Goal: Task Accomplishment & Management: Use online tool/utility

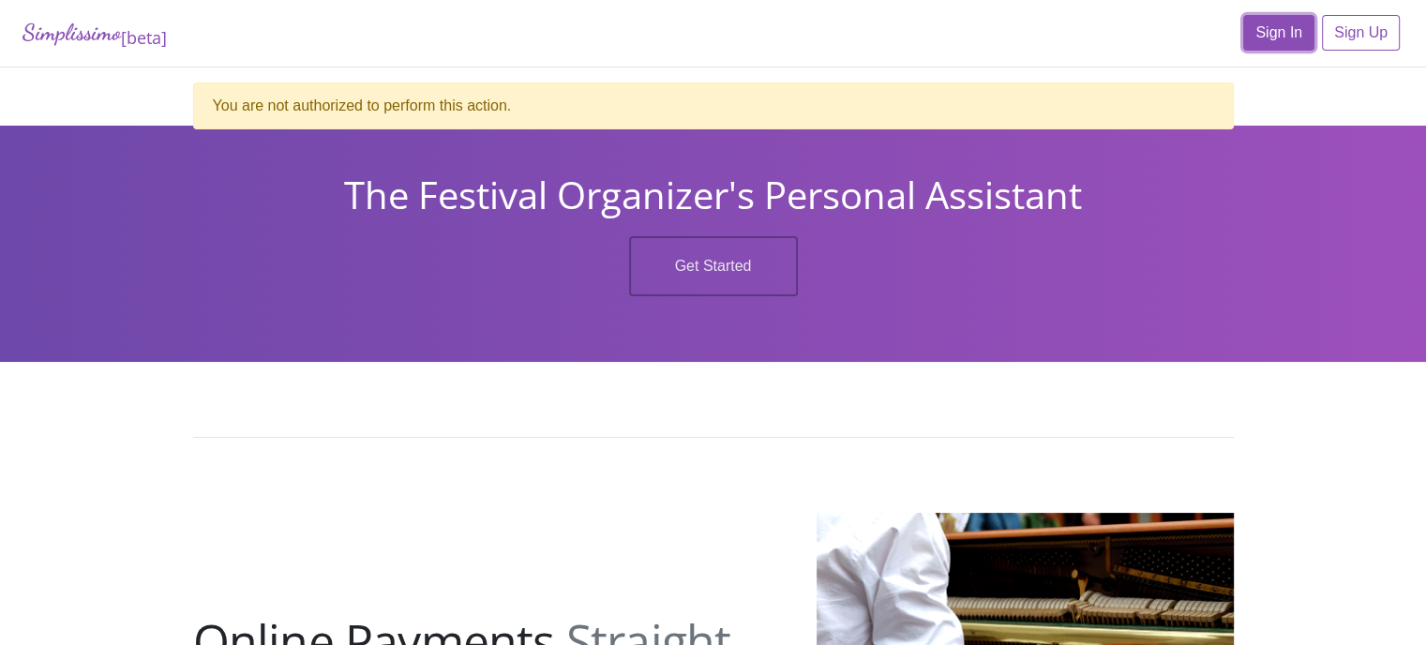
click at [1278, 39] on link "Sign In" at bounding box center [1279, 33] width 71 height 36
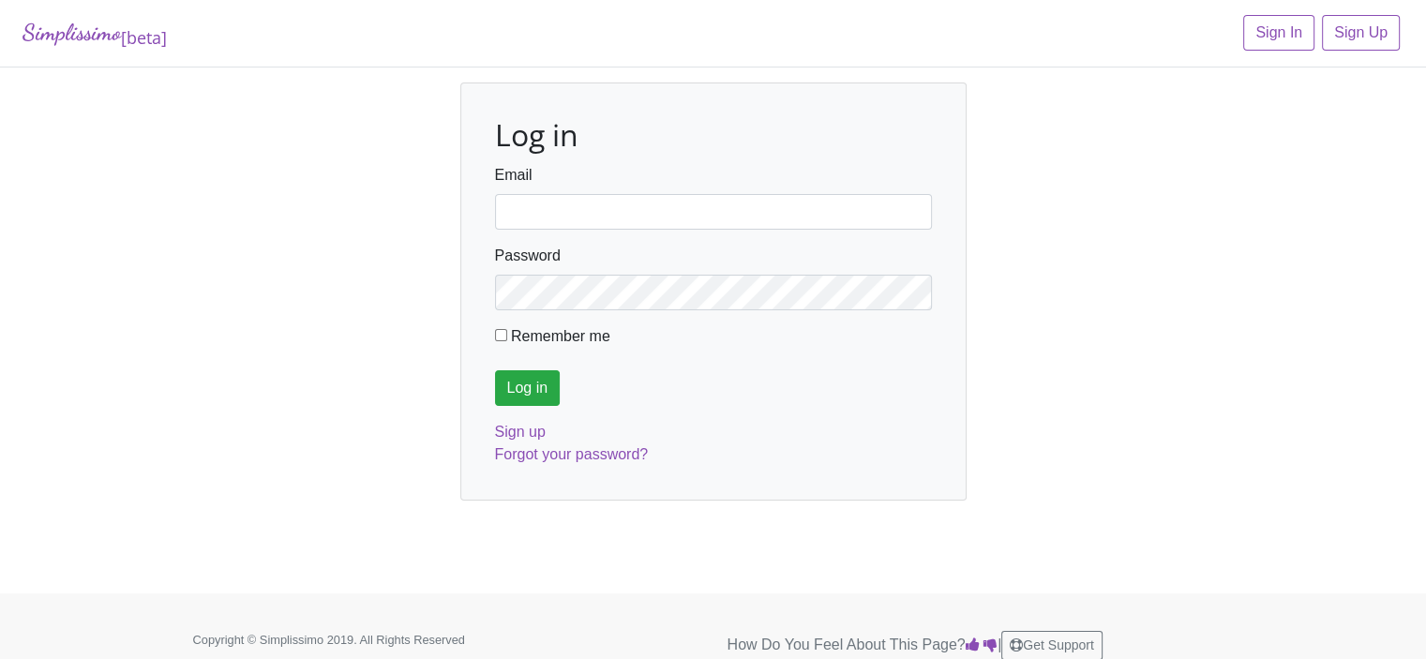
type input "fortworthmta@gmail.com"
click at [516, 387] on input "Log in" at bounding box center [528, 388] width 66 height 36
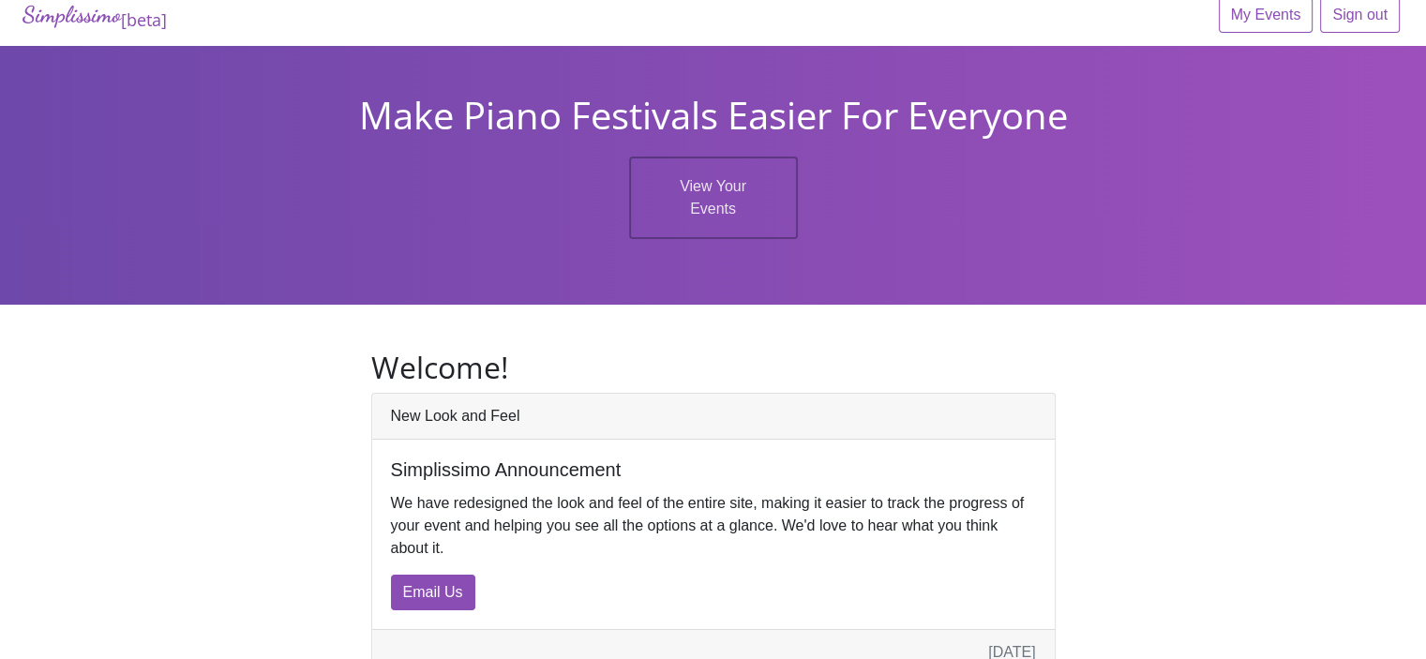
scroll to position [23, 0]
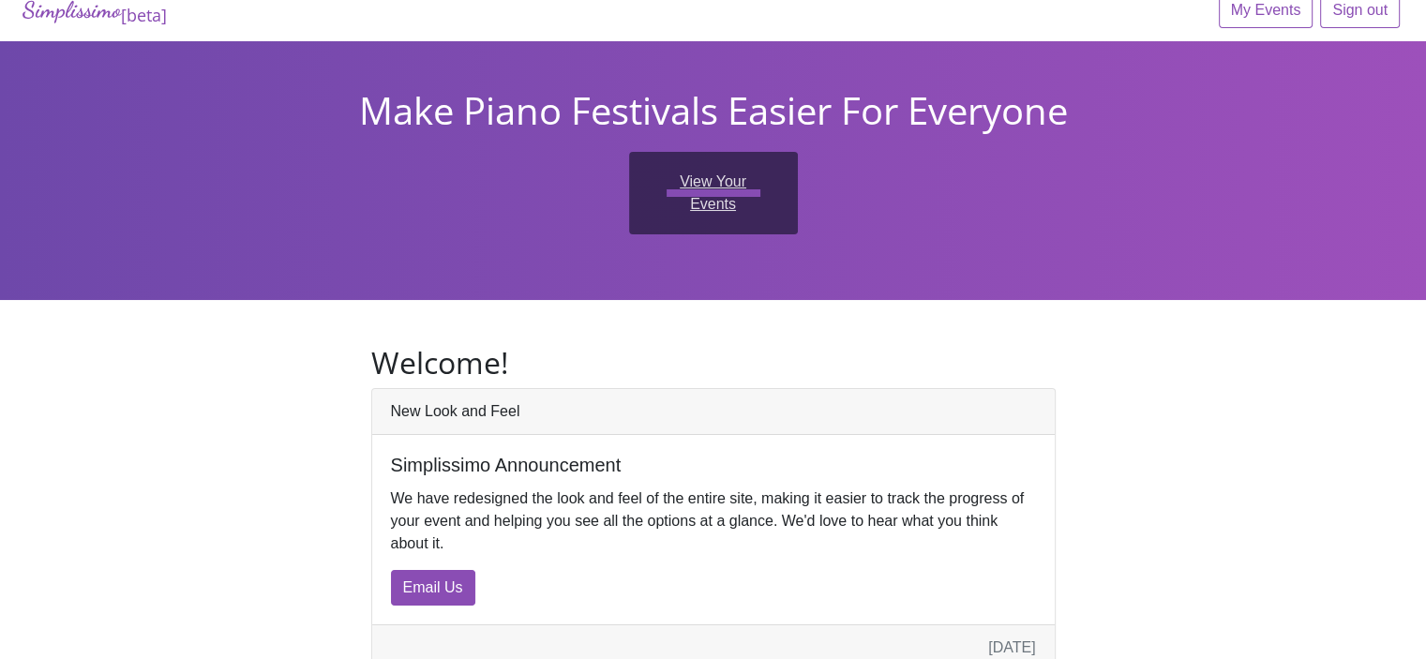
click at [733, 181] on link "View Your Events" at bounding box center [713, 193] width 169 height 83
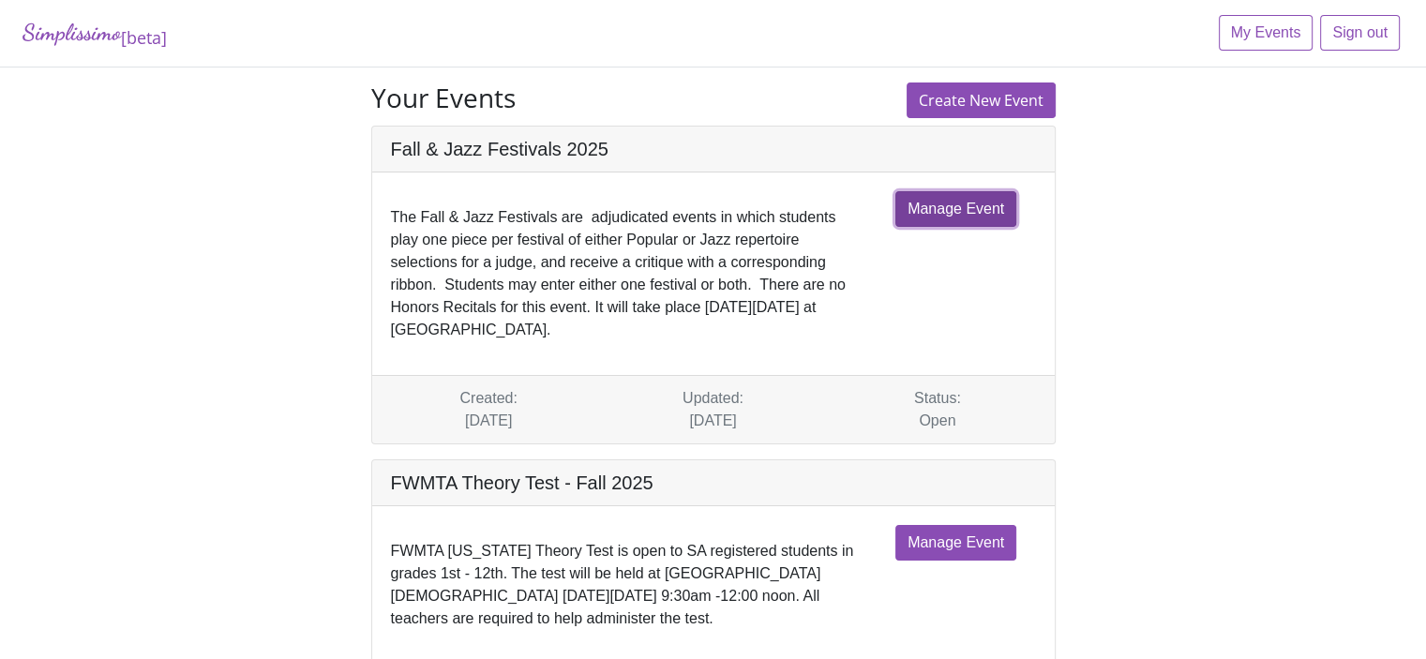
click at [928, 211] on link "Manage Event" at bounding box center [956, 209] width 121 height 36
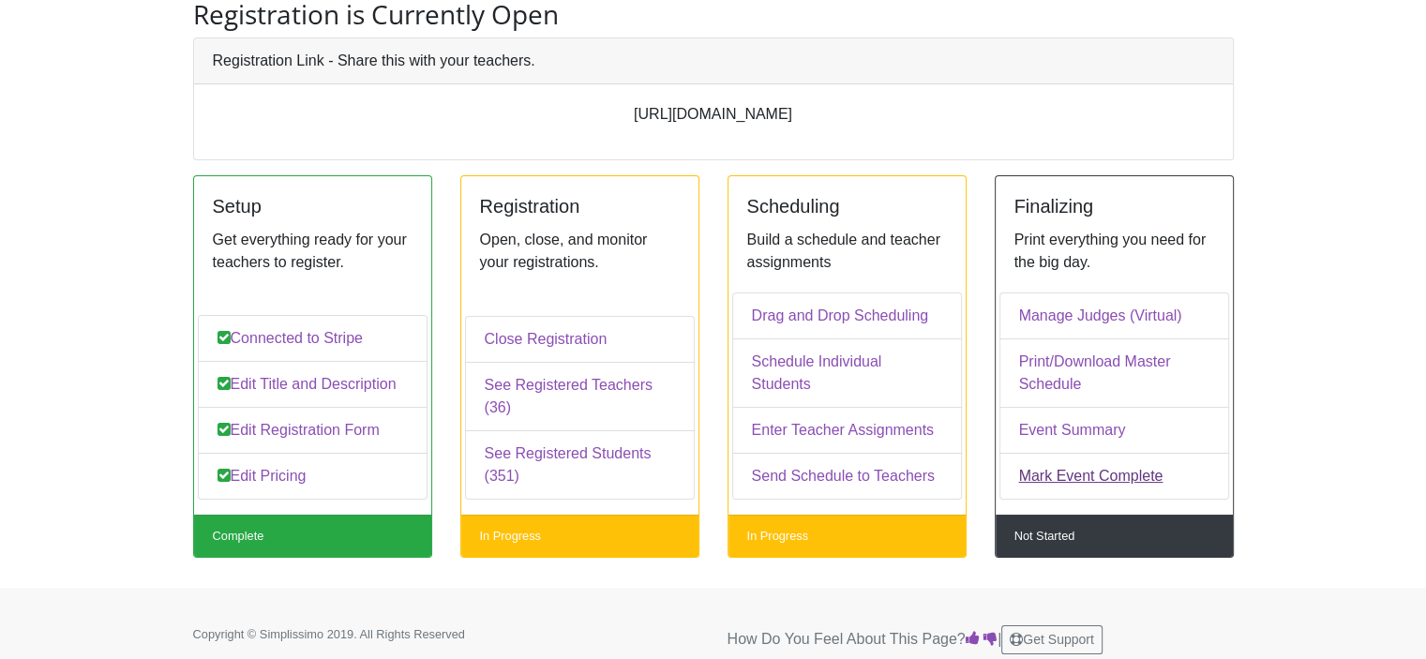
scroll to position [143, 0]
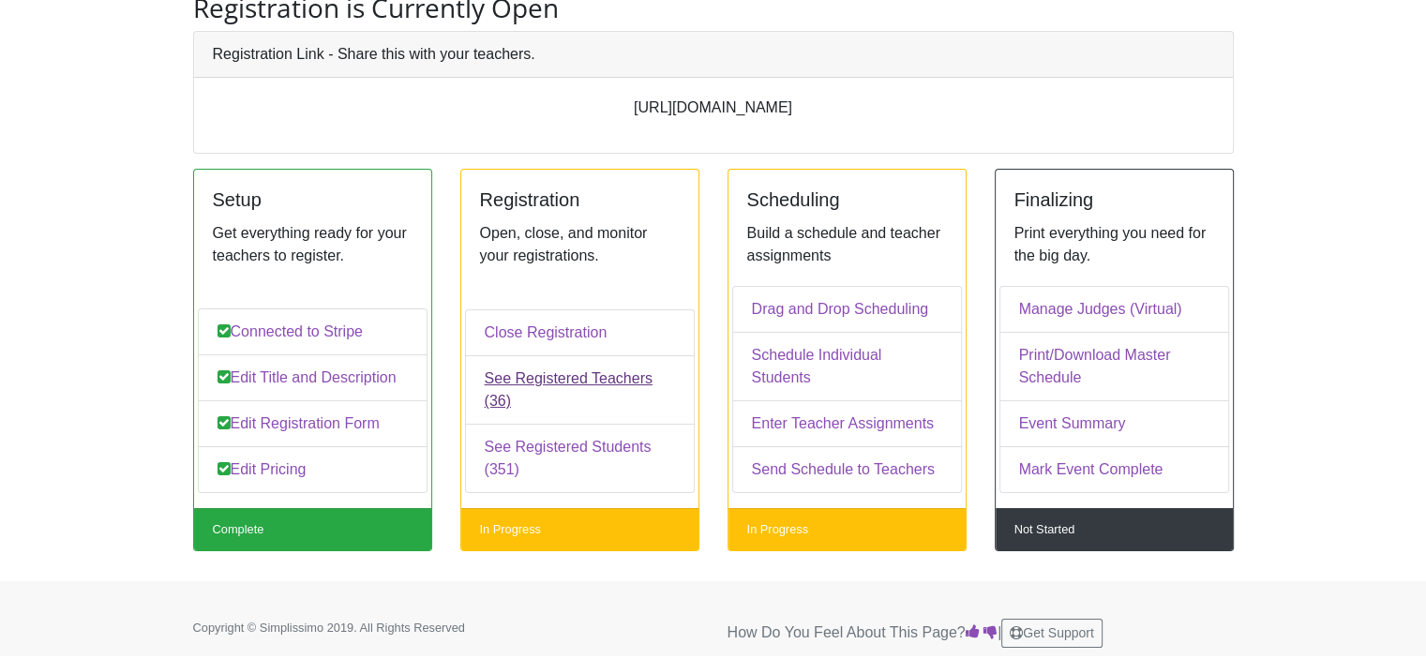
click at [543, 397] on link "See Registered Teachers (36)" at bounding box center [580, 389] width 230 height 69
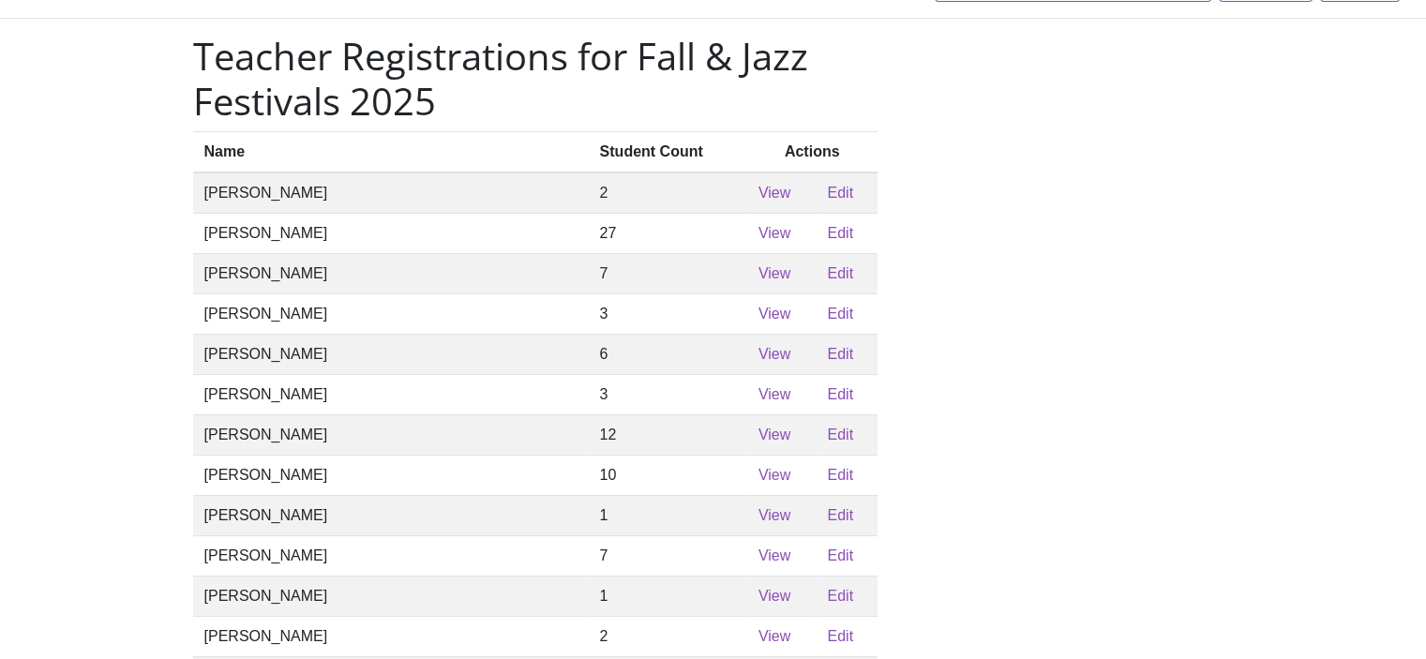
scroll to position [47, 0]
click at [759, 283] on link "View" at bounding box center [775, 275] width 32 height 16
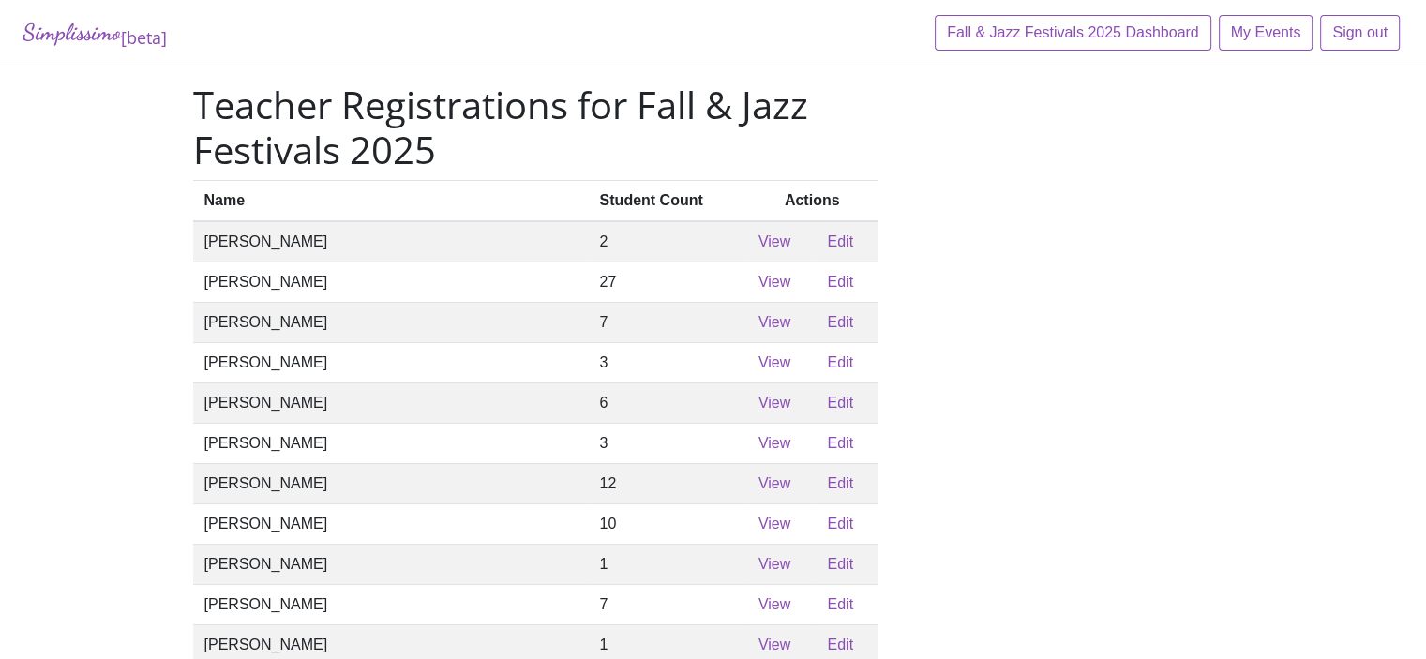
scroll to position [47, 0]
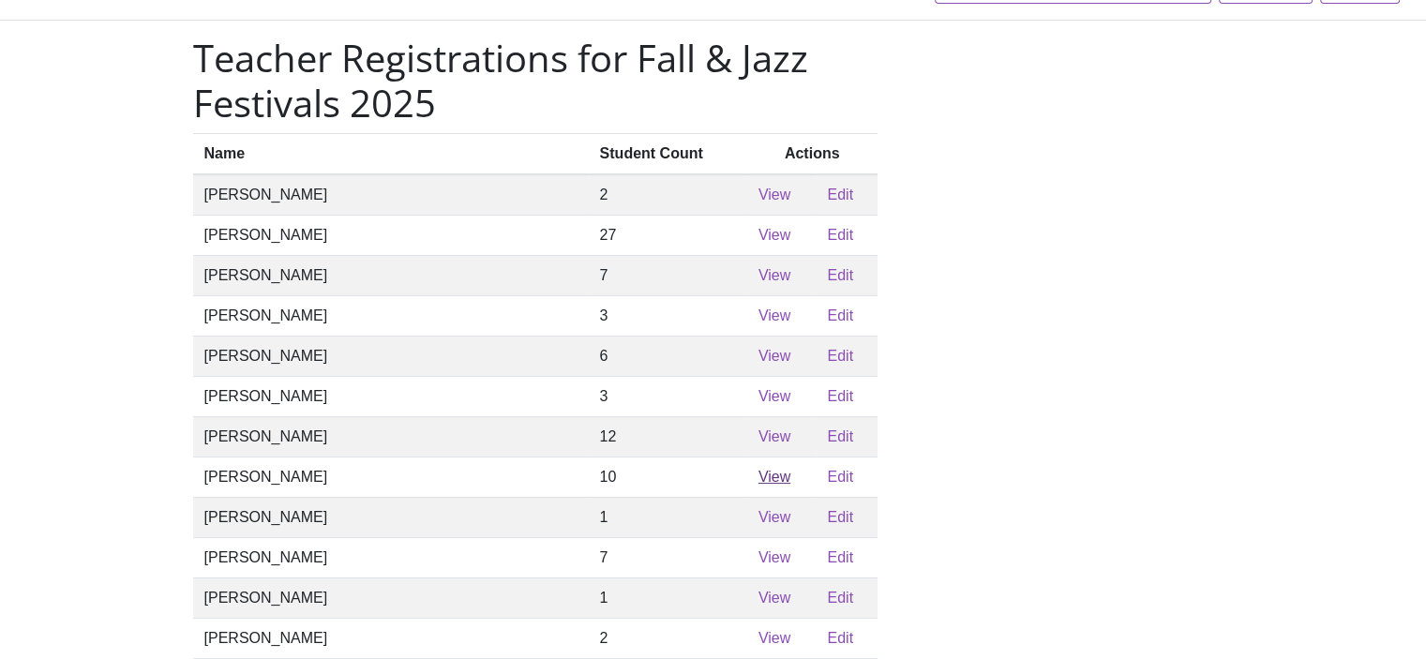
click at [759, 485] on link "View" at bounding box center [775, 477] width 32 height 16
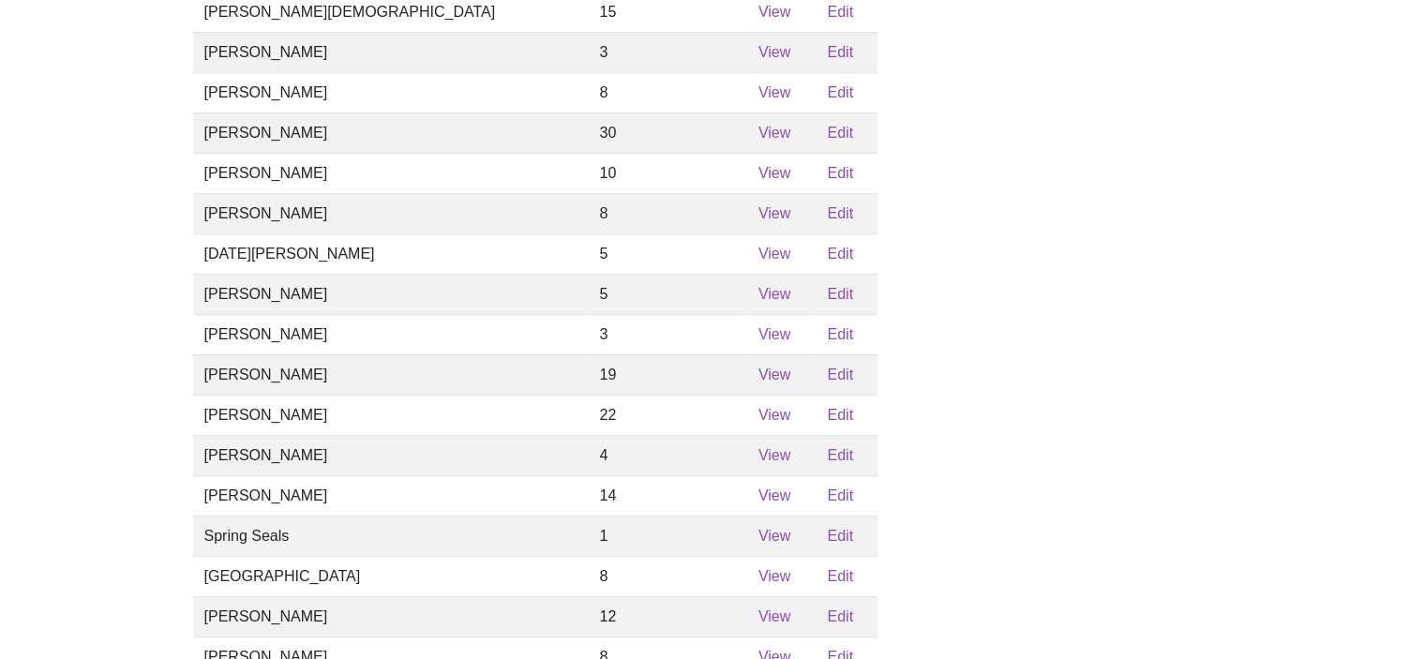
scroll to position [985, 0]
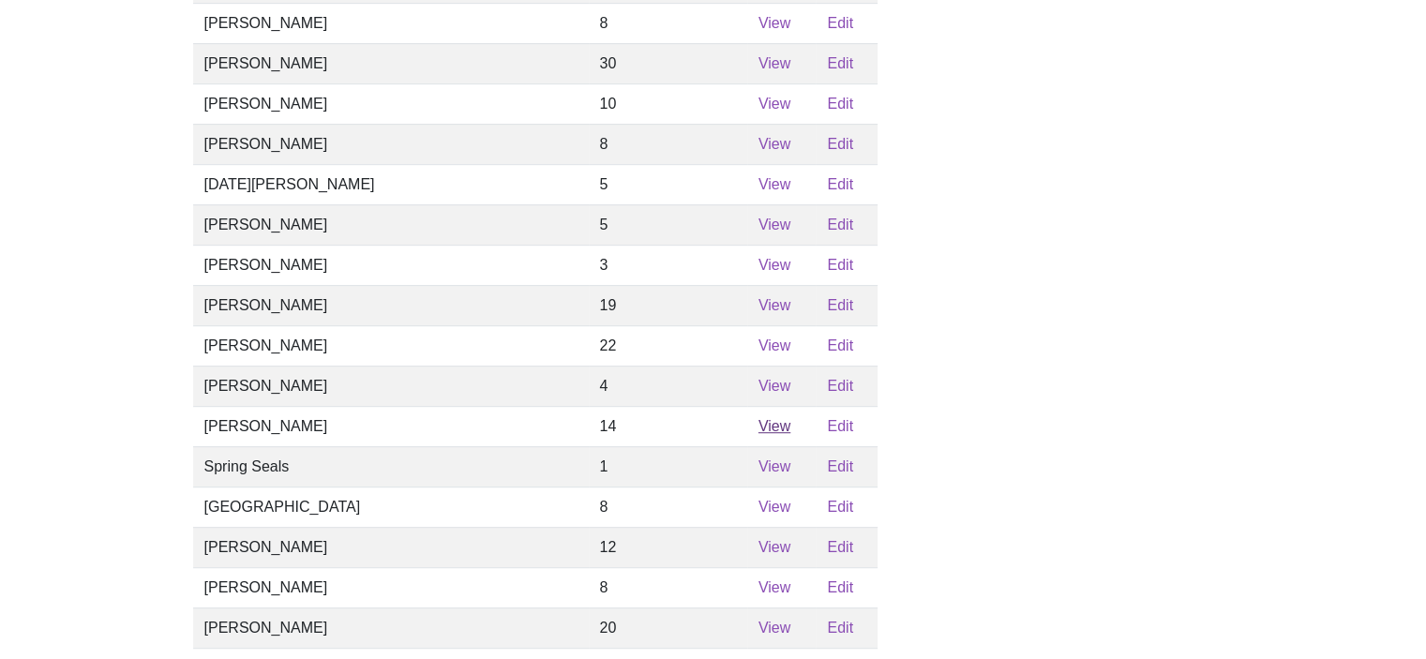
click at [759, 434] on link "View" at bounding box center [775, 426] width 32 height 16
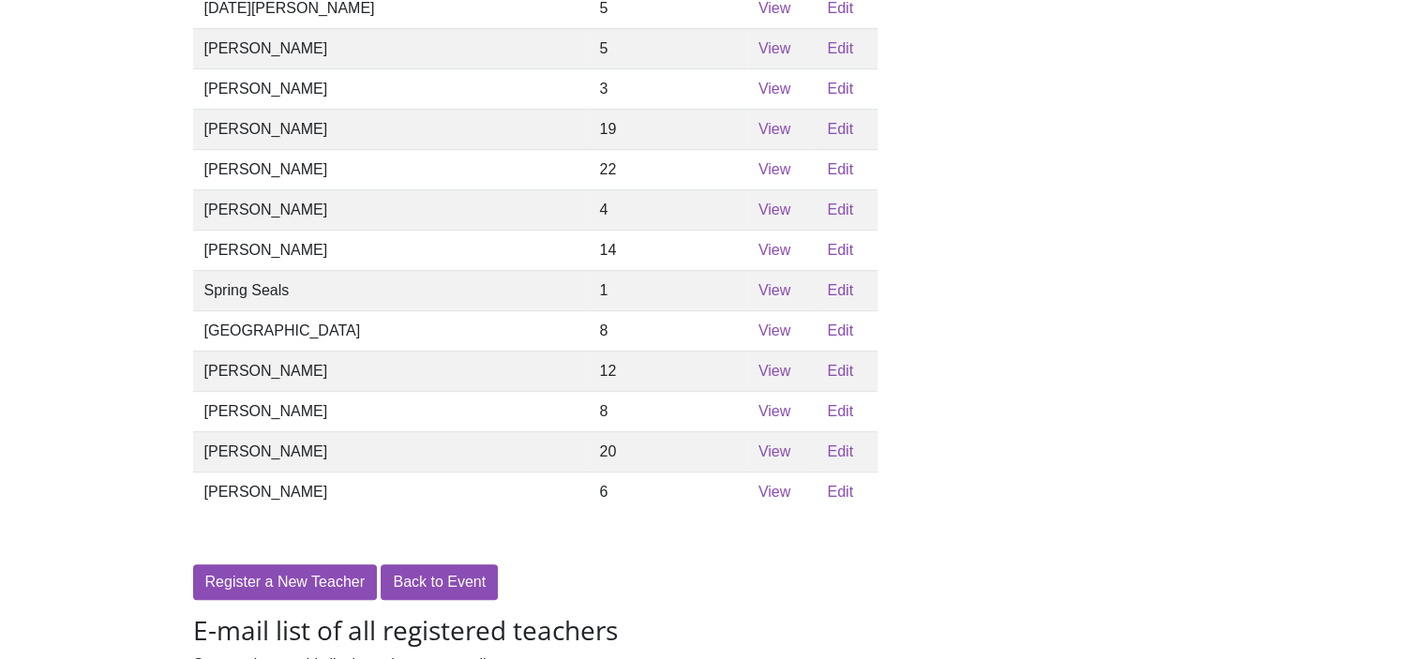
scroll to position [1172, 0]
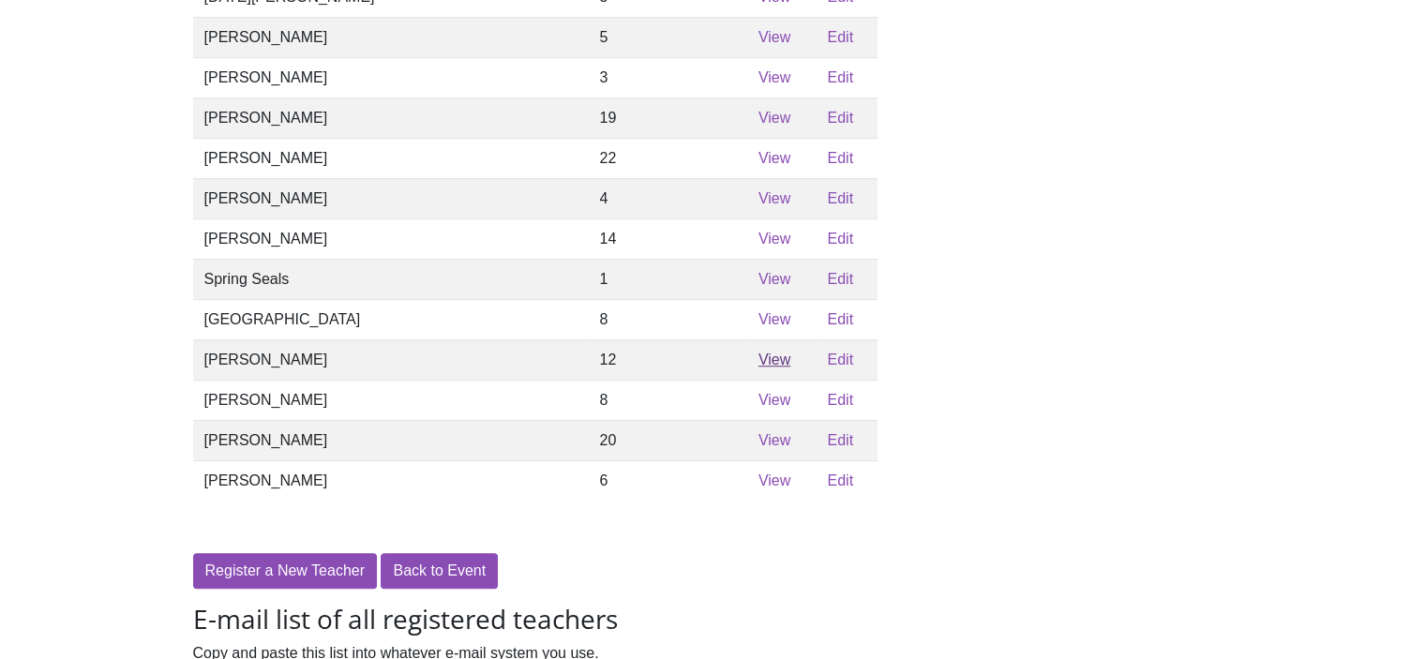
click at [759, 368] on link "View" at bounding box center [775, 360] width 32 height 16
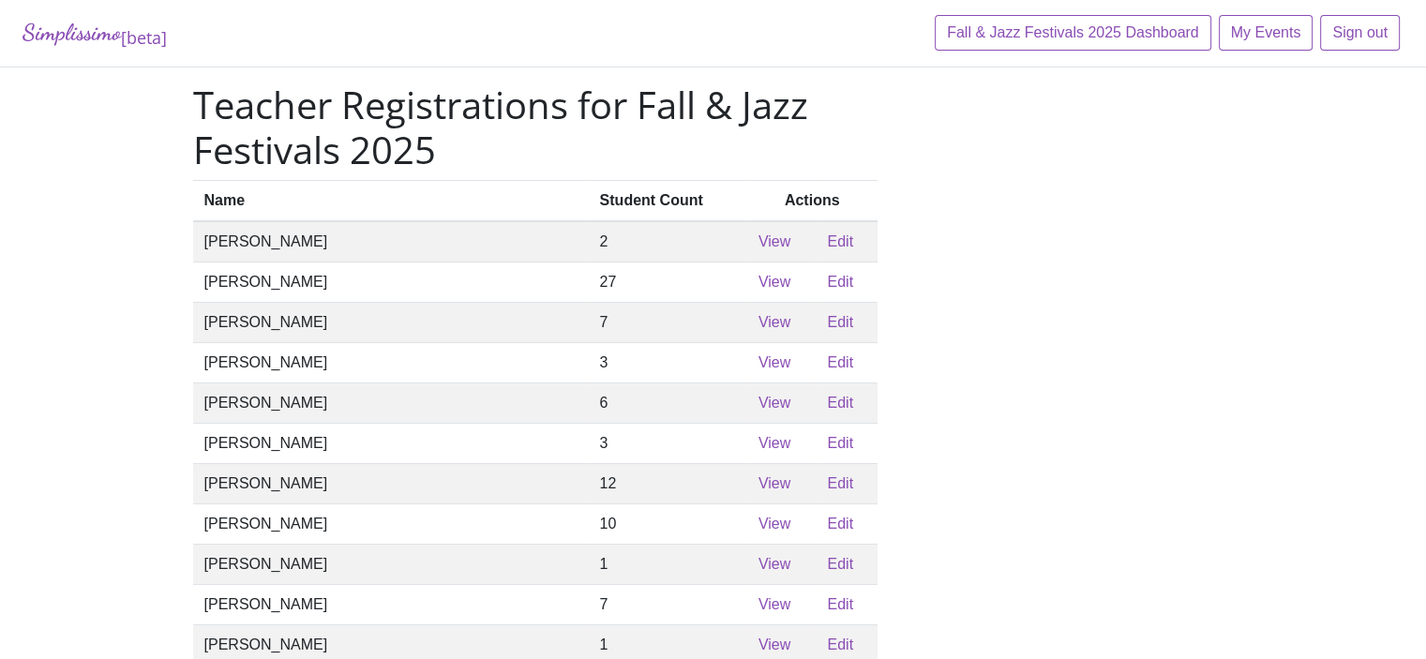
scroll to position [1172, 0]
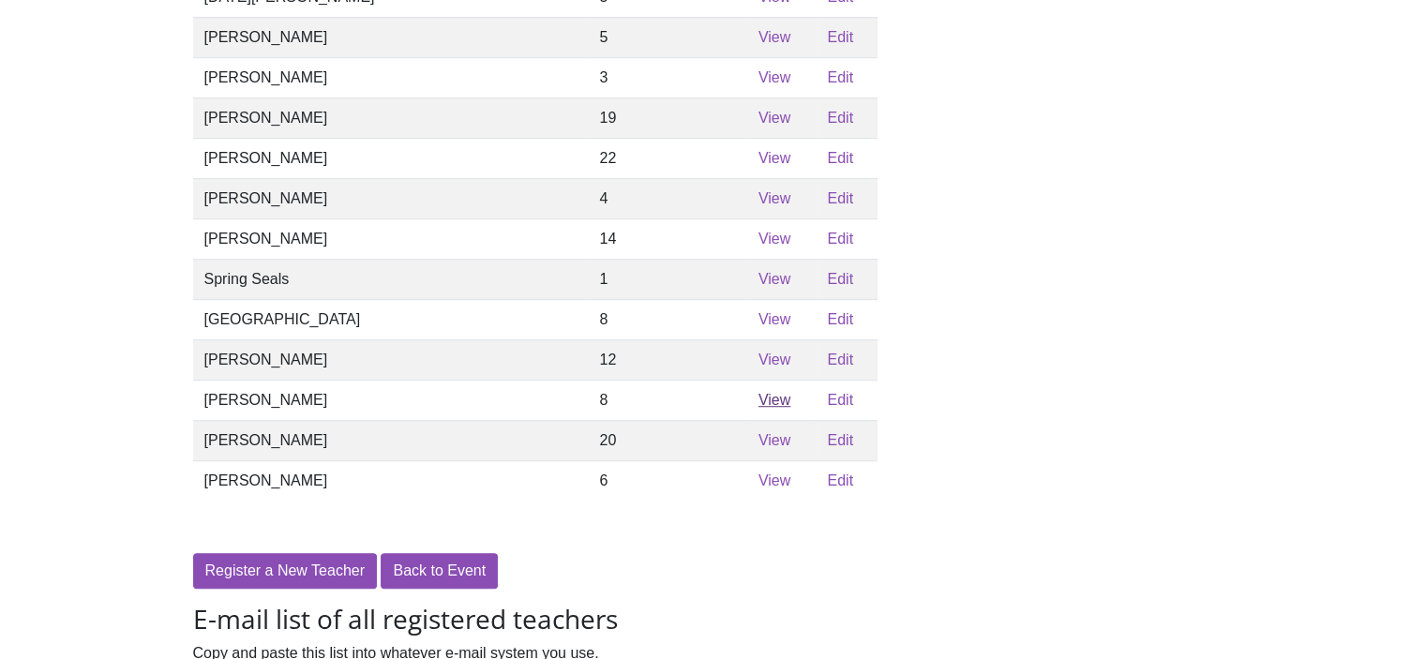
click at [759, 408] on link "View" at bounding box center [775, 400] width 32 height 16
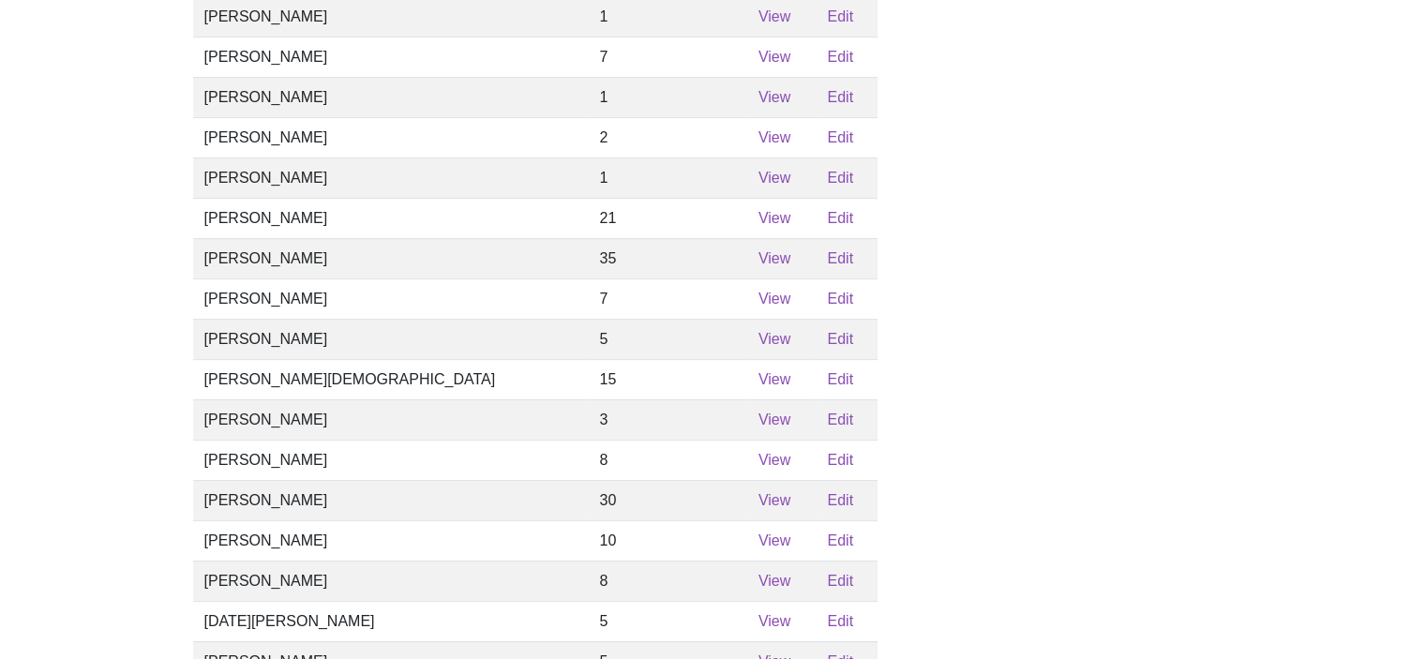
scroll to position [516, 0]
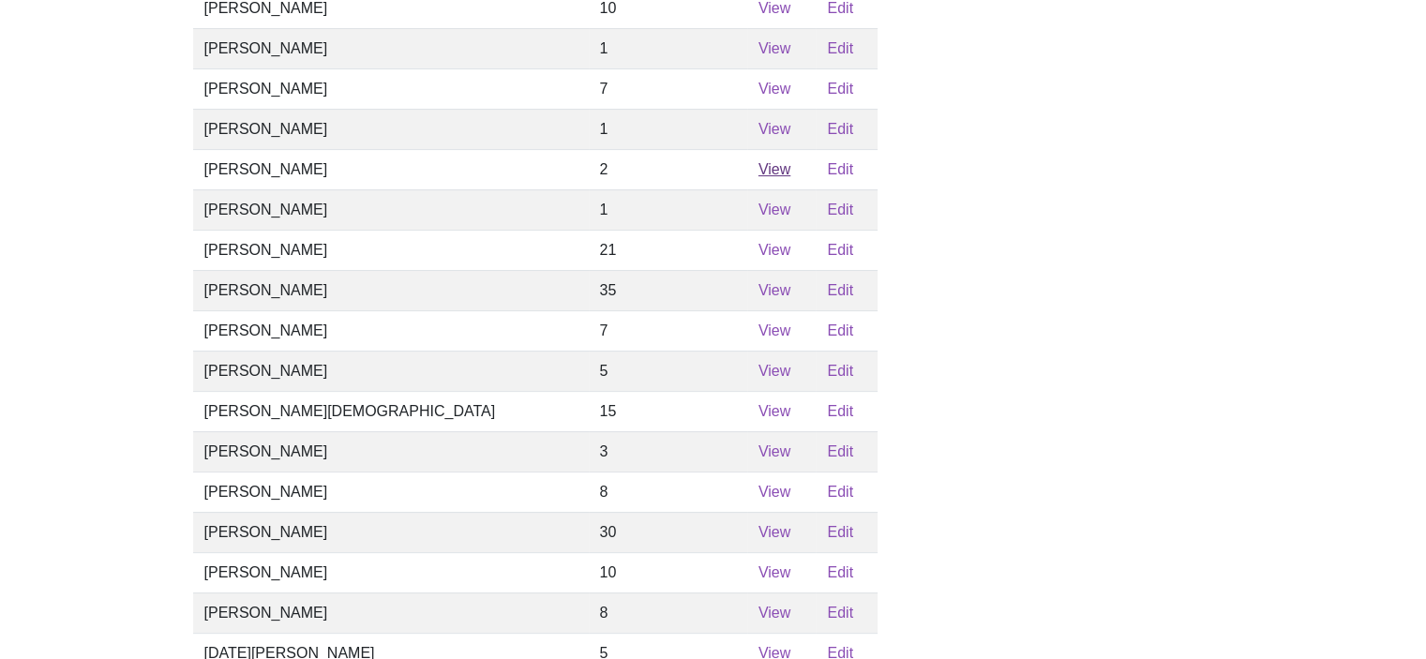
click at [759, 177] on link "View" at bounding box center [775, 169] width 32 height 16
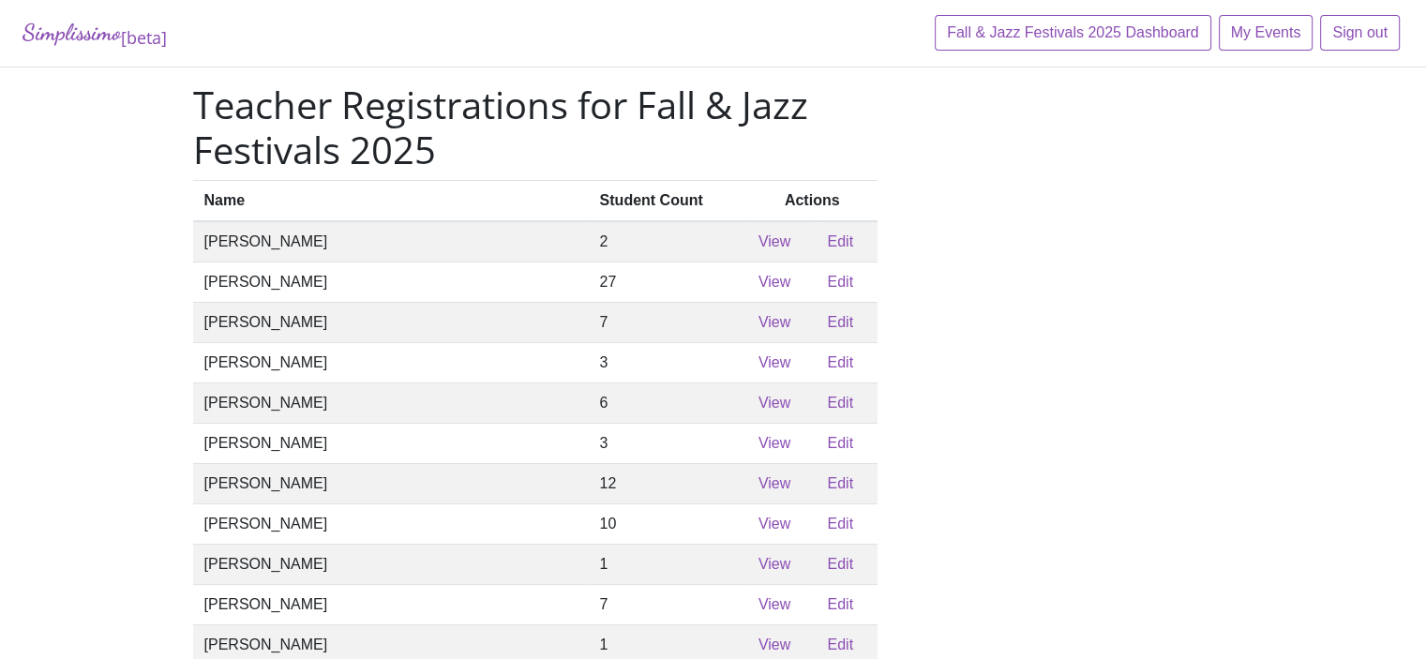
scroll to position [516, 0]
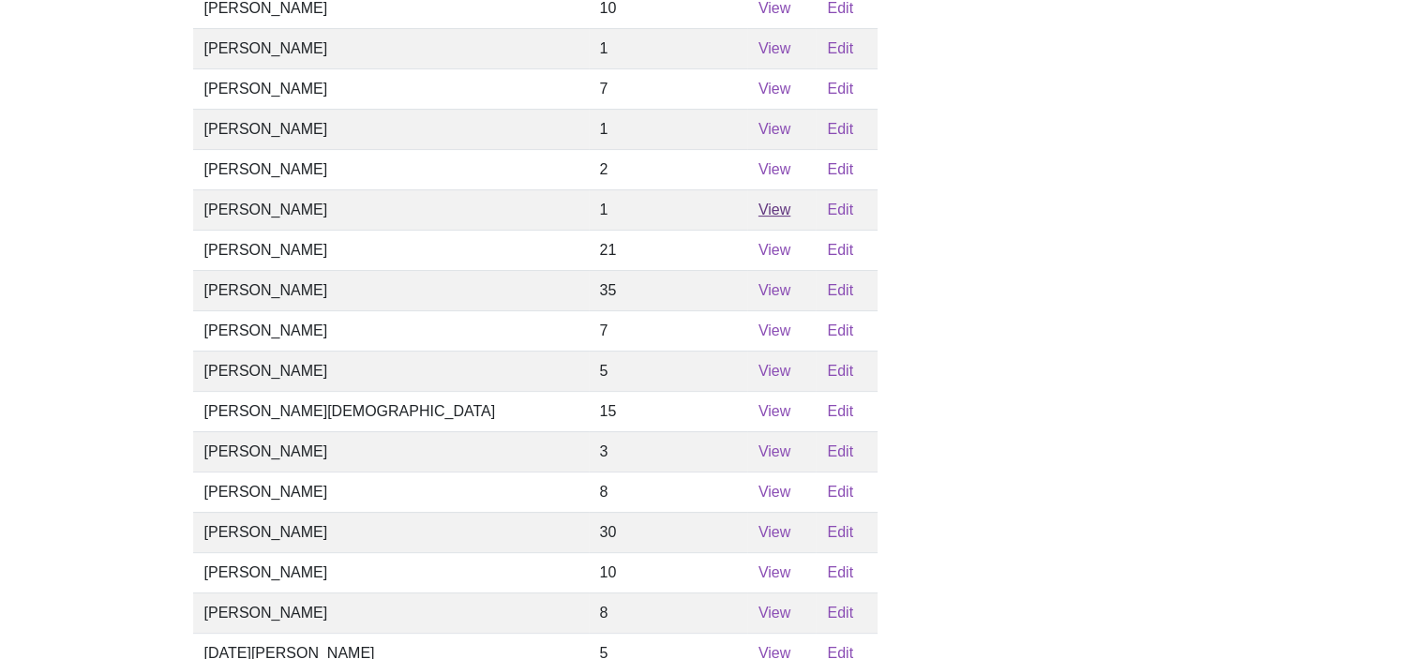
click at [759, 218] on link "View" at bounding box center [775, 210] width 32 height 16
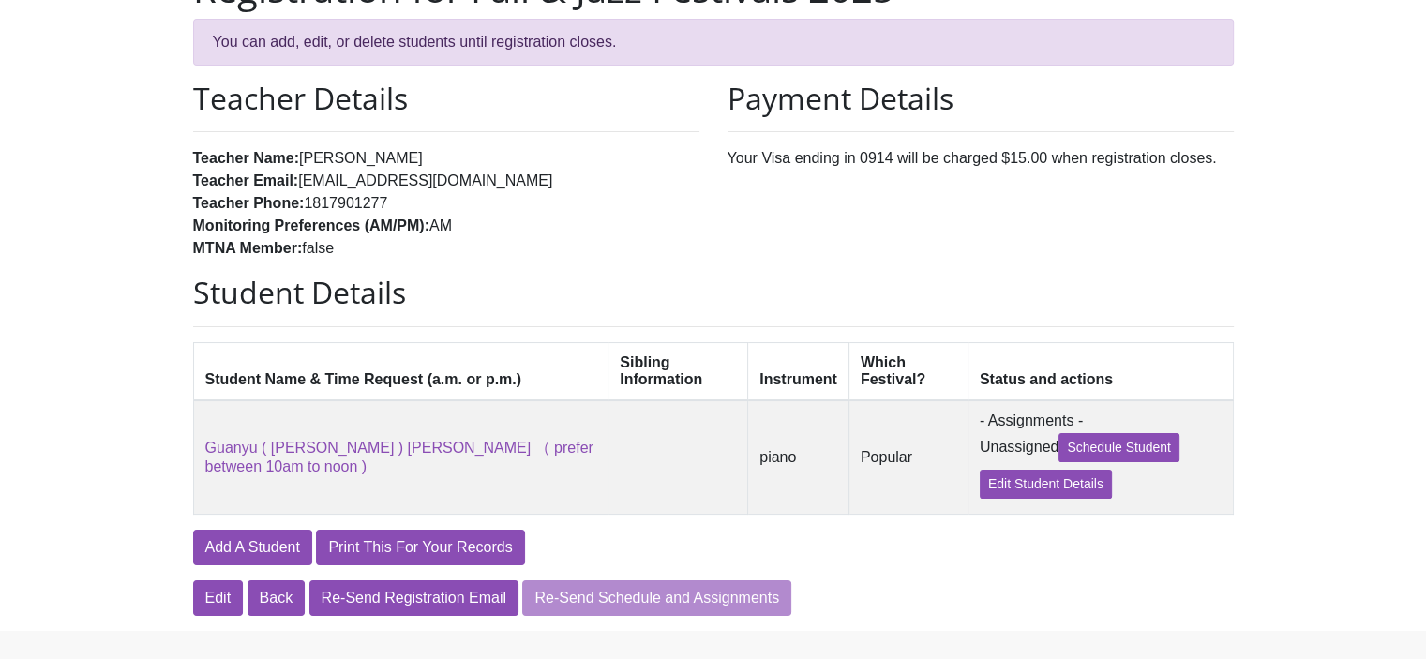
scroll to position [164, 0]
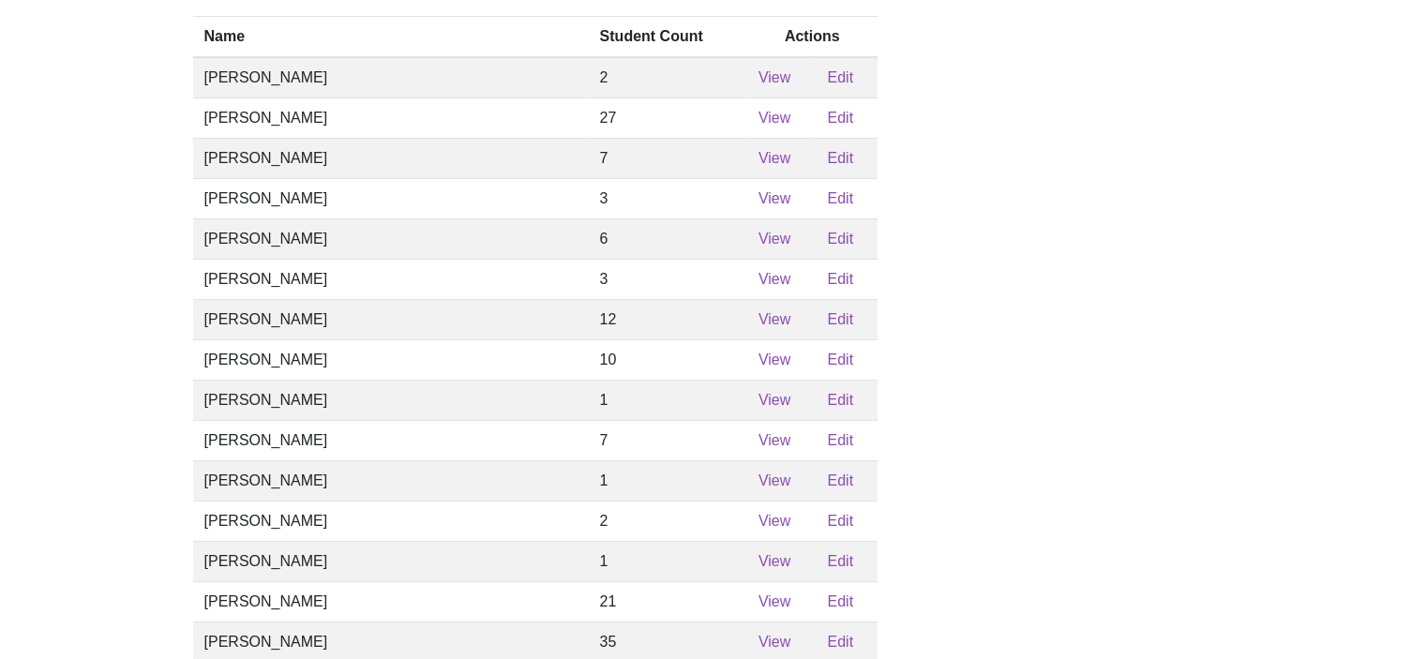
scroll to position [516, 0]
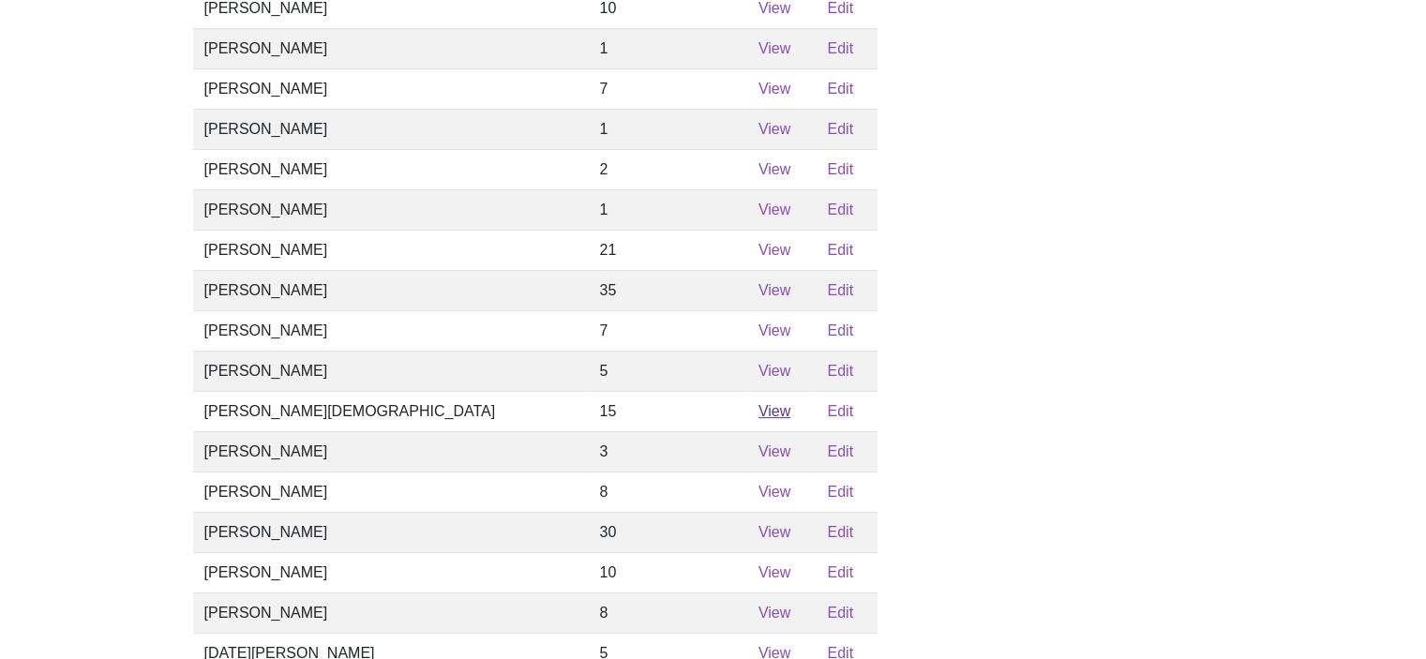
click at [759, 419] on link "View" at bounding box center [775, 411] width 32 height 16
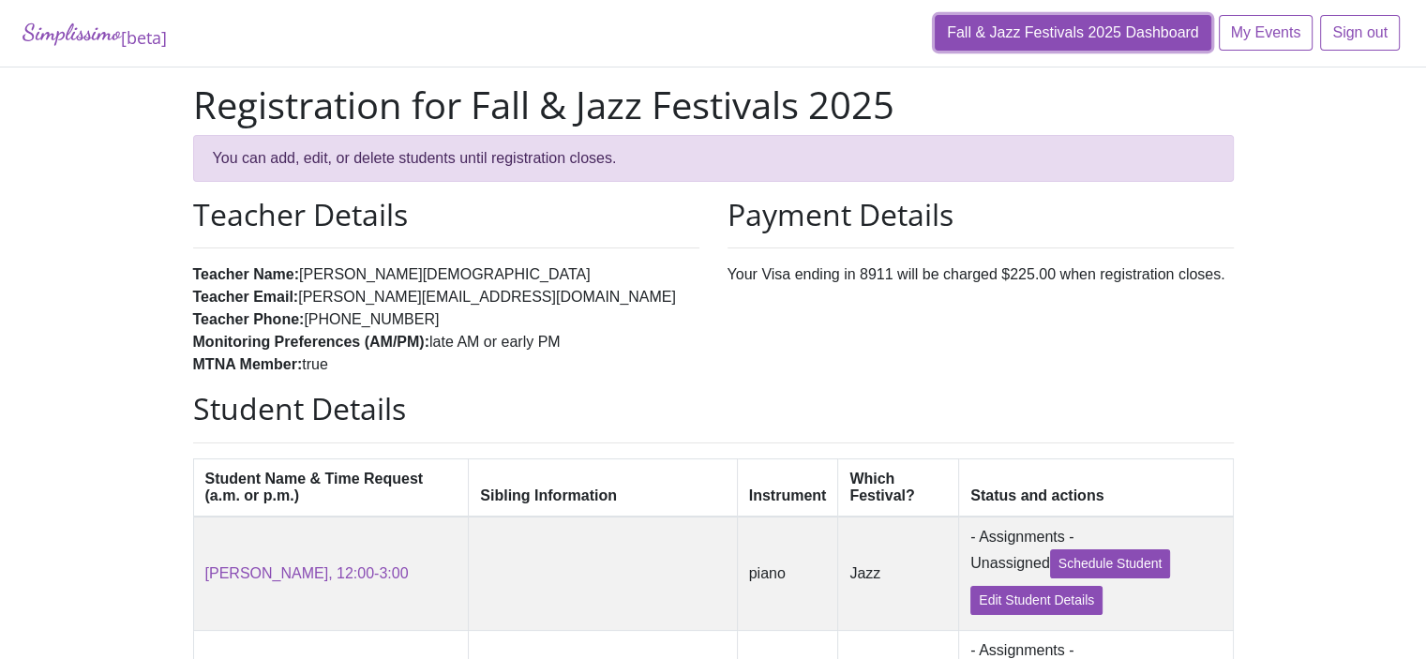
click at [1048, 40] on link "Fall & Jazz Festivals 2025 Dashboard" at bounding box center [1073, 33] width 277 height 36
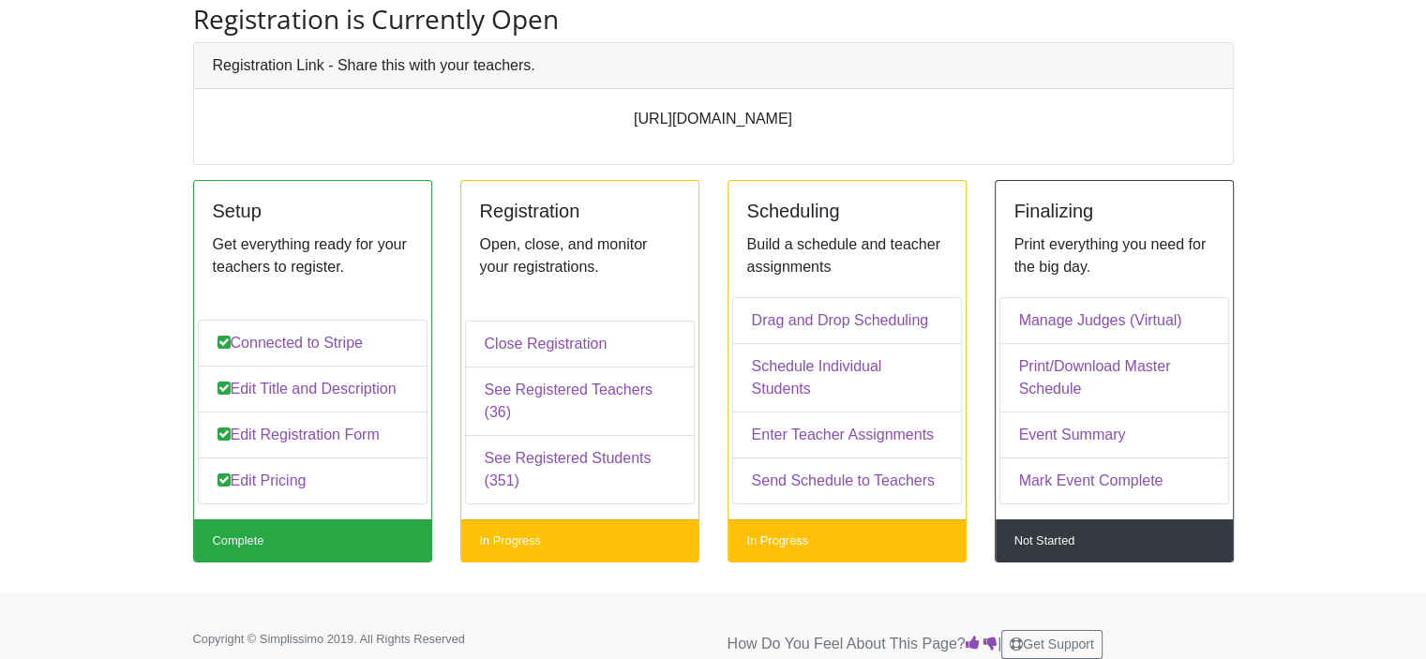
scroll to position [141, 0]
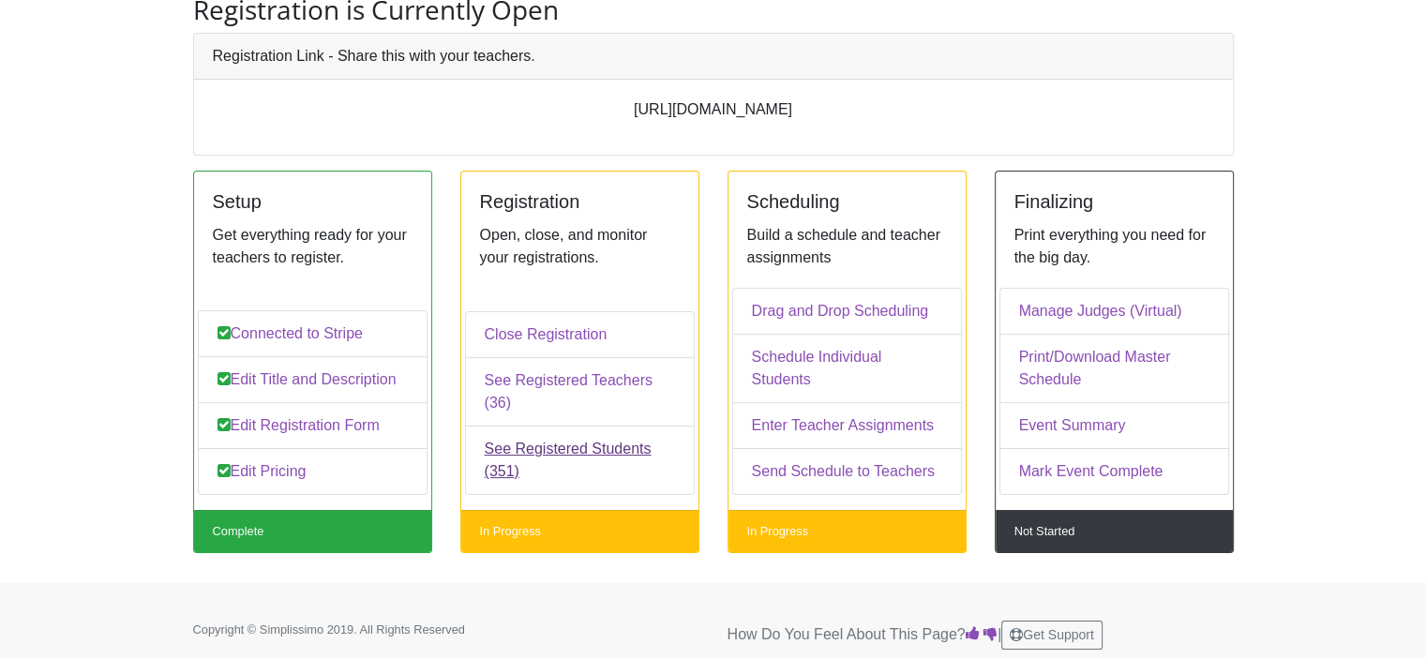
click at [562, 451] on link "See Registered Students (351)" at bounding box center [580, 460] width 230 height 69
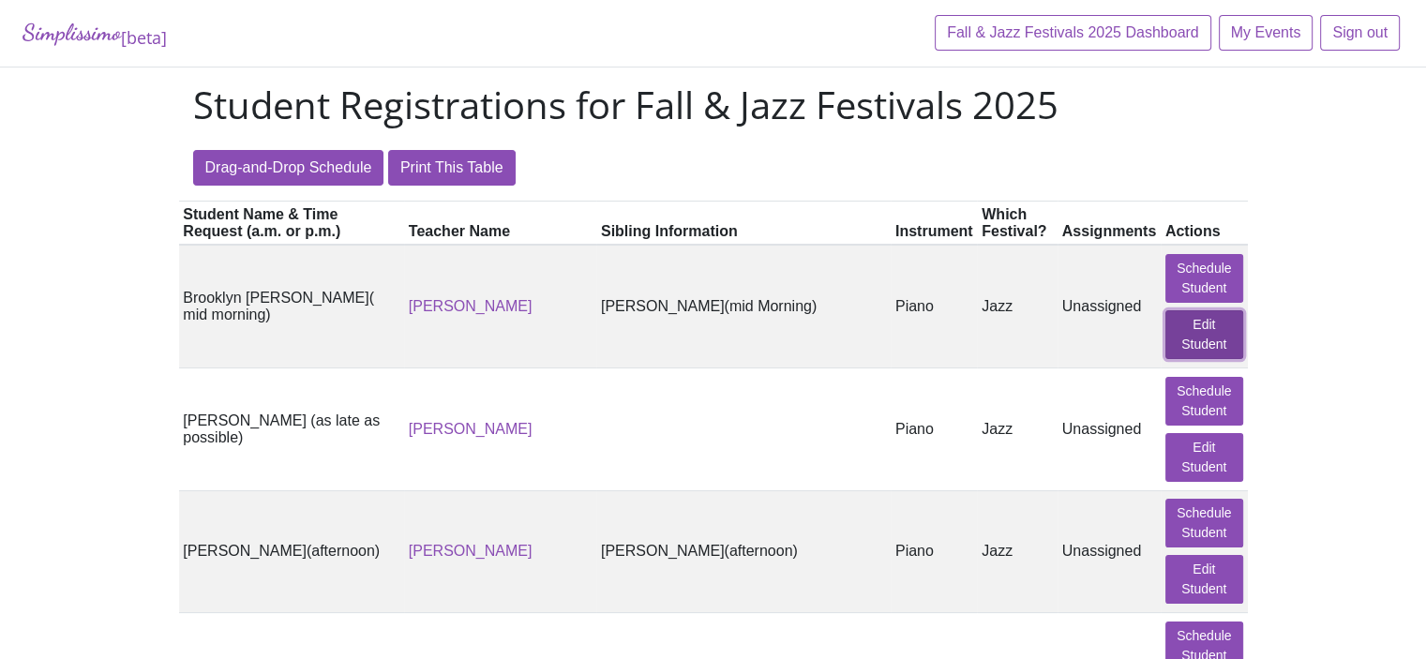
click at [1200, 330] on link "Edit Student" at bounding box center [1205, 334] width 78 height 49
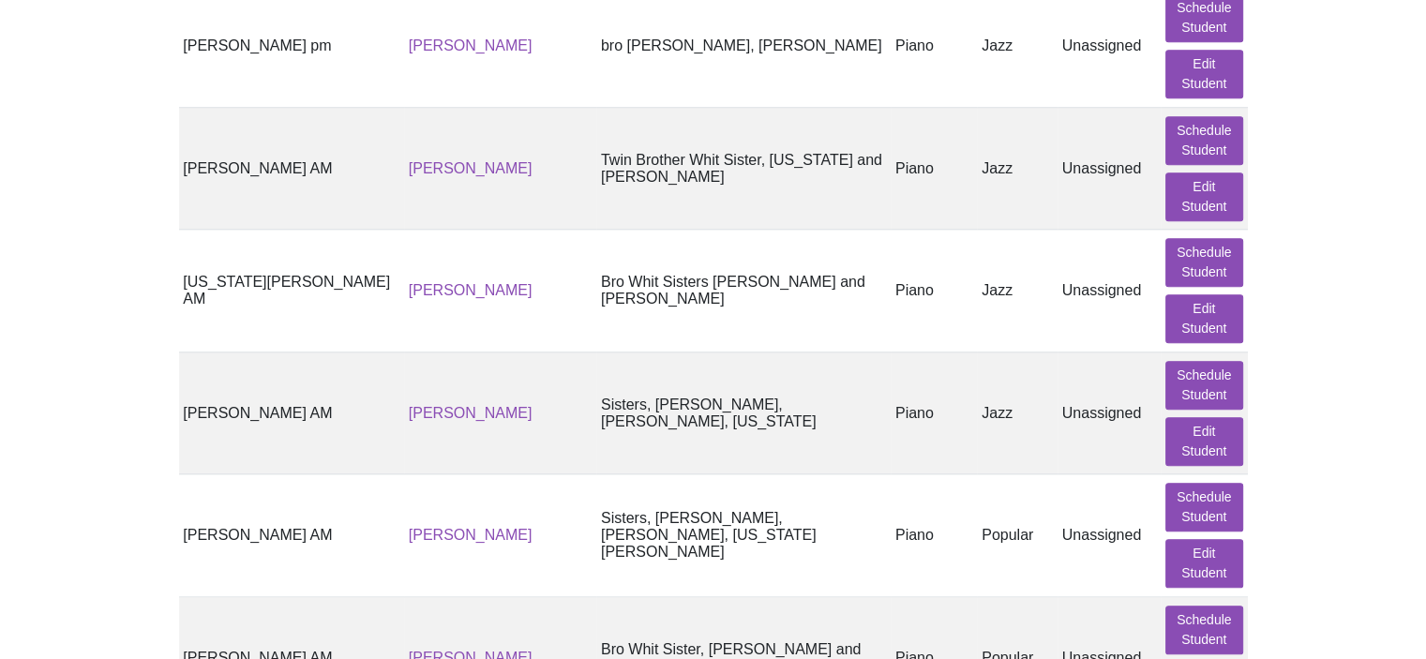
scroll to position [1946, 0]
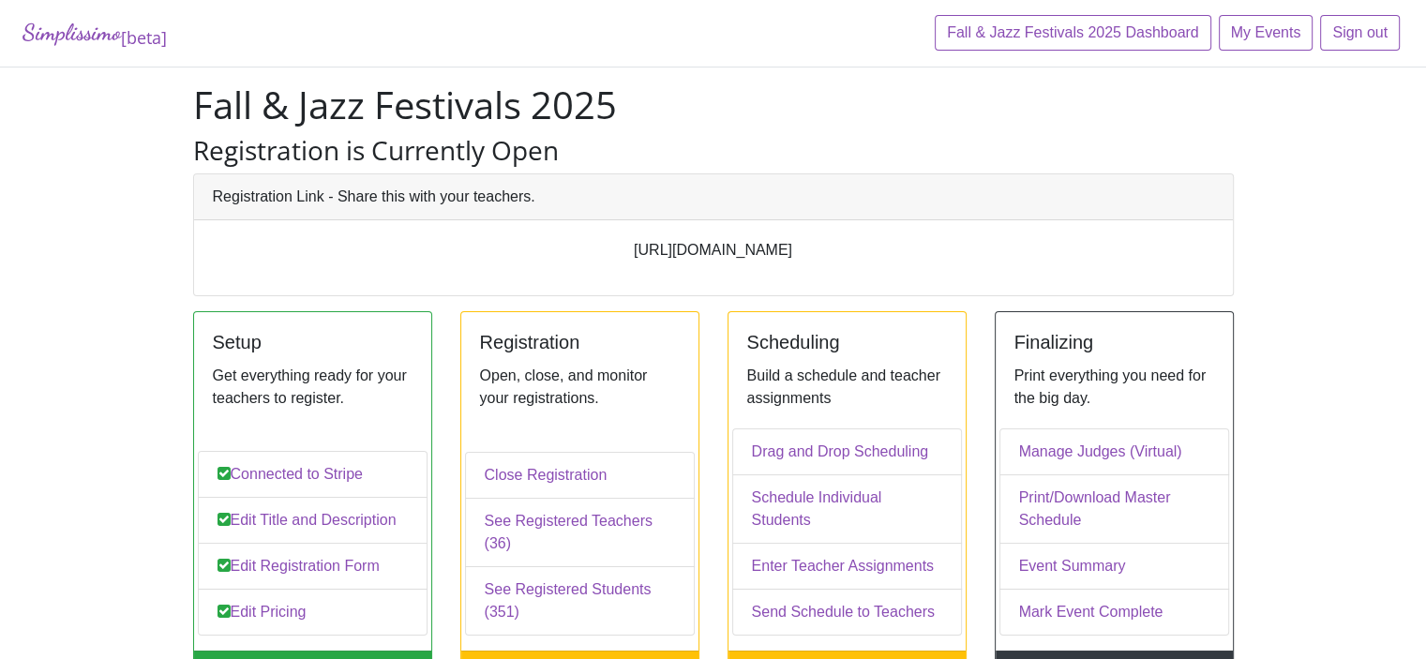
scroll to position [141, 0]
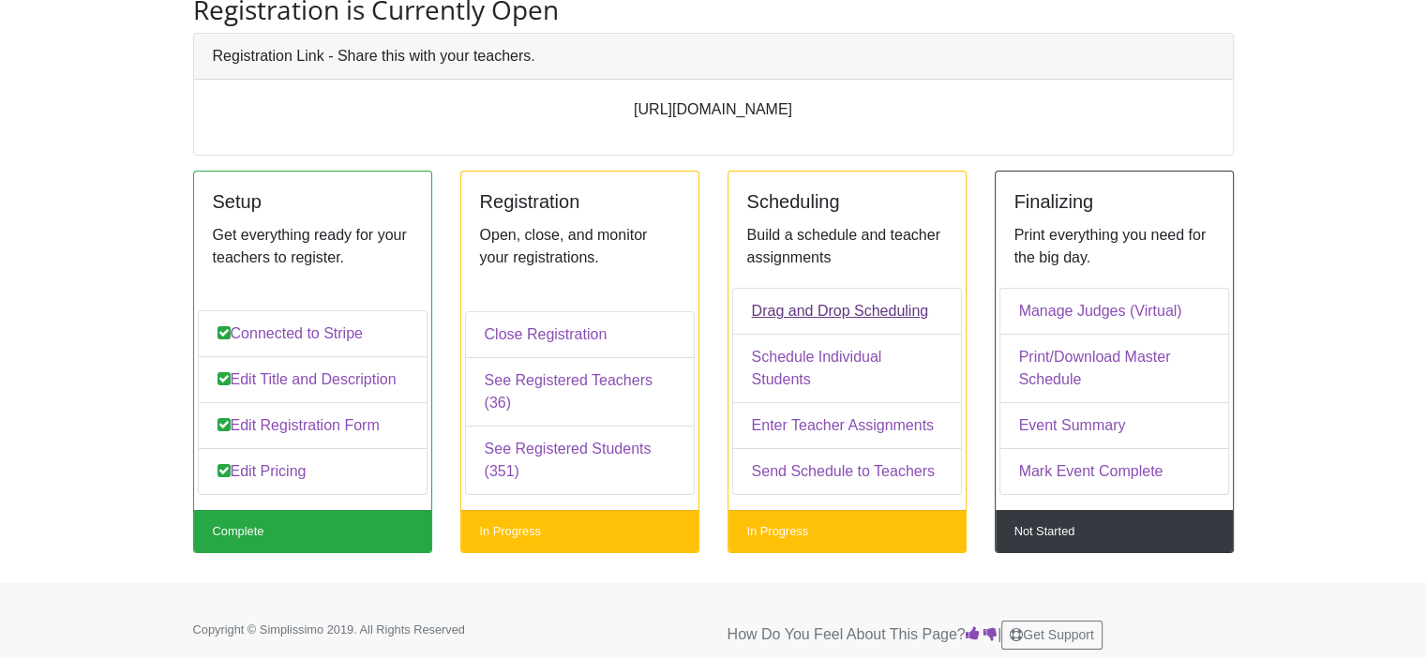
click at [791, 328] on link "Drag and Drop Scheduling" at bounding box center [847, 311] width 230 height 47
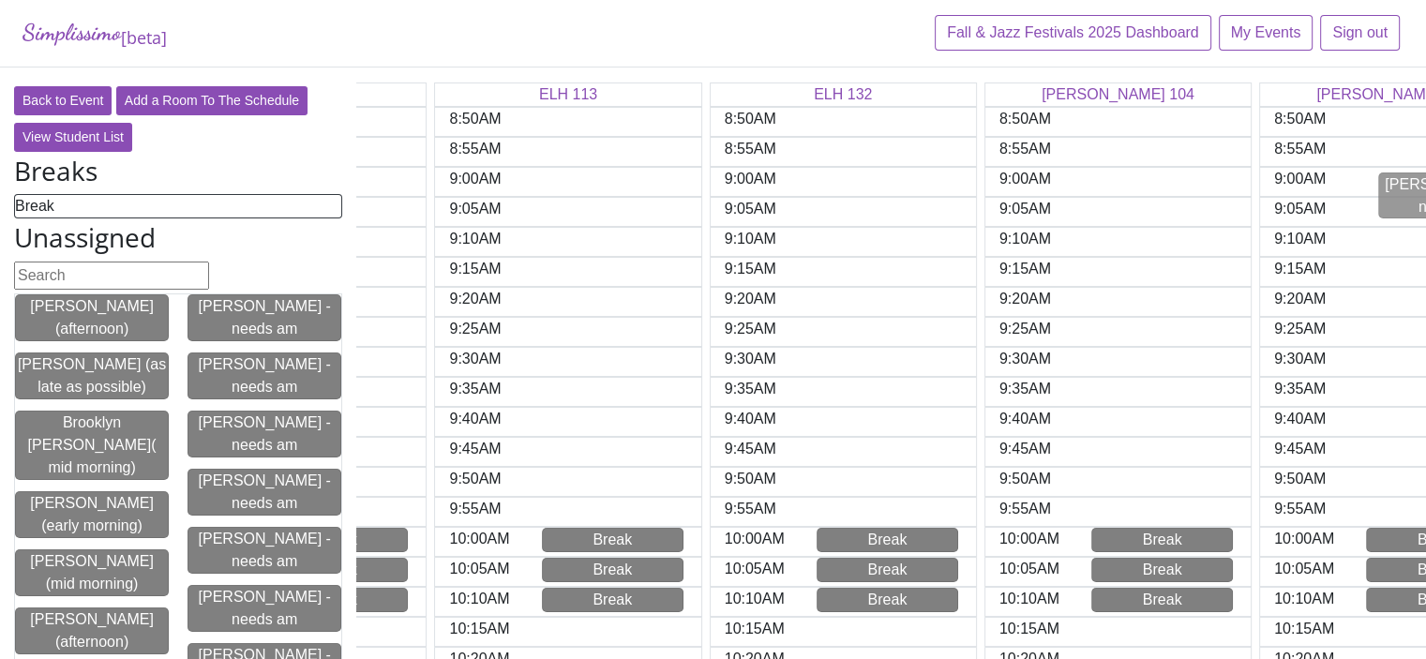
scroll to position [0, 300]
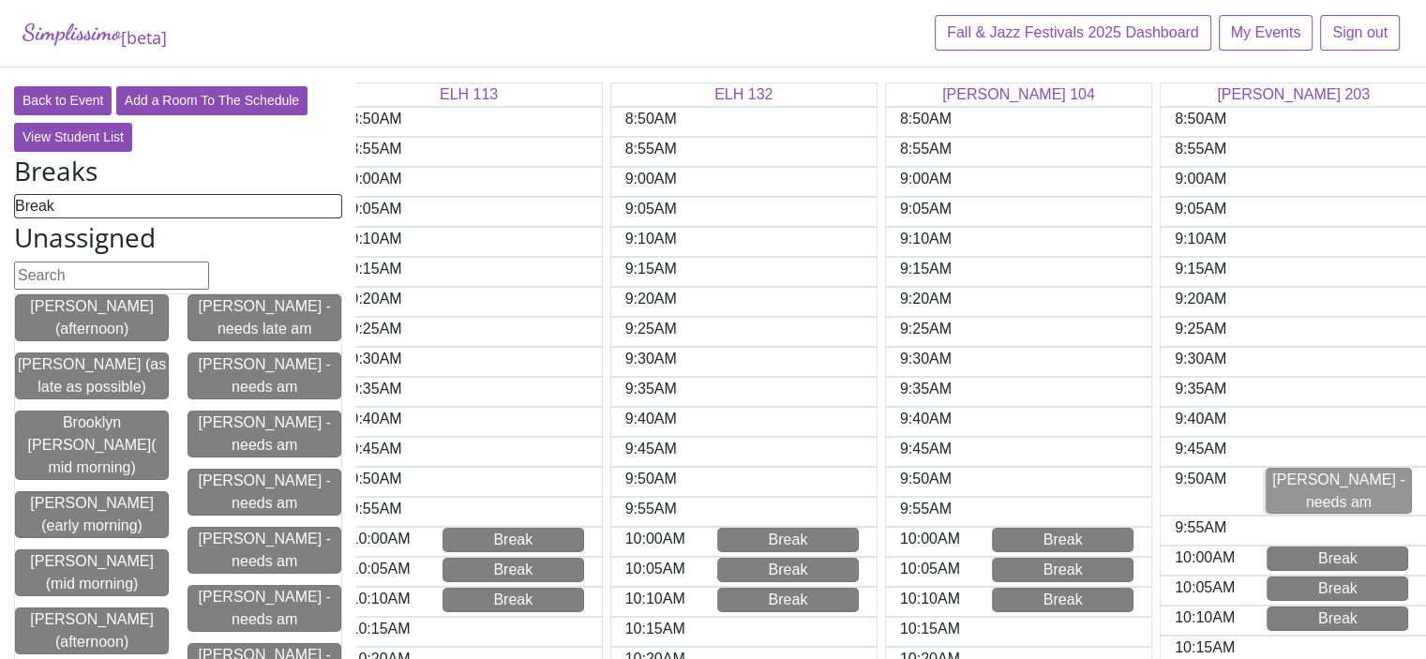
drag, startPoint x: 239, startPoint y: 314, endPoint x: 1328, endPoint y: 487, distance: 1102.4
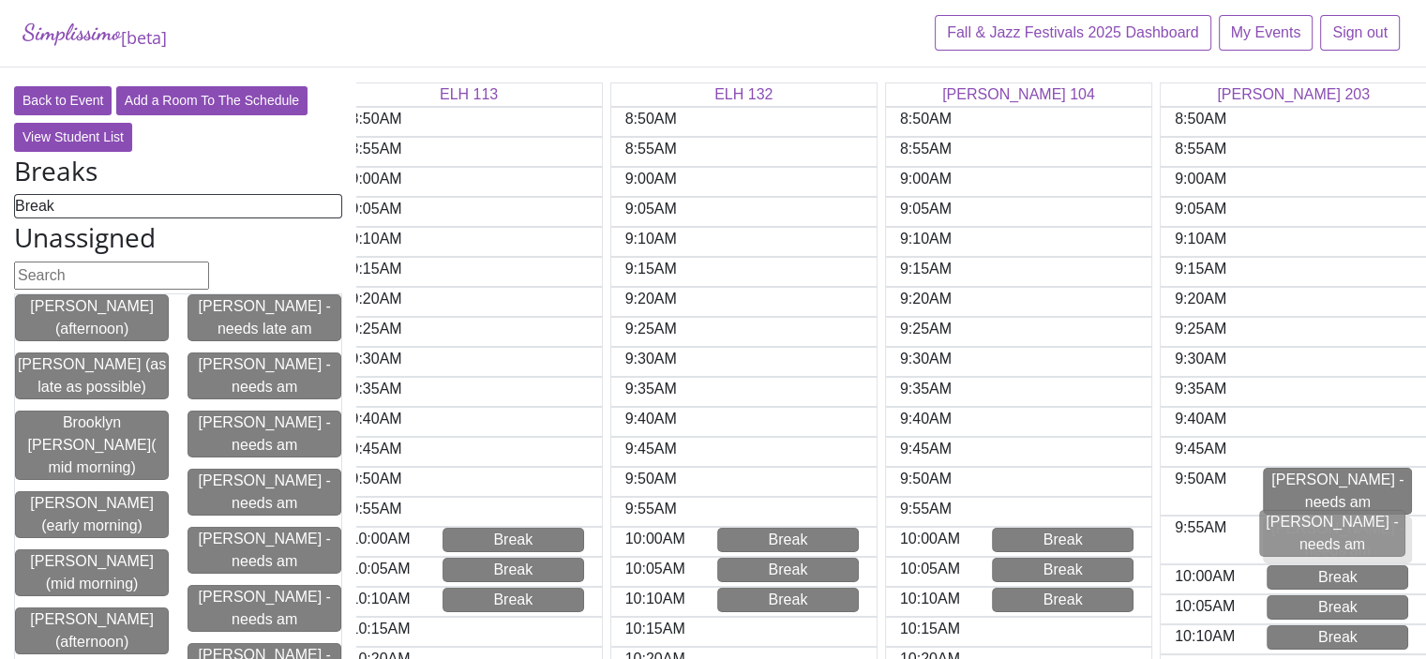
drag, startPoint x: 290, startPoint y: 375, endPoint x: 1369, endPoint y: 535, distance: 1091.3
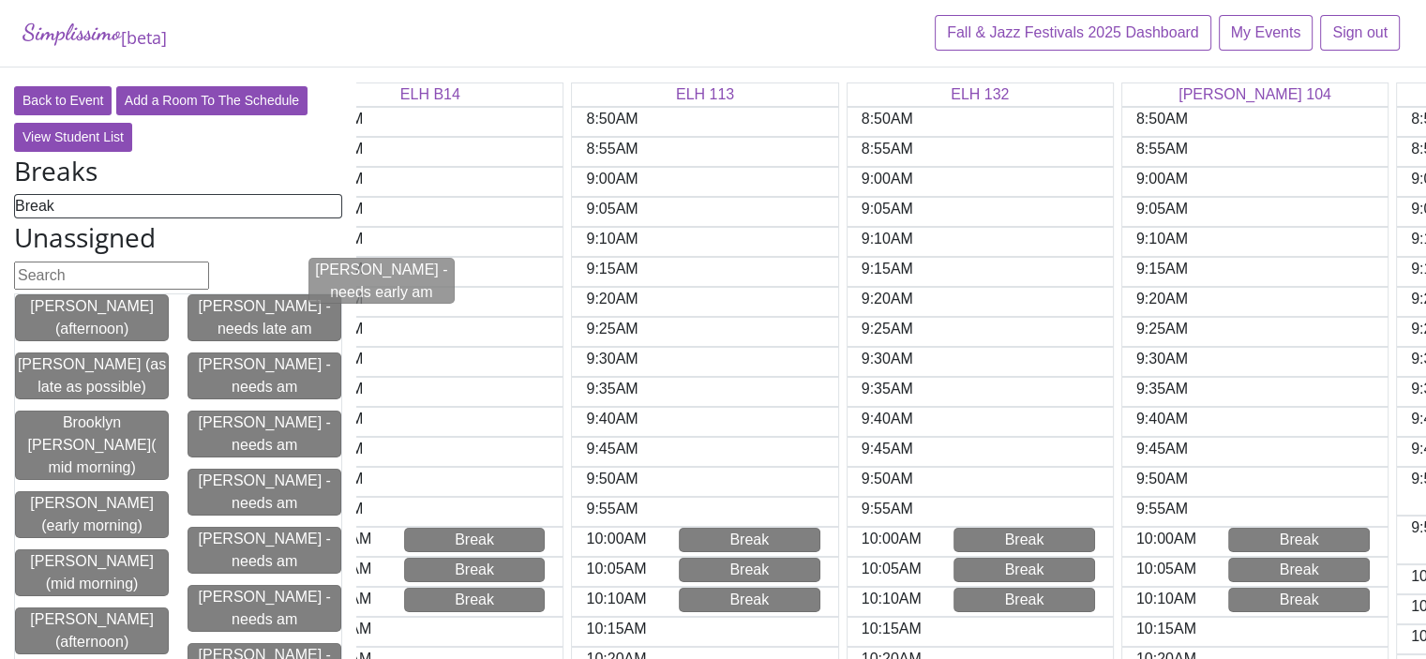
scroll to position [0, 0]
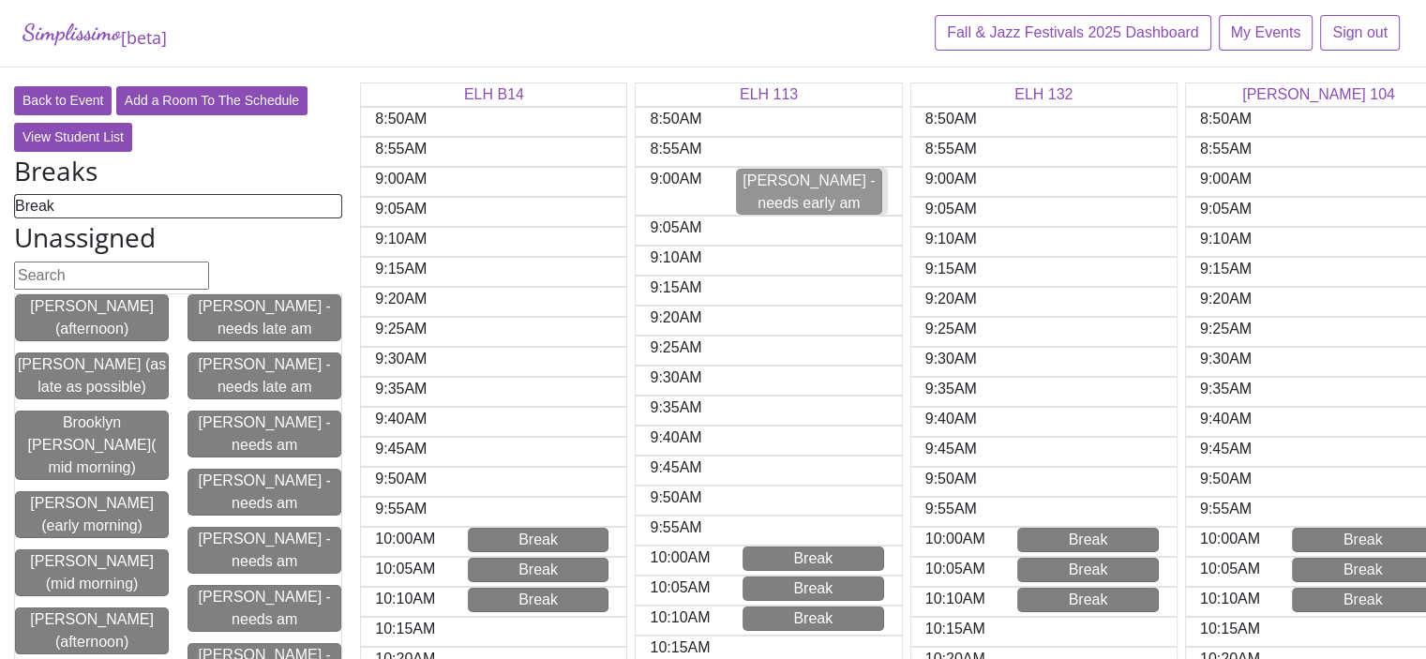
drag, startPoint x: 226, startPoint y: 313, endPoint x: 781, endPoint y: 190, distance: 568.6
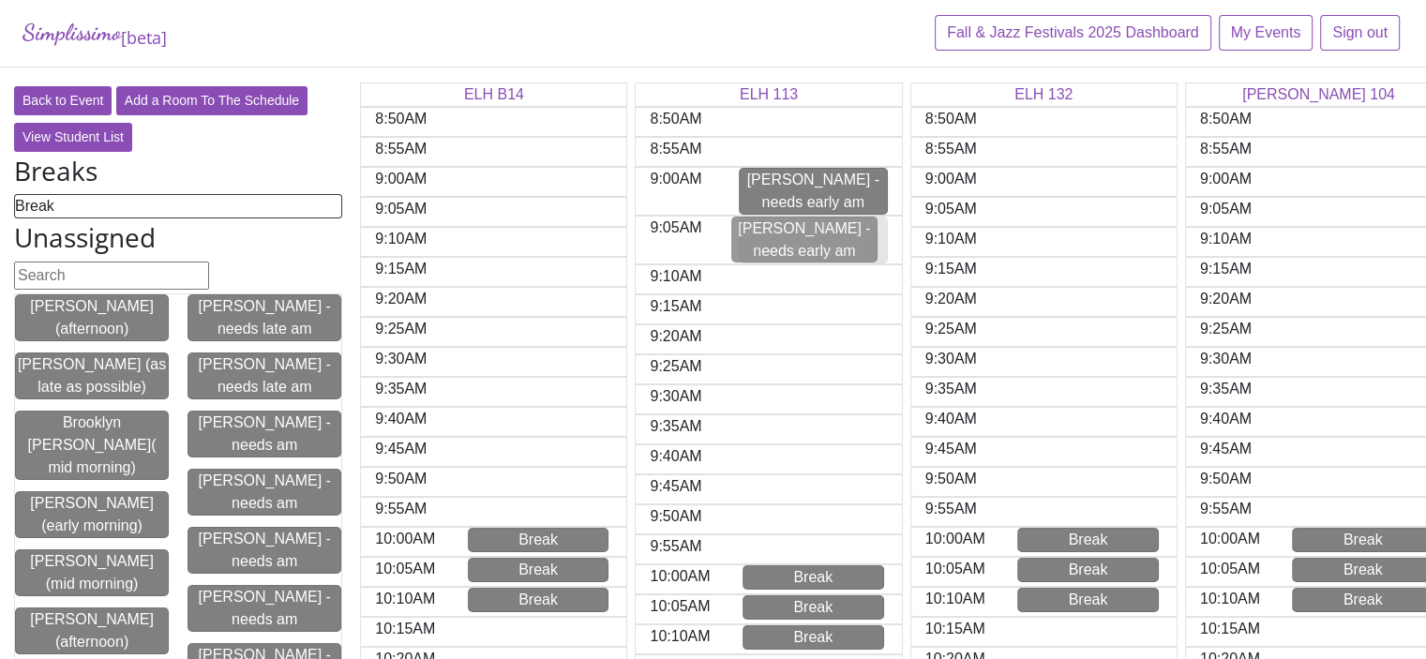
drag, startPoint x: 206, startPoint y: 314, endPoint x: 758, endPoint y: 238, distance: 556.6
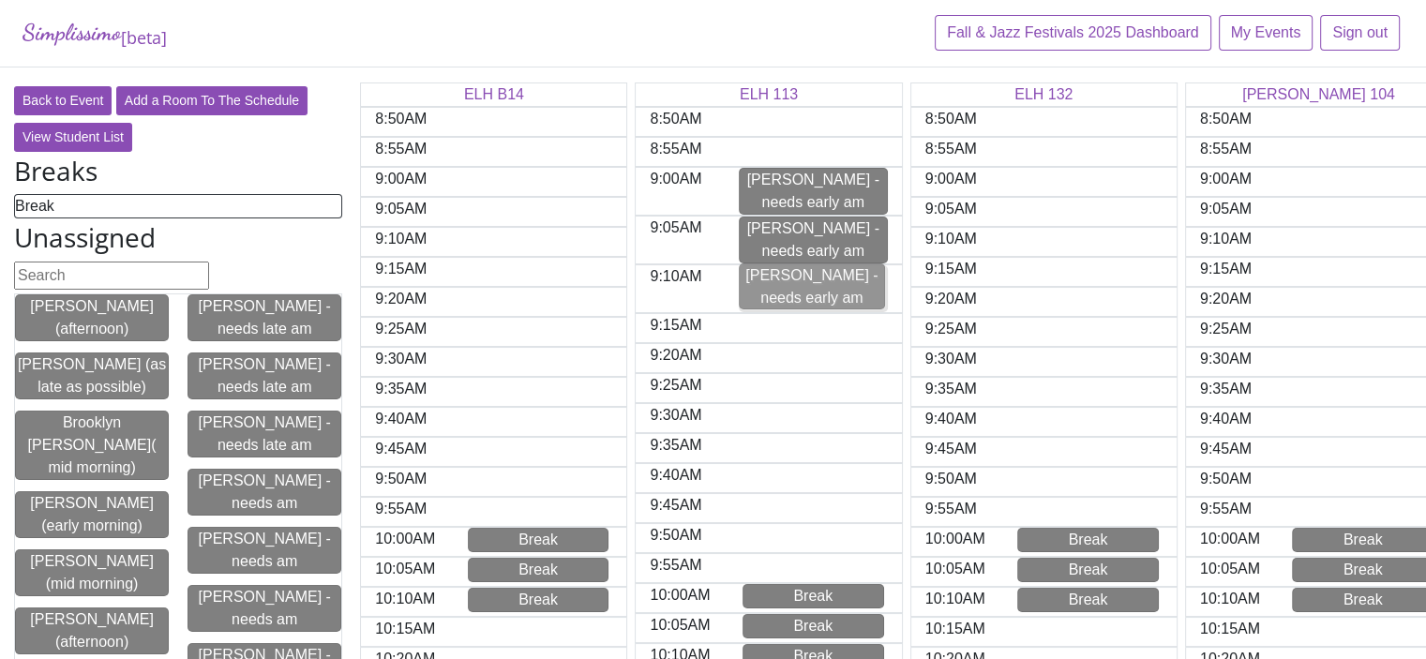
drag, startPoint x: 216, startPoint y: 322, endPoint x: 775, endPoint y: 293, distance: 559.7
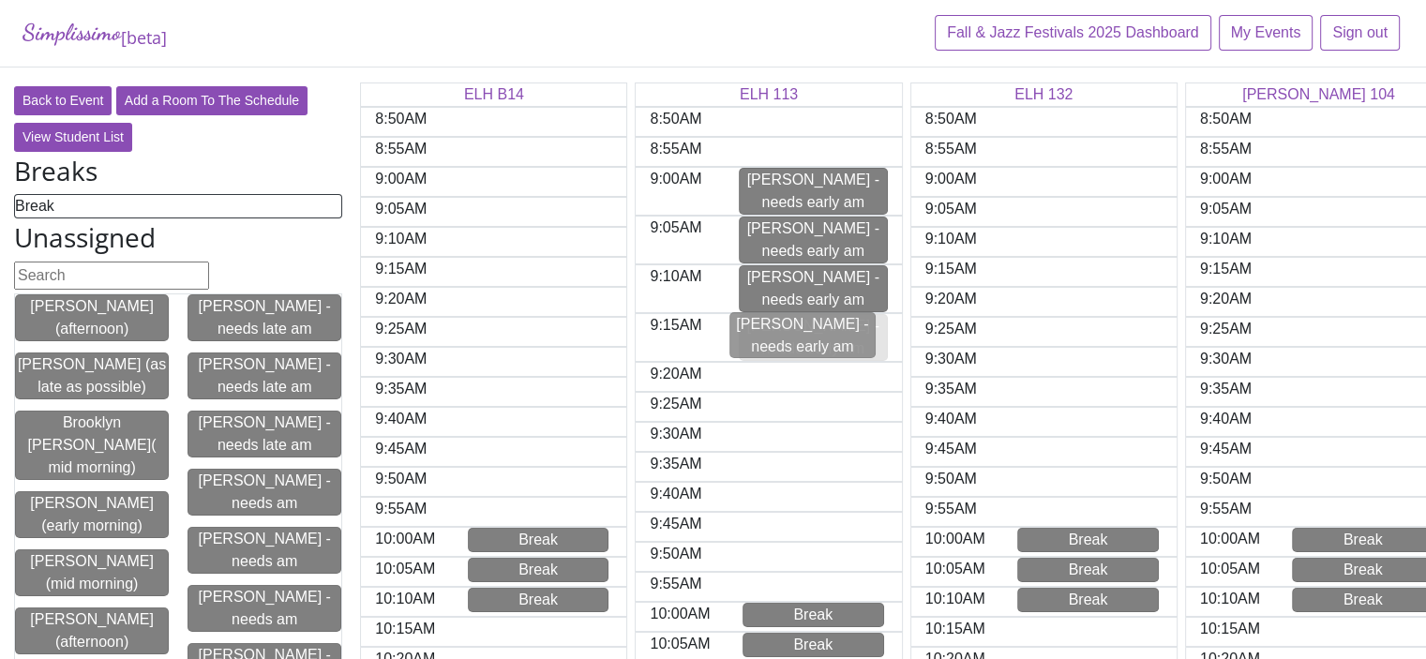
drag, startPoint x: 216, startPoint y: 316, endPoint x: 765, endPoint y: 336, distance: 549.9
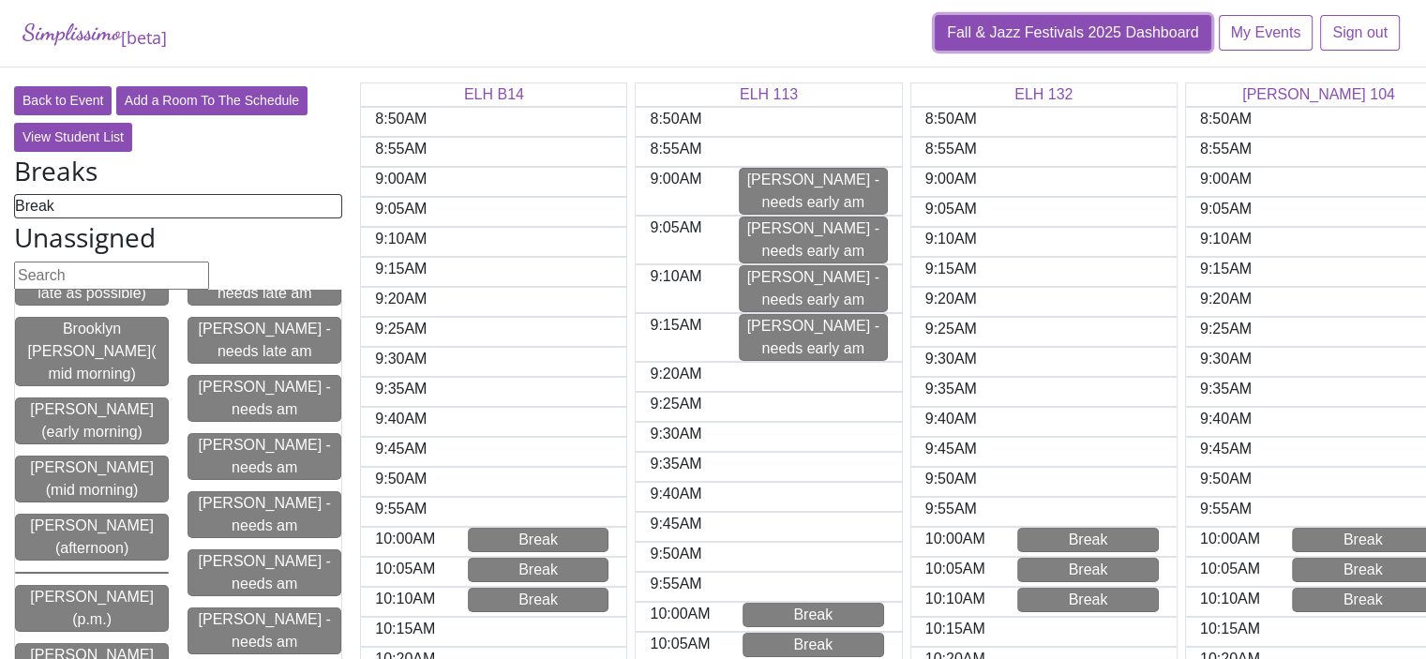
click at [1122, 27] on link "Fall & Jazz Festivals 2025 Dashboard" at bounding box center [1073, 33] width 277 height 36
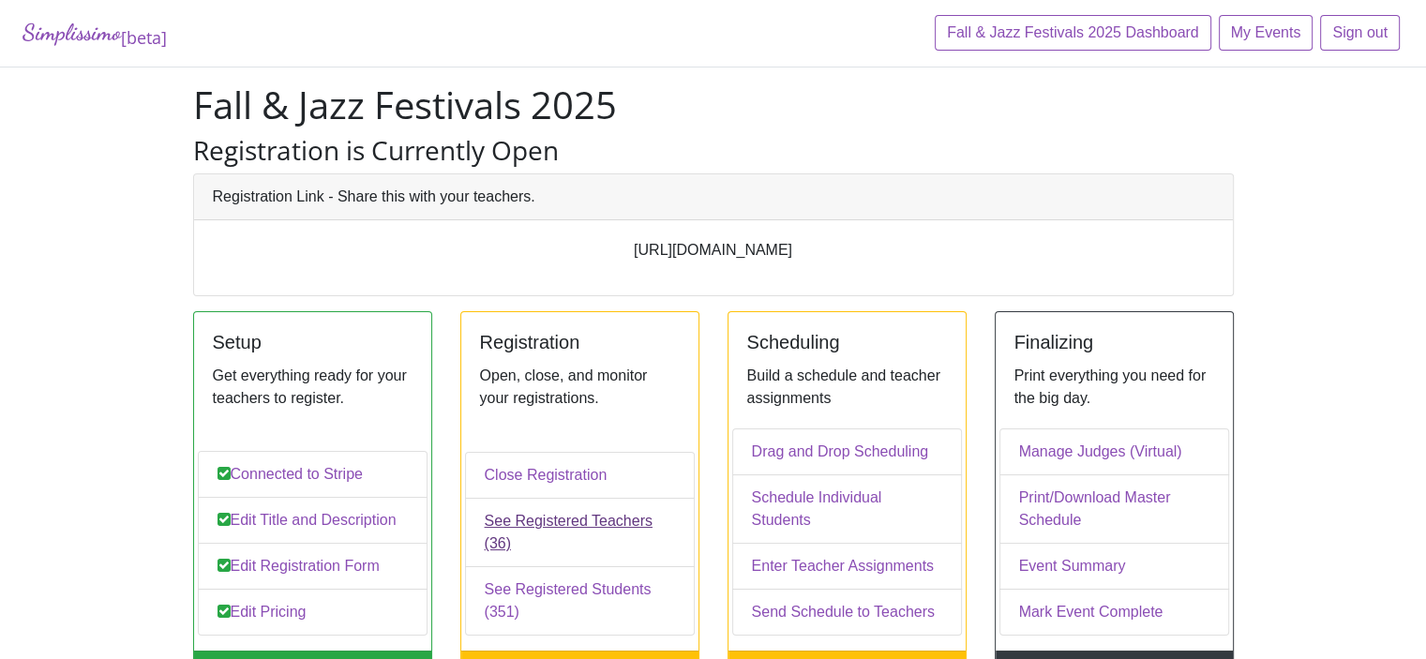
click at [560, 546] on link "See Registered Teachers (36)" at bounding box center [580, 532] width 230 height 69
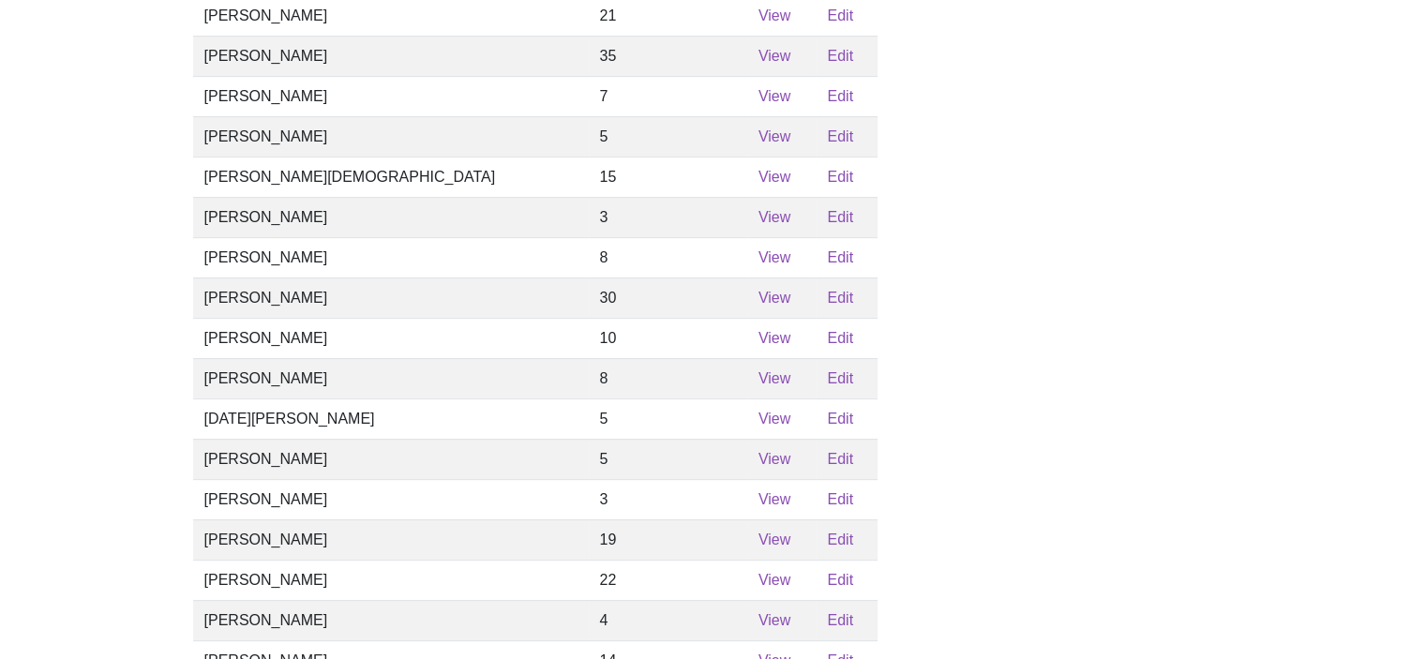
scroll to position [773, 0]
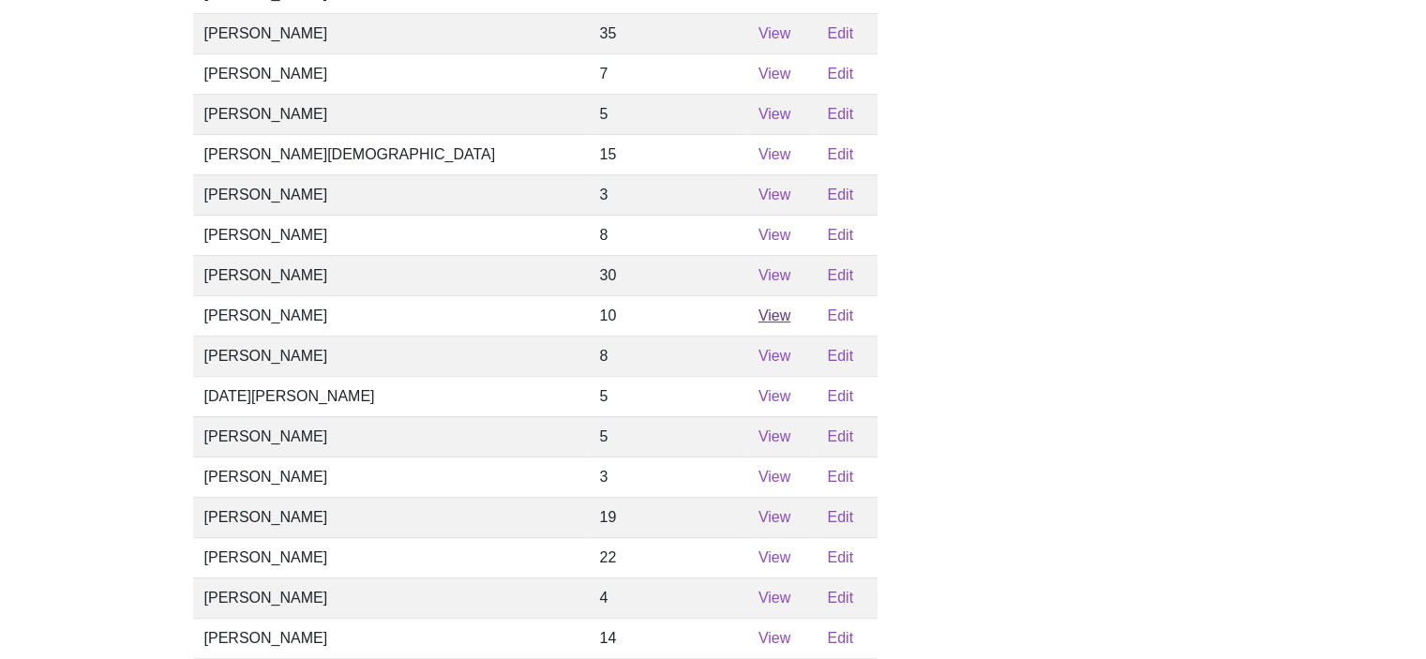
click at [759, 324] on link "View" at bounding box center [775, 316] width 32 height 16
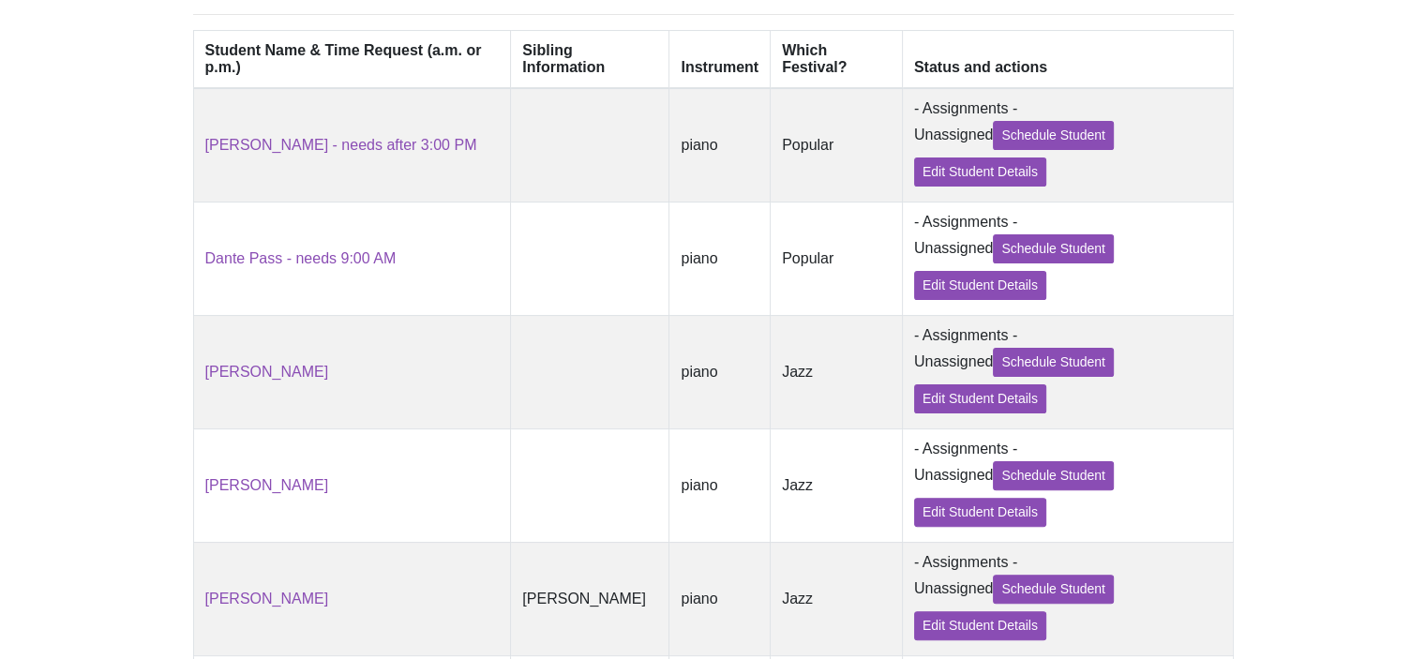
scroll to position [491, 0]
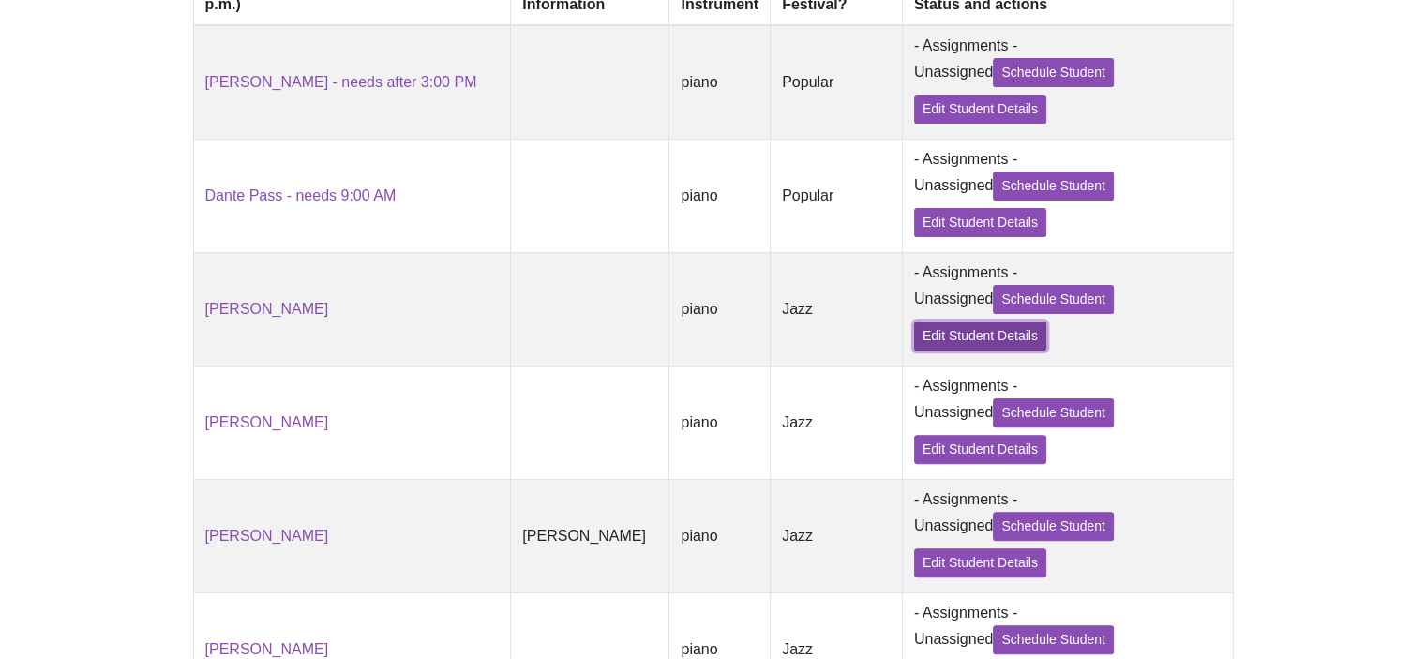
click at [942, 351] on link "Edit Student Details" at bounding box center [980, 336] width 132 height 29
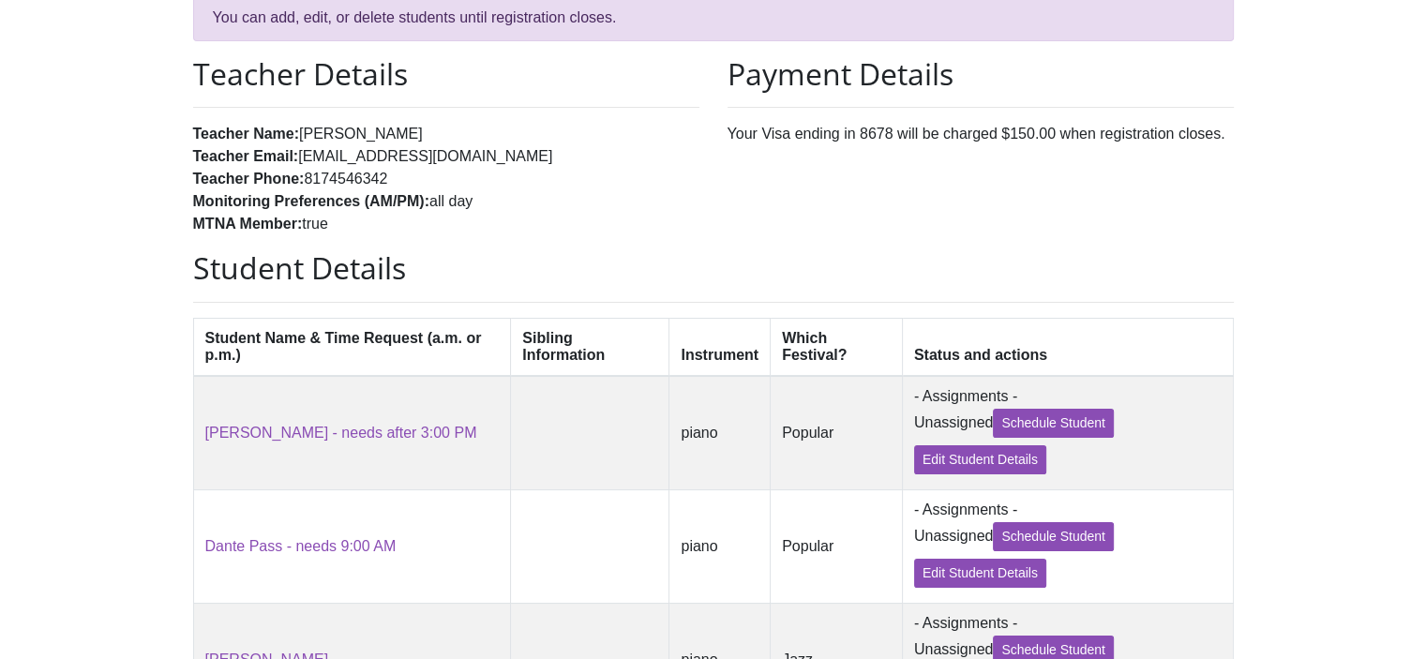
scroll to position [116, 0]
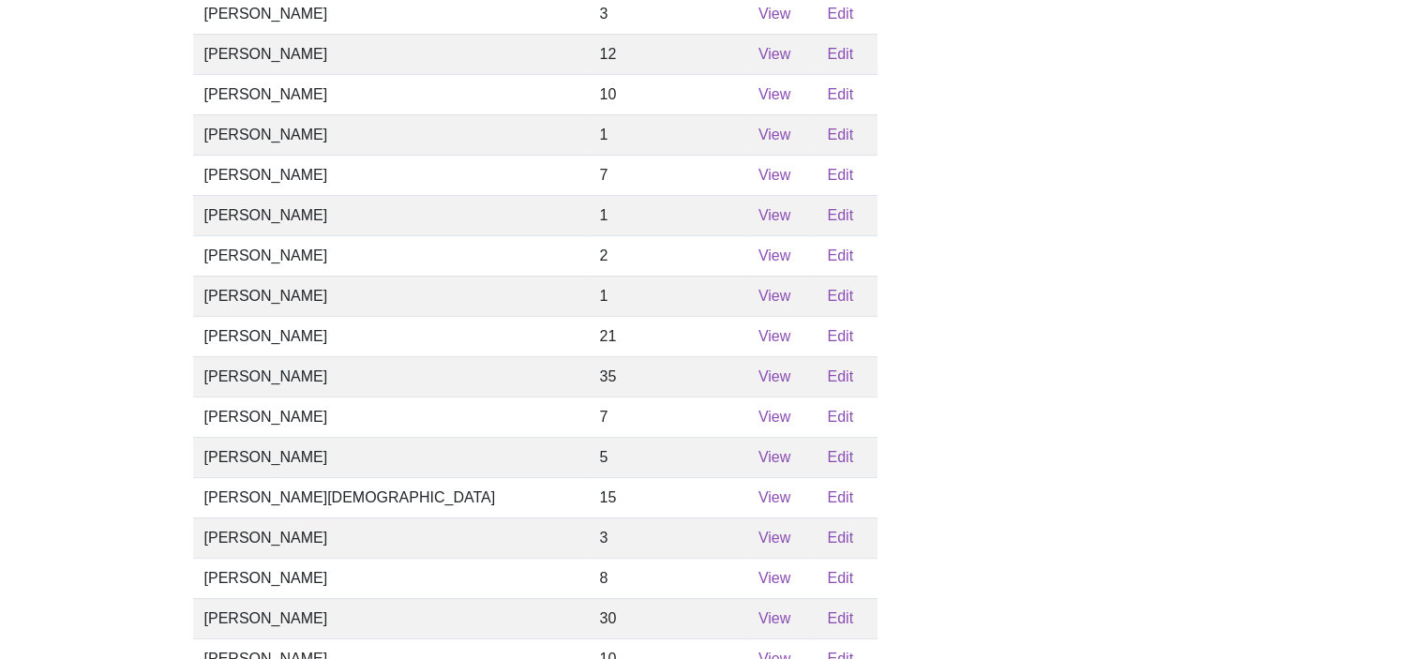
scroll to position [422, 0]
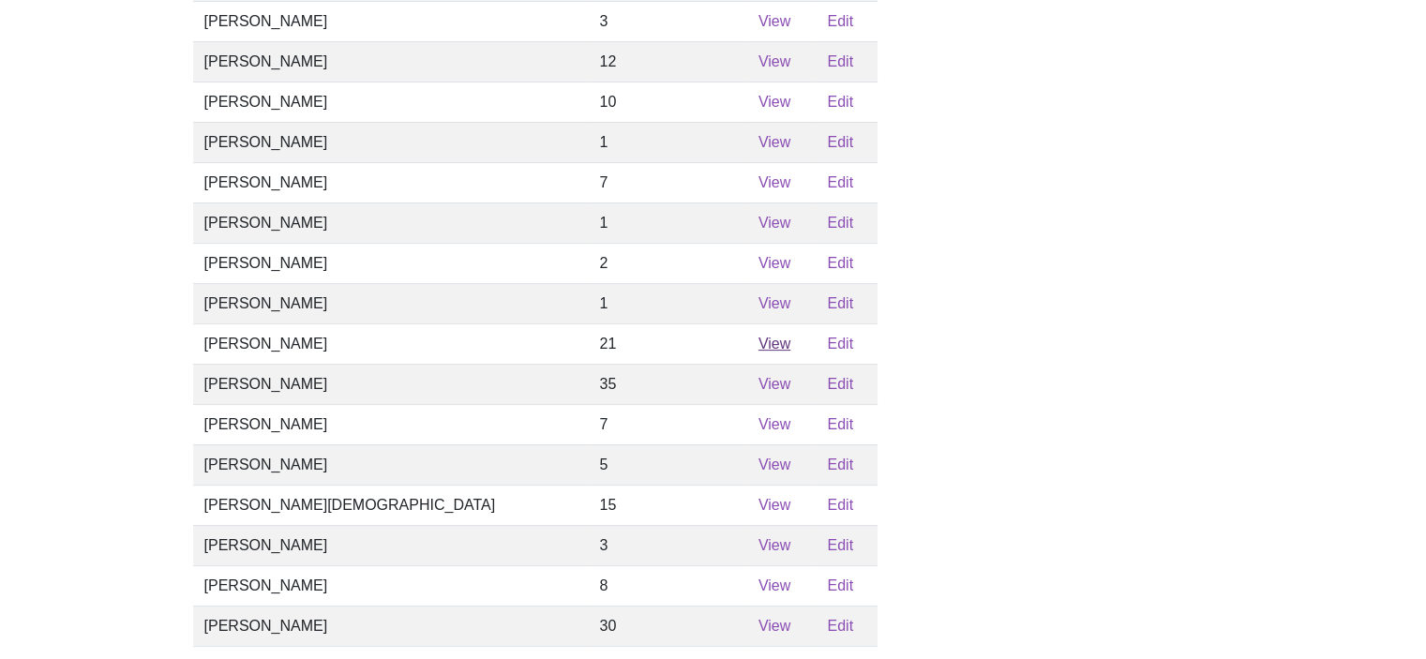
click at [759, 352] on link "View" at bounding box center [775, 344] width 32 height 16
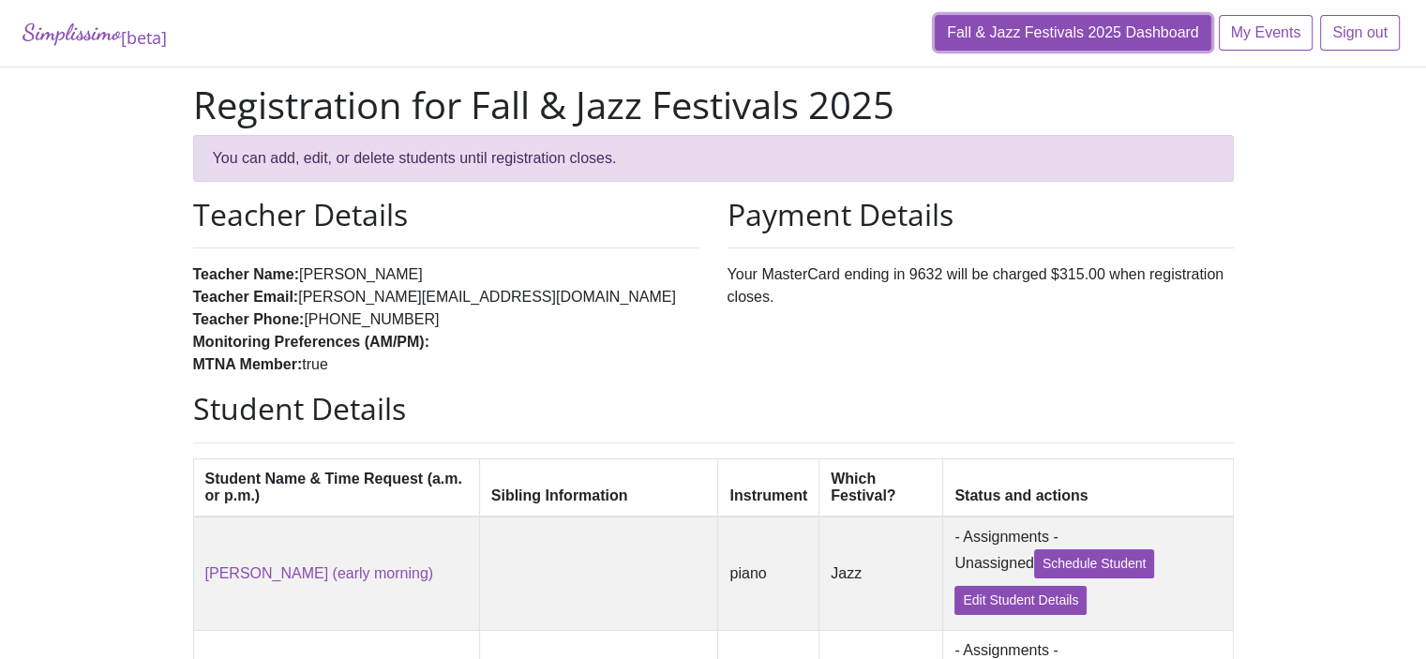
click at [1091, 37] on link "Fall & Jazz Festivals 2025 Dashboard" at bounding box center [1073, 33] width 277 height 36
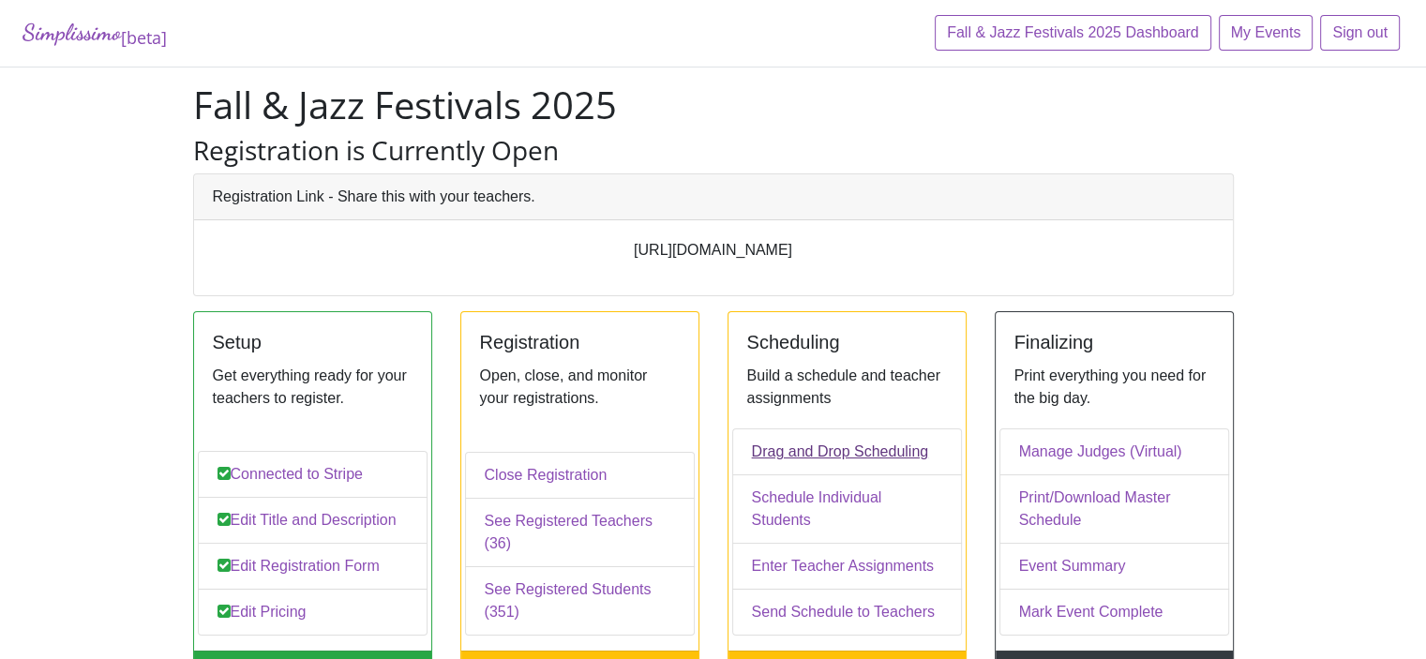
click at [799, 471] on link "Drag and Drop Scheduling" at bounding box center [847, 452] width 230 height 47
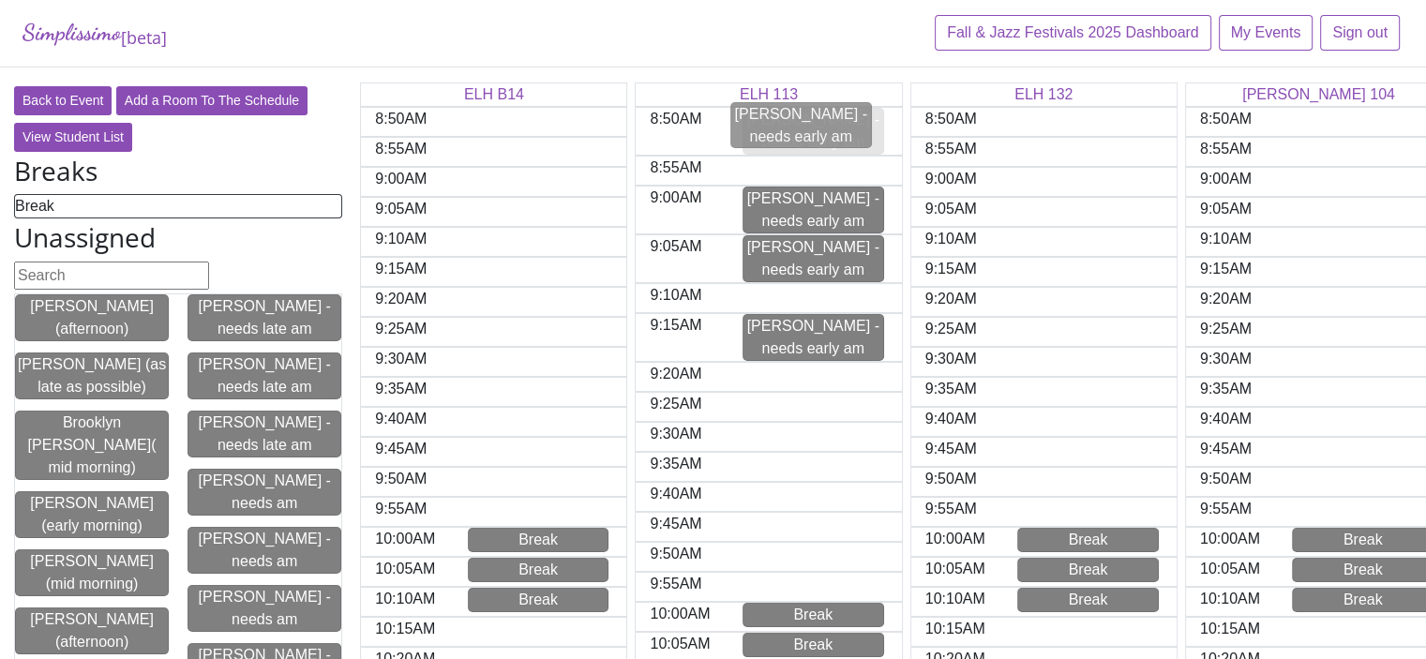
drag, startPoint x: 762, startPoint y: 278, endPoint x: 747, endPoint y: 119, distance: 159.3
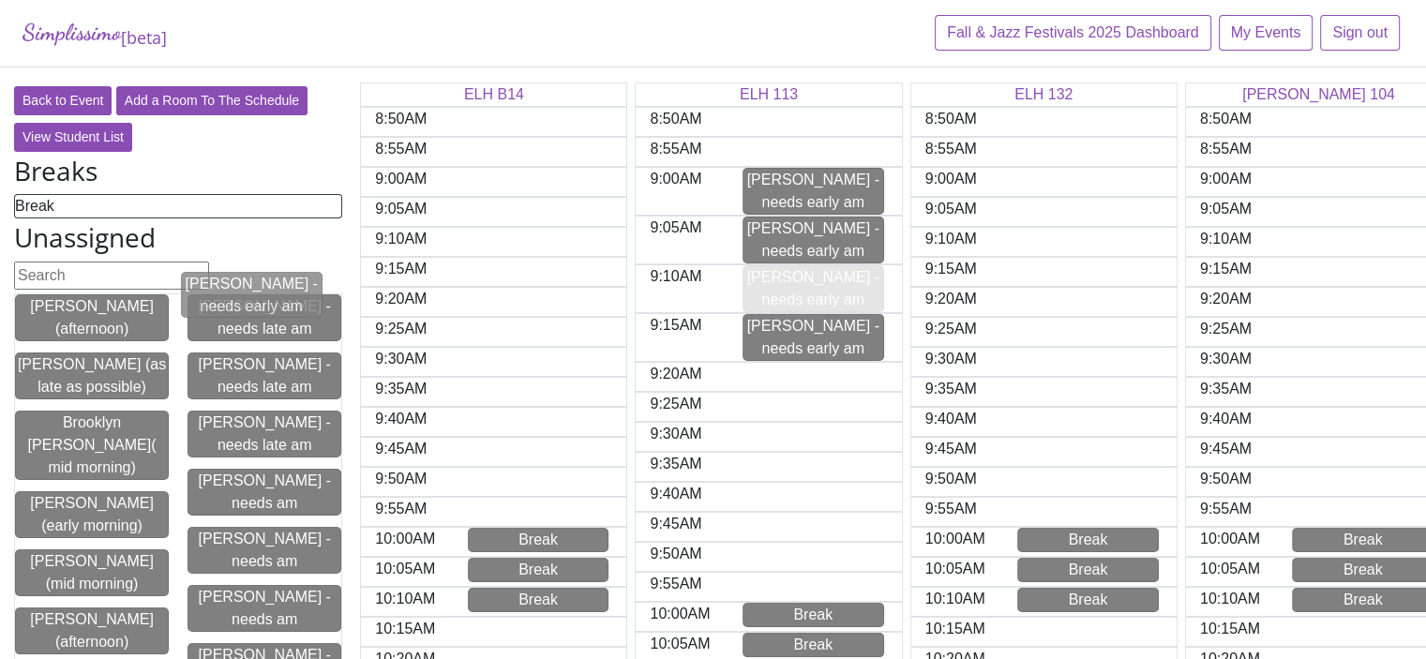
drag, startPoint x: 785, startPoint y: 273, endPoint x: 219, endPoint y: 282, distance: 566.5
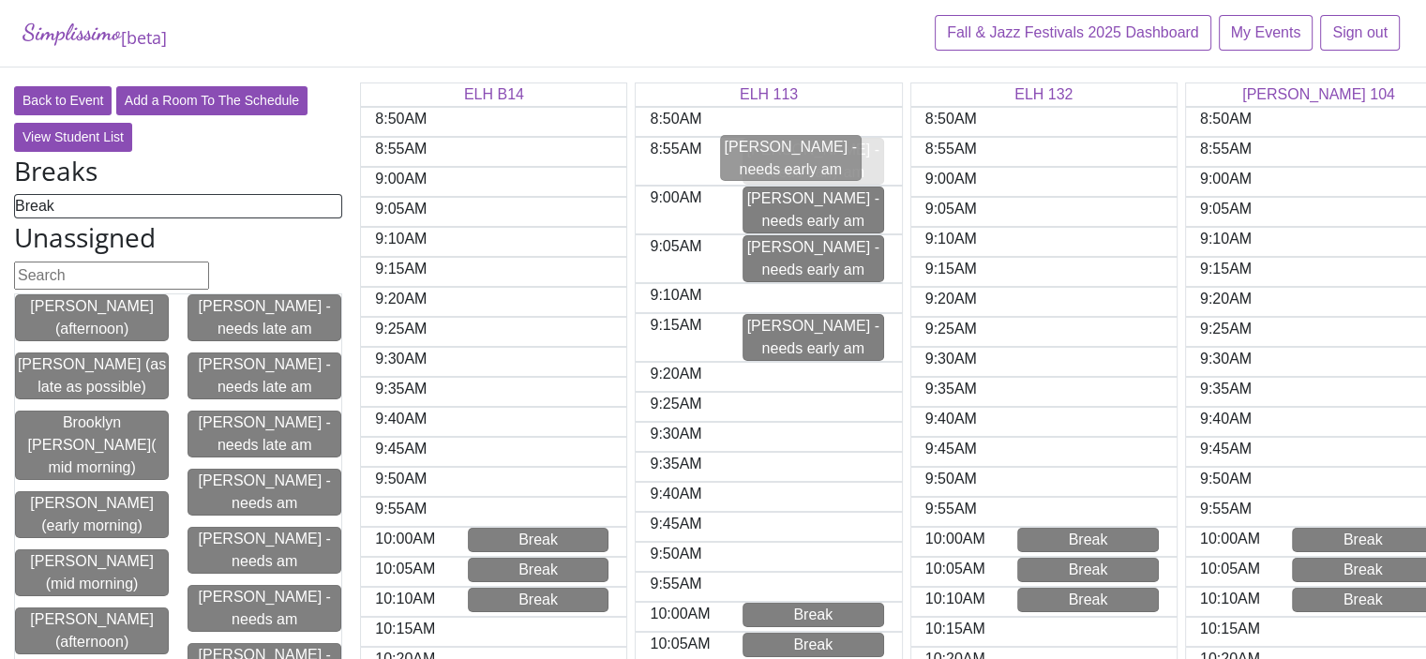
drag, startPoint x: 795, startPoint y: 279, endPoint x: 768, endPoint y: 151, distance: 131.3
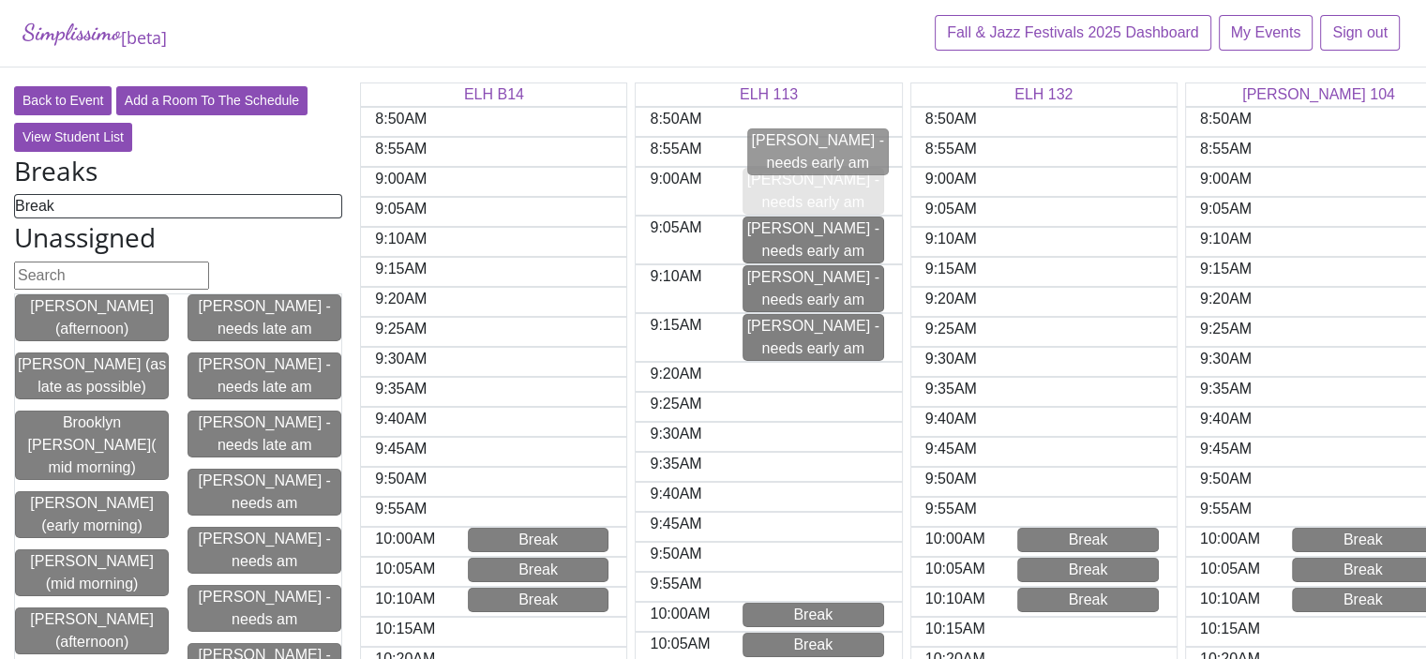
drag, startPoint x: 782, startPoint y: 187, endPoint x: 784, endPoint y: 145, distance: 41.3
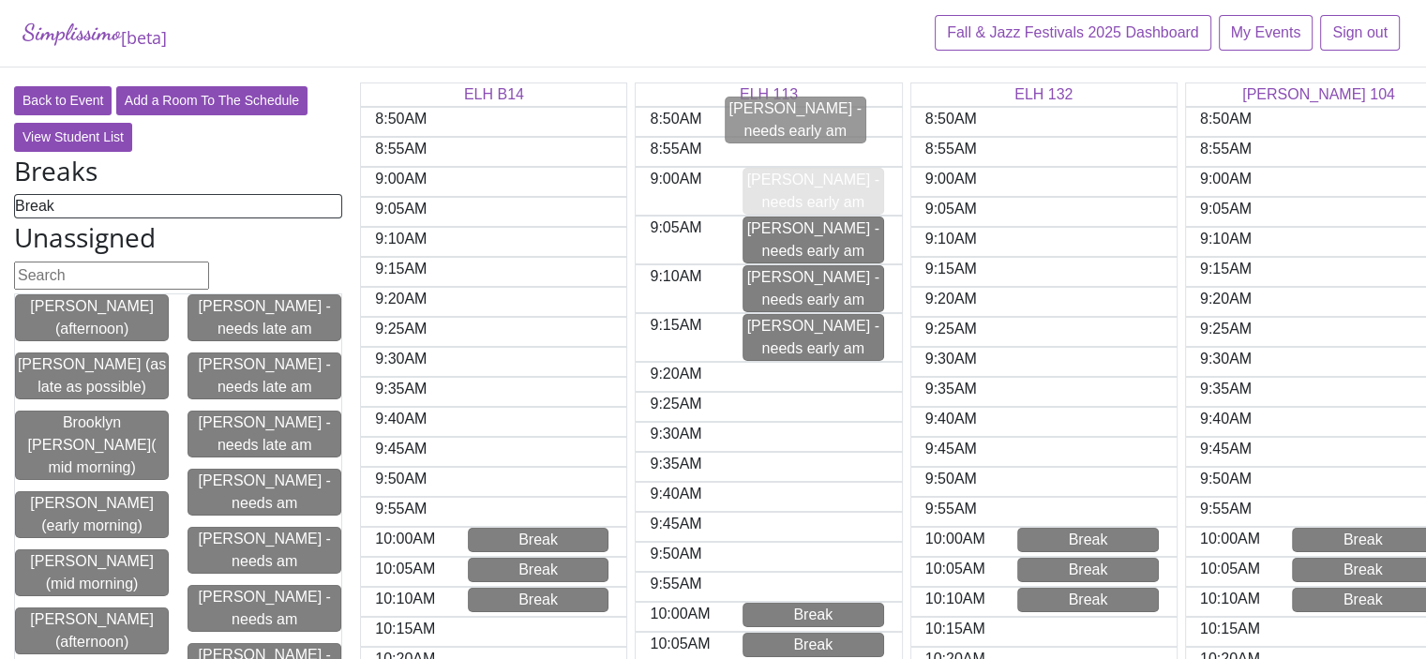
drag, startPoint x: 788, startPoint y: 206, endPoint x: 766, endPoint y: 136, distance: 73.6
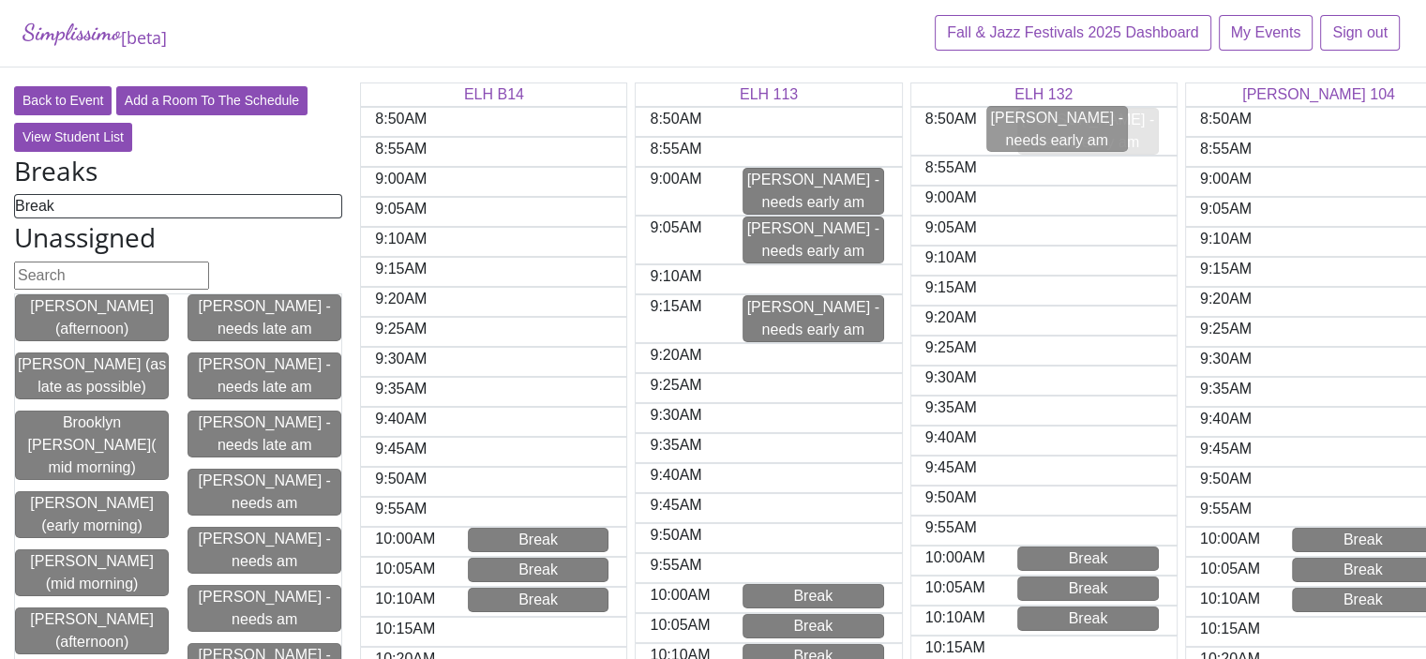
drag, startPoint x: 777, startPoint y: 281, endPoint x: 1018, endPoint y: 125, distance: 287.4
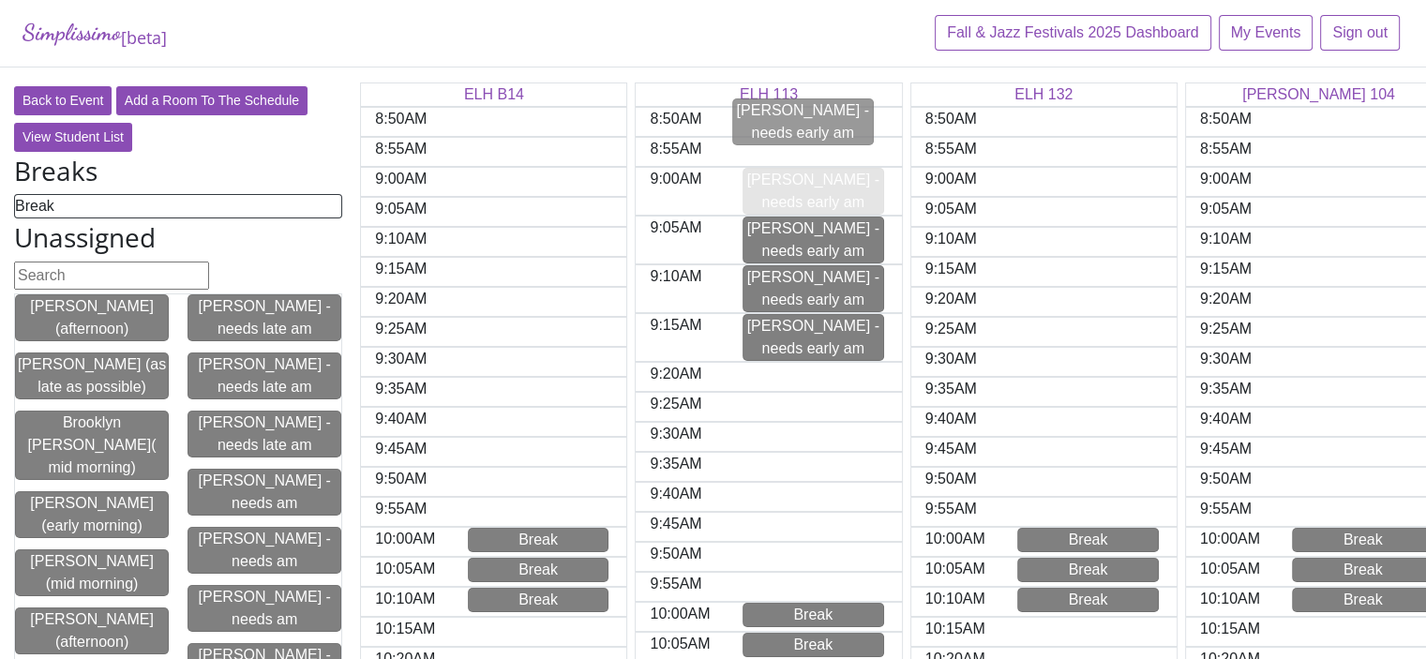
drag, startPoint x: 801, startPoint y: 187, endPoint x: 785, endPoint y: 119, distance: 69.4
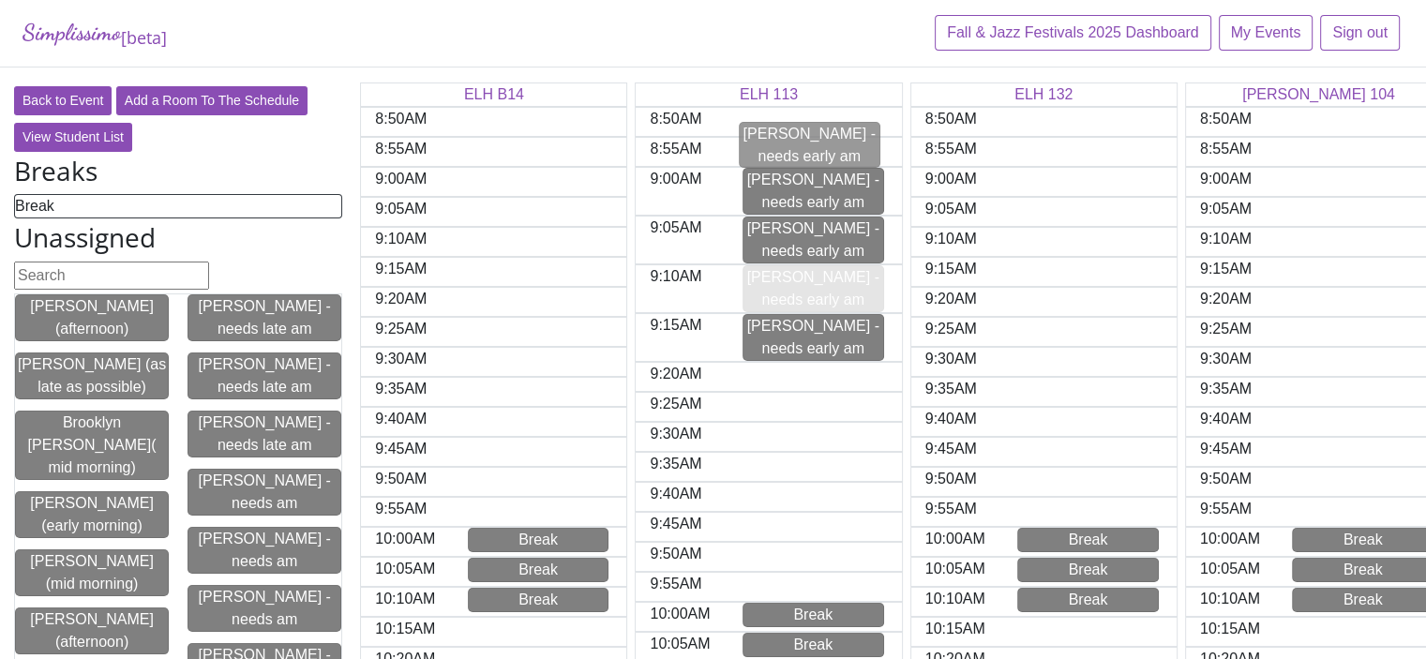
drag, startPoint x: 778, startPoint y: 280, endPoint x: 772, endPoint y: 133, distance: 147.4
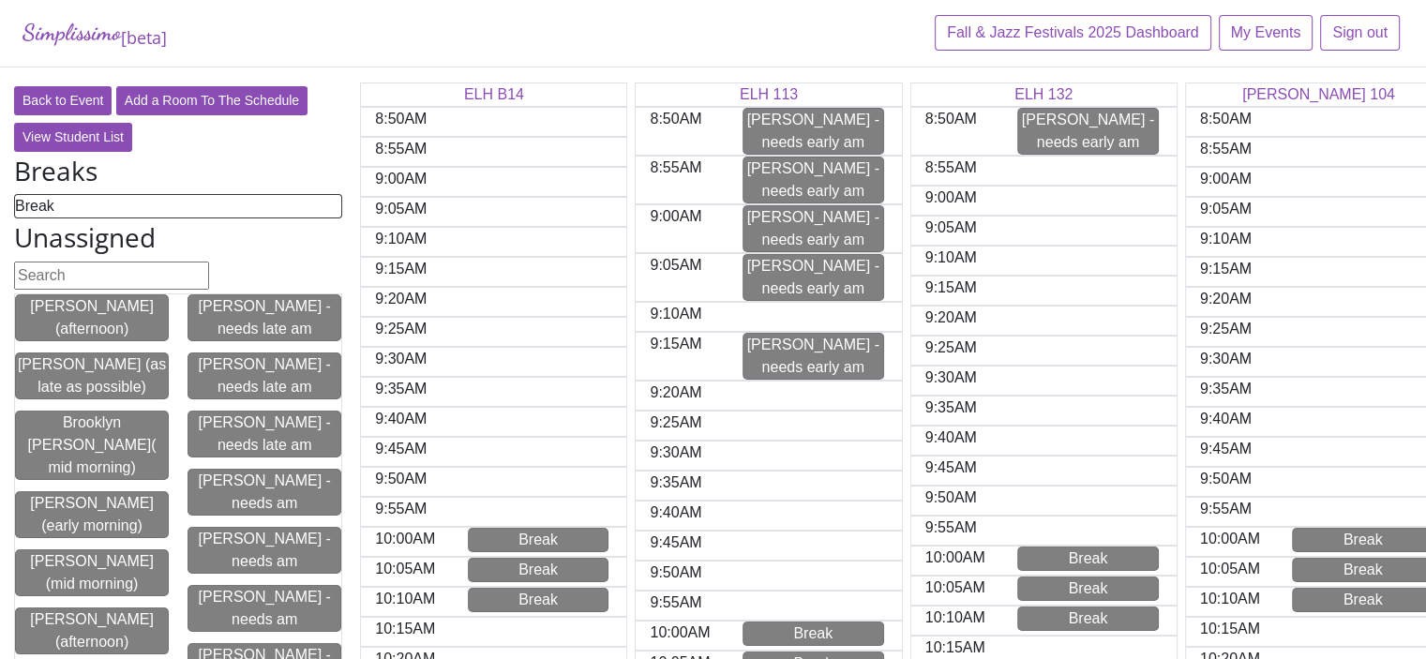
click at [1078, 124] on div "[PERSON_NAME] - needs early am" at bounding box center [1088, 131] width 140 height 45
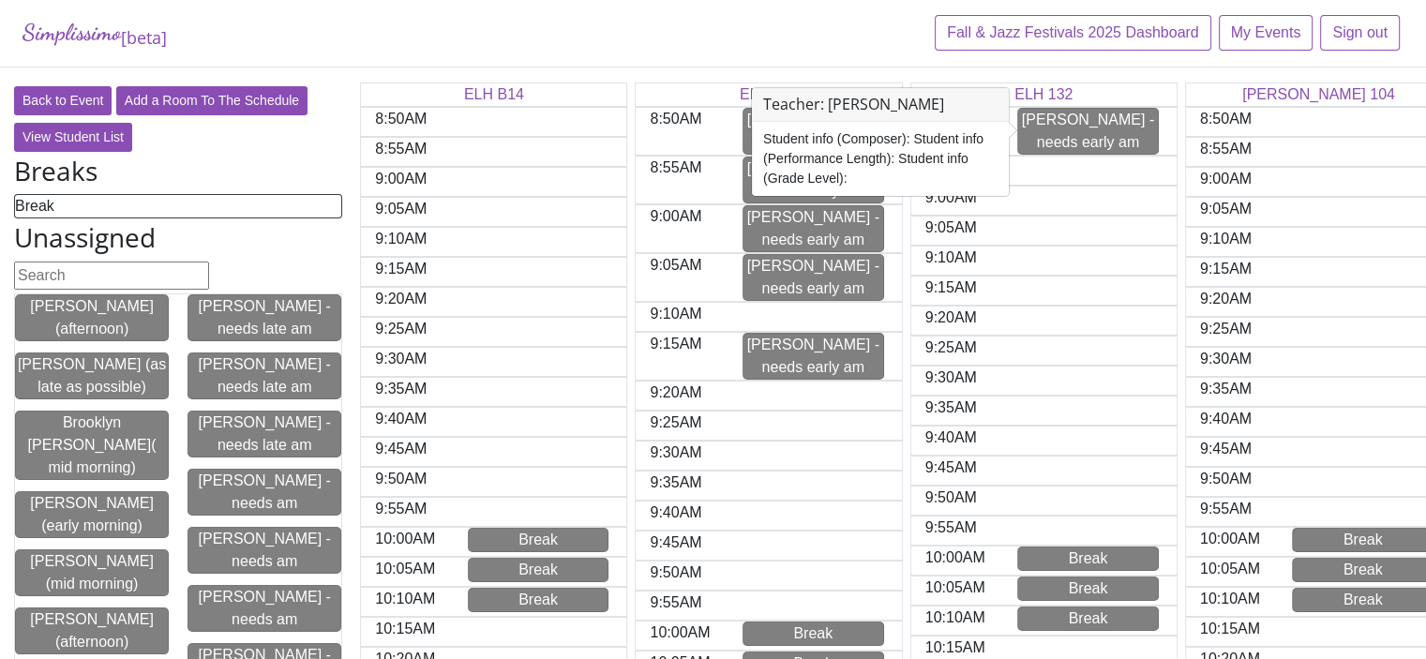
drag, startPoint x: 1095, startPoint y: 122, endPoint x: 1067, endPoint y: 172, distance: 57.1
click at [1067, 172] on div at bounding box center [1088, 171] width 177 height 28
click at [807, 145] on div "Student info (Composer): Student info (Performance Length): Student info (Grade…" at bounding box center [880, 159] width 257 height 74
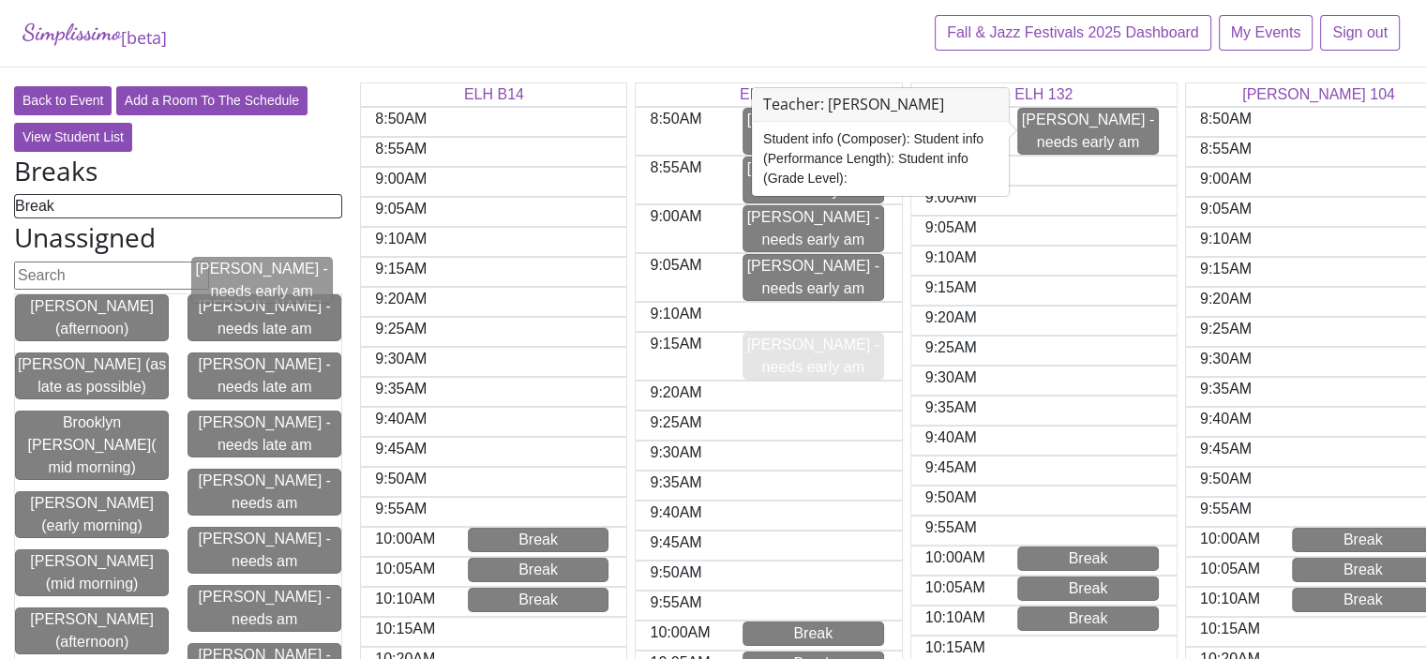
drag, startPoint x: 788, startPoint y: 351, endPoint x: 233, endPoint y: 279, distance: 559.9
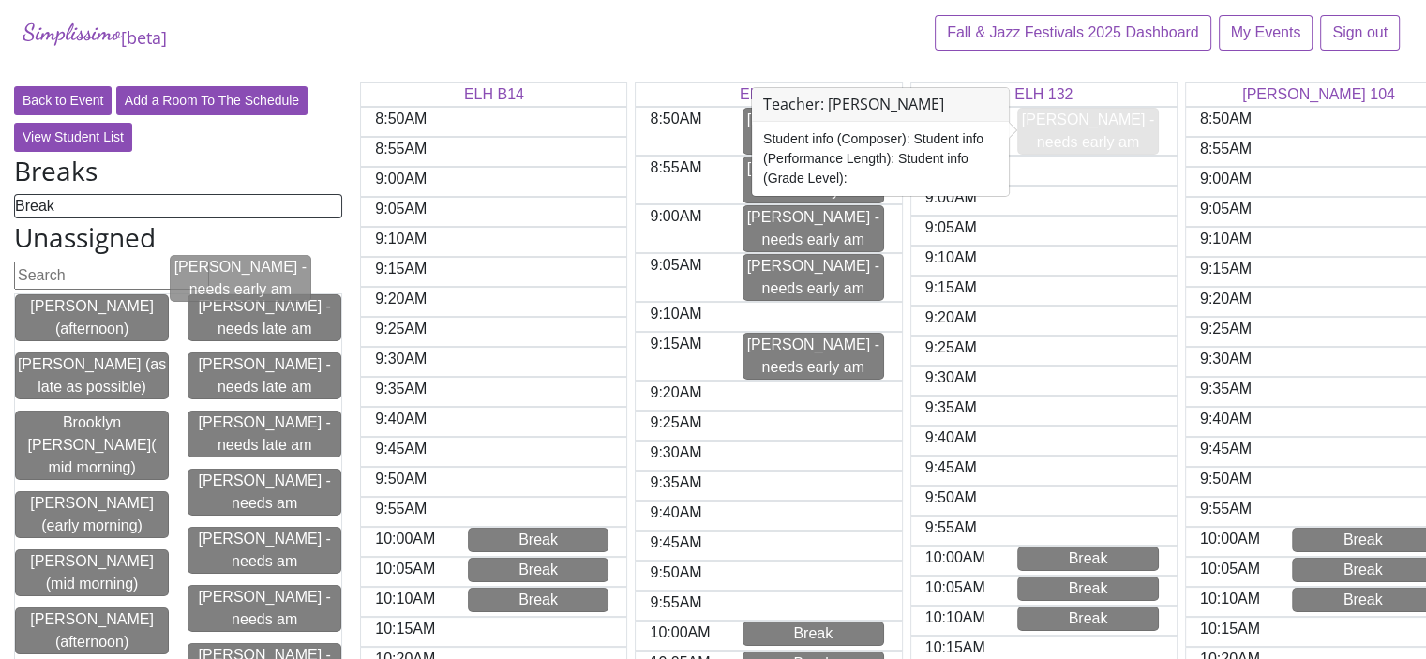
drag, startPoint x: 1058, startPoint y: 119, endPoint x: 205, endPoint y: 267, distance: 865.3
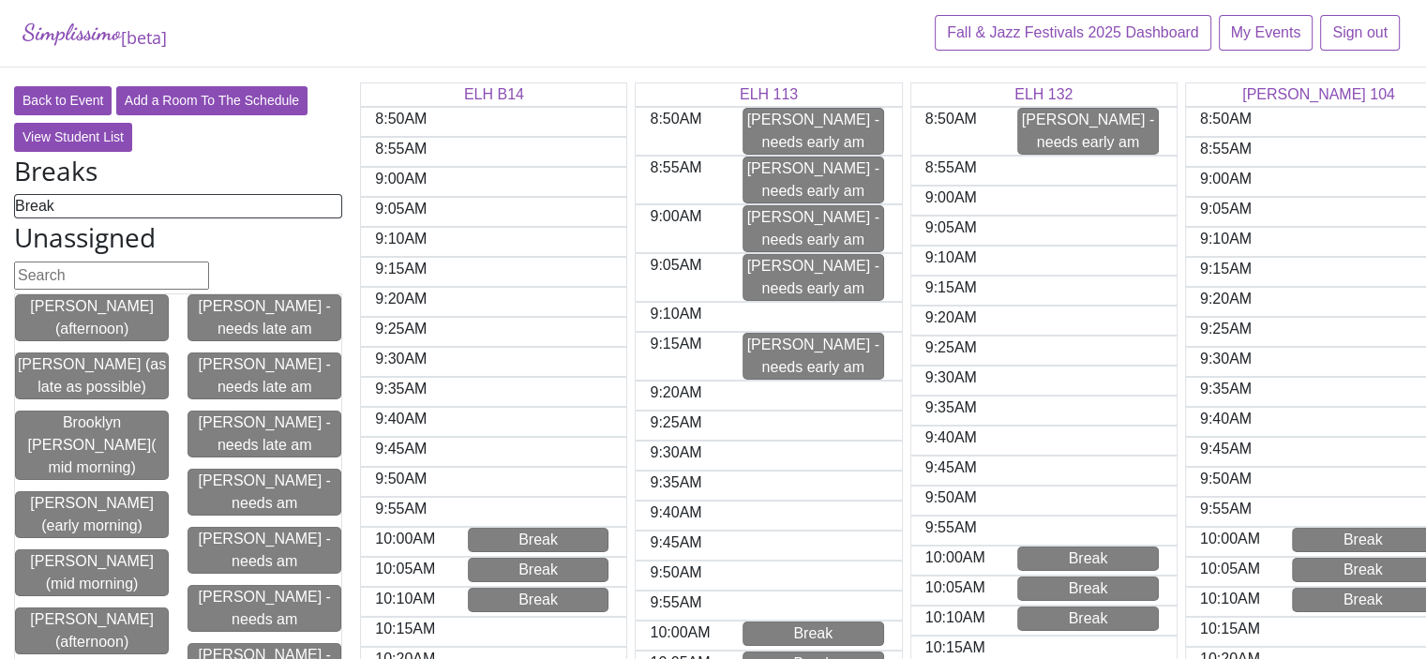
click at [774, 337] on div "[PERSON_NAME] - needs early am" at bounding box center [814, 356] width 140 height 45
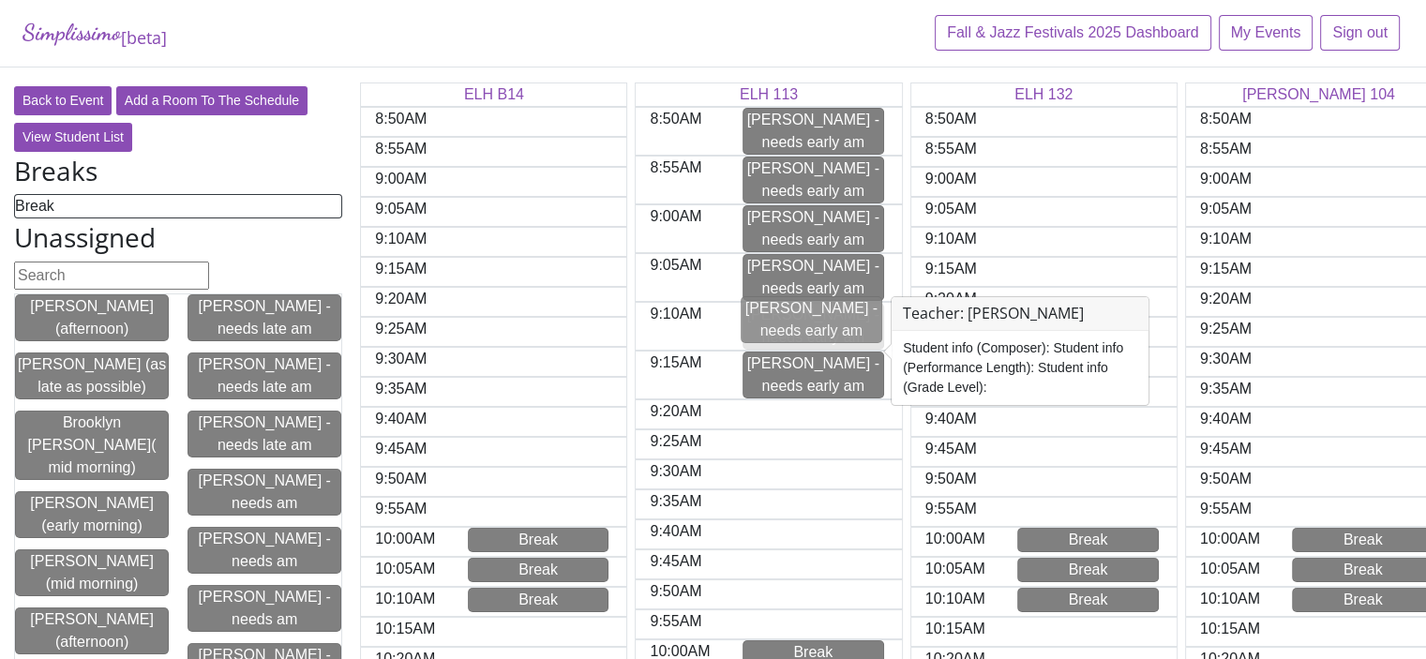
drag, startPoint x: 1048, startPoint y: 121, endPoint x: 767, endPoint y: 311, distance: 339.7
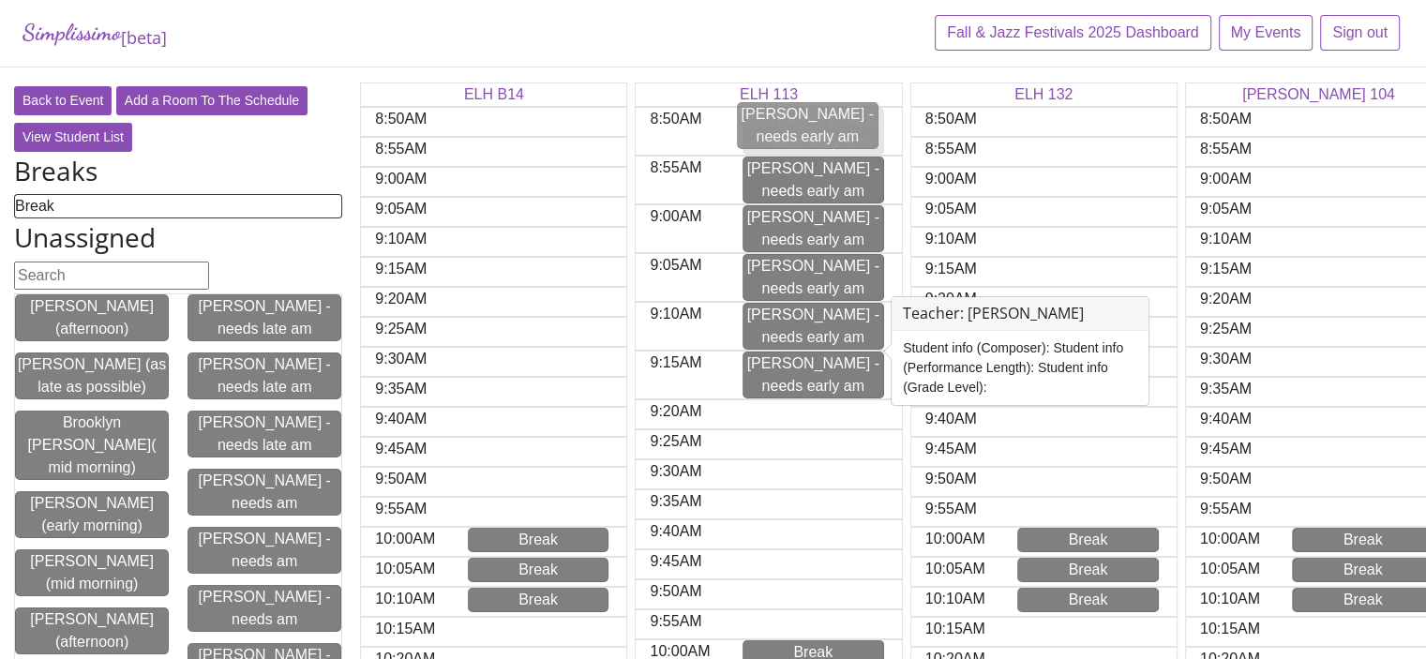
drag, startPoint x: 788, startPoint y: 130, endPoint x: 779, endPoint y: 126, distance: 9.7
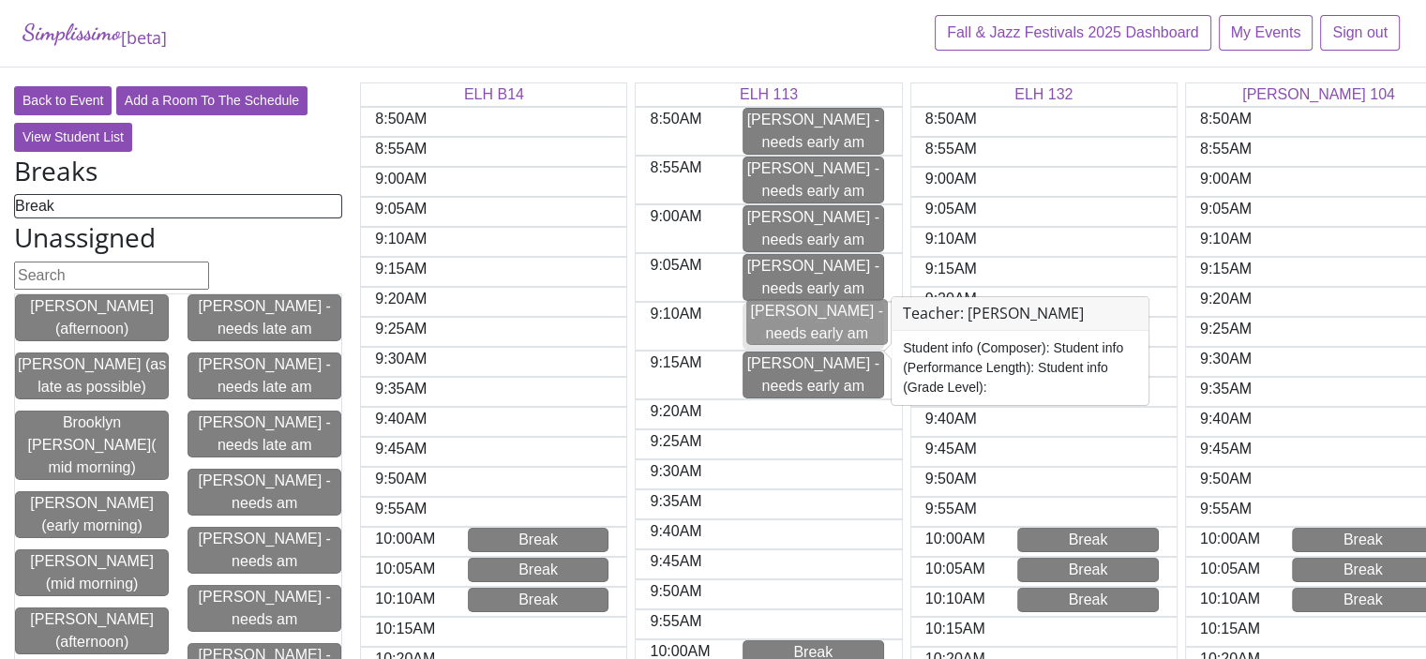
drag, startPoint x: 783, startPoint y: 327, endPoint x: 754, endPoint y: 332, distance: 29.4
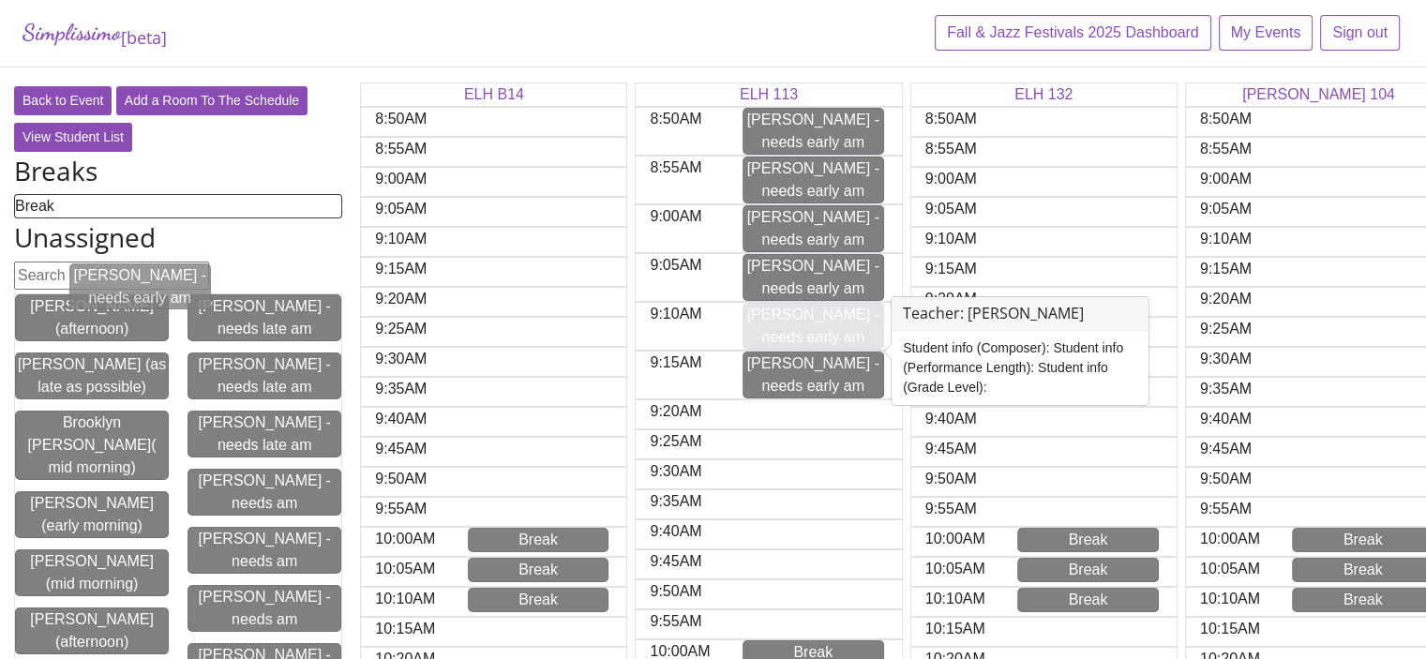
drag, startPoint x: 772, startPoint y: 324, endPoint x: 94, endPoint y: 285, distance: 679.2
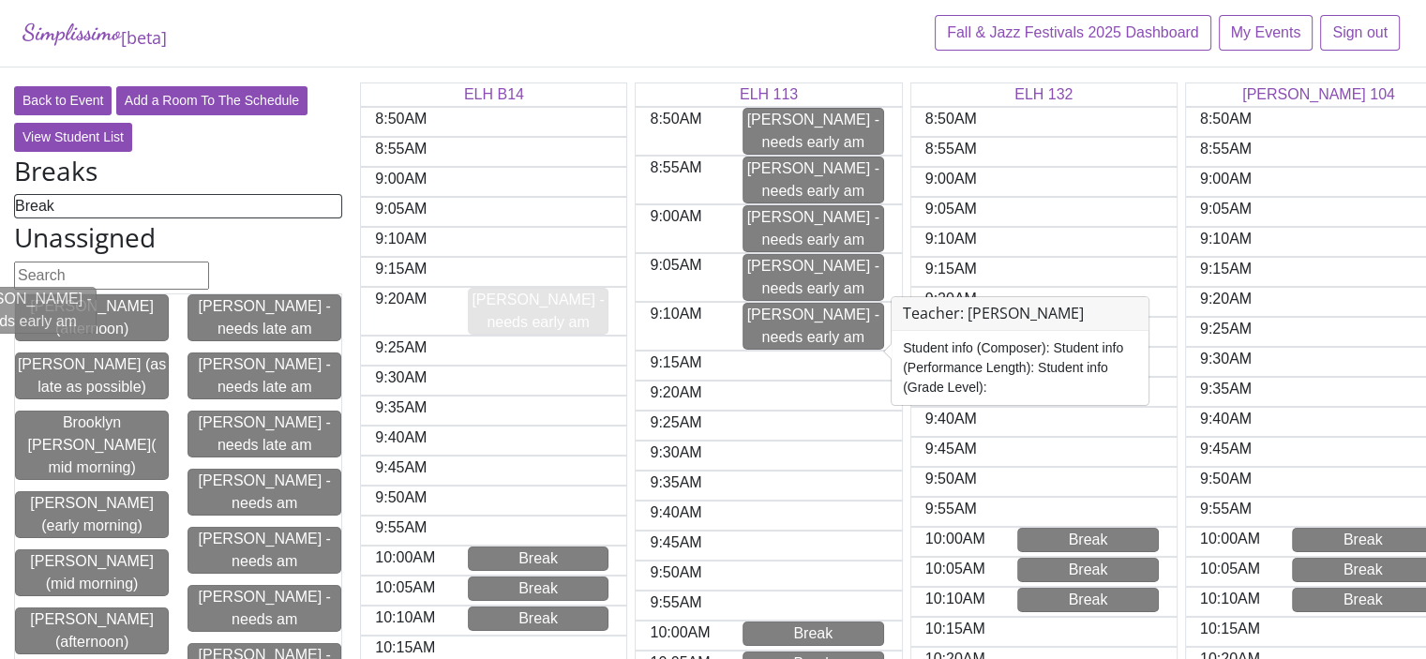
drag, startPoint x: 799, startPoint y: 370, endPoint x: 63, endPoint y: 286, distance: 740.9
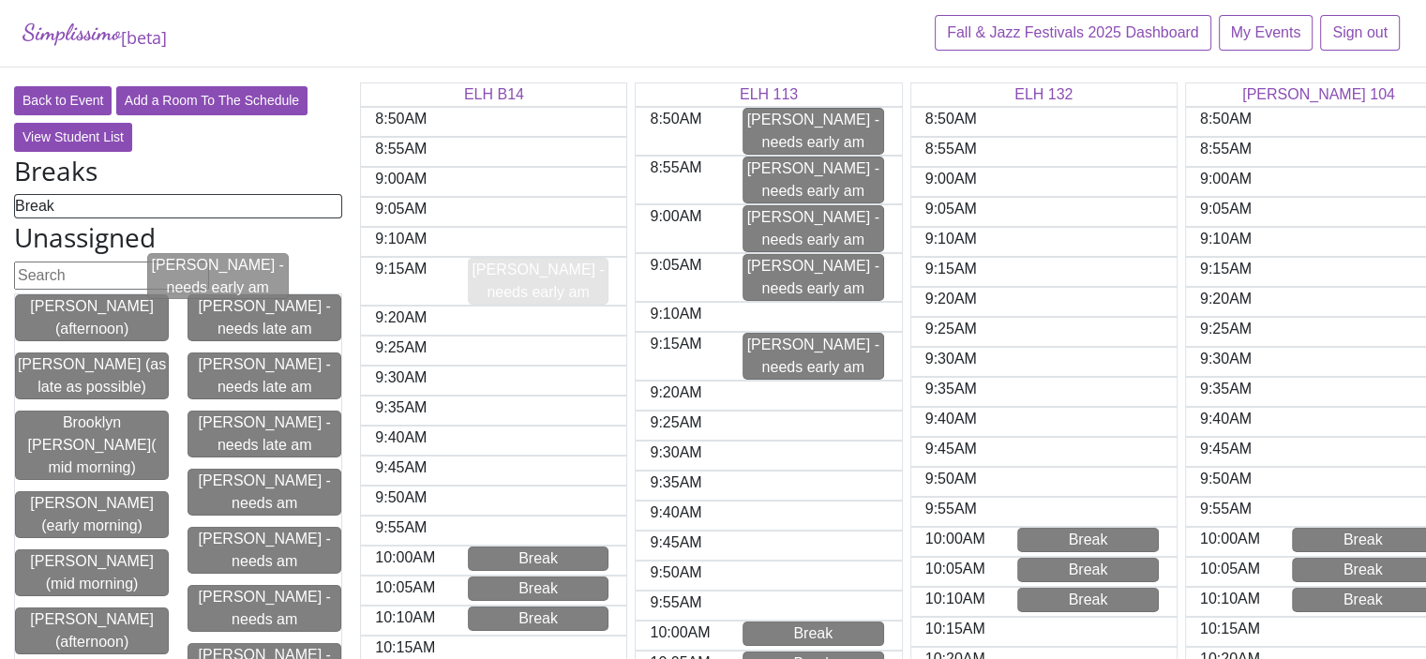
drag, startPoint x: 794, startPoint y: 320, endPoint x: 194, endPoint y: 273, distance: 602.0
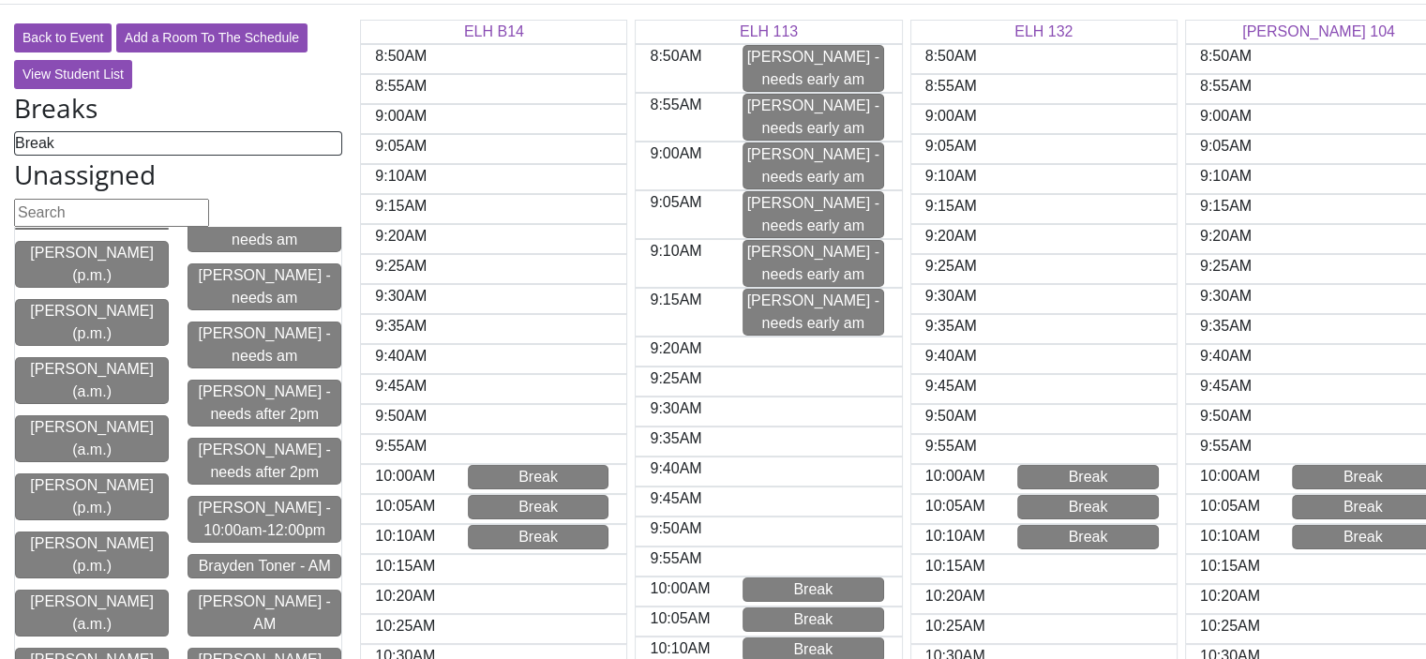
scroll to position [70, 0]
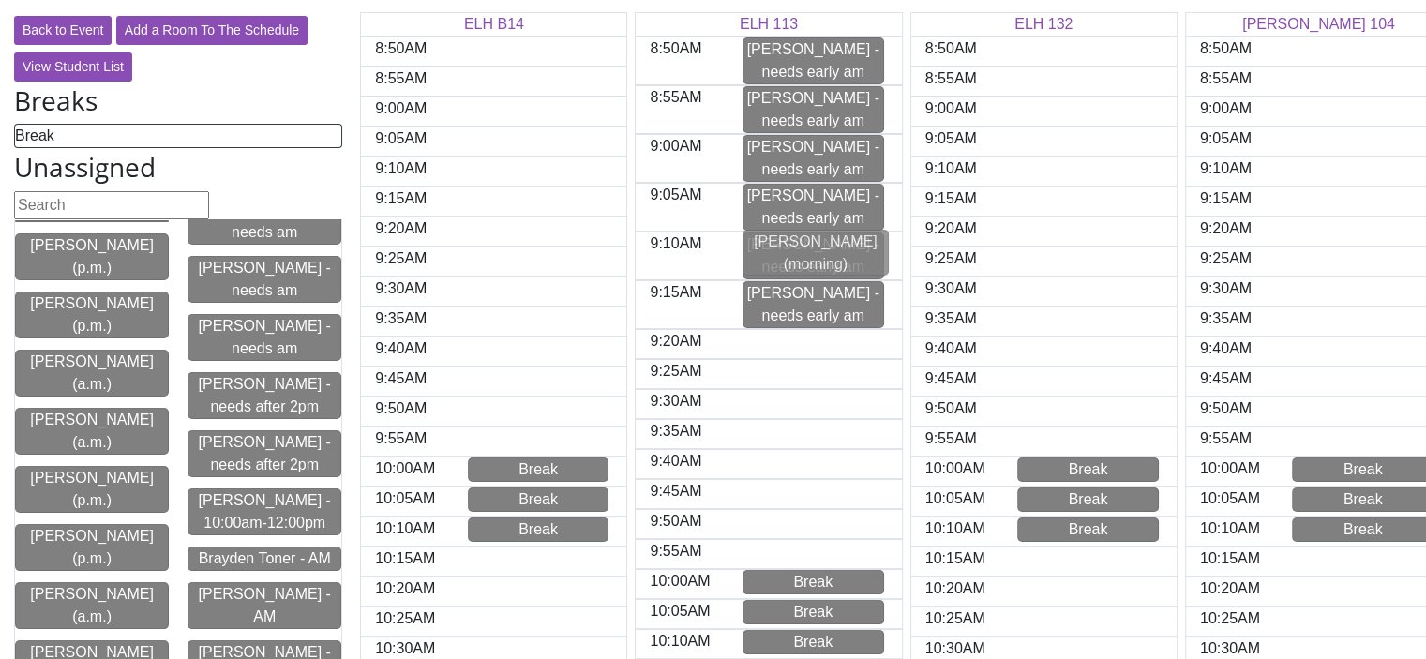
drag, startPoint x: 275, startPoint y: 380, endPoint x: 837, endPoint y: 252, distance: 577.0
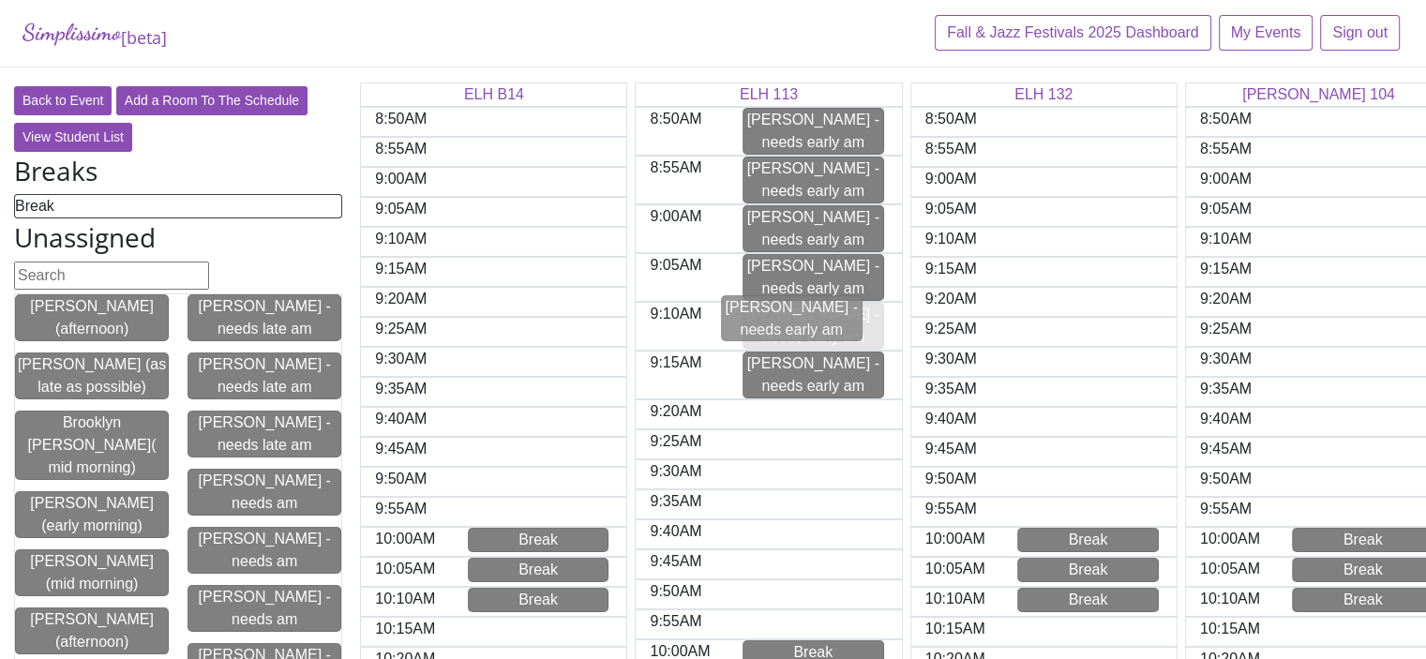
drag, startPoint x: 851, startPoint y: 314, endPoint x: 824, endPoint y: 310, distance: 26.5
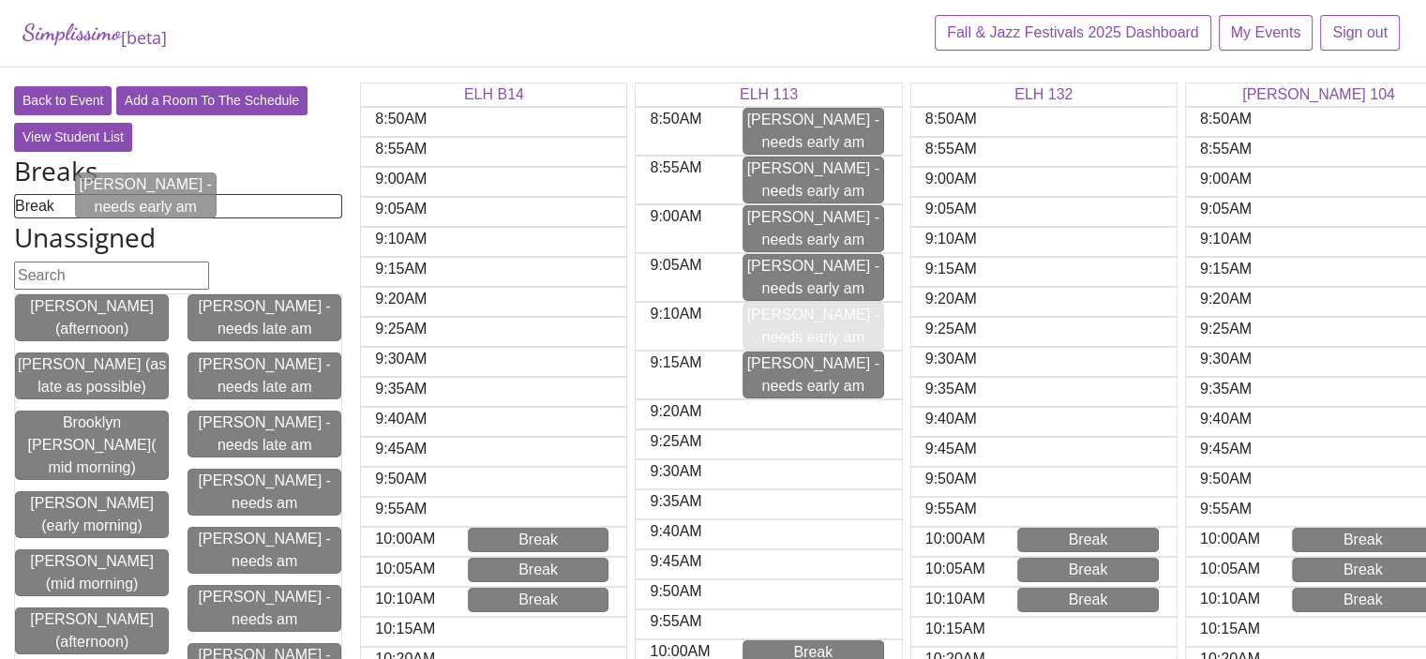
drag, startPoint x: 793, startPoint y: 319, endPoint x: 125, endPoint y: 186, distance: 681.8
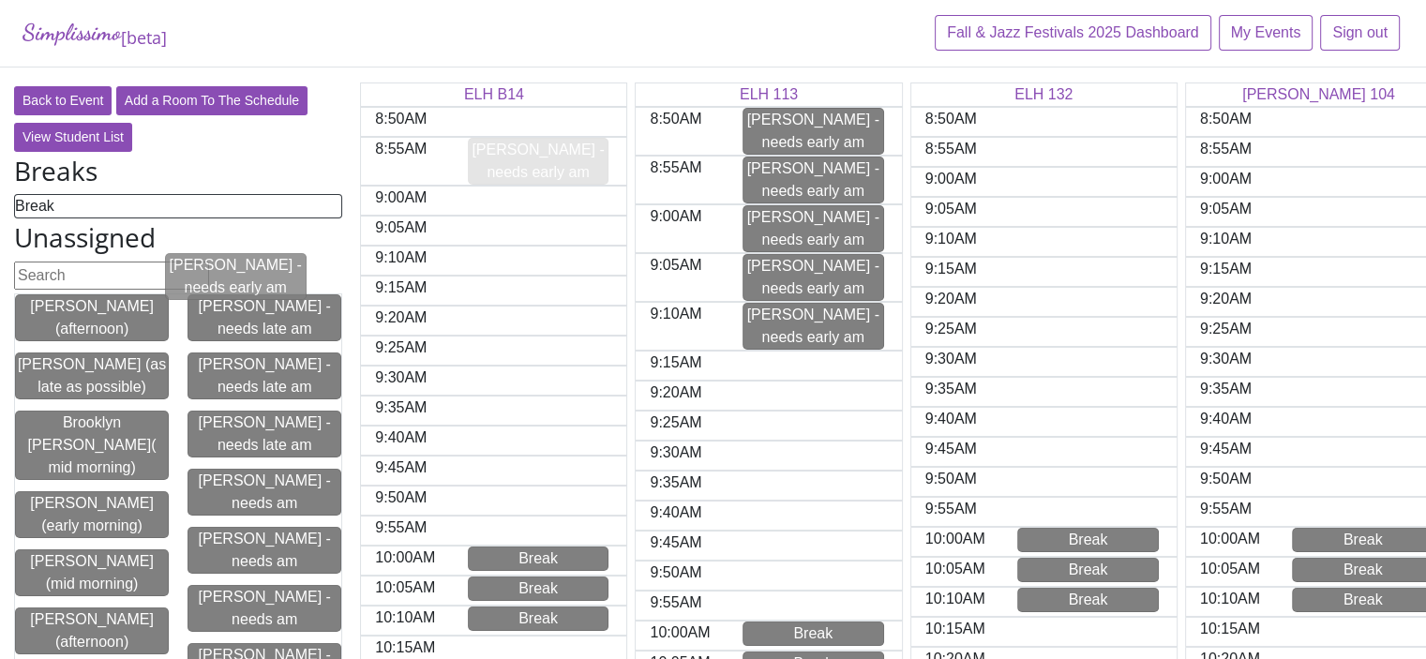
drag, startPoint x: 798, startPoint y: 365, endPoint x: 219, endPoint y: 268, distance: 586.6
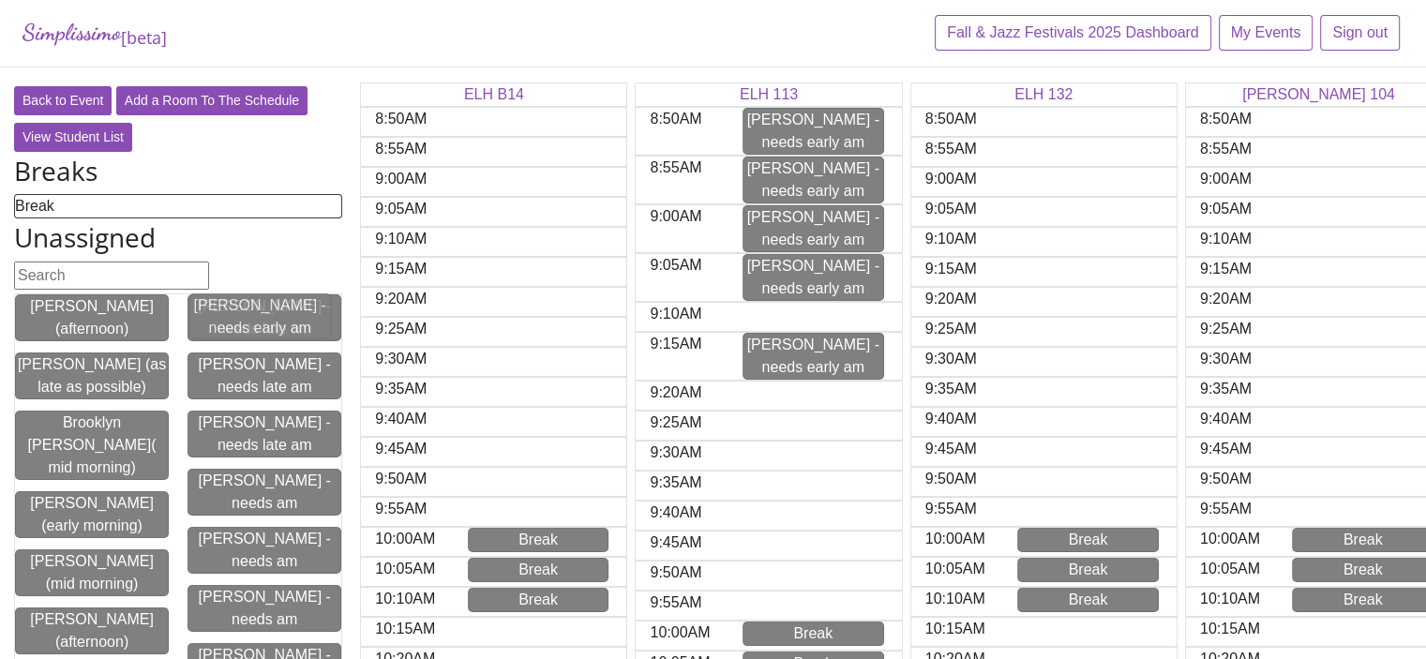
drag, startPoint x: 766, startPoint y: 320, endPoint x: 209, endPoint y: 315, distance: 557.1
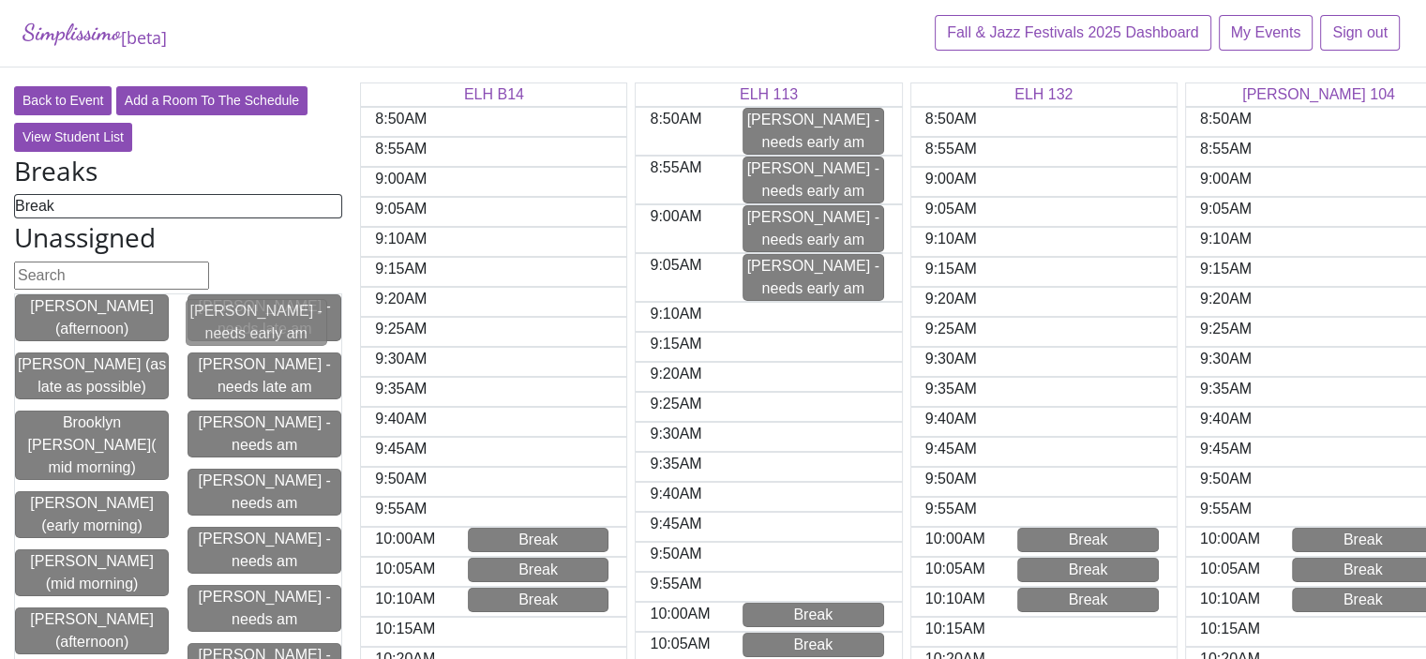
drag, startPoint x: 777, startPoint y: 359, endPoint x: 217, endPoint y: 326, distance: 561.8
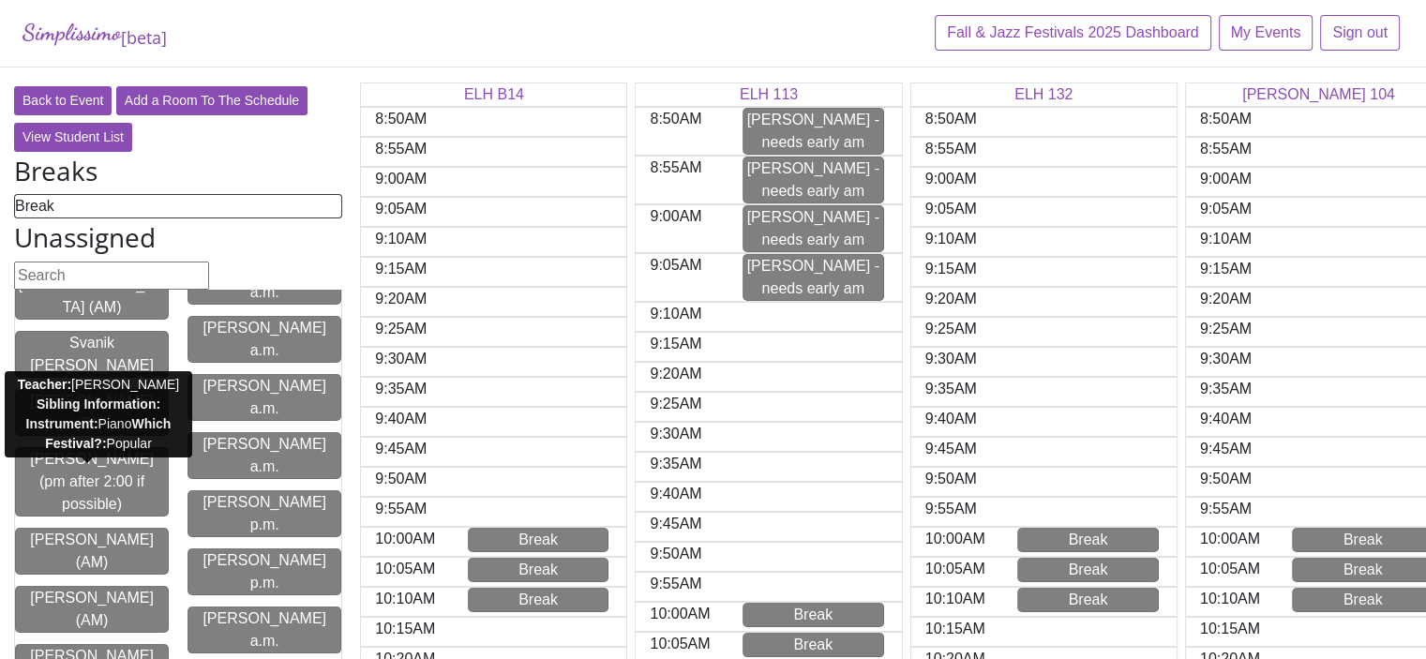
scroll to position [3376, 0]
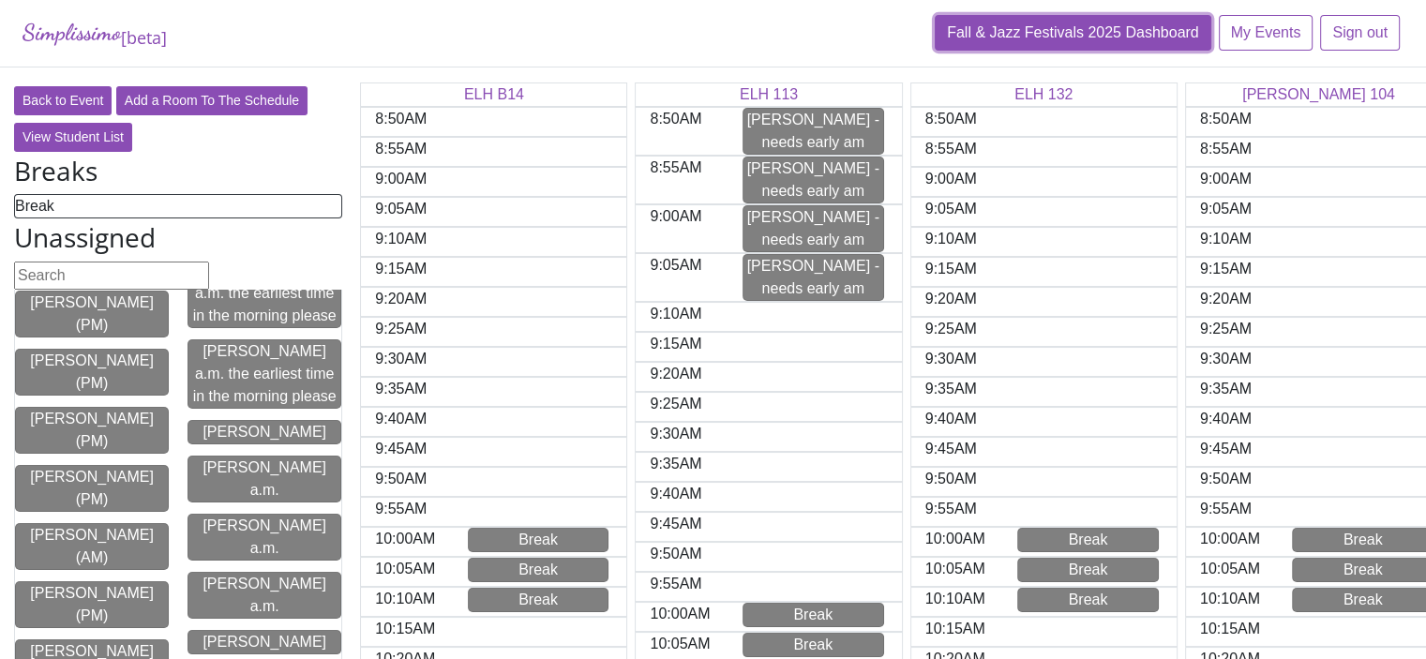
click at [1051, 33] on link "Fall & Jazz Festivals 2025 Dashboard" at bounding box center [1073, 33] width 277 height 36
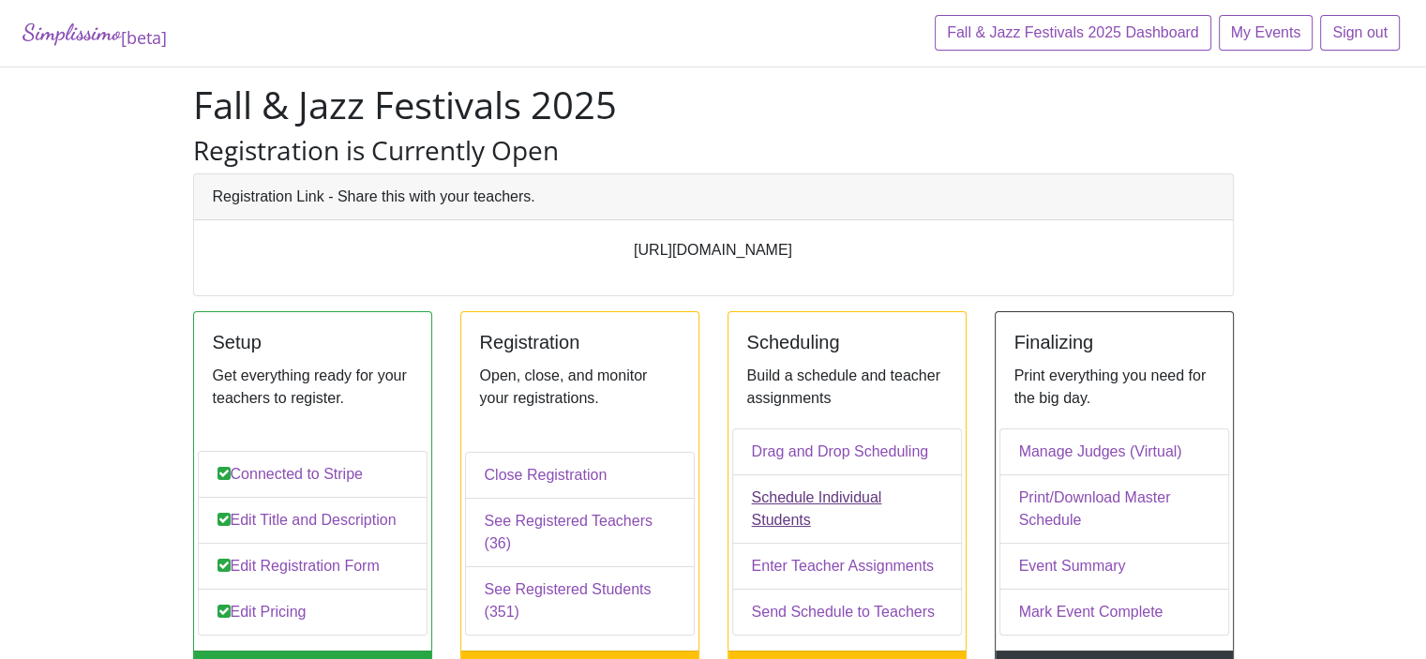
click at [830, 517] on link "Schedule Individual Students" at bounding box center [847, 509] width 230 height 69
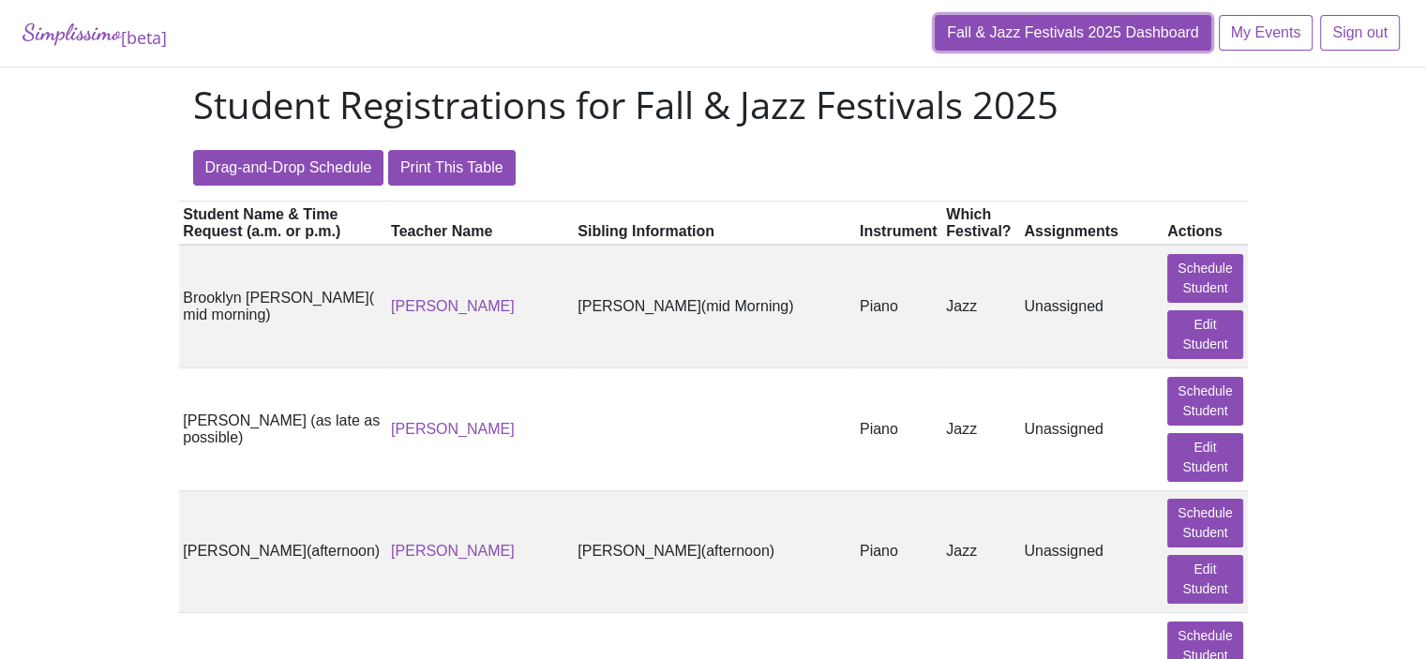
click at [1084, 29] on link "Fall & Jazz Festivals 2025 Dashboard" at bounding box center [1073, 33] width 277 height 36
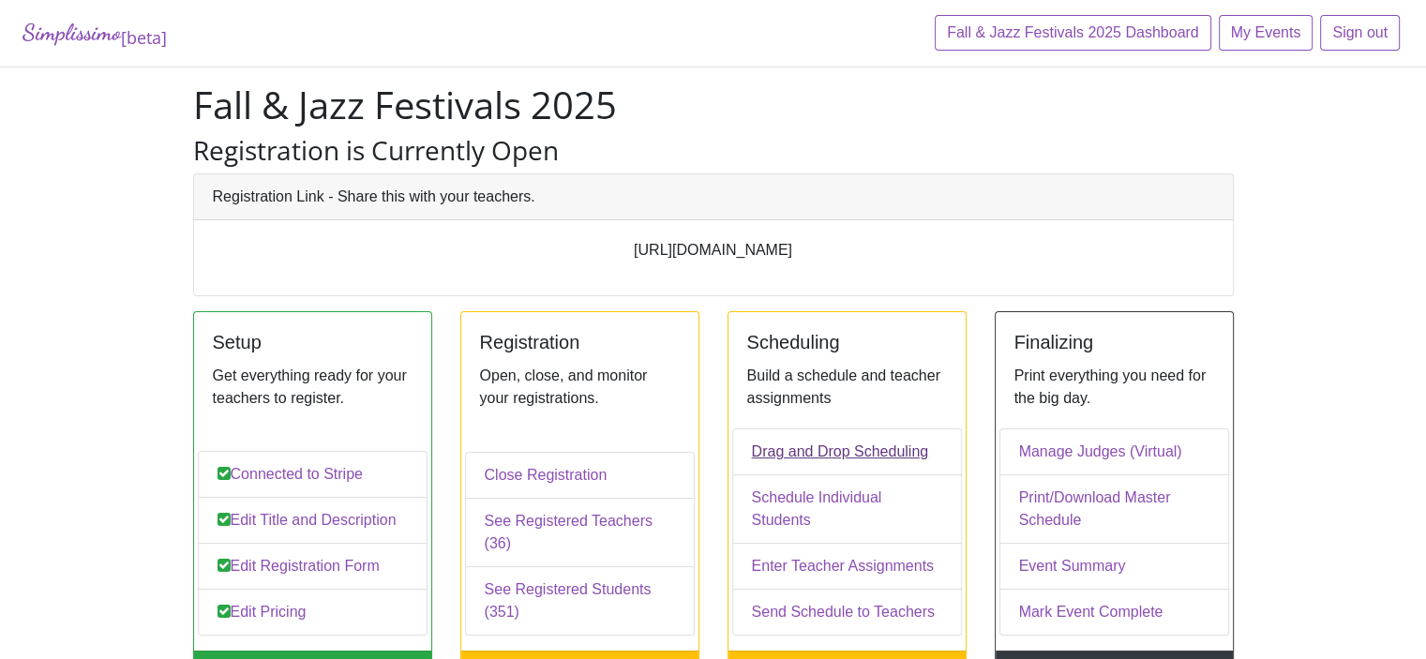
click at [837, 473] on link "Drag and Drop Scheduling" at bounding box center [847, 452] width 230 height 47
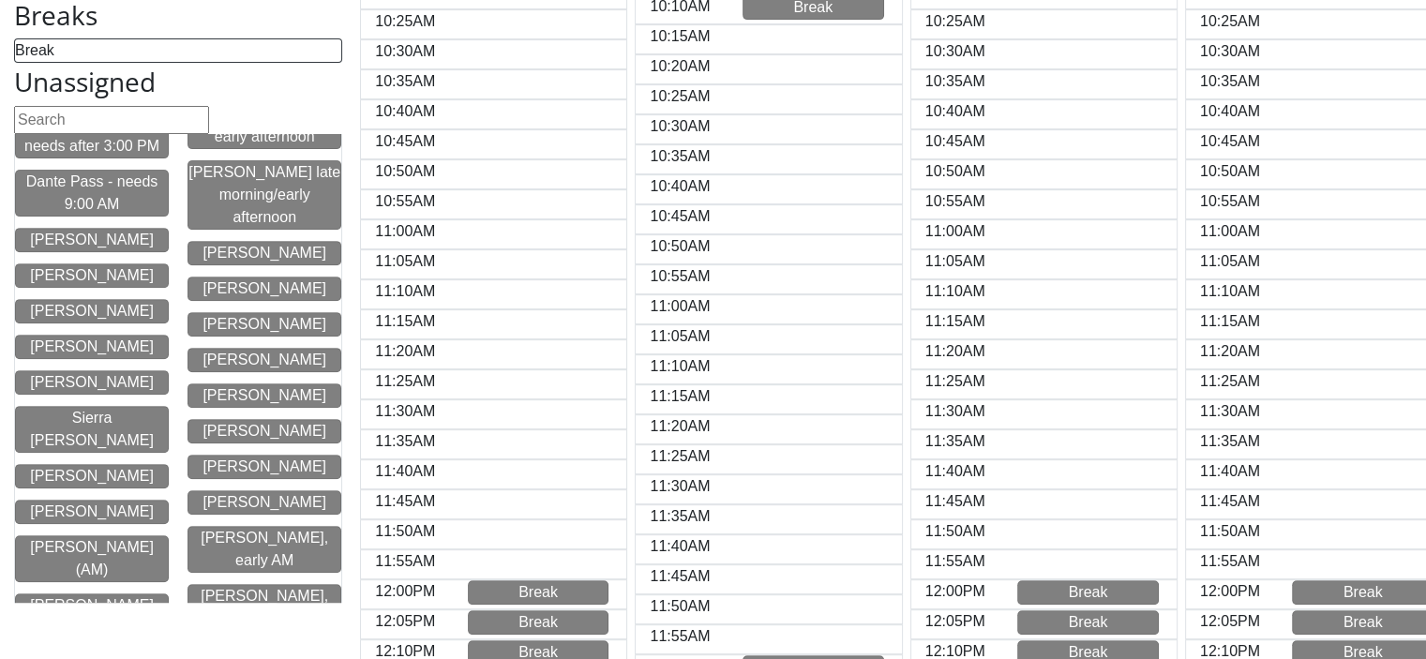
scroll to position [633, 0]
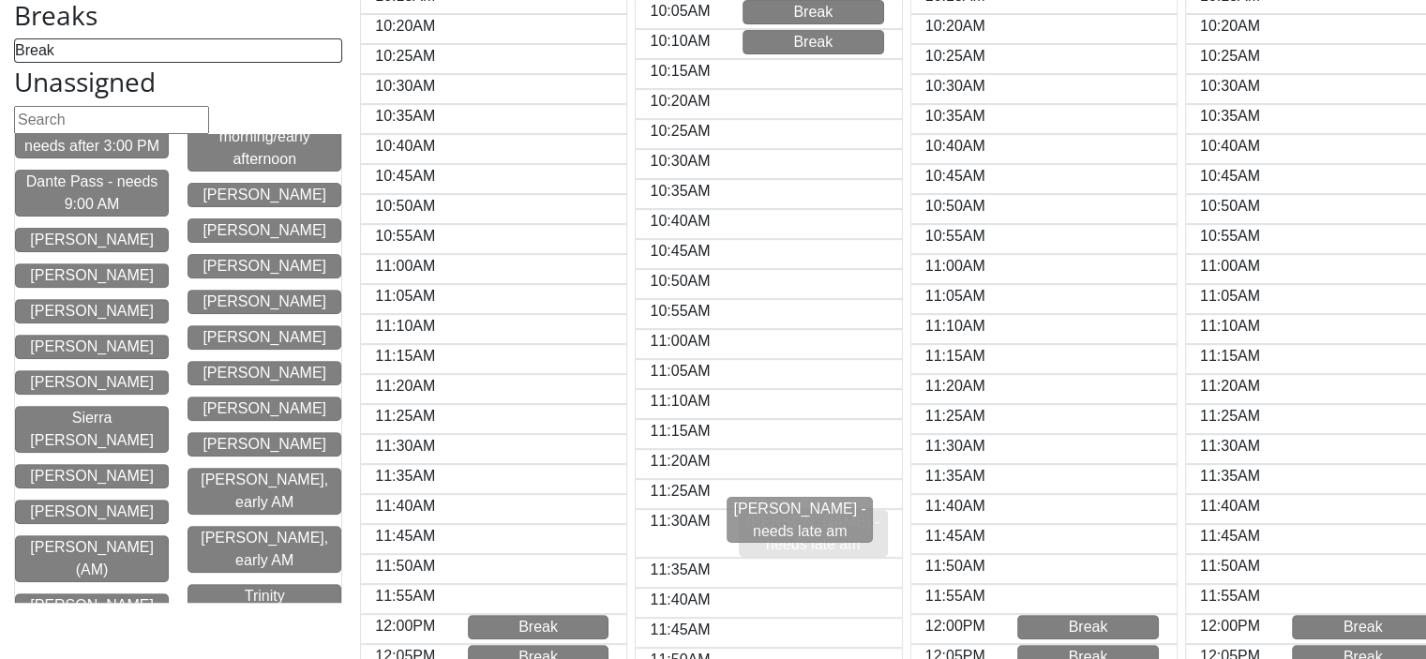
drag, startPoint x: 97, startPoint y: 329, endPoint x: 808, endPoint y: 518, distance: 736.3
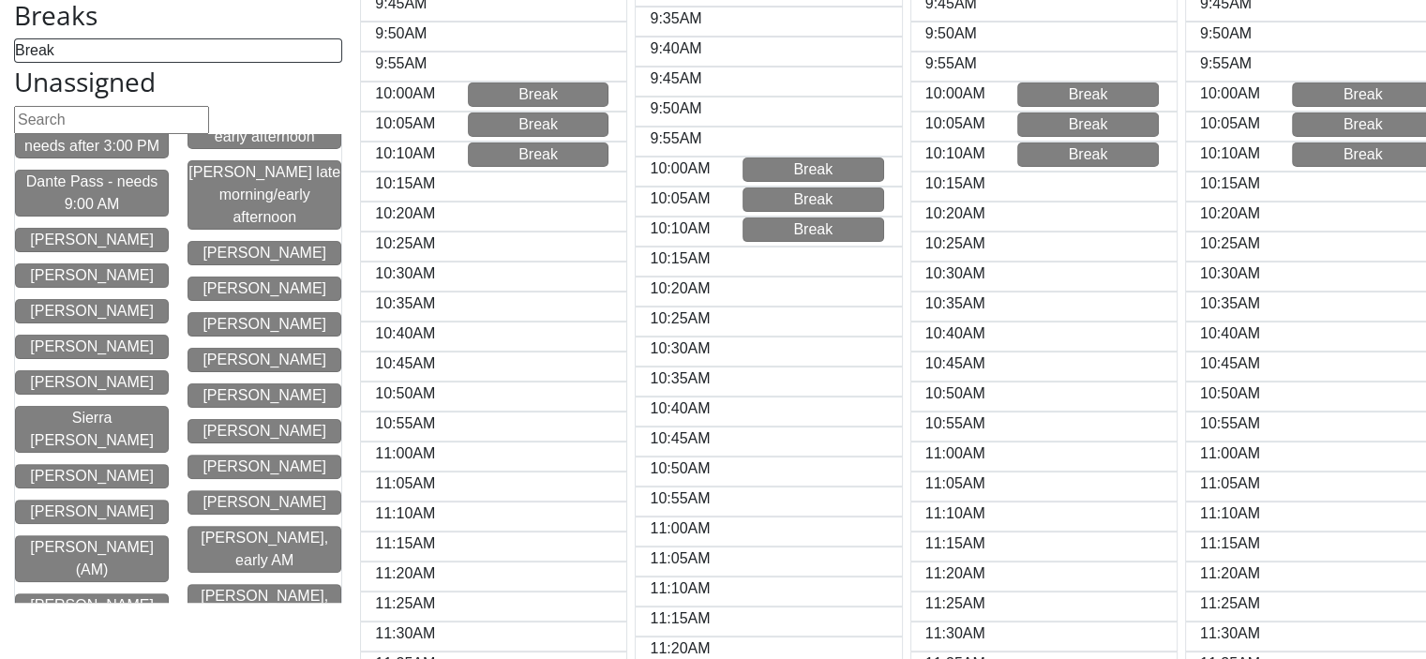
scroll to position [422, 0]
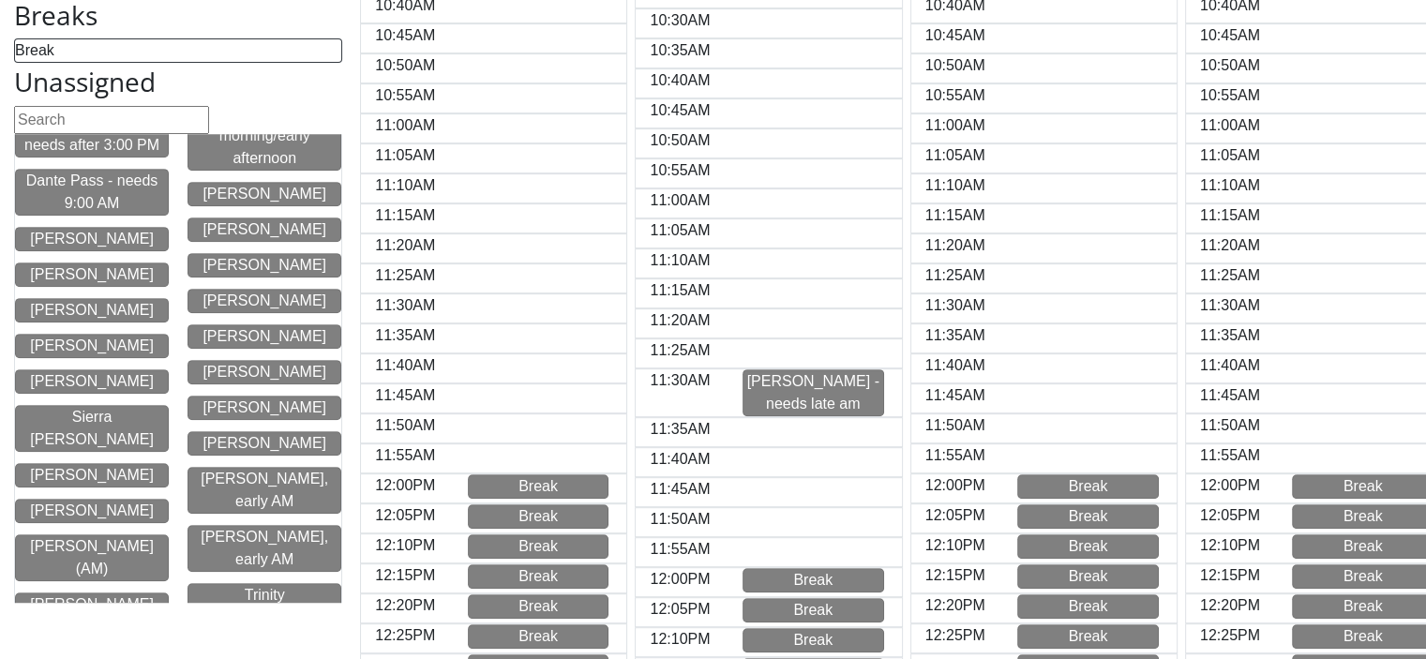
scroll to position [6448, 0]
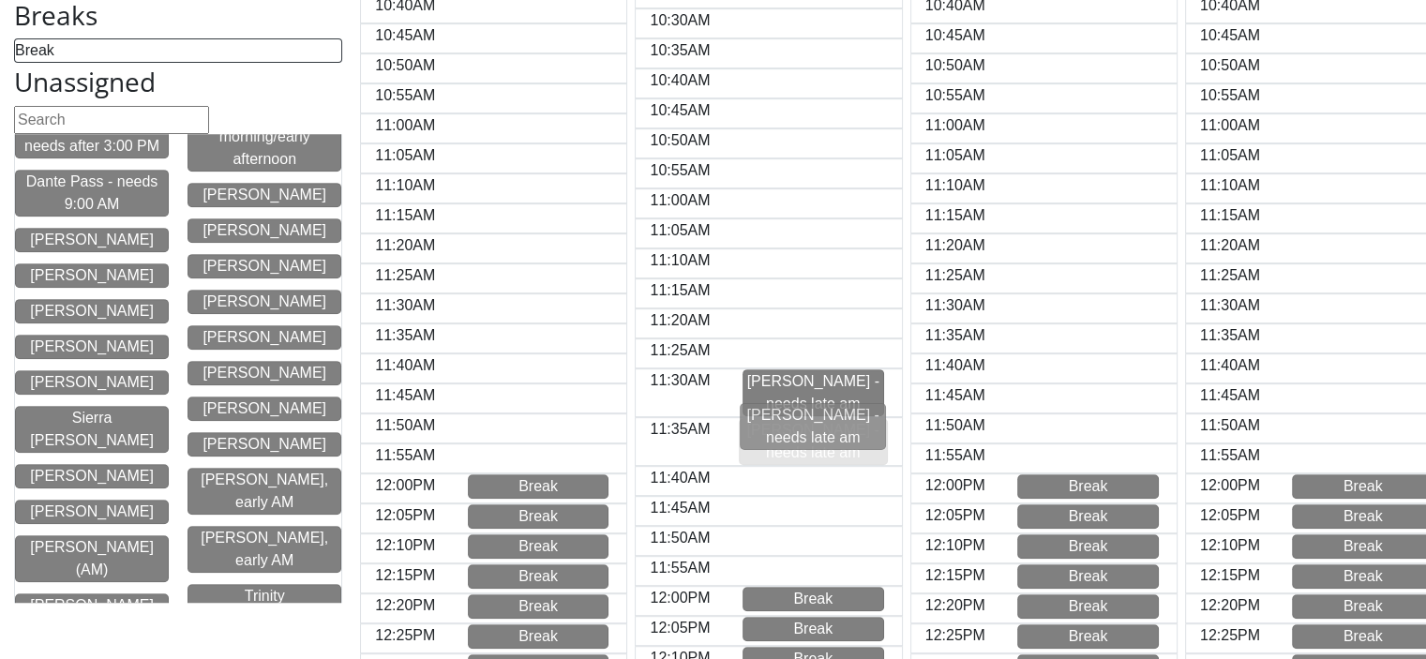
drag, startPoint x: 90, startPoint y: 331, endPoint x: 816, endPoint y: 427, distance: 732.1
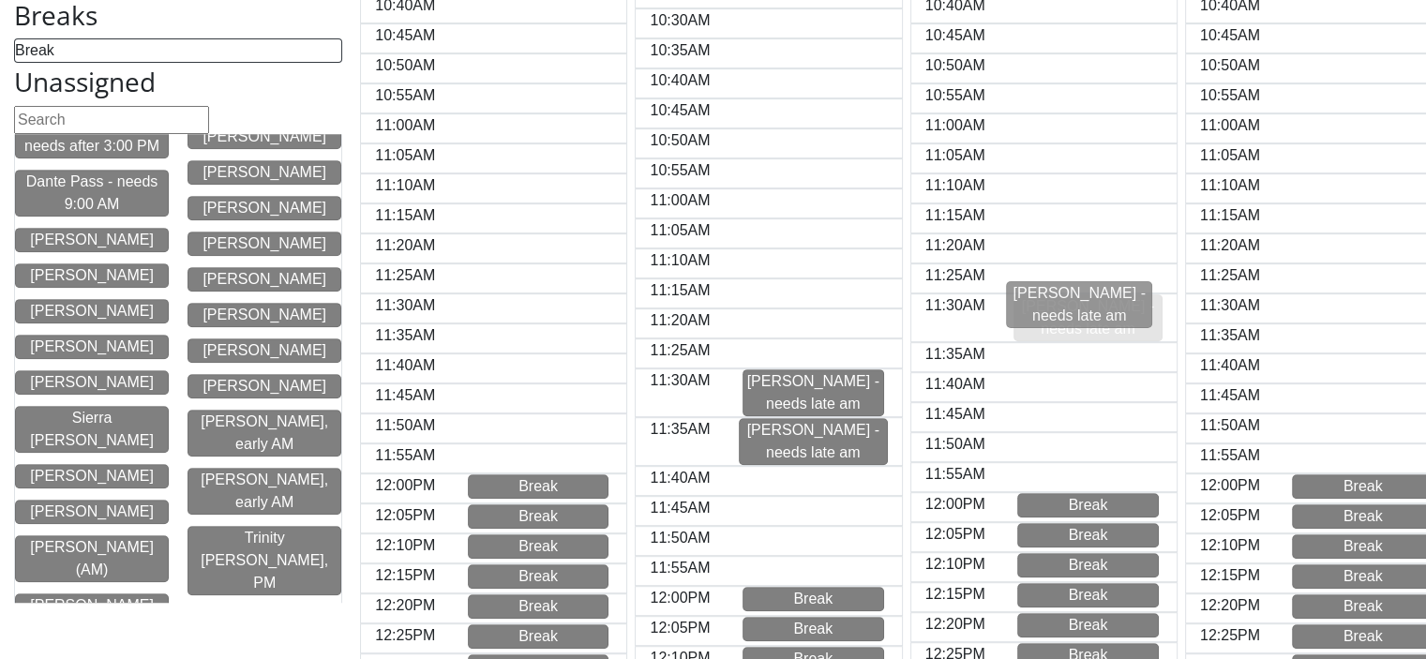
drag, startPoint x: 51, startPoint y: 213, endPoint x: 1043, endPoint y: 301, distance: 996.1
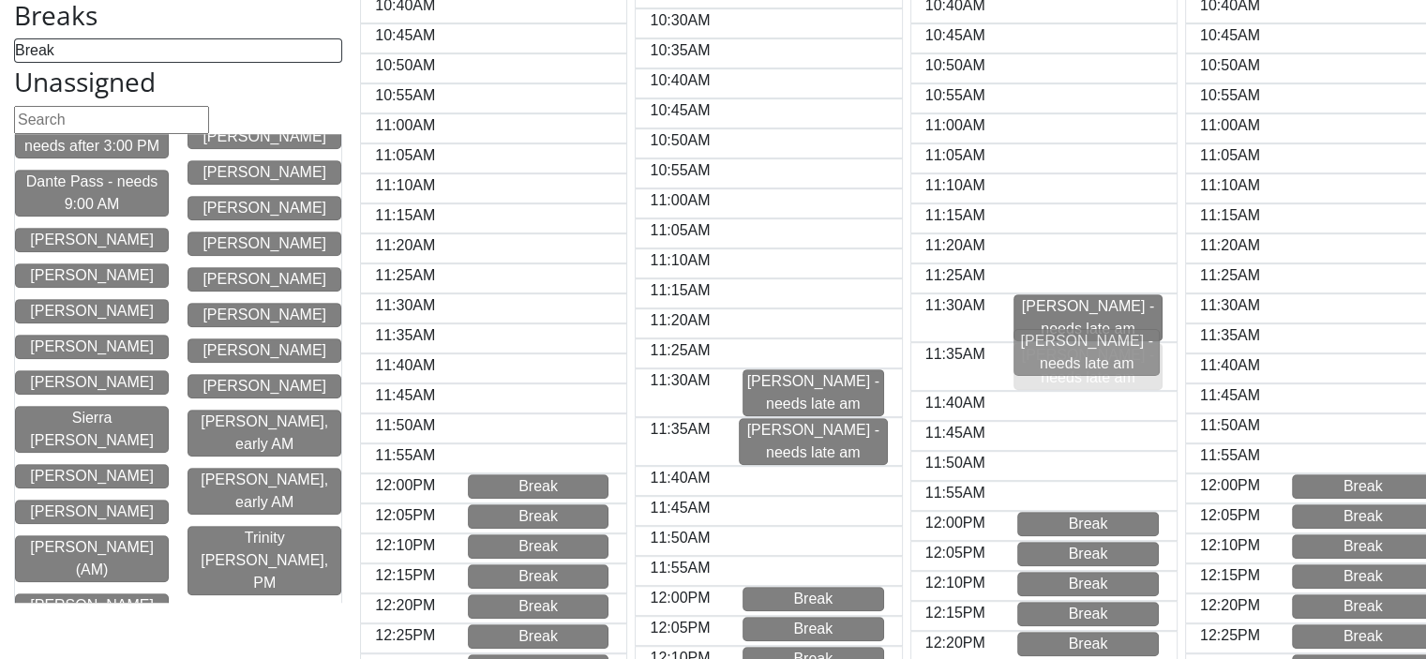
drag, startPoint x: 65, startPoint y: 211, endPoint x: 1064, endPoint y: 348, distance: 1009.1
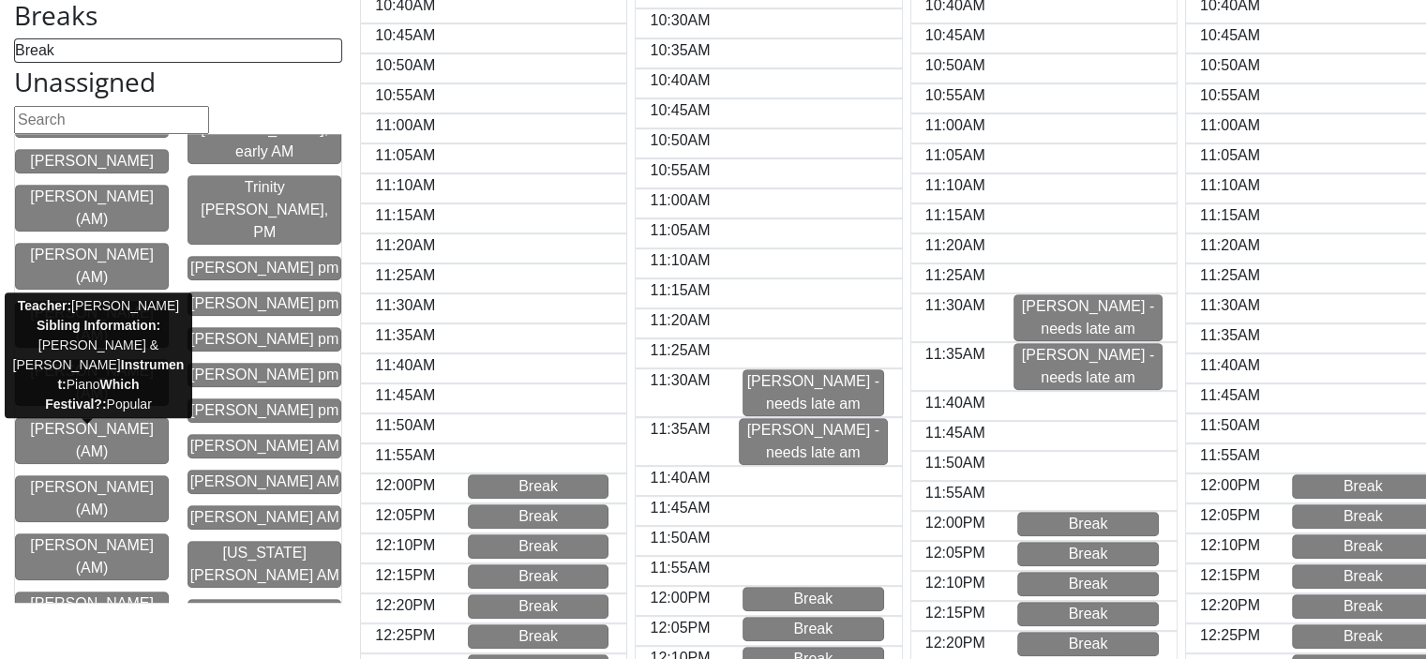
scroll to position [6799, 0]
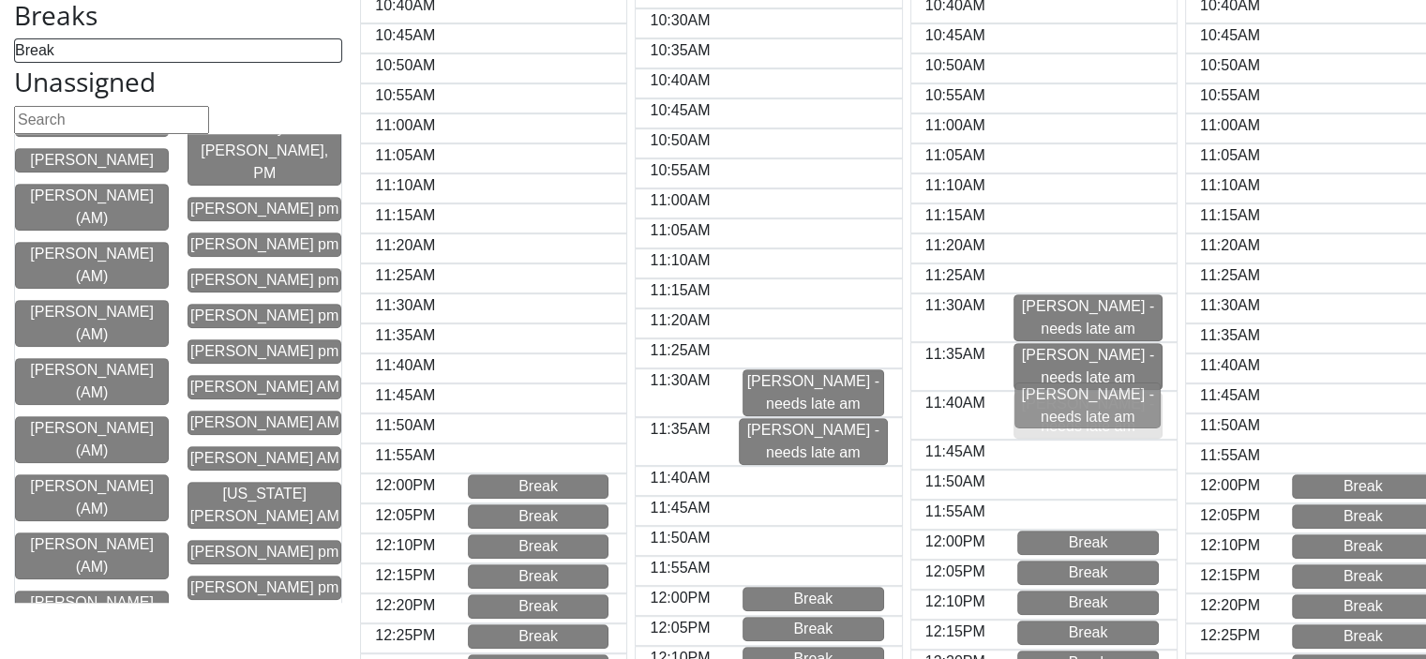
drag, startPoint x: 95, startPoint y: 373, endPoint x: 1094, endPoint y: 408, distance: 1000.3
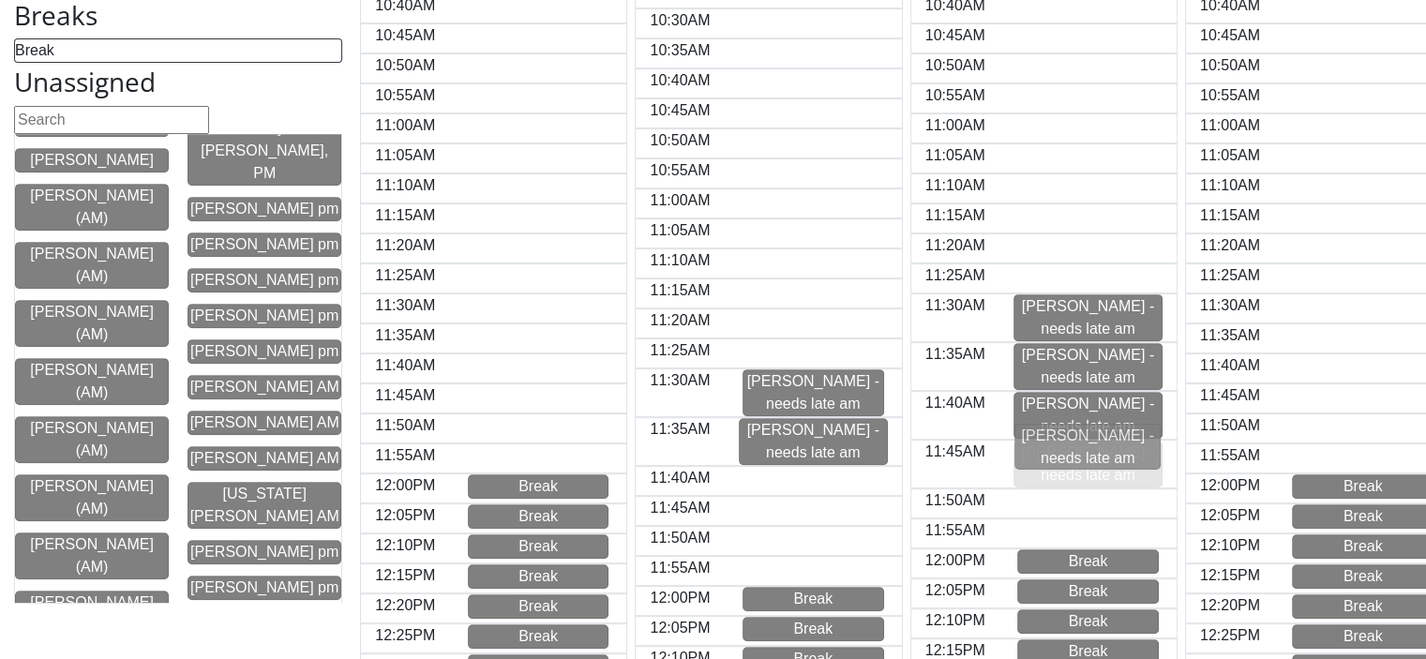
drag, startPoint x: 86, startPoint y: 370, endPoint x: 1087, endPoint y: 448, distance: 1003.8
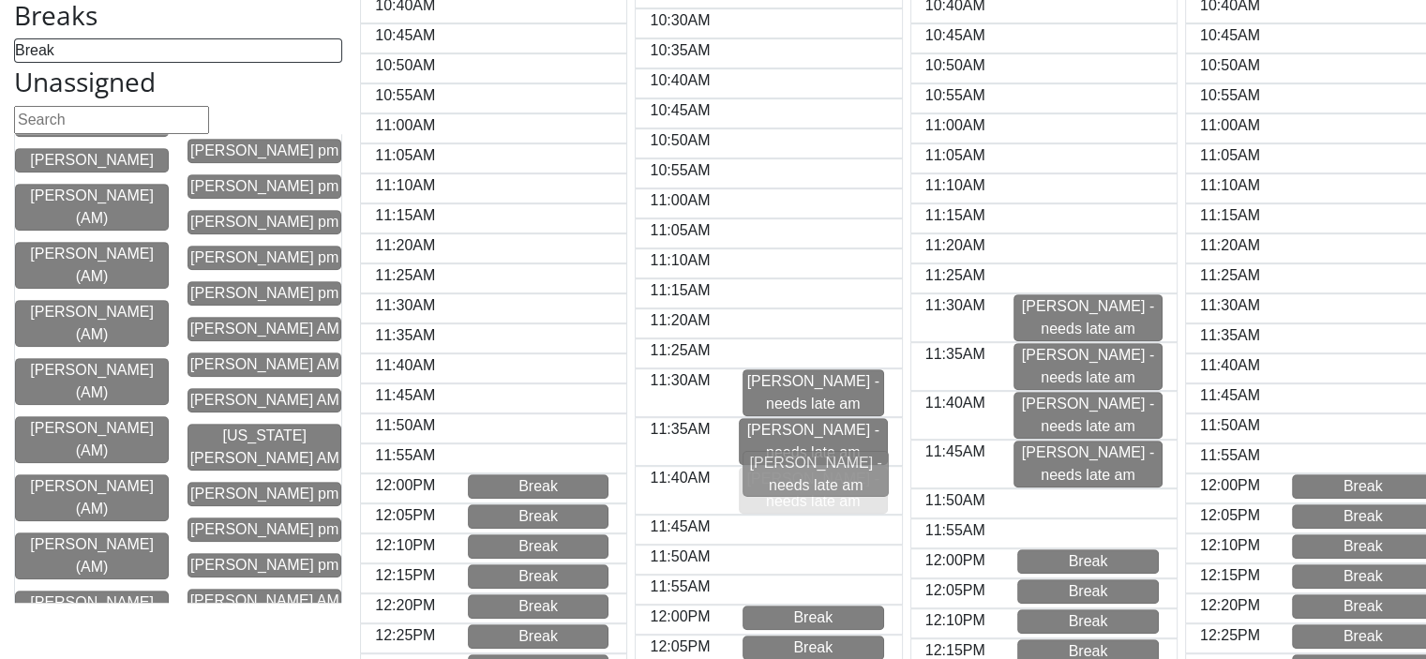
drag, startPoint x: 85, startPoint y: 370, endPoint x: 814, endPoint y: 472, distance: 735.8
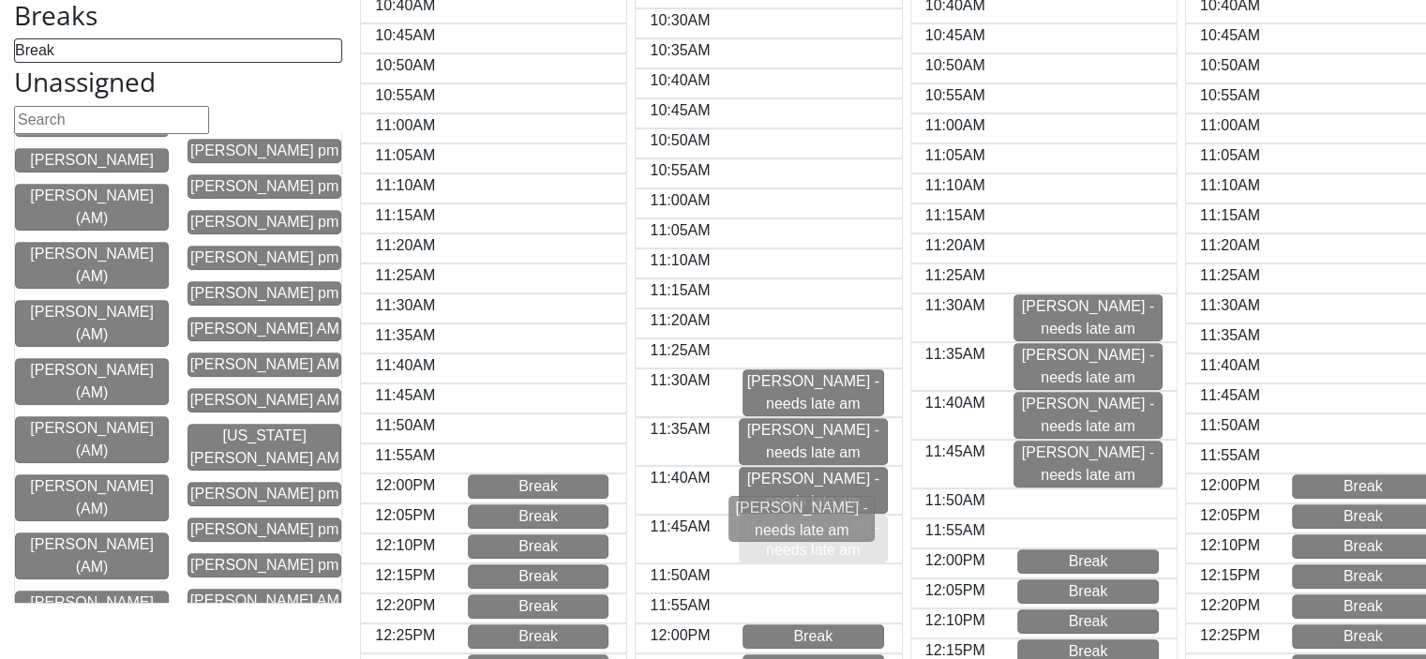
drag, startPoint x: 92, startPoint y: 374, endPoint x: 812, endPoint y: 523, distance: 735.5
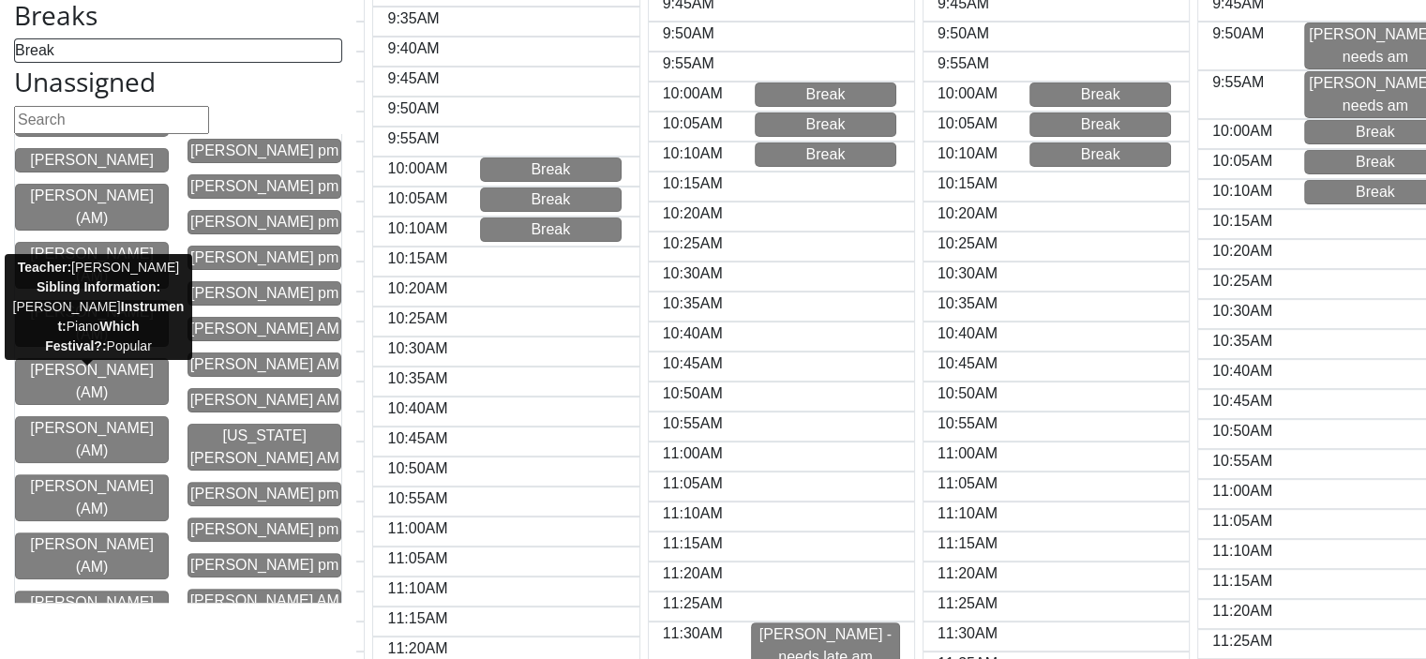
scroll to position [0, 139]
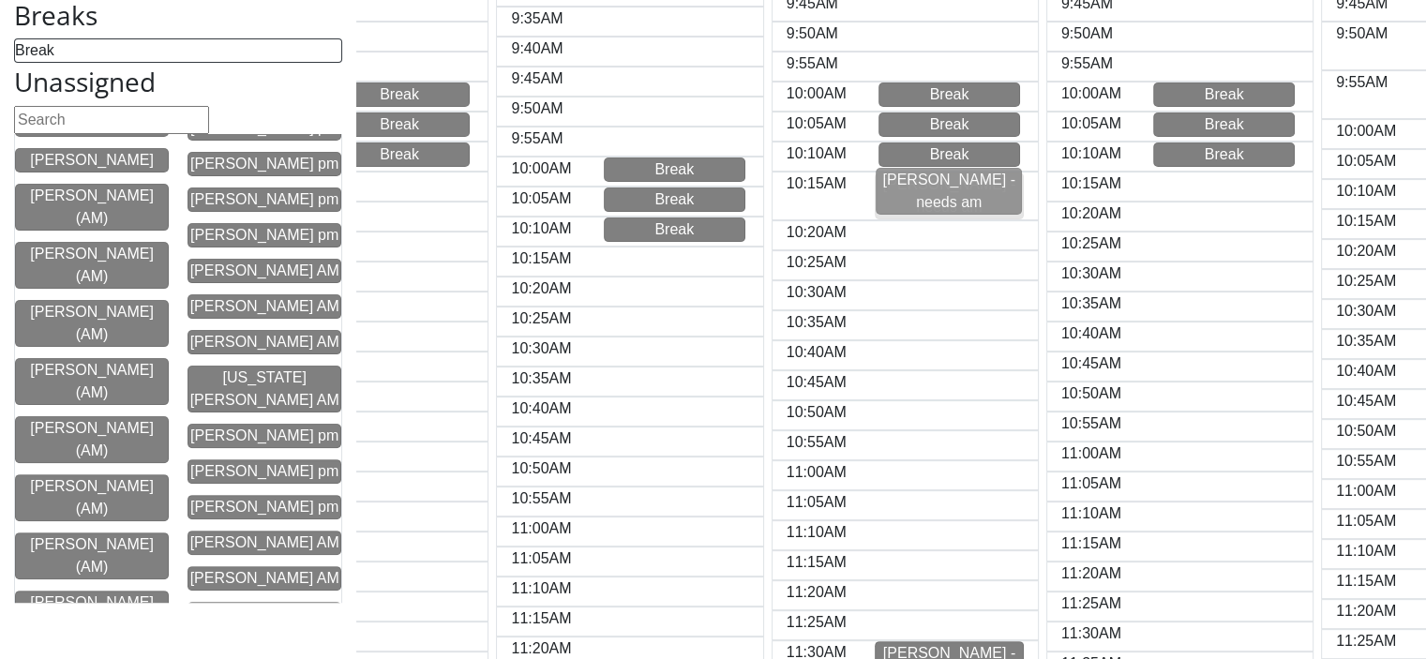
drag, startPoint x: 52, startPoint y: 373, endPoint x: 913, endPoint y: 194, distance: 880.3
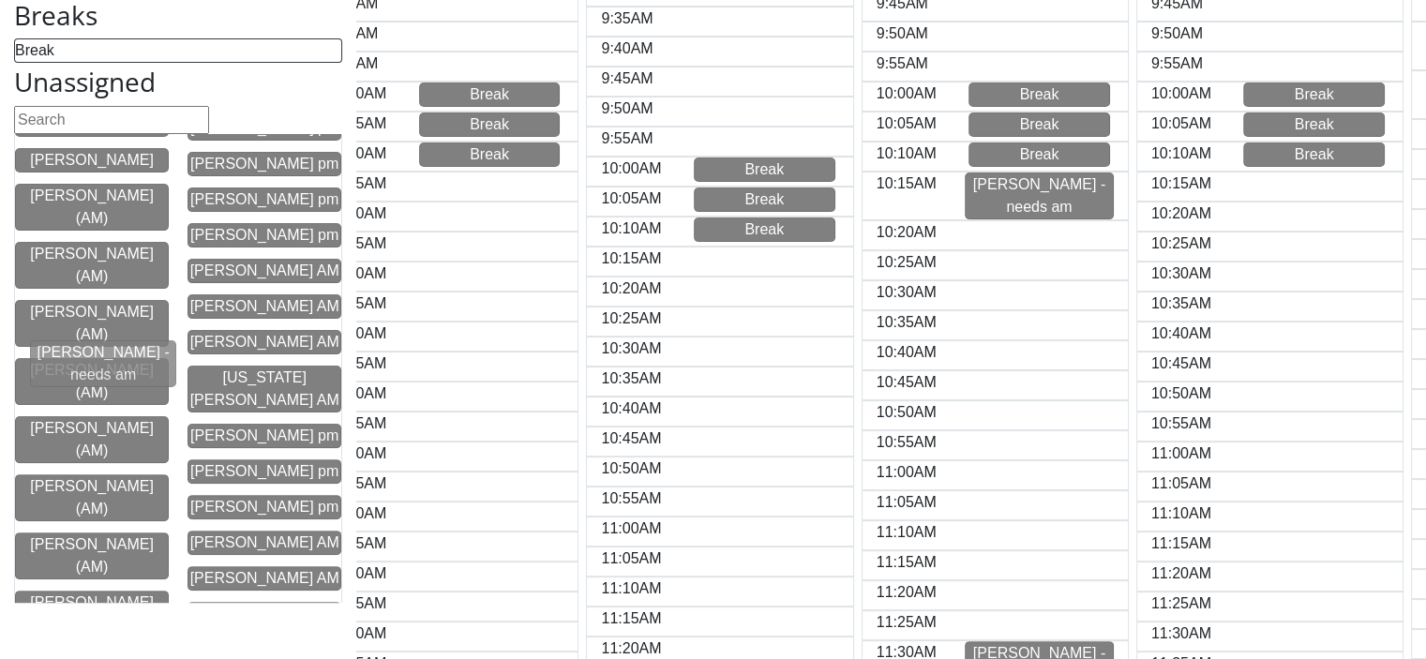
scroll to position [0, 0]
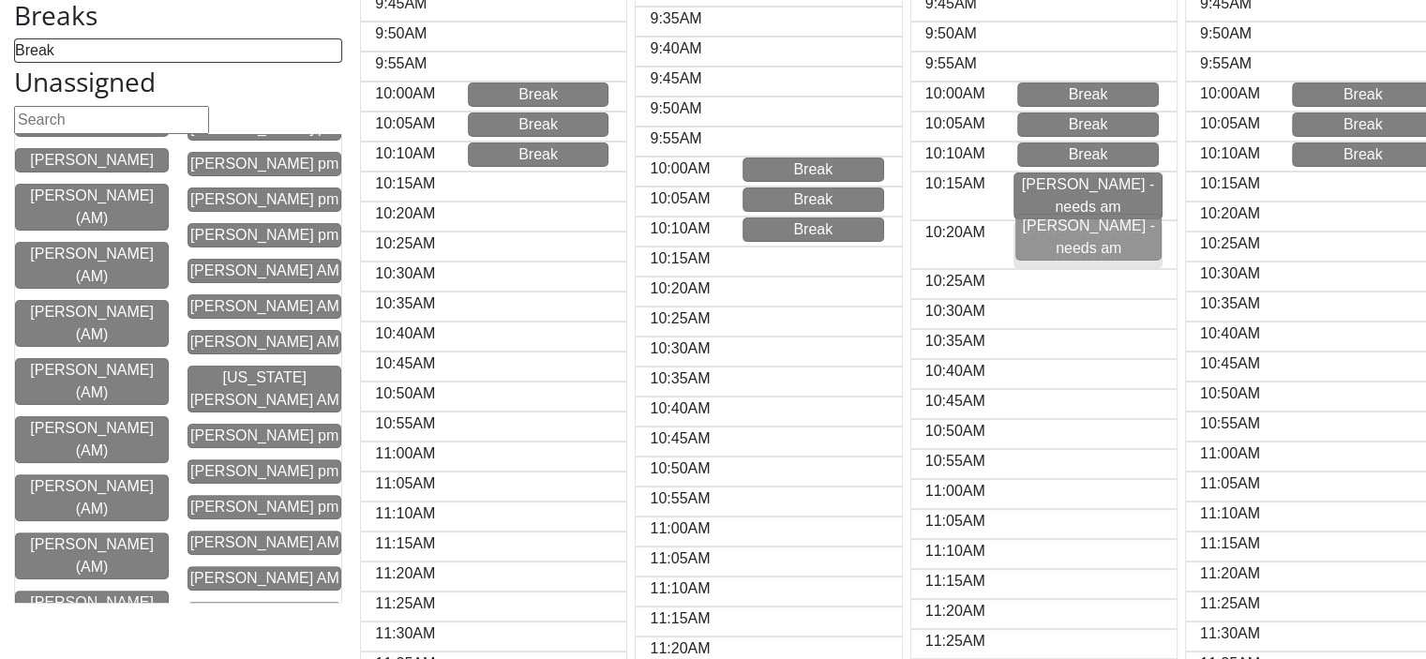
drag, startPoint x: 79, startPoint y: 375, endPoint x: 1079, endPoint y: 242, distance: 1009.5
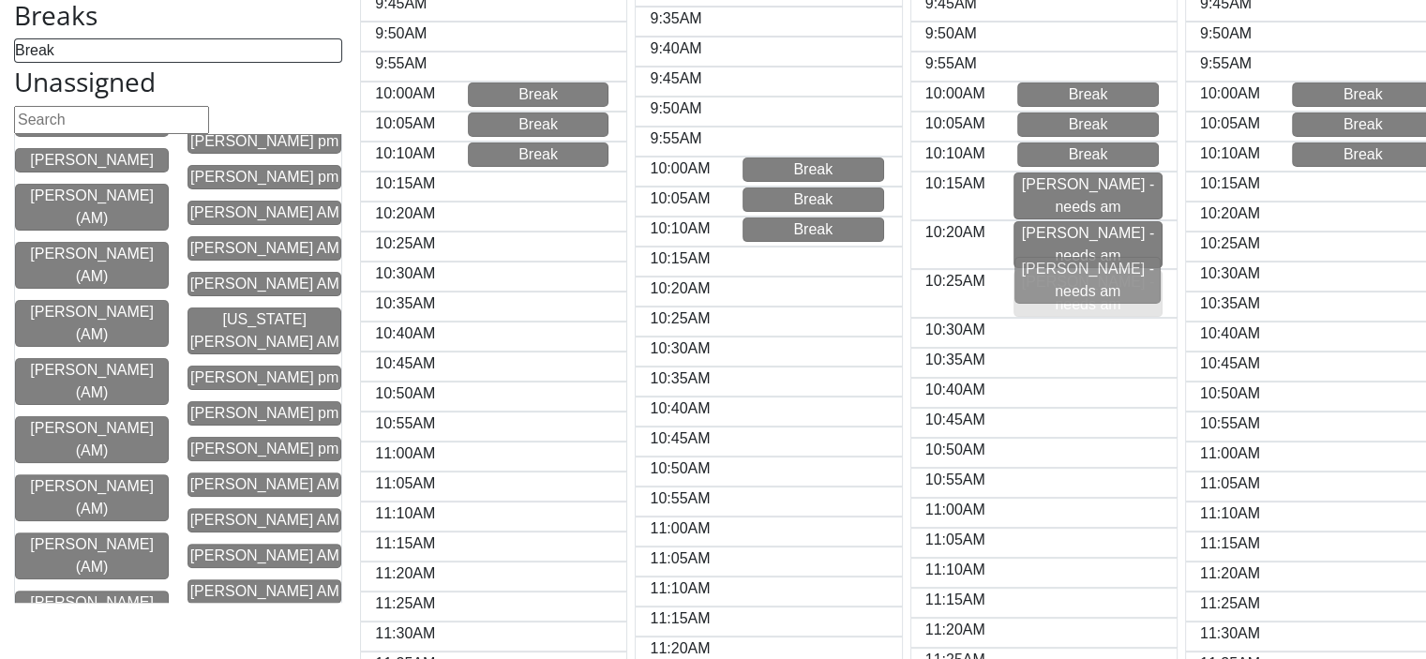
drag, startPoint x: 87, startPoint y: 254, endPoint x: 1089, endPoint y: 280, distance: 1001.9
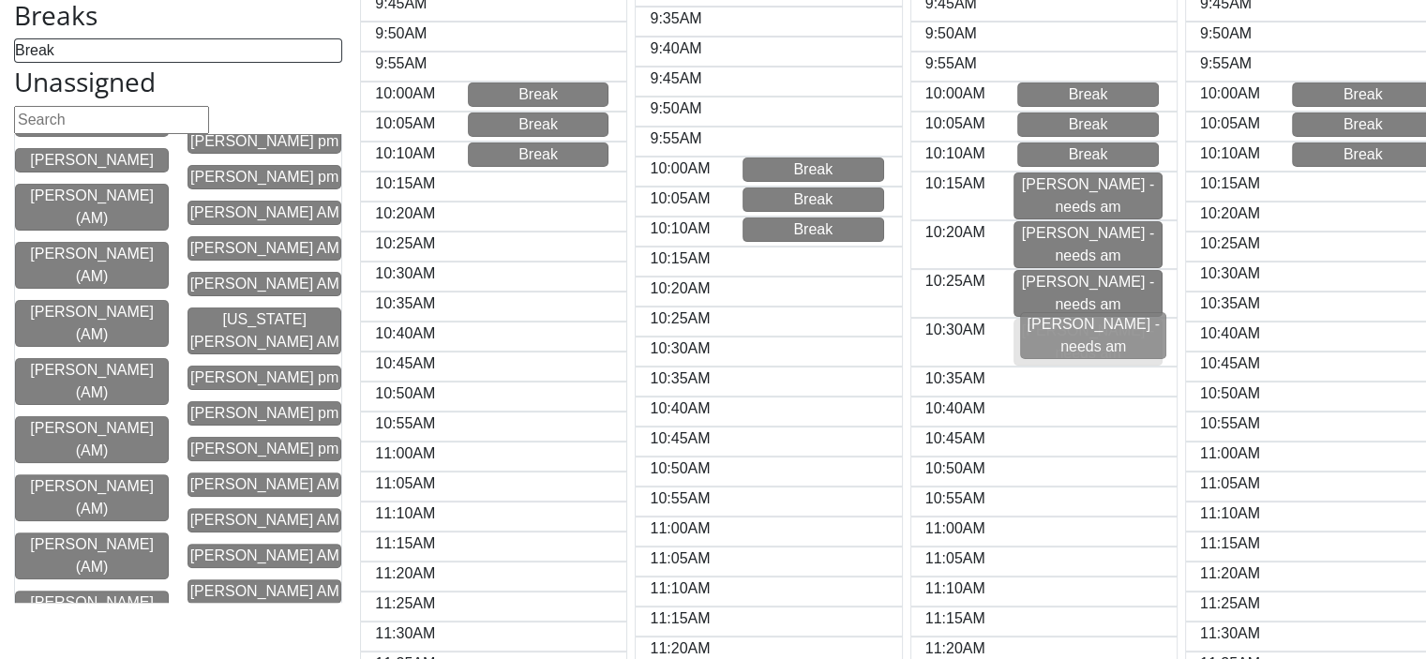
drag, startPoint x: 68, startPoint y: 256, endPoint x: 1073, endPoint y: 336, distance: 1008.5
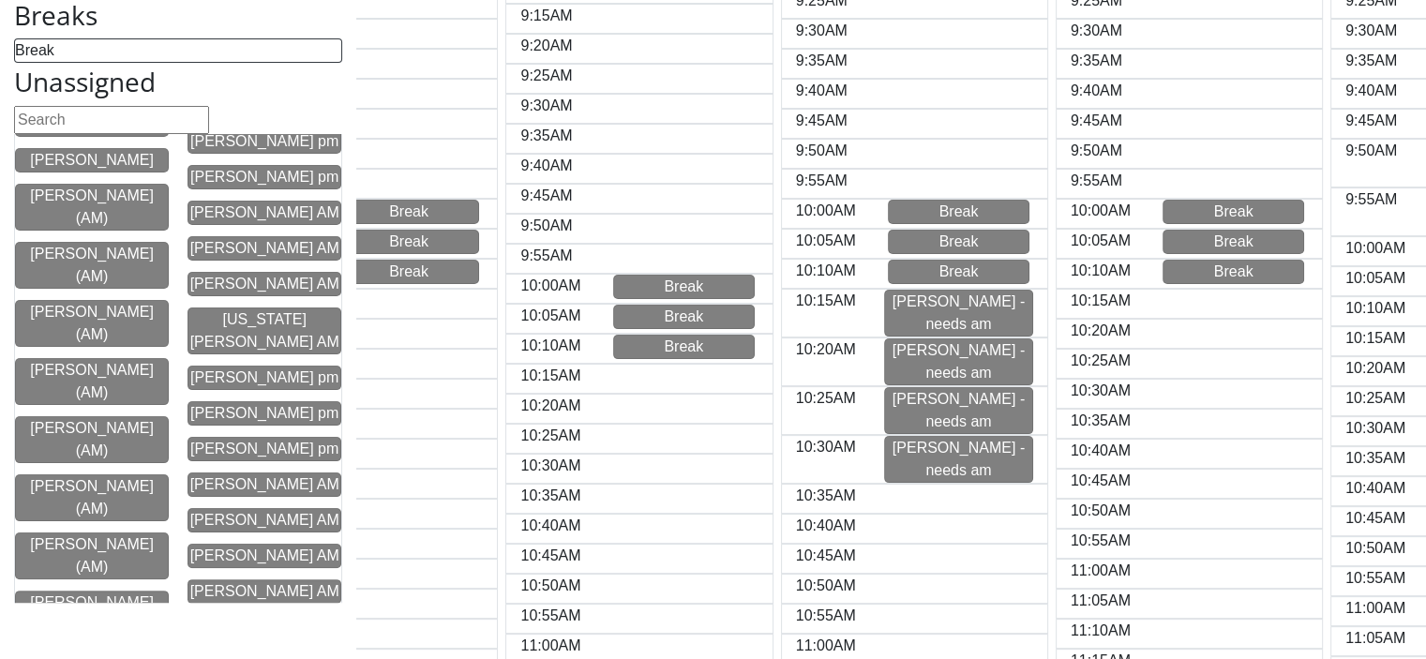
scroll to position [0, 150]
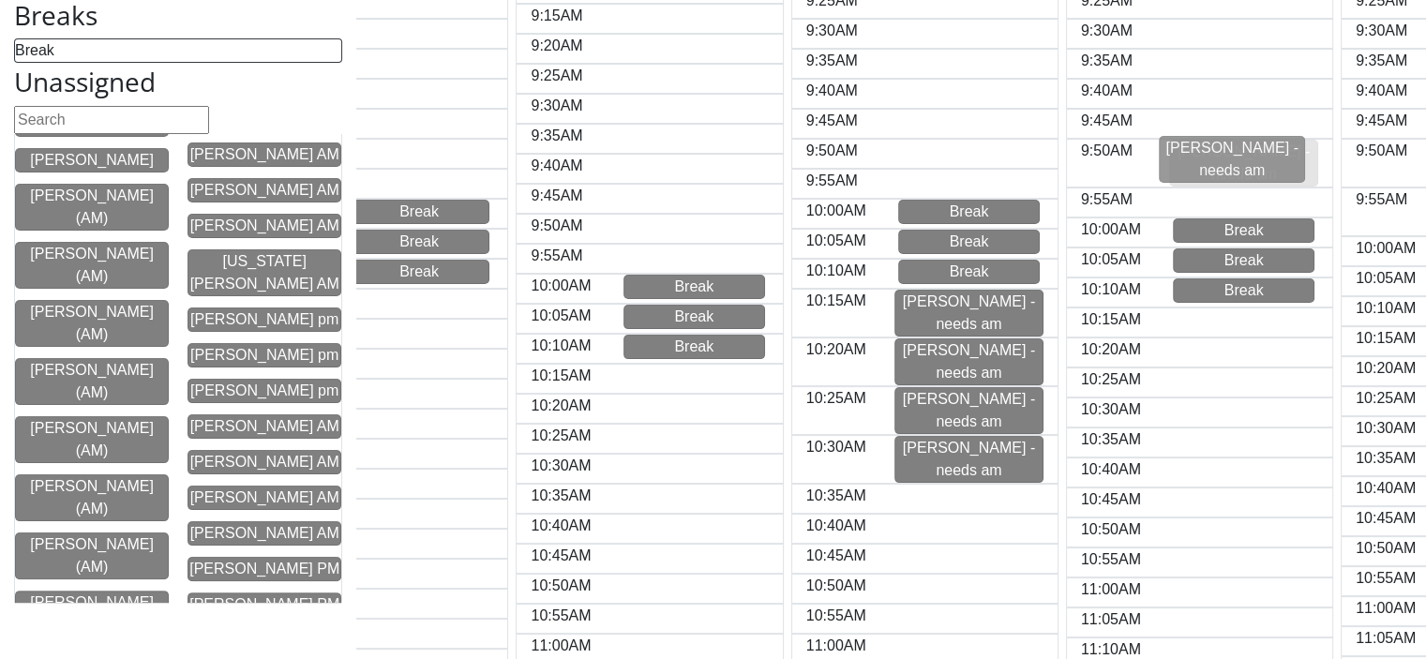
drag, startPoint x: 85, startPoint y: 254, endPoint x: 1230, endPoint y: 159, distance: 1149.0
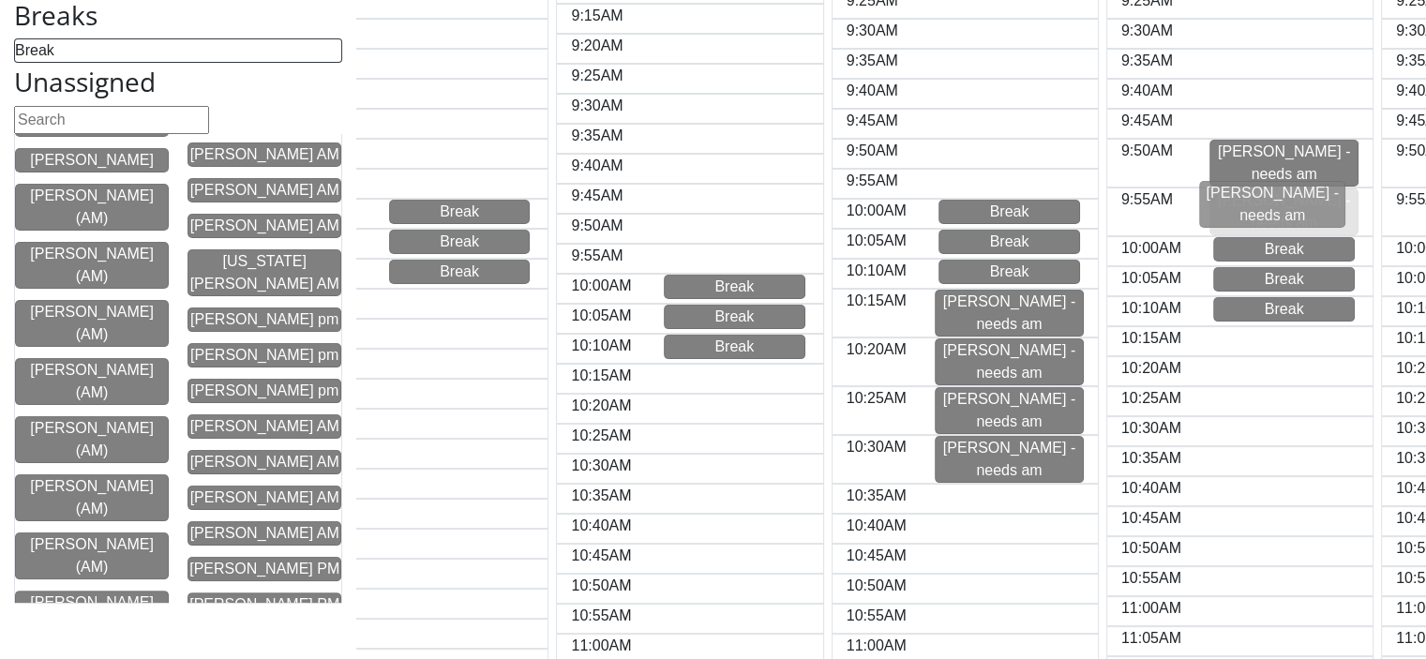
drag, startPoint x: 114, startPoint y: 258, endPoint x: 1300, endPoint y: 208, distance: 1186.4
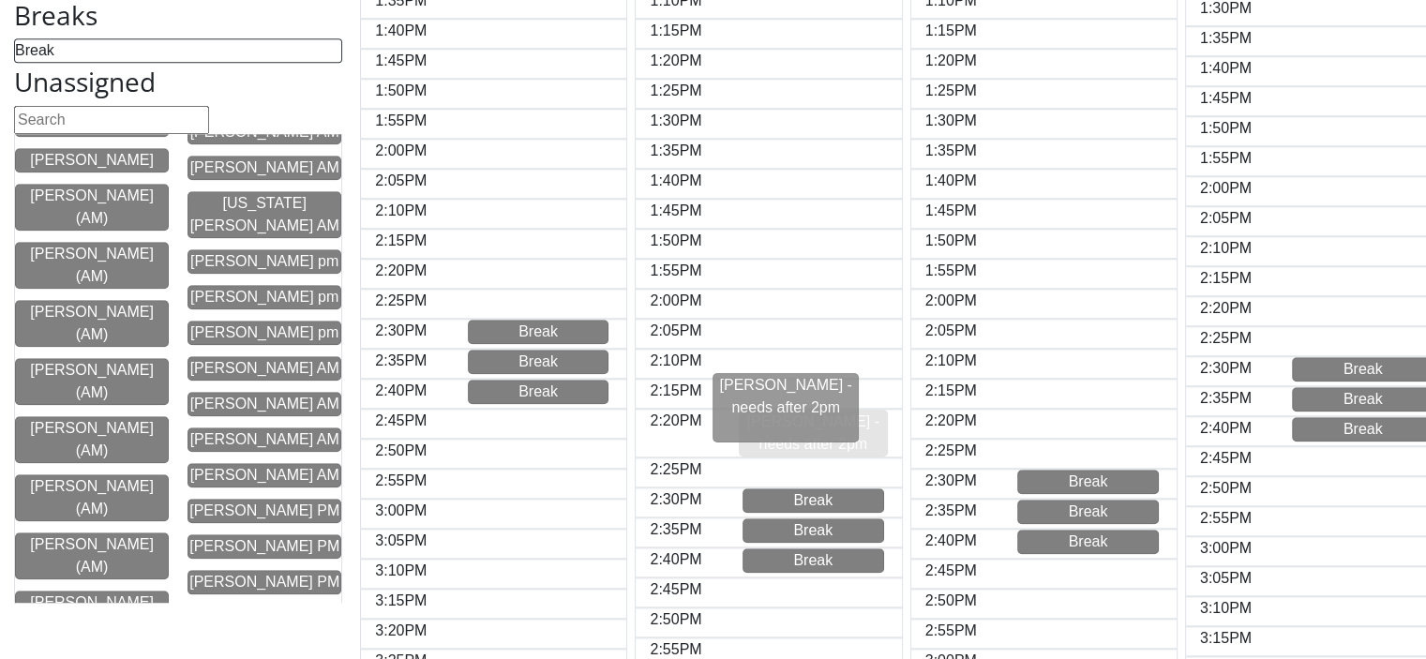
drag, startPoint x: 104, startPoint y: 365, endPoint x: 802, endPoint y: 391, distance: 698.2
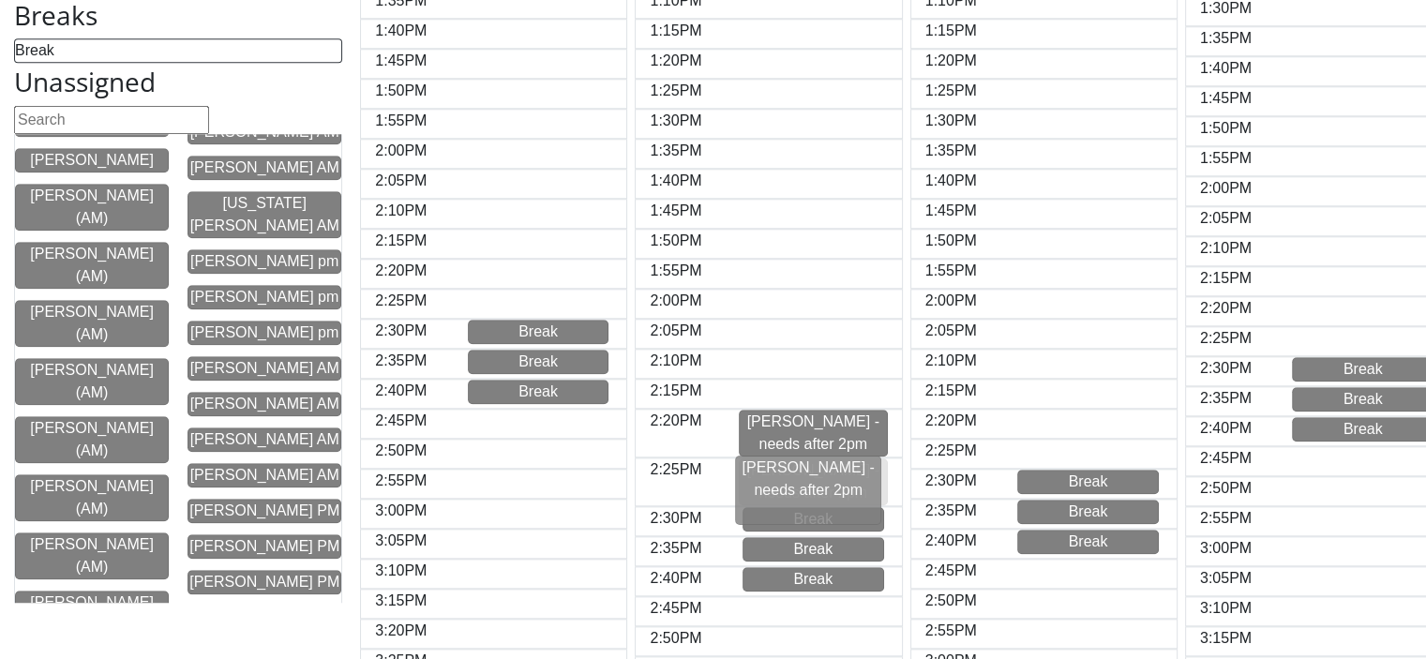
drag, startPoint x: 79, startPoint y: 370, endPoint x: 803, endPoint y: 477, distance: 731.8
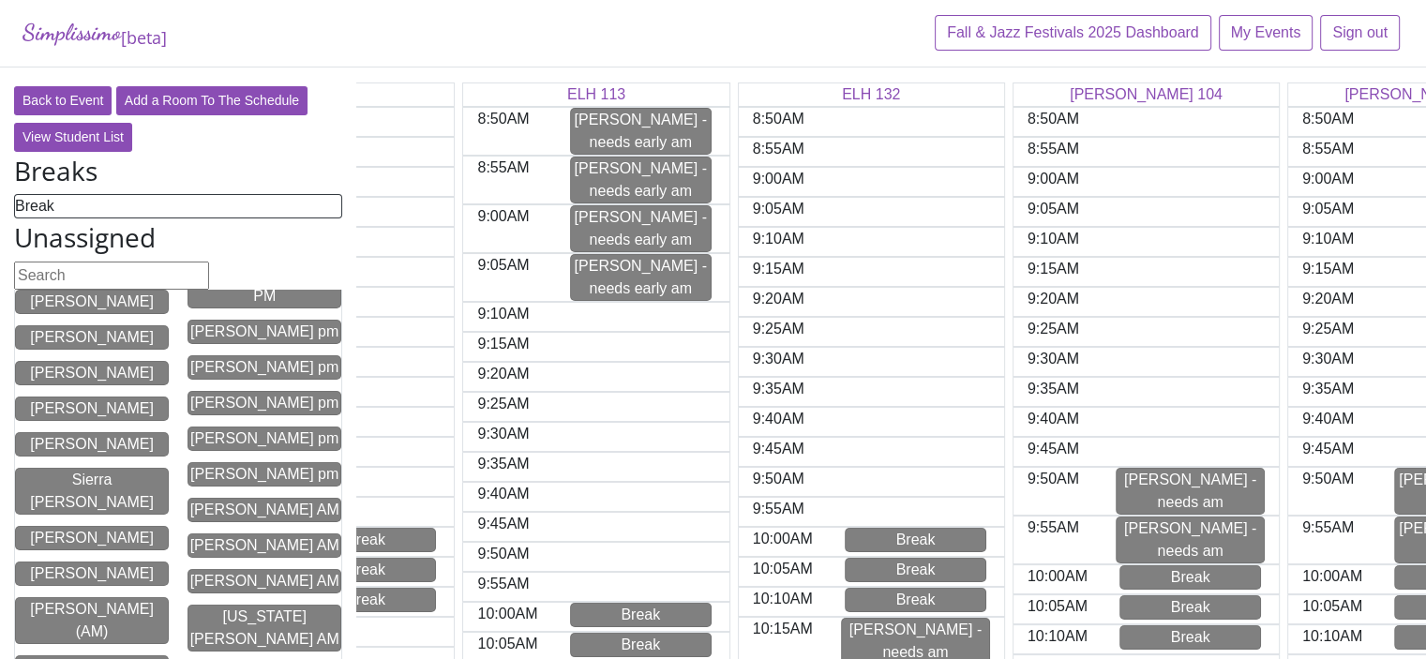
scroll to position [0, 128]
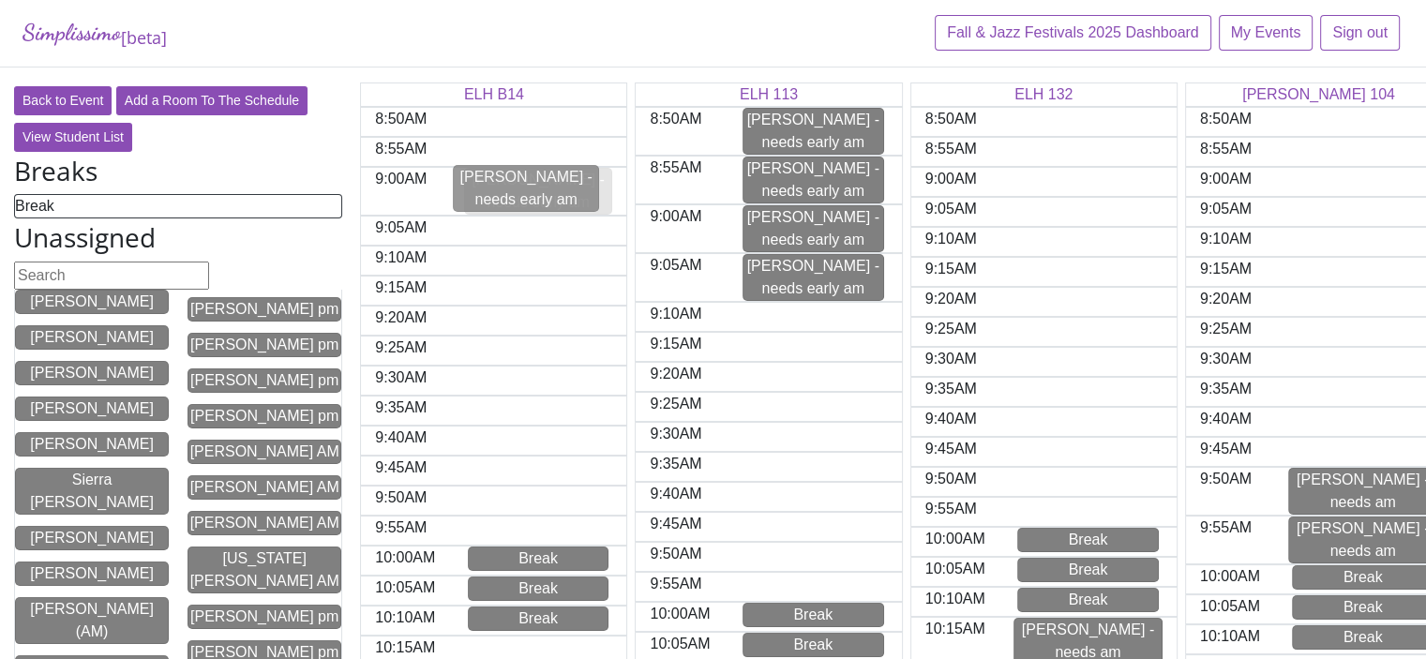
drag, startPoint x: 101, startPoint y: 445, endPoint x: 540, endPoint y: 197, distance: 504.4
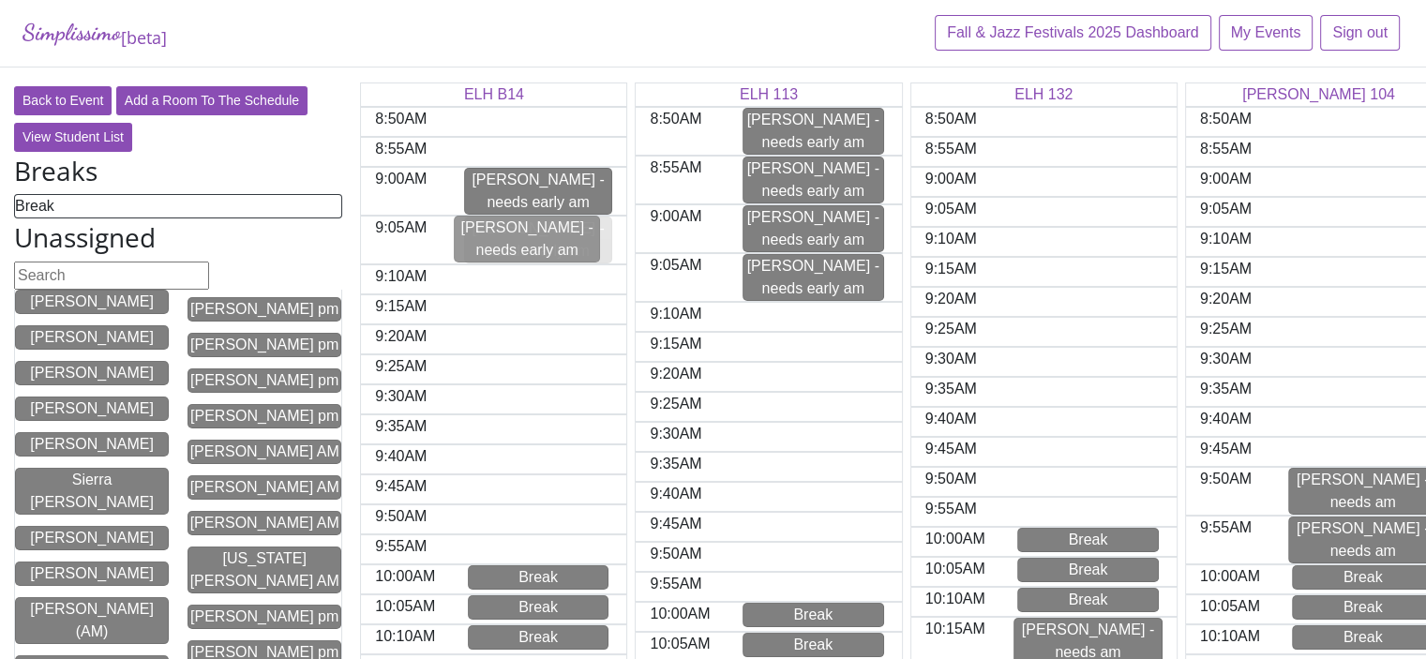
drag, startPoint x: 79, startPoint y: 435, endPoint x: 521, endPoint y: 234, distance: 486.0
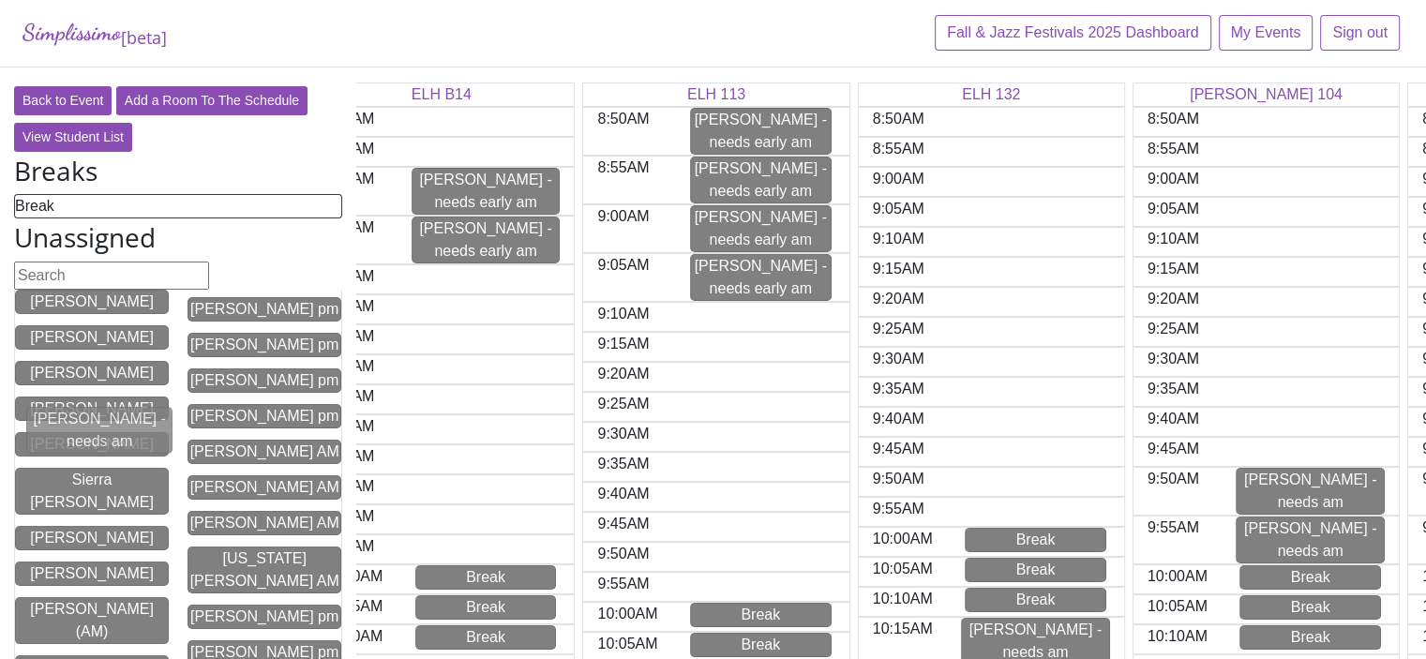
scroll to position [0, 0]
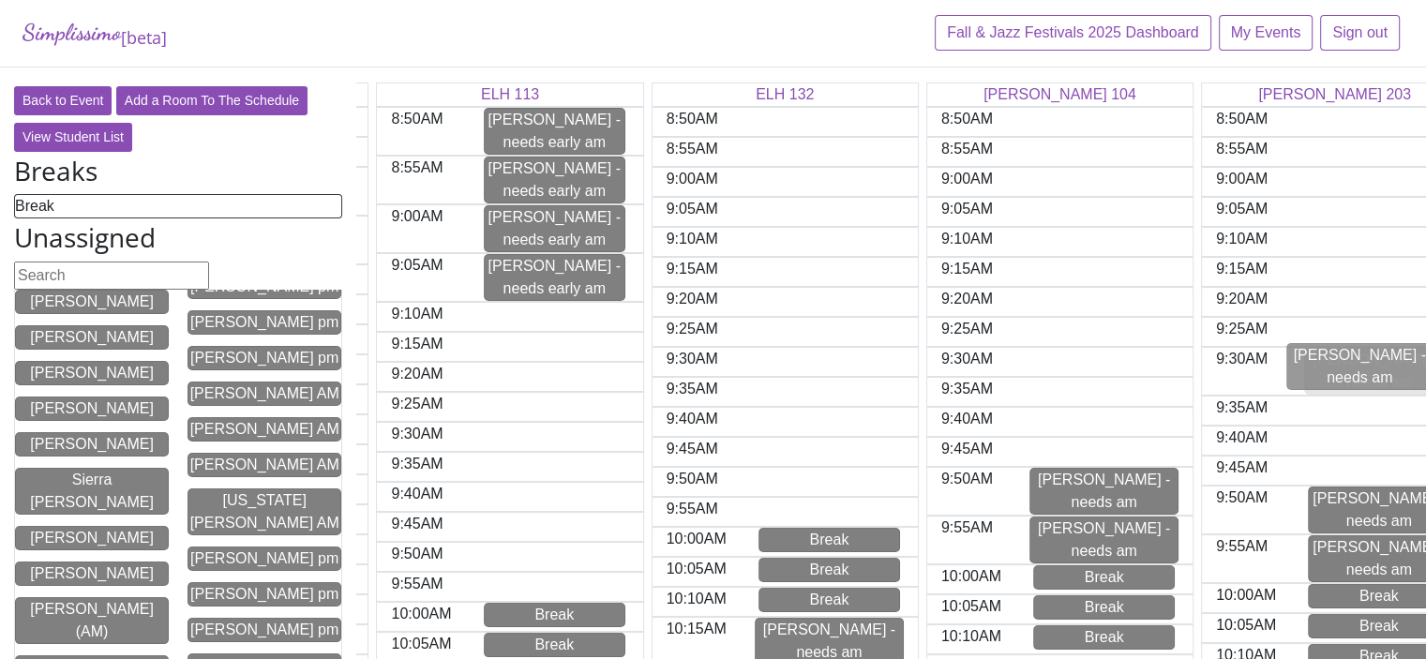
drag, startPoint x: 94, startPoint y: 445, endPoint x: 1365, endPoint y: 374, distance: 1273.6
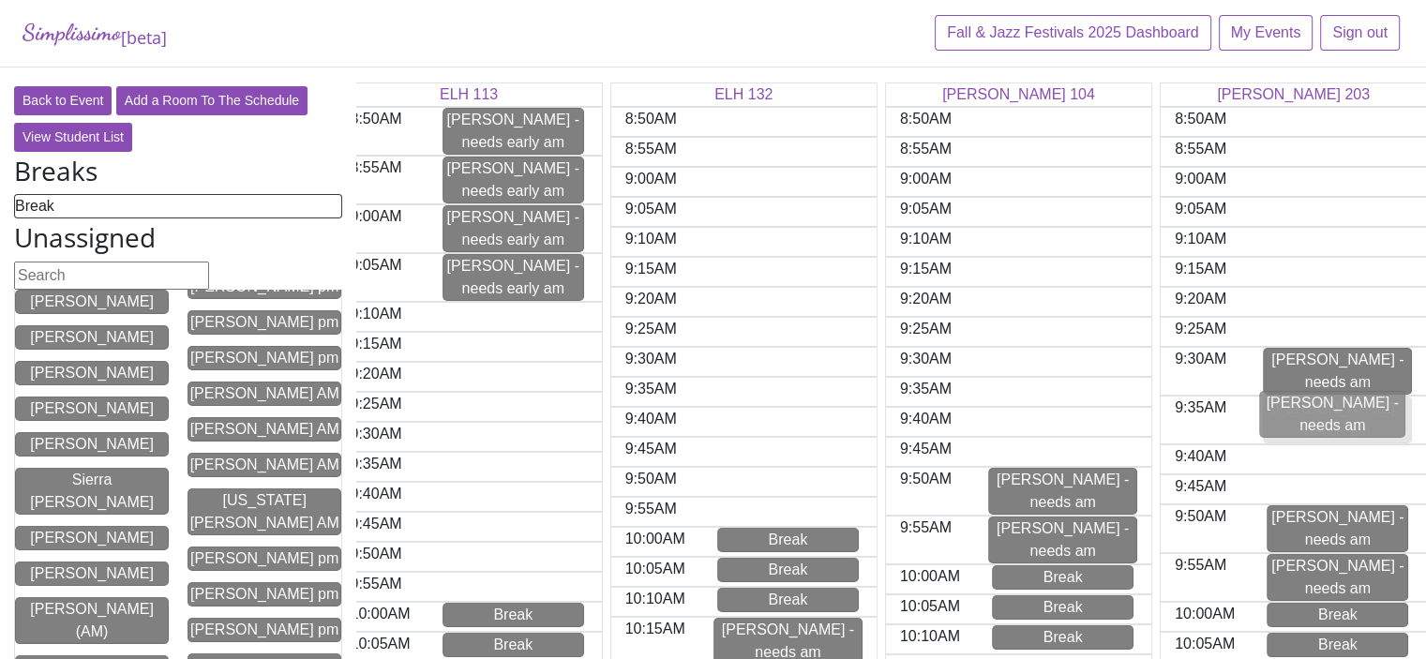
drag, startPoint x: 68, startPoint y: 441, endPoint x: 1313, endPoint y: 419, distance: 1245.6
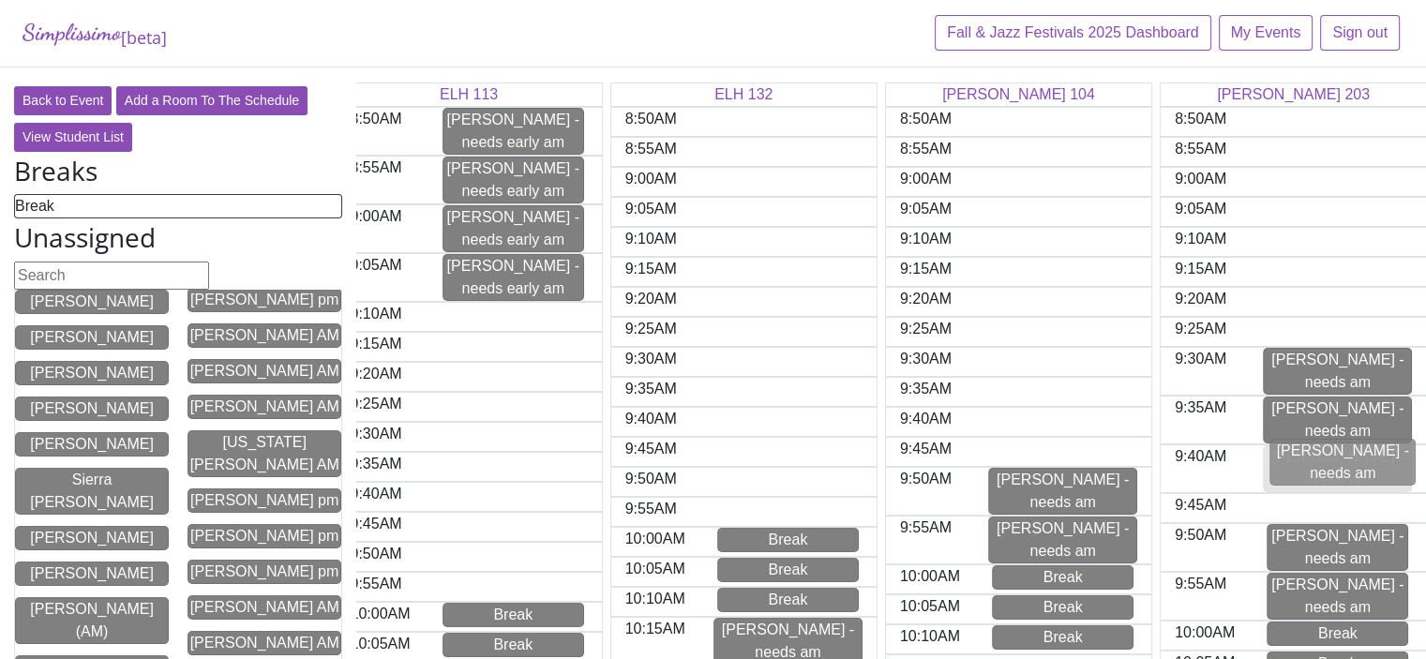
drag, startPoint x: 79, startPoint y: 439, endPoint x: 1334, endPoint y: 464, distance: 1255.1
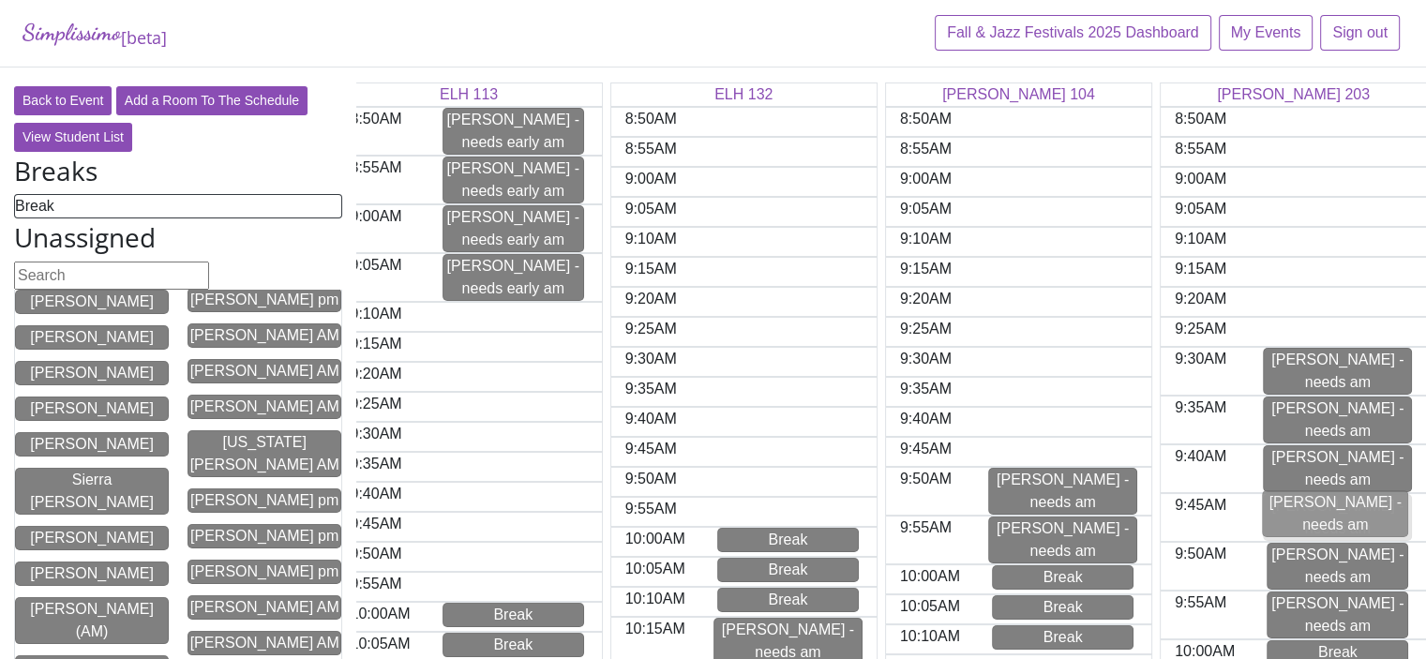
drag, startPoint x: 53, startPoint y: 441, endPoint x: 1301, endPoint y: 518, distance: 1250.6
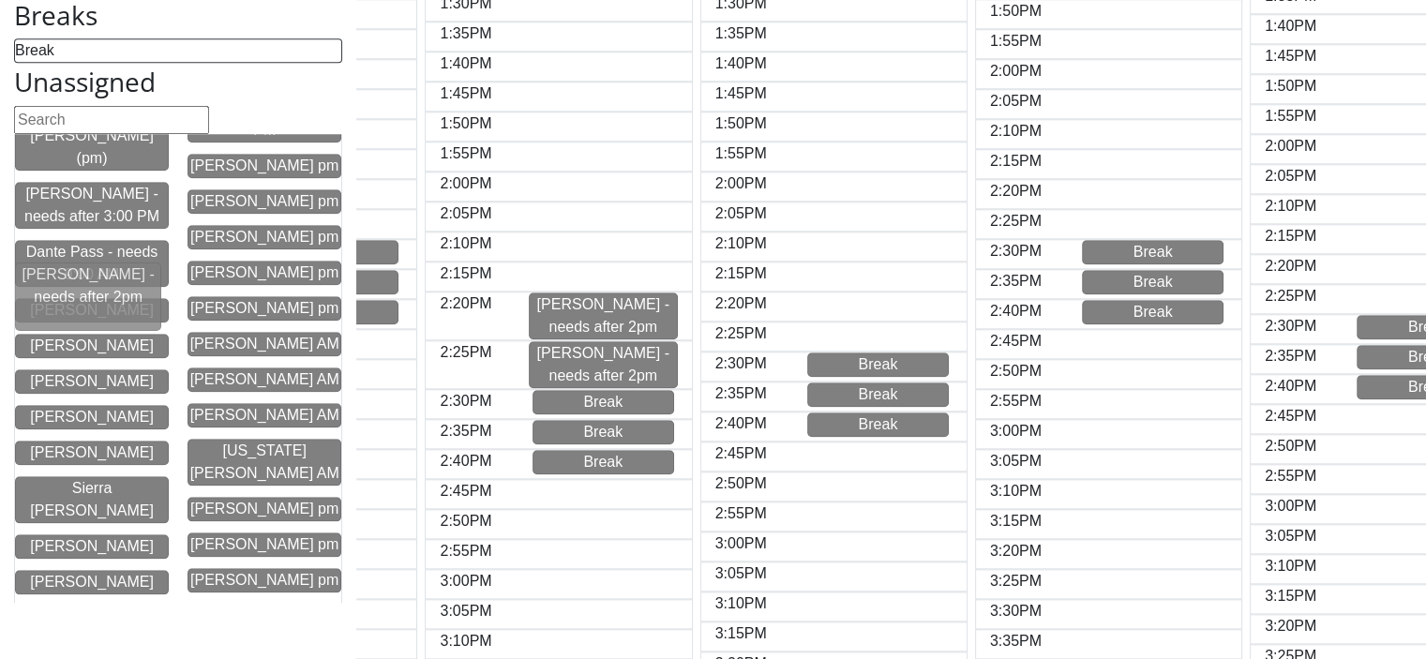
scroll to position [0, 53]
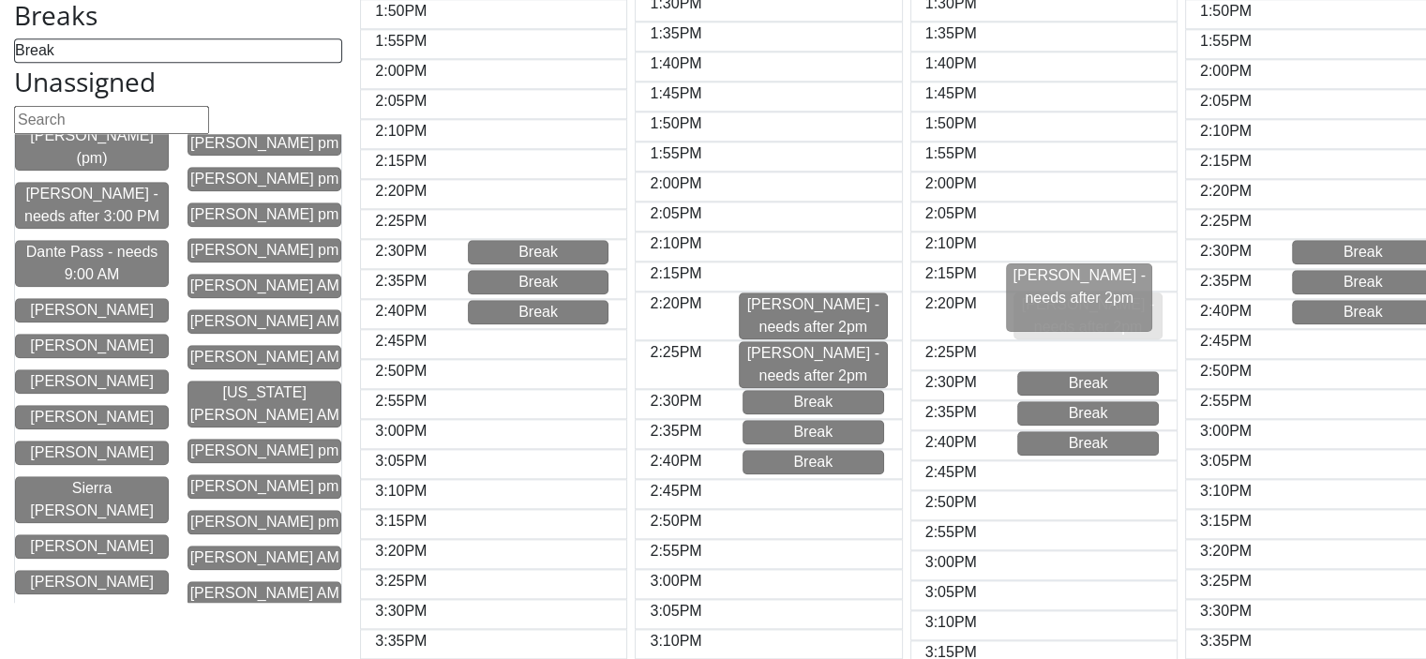
drag, startPoint x: 70, startPoint y: 294, endPoint x: 1063, endPoint y: 294, distance: 992.2
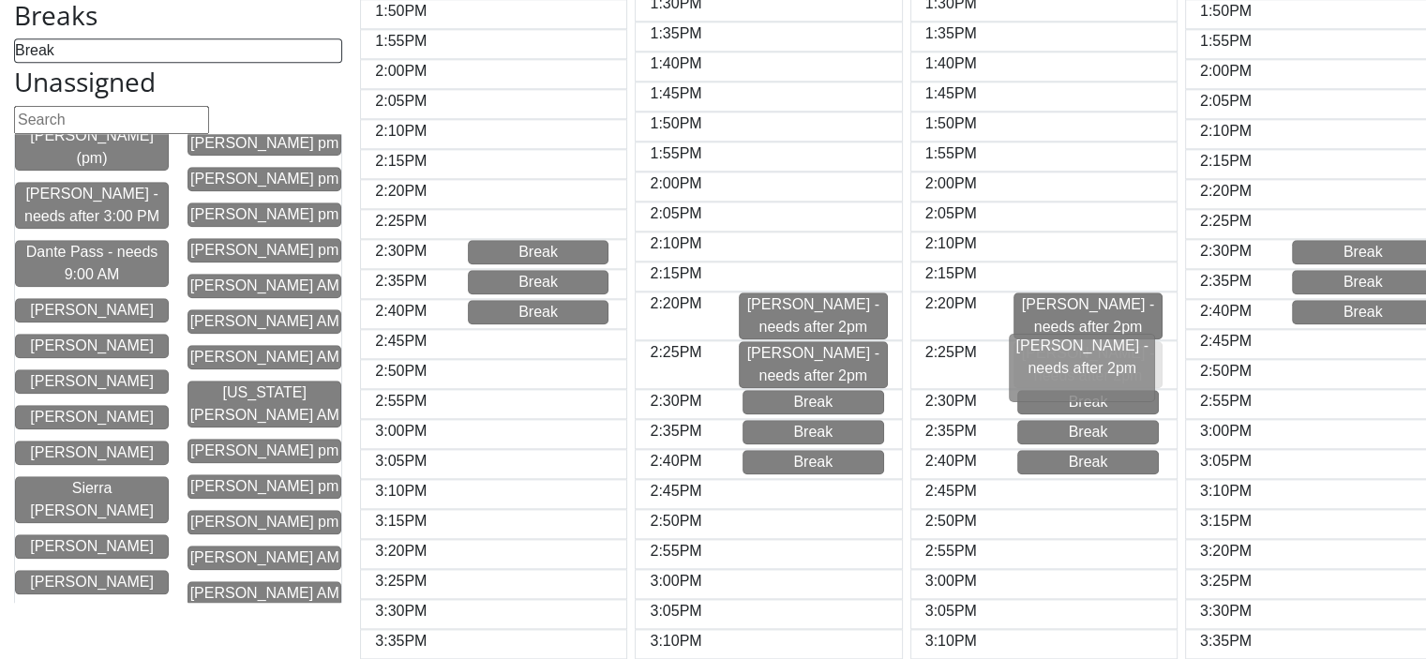
drag, startPoint x: 74, startPoint y: 296, endPoint x: 1069, endPoint y: 368, distance: 997.6
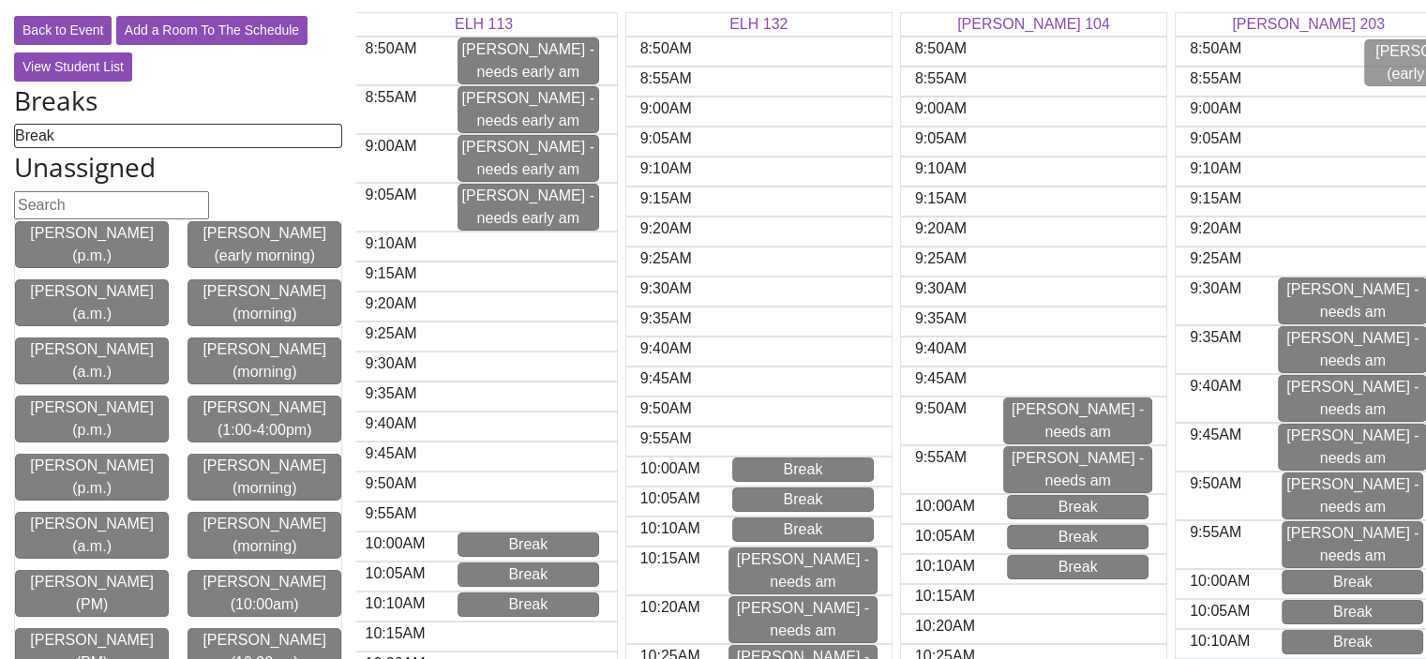
scroll to position [0, 300]
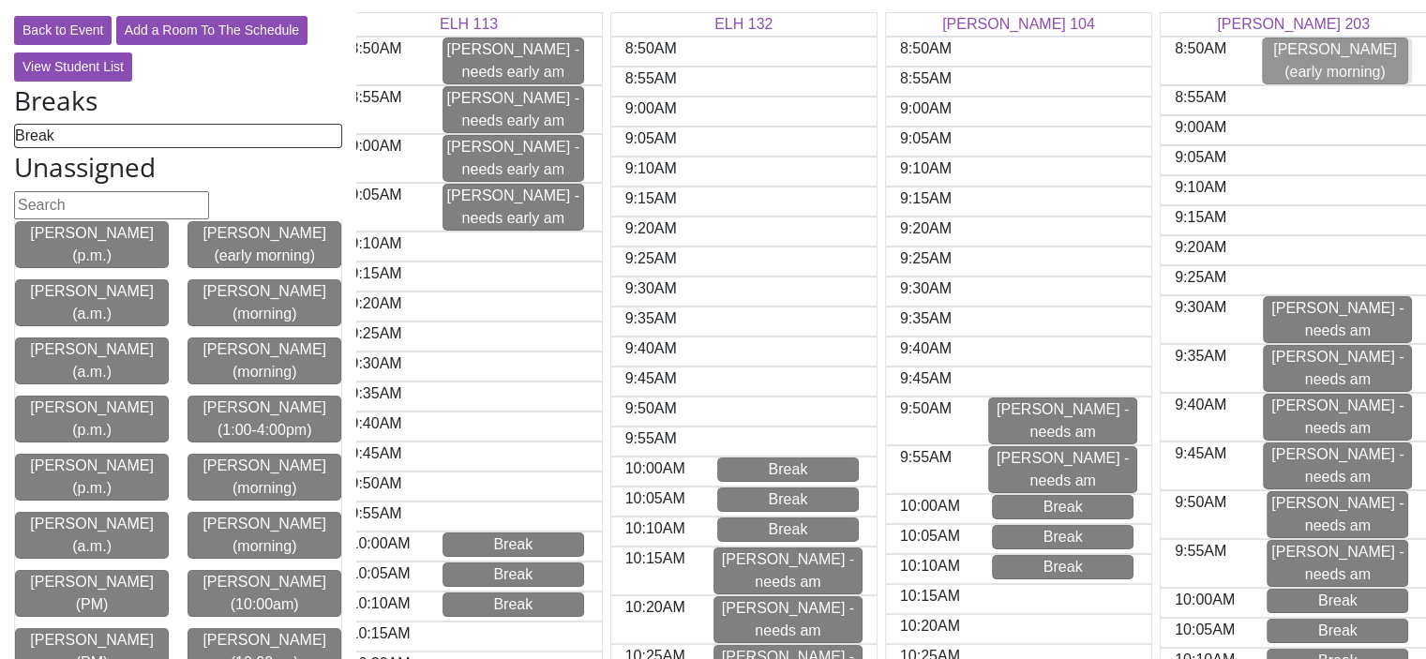
drag, startPoint x: 255, startPoint y: 389, endPoint x: 1337, endPoint y: 61, distance: 1130.9
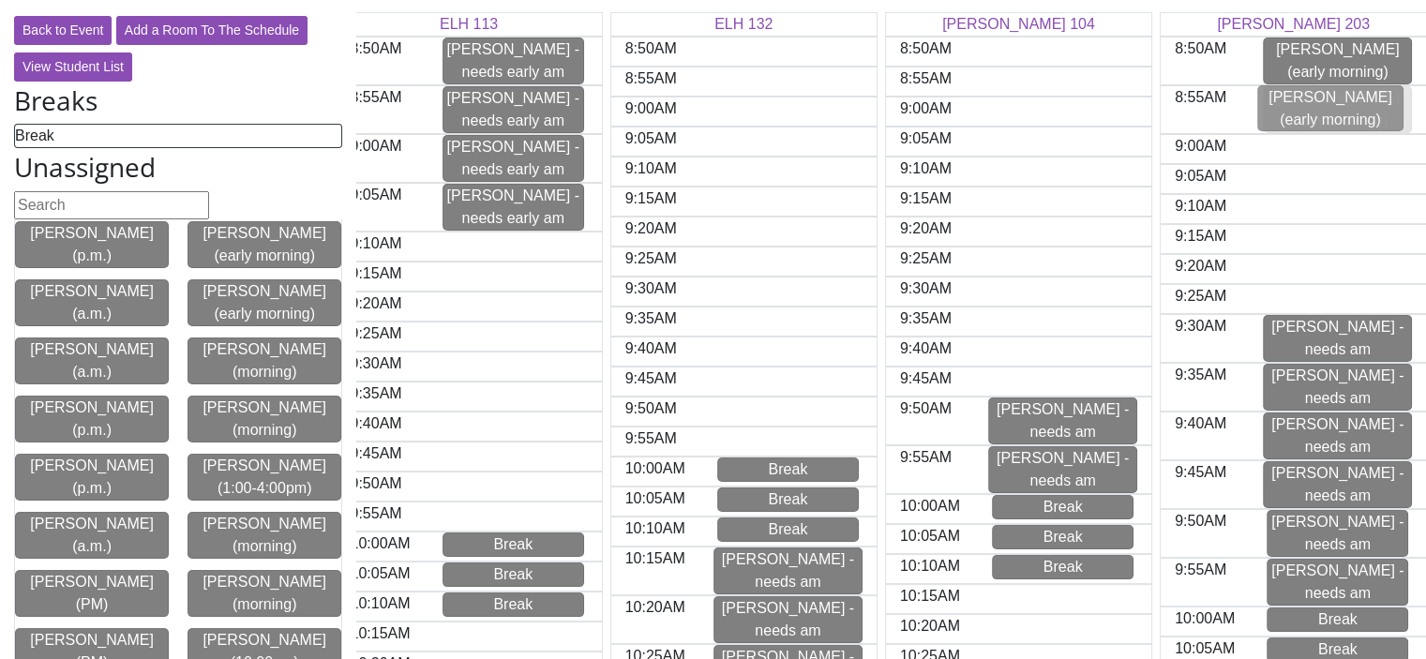
drag, startPoint x: 236, startPoint y: 448, endPoint x: 1313, endPoint y: 108, distance: 1129.2
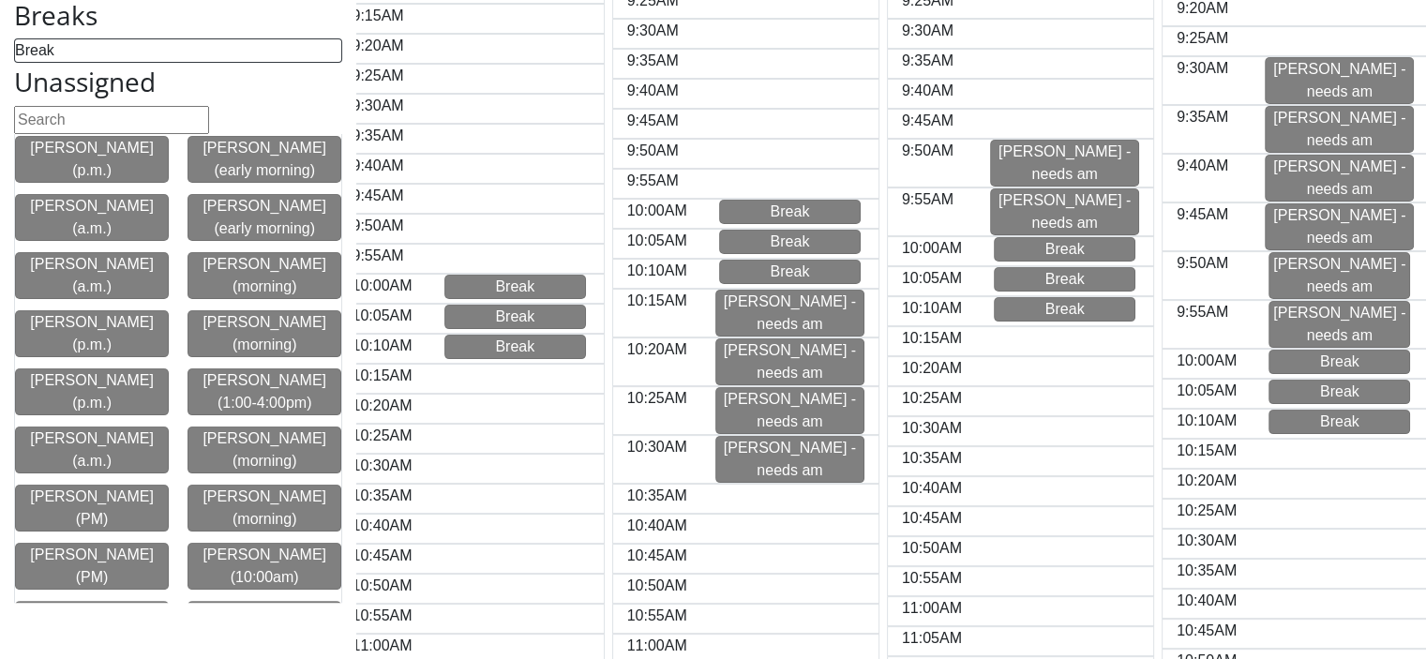
scroll to position [0, 199]
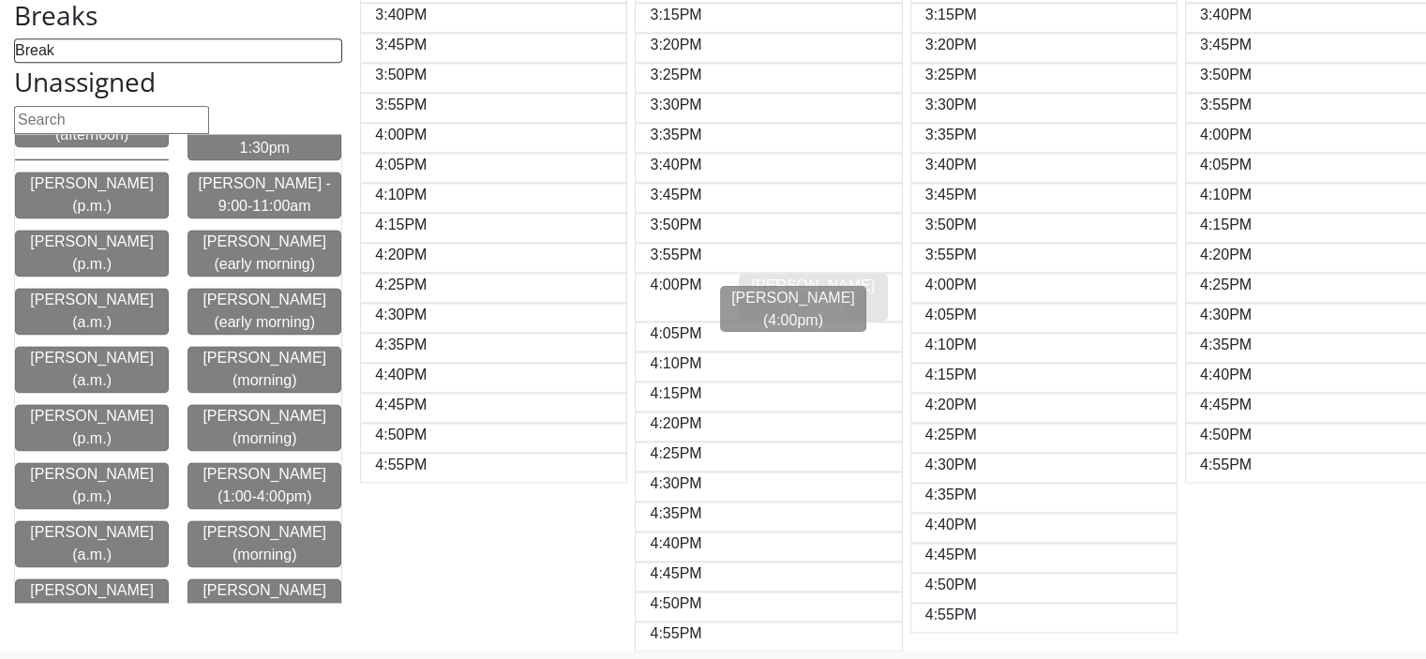
drag, startPoint x: 248, startPoint y: 228, endPoint x: 788, endPoint y: 310, distance: 546.5
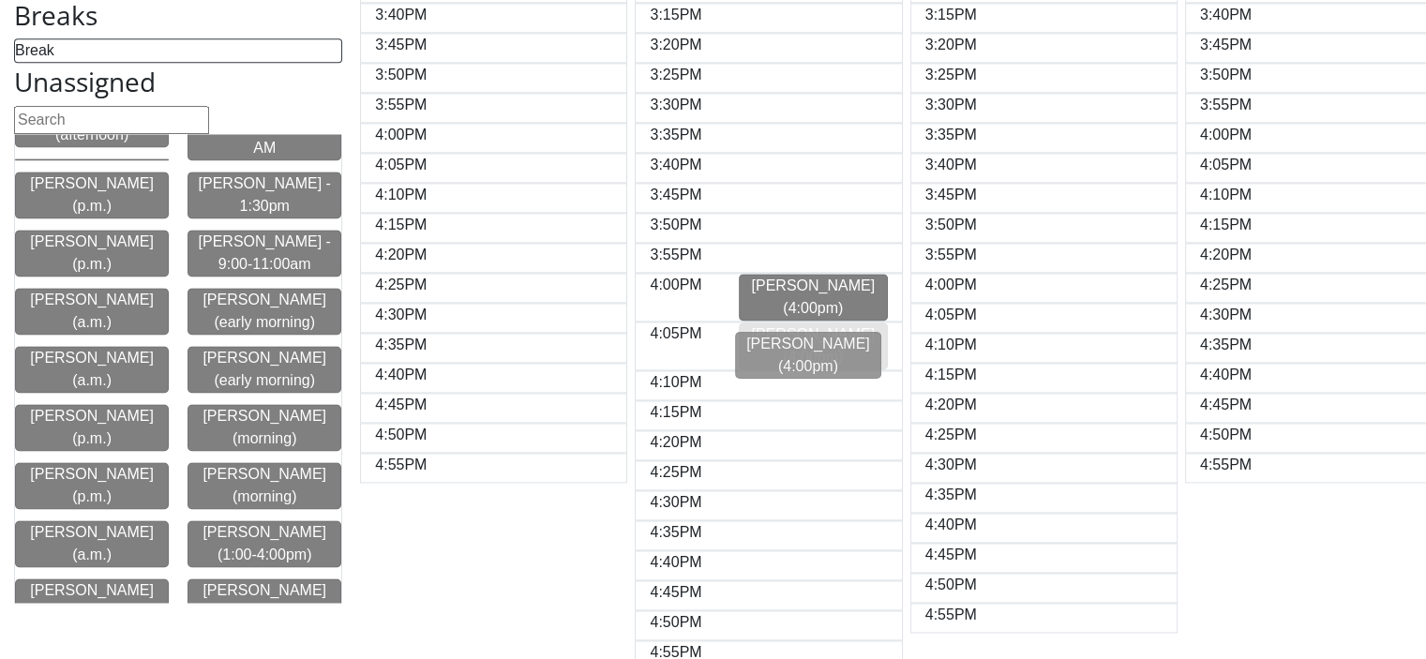
drag, startPoint x: 233, startPoint y: 288, endPoint x: 788, endPoint y: 359, distance: 559.7
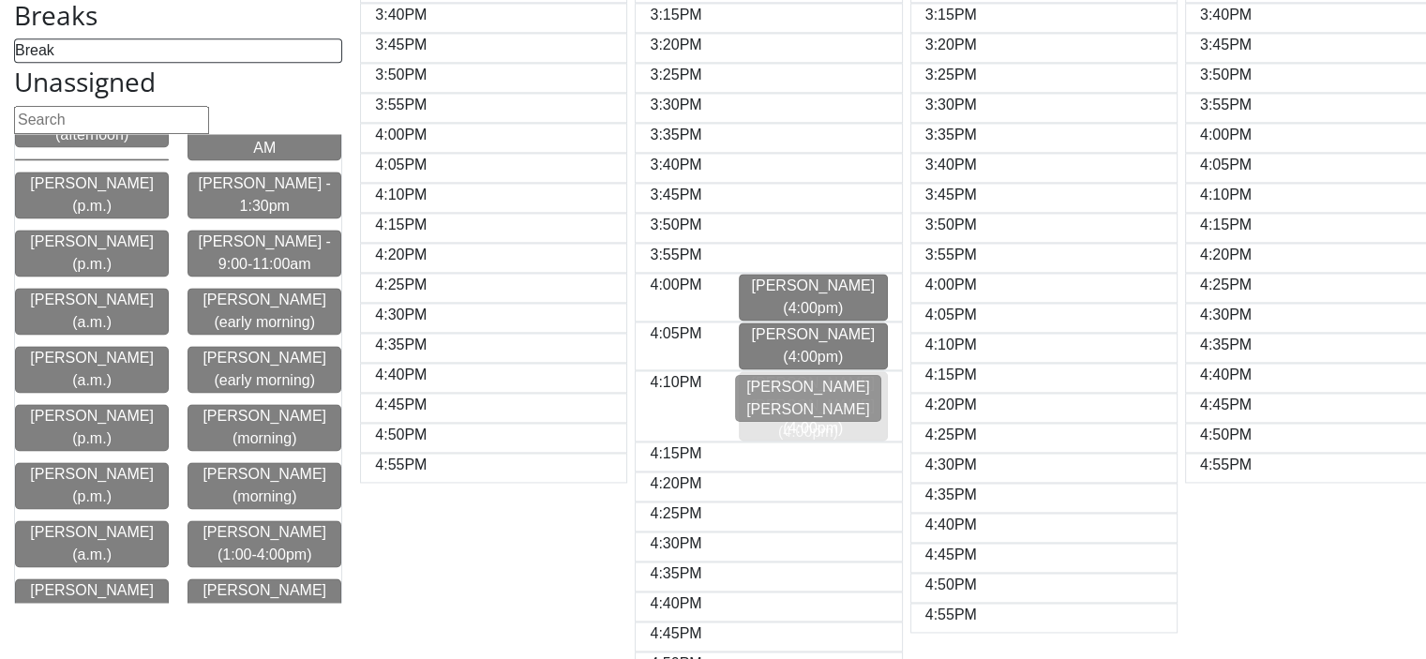
drag, startPoint x: 266, startPoint y: 401, endPoint x: 822, endPoint y: 400, distance: 555.2
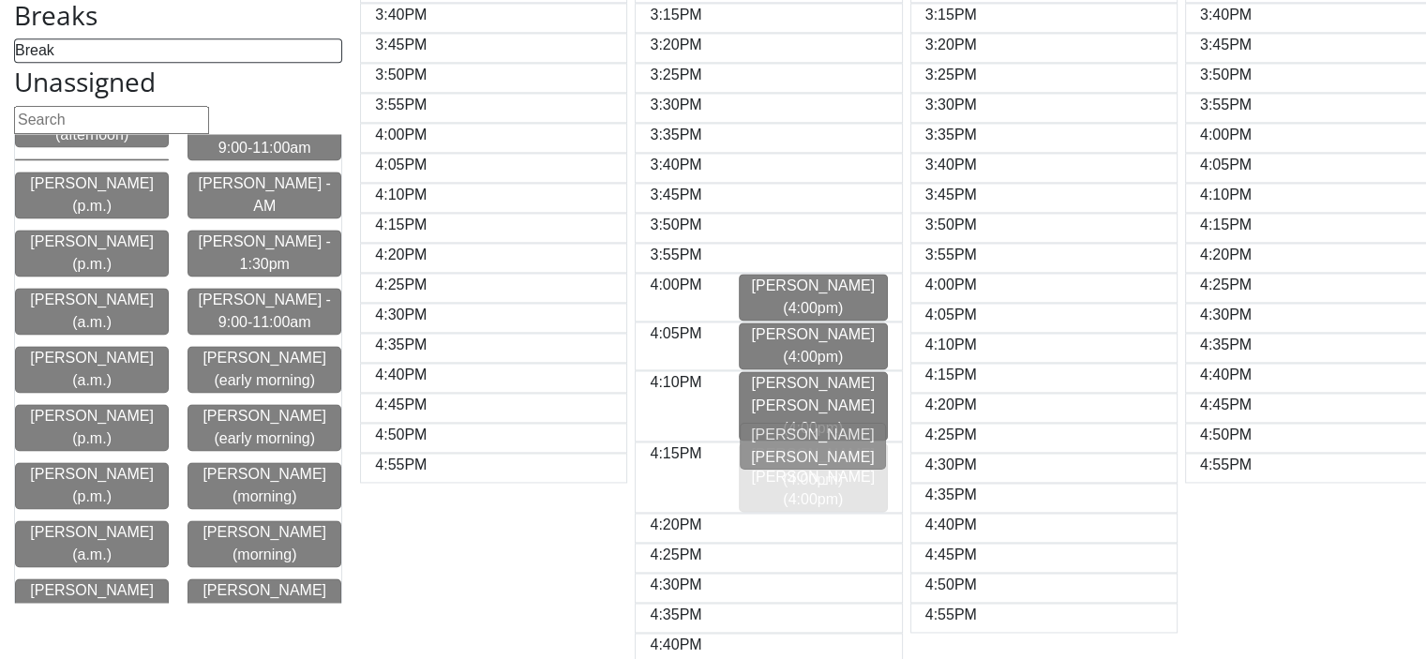
drag, startPoint x: 248, startPoint y: 460, endPoint x: 807, endPoint y: 447, distance: 559.1
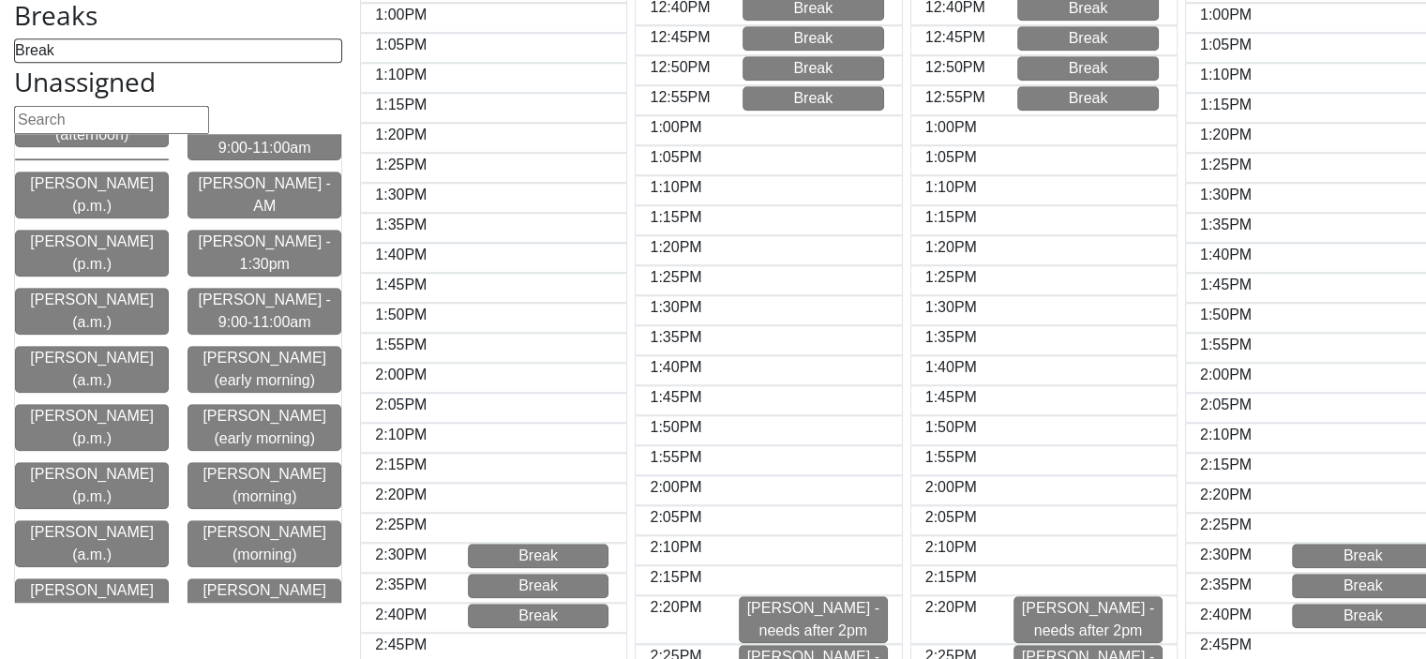
scroll to position [1594, 0]
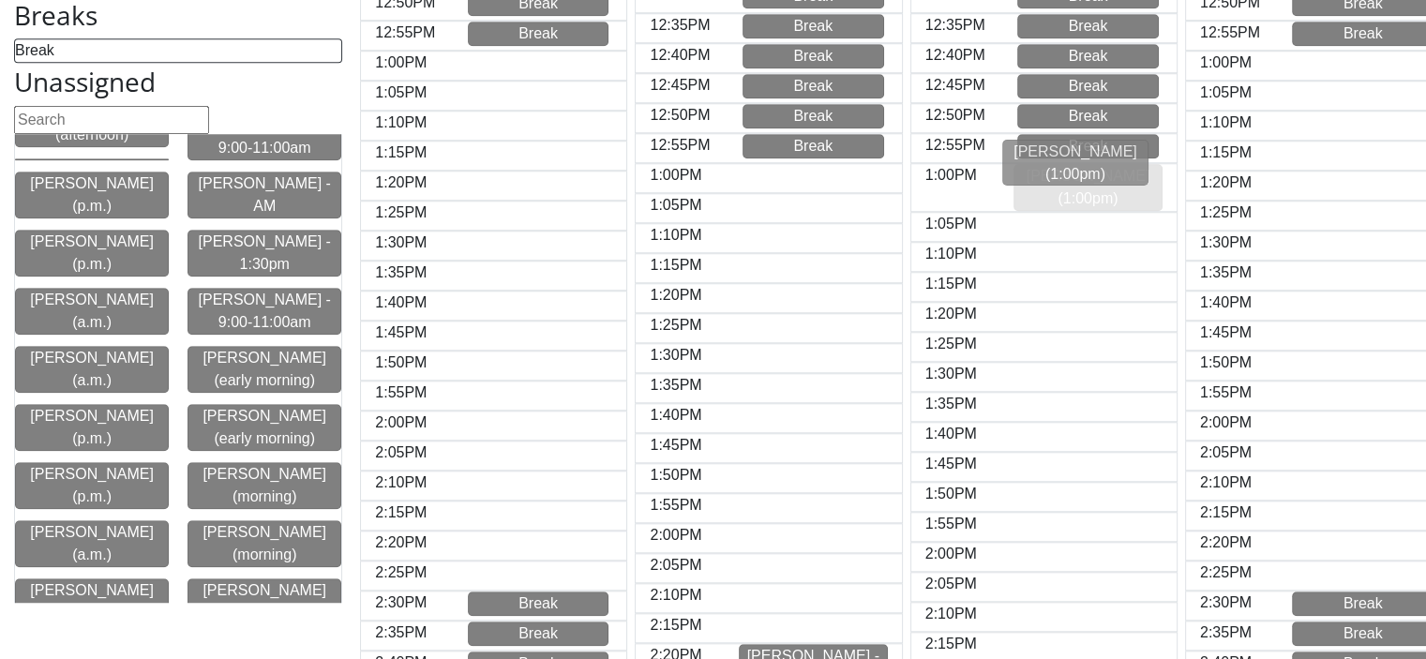
drag, startPoint x: 293, startPoint y: 344, endPoint x: 1114, endPoint y: 164, distance: 841.0
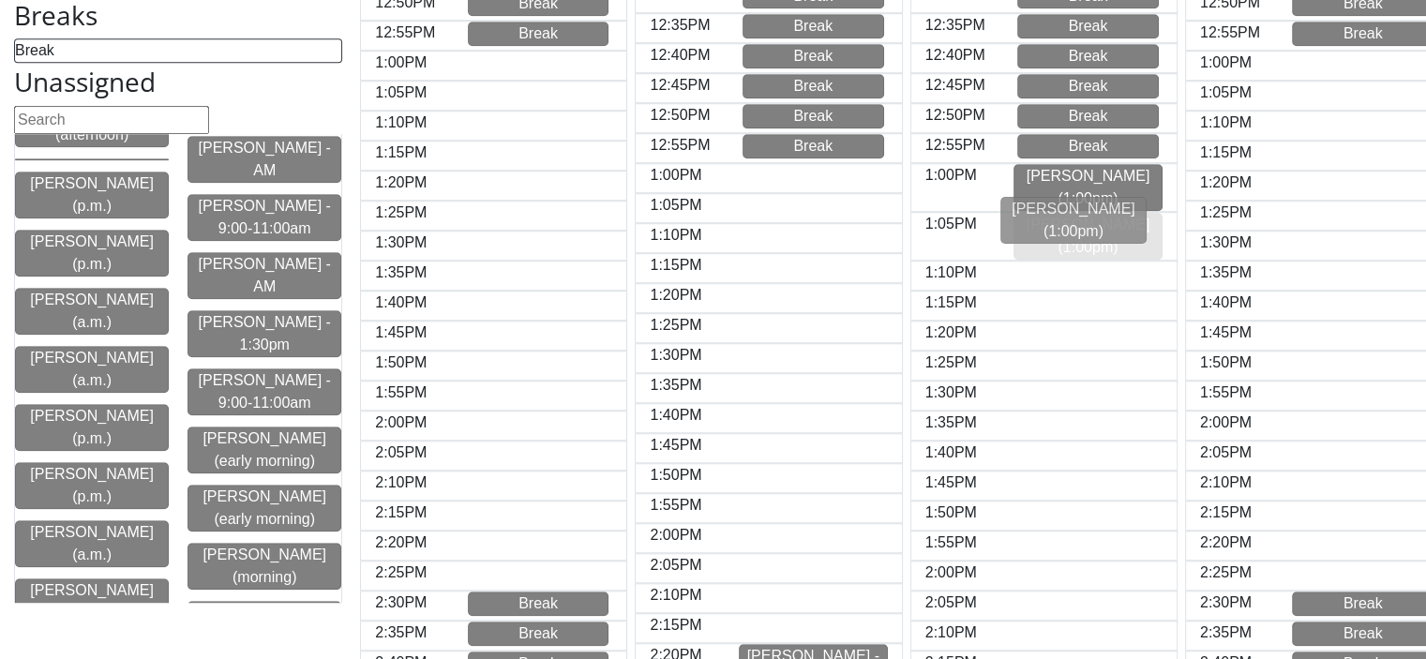
drag, startPoint x: 287, startPoint y: 400, endPoint x: 1107, endPoint y: 218, distance: 839.6
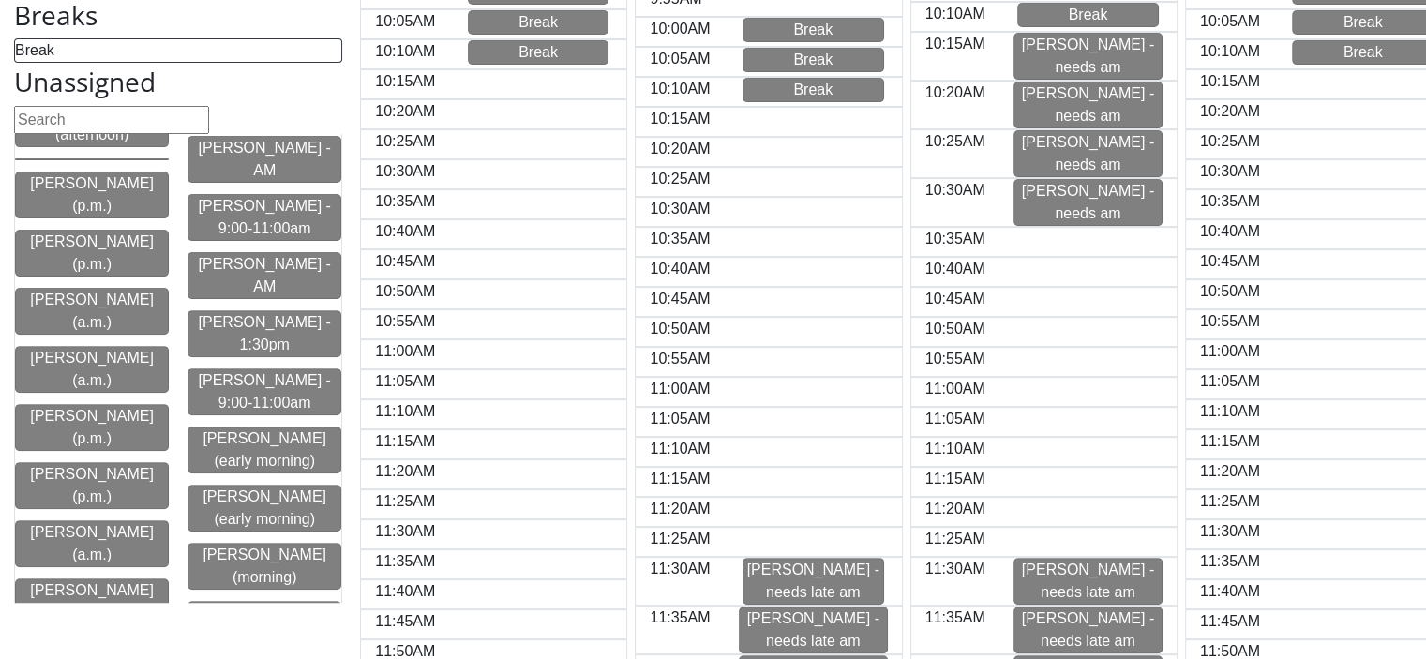
scroll to position [539, 0]
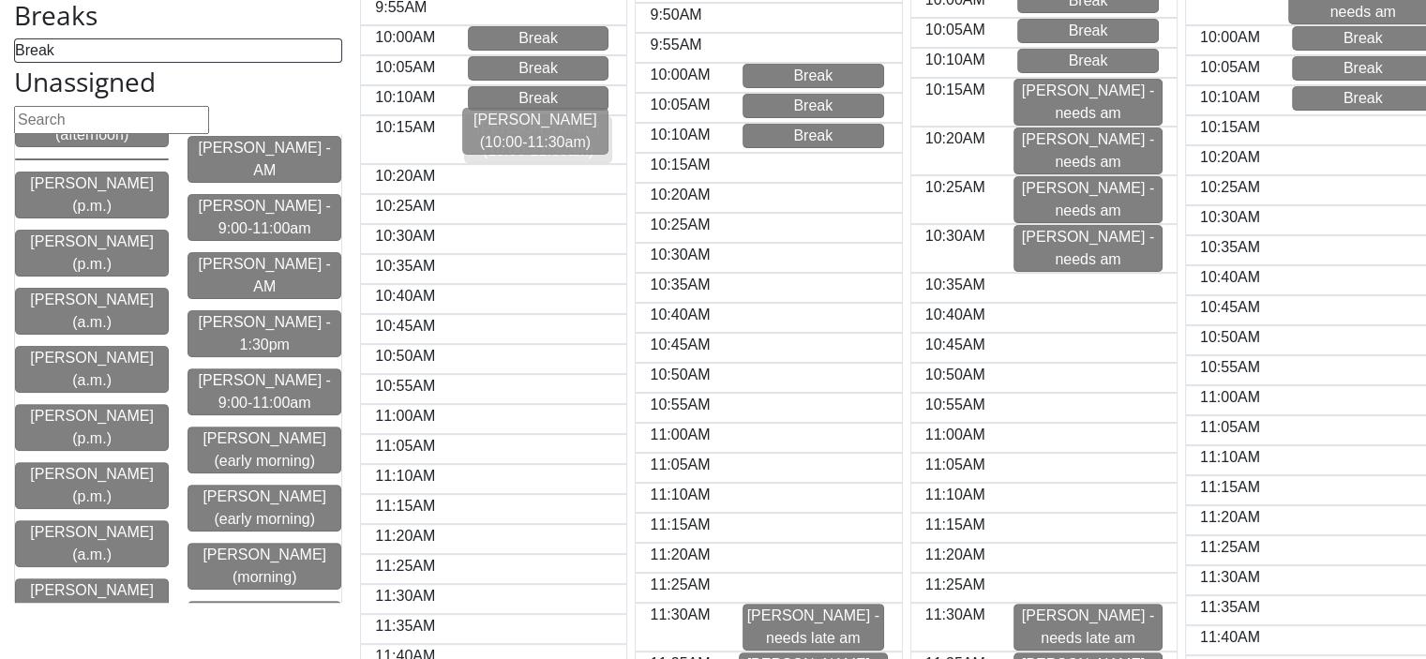
drag, startPoint x: 225, startPoint y: 288, endPoint x: 507, endPoint y: 136, distance: 320.6
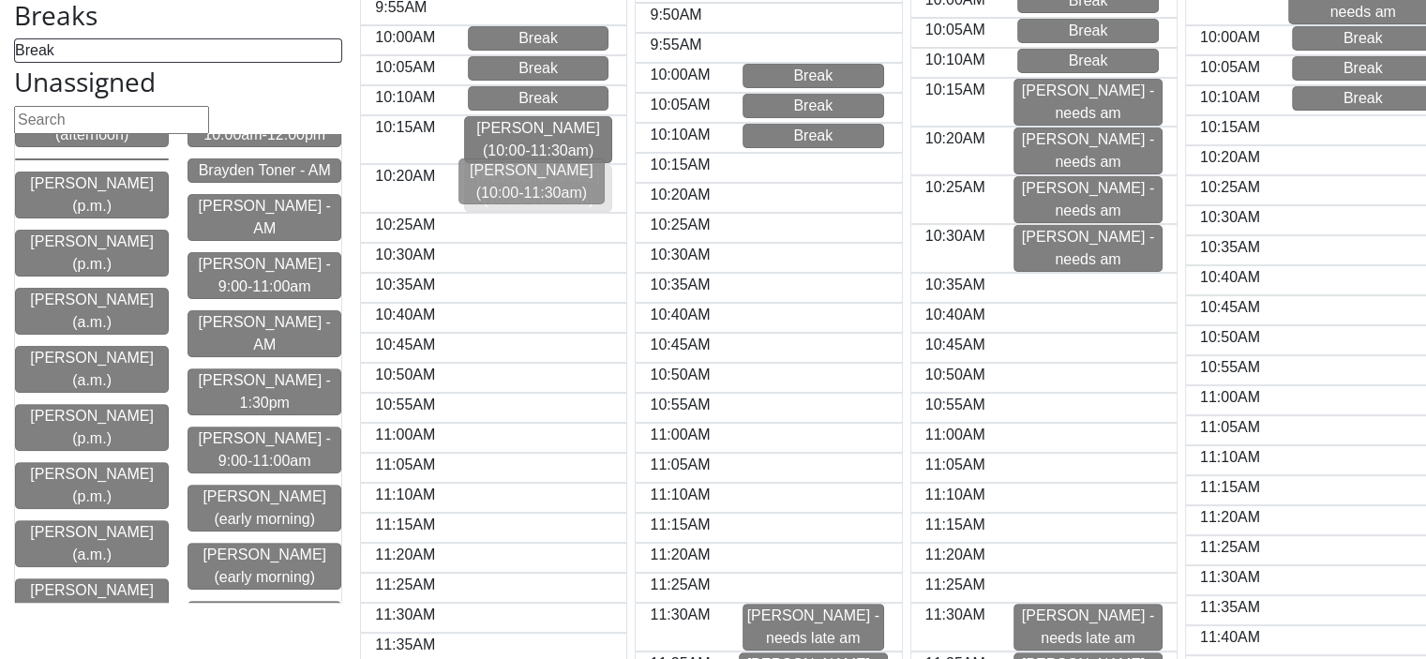
drag, startPoint x: 224, startPoint y: 342, endPoint x: 503, endPoint y: 182, distance: 321.4
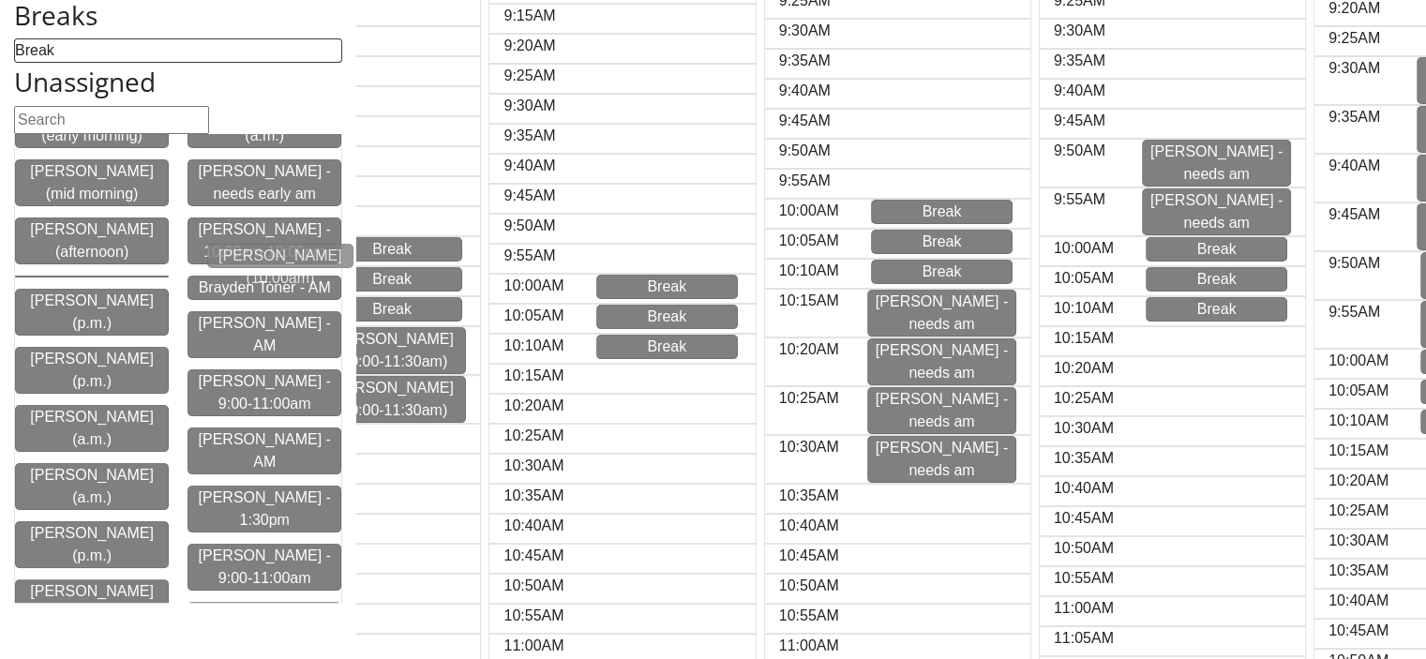
scroll to position [0, 120]
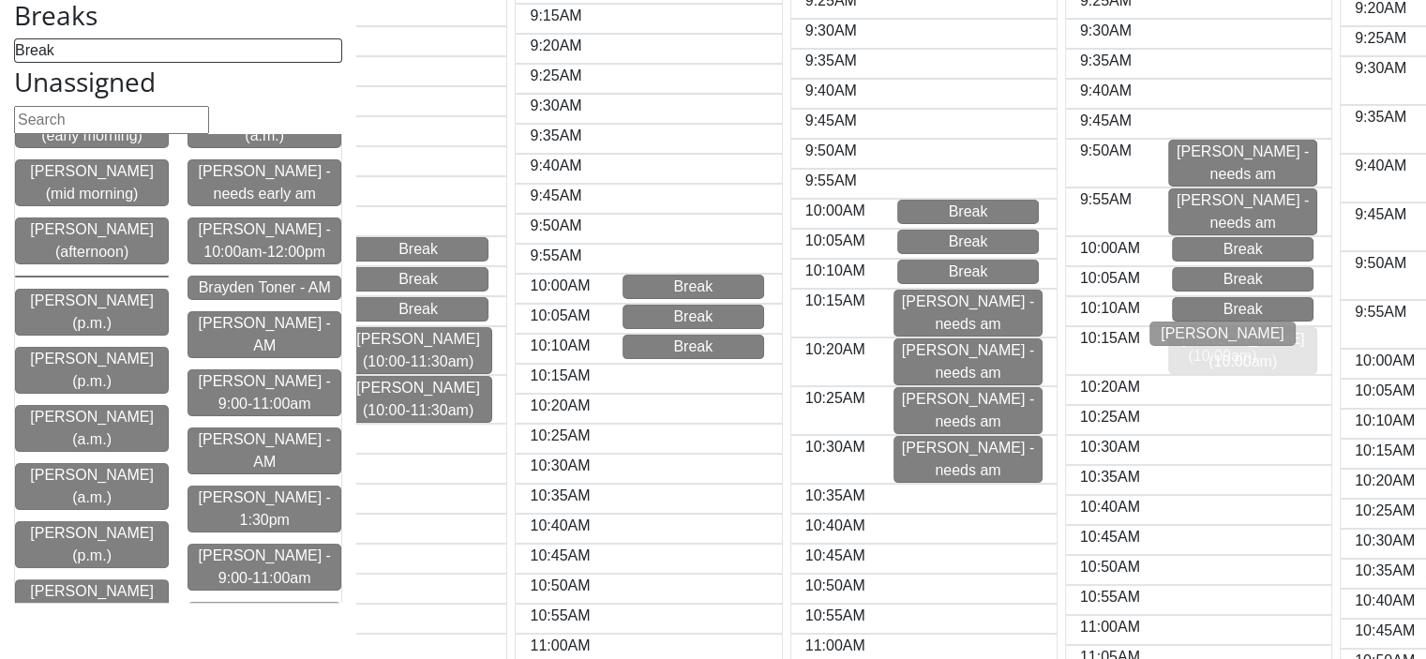
drag, startPoint x: 273, startPoint y: 261, endPoint x: 1243, endPoint y: 333, distance: 972.4
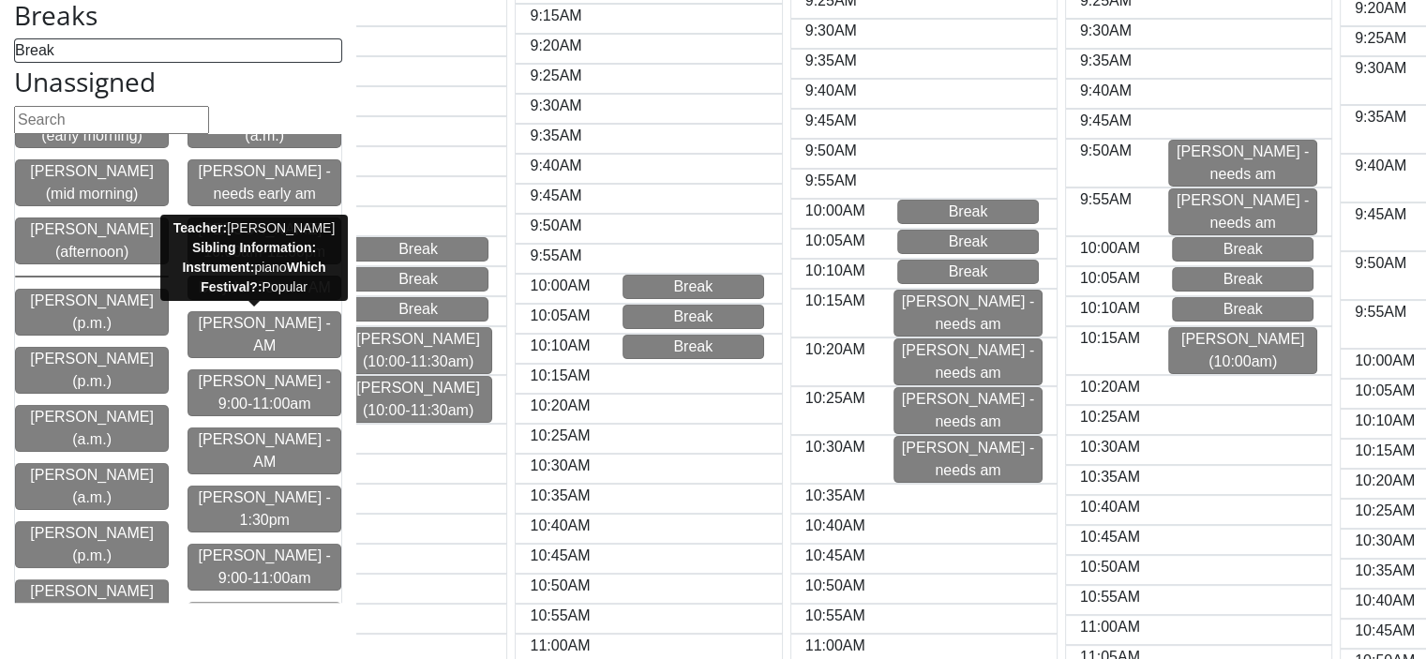
scroll to position [0, 55]
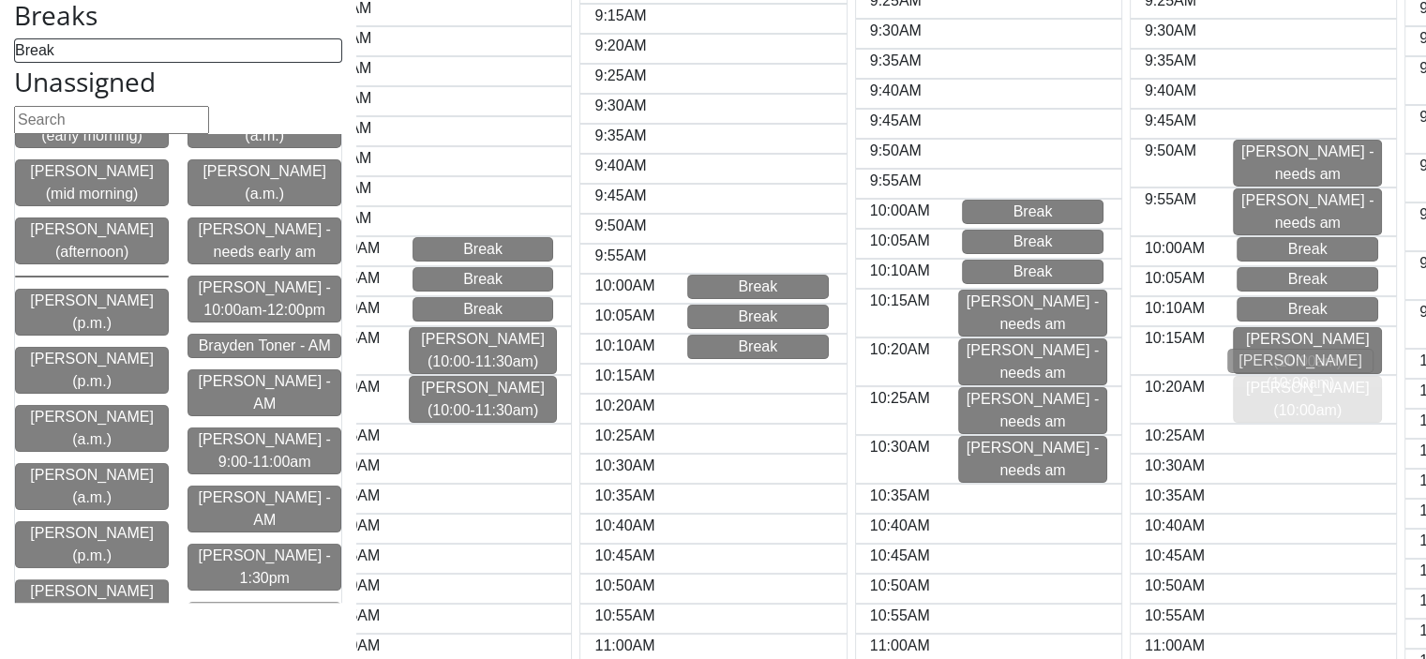
drag, startPoint x: 266, startPoint y: 319, endPoint x: 1315, endPoint y: 361, distance: 1049.3
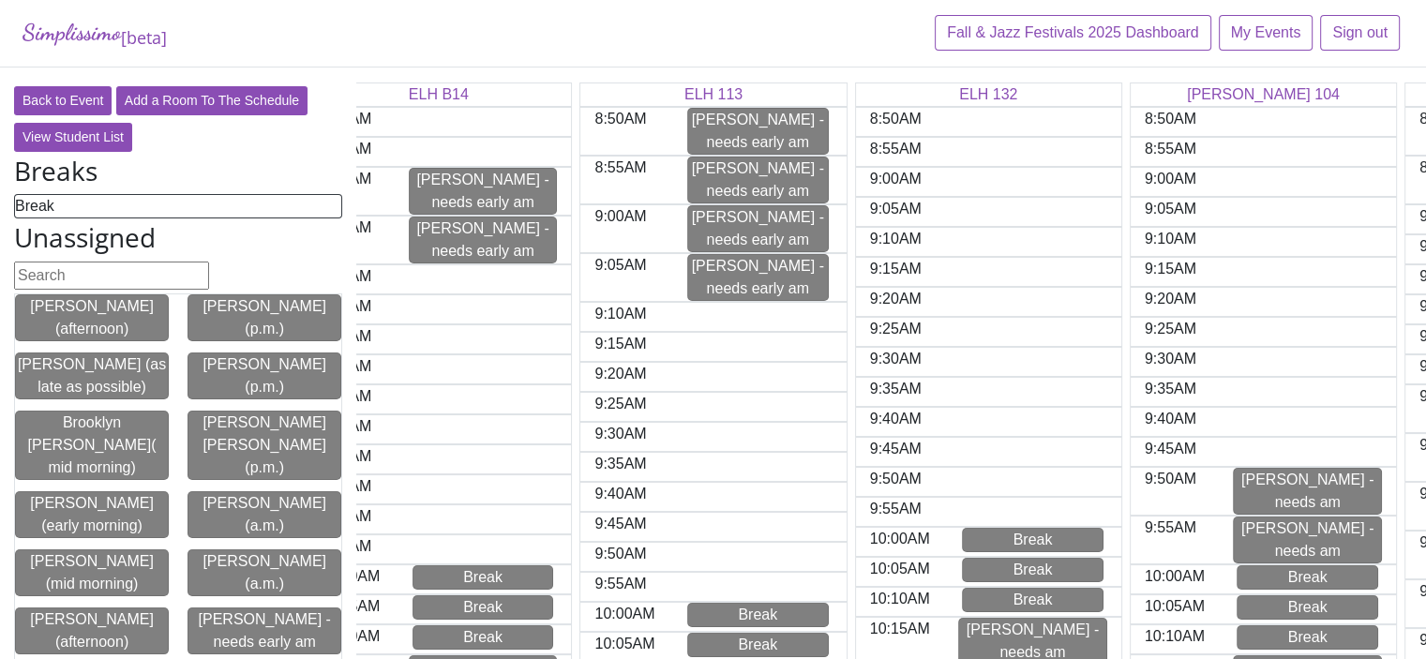
scroll to position [0, 0]
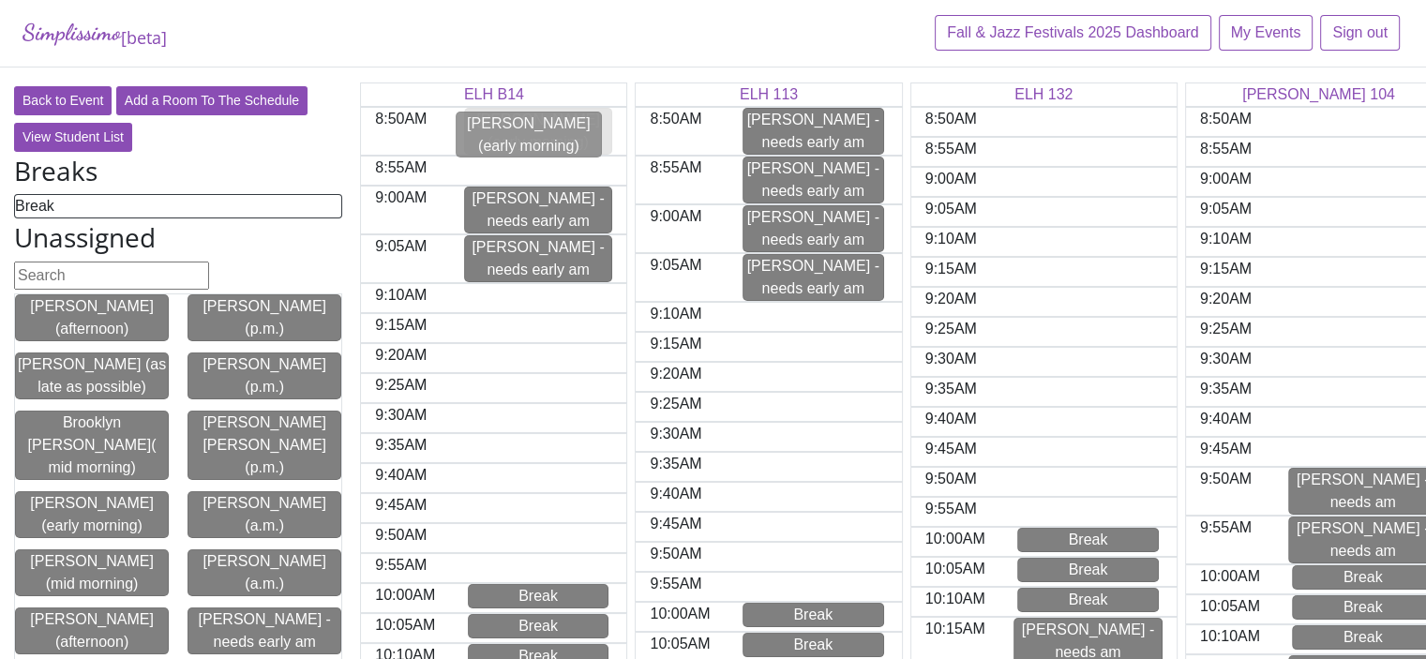
drag, startPoint x: 225, startPoint y: 314, endPoint x: 500, endPoint y: 131, distance: 330.1
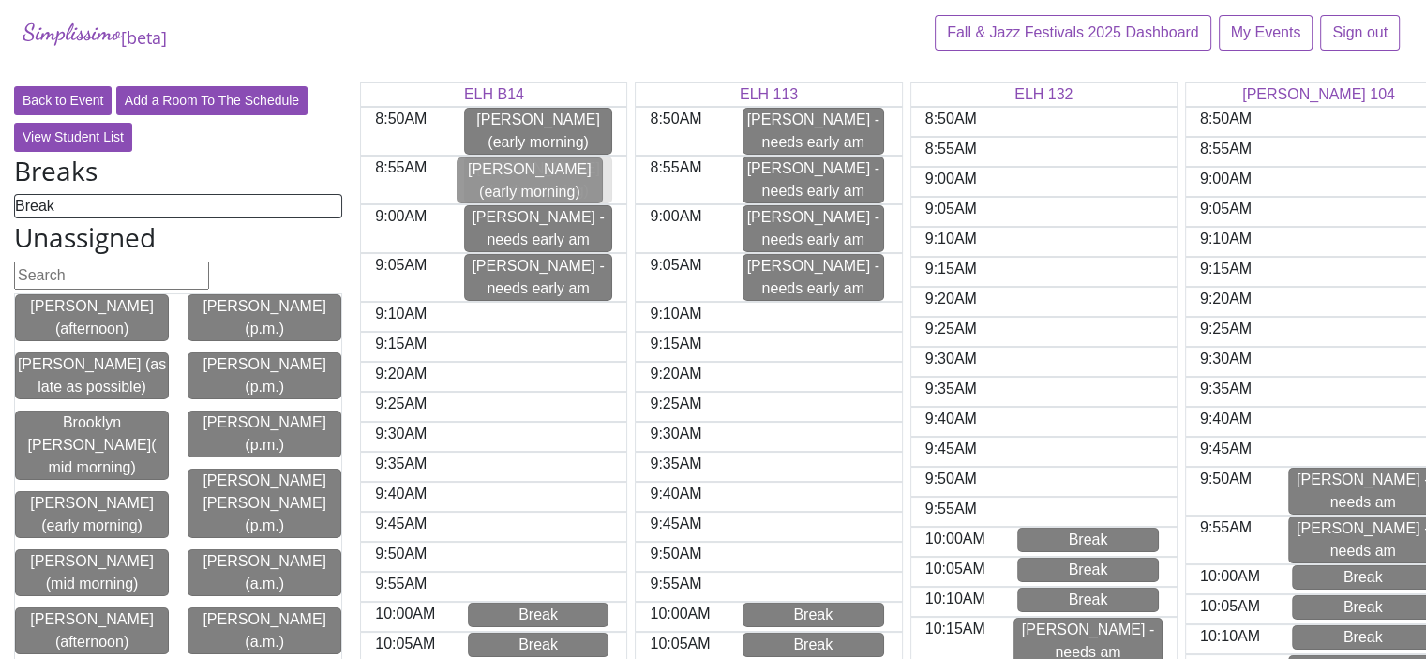
drag, startPoint x: 241, startPoint y: 325, endPoint x: 517, endPoint y: 189, distance: 307.8
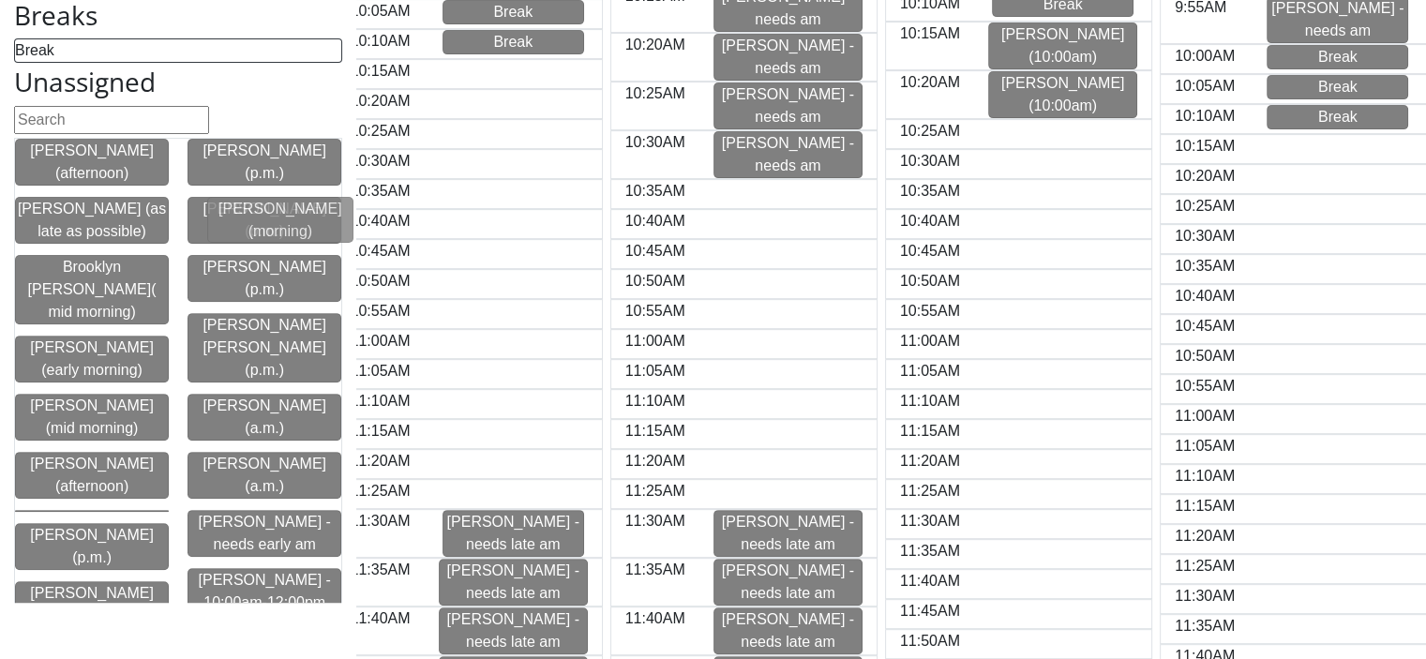
scroll to position [0, 221]
drag, startPoint x: 254, startPoint y: 228, endPoint x: 1330, endPoint y: 153, distance: 1078.3
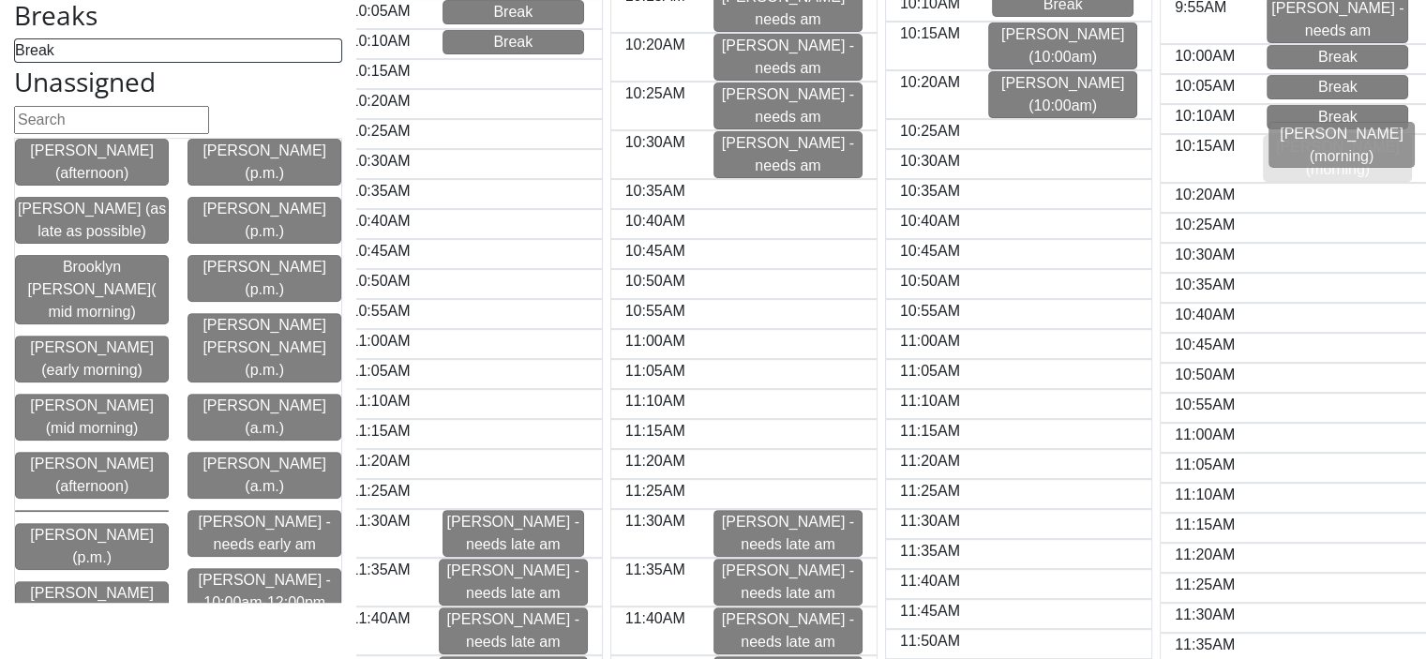
drag, startPoint x: 250, startPoint y: 226, endPoint x: 1339, endPoint y: 151, distance: 1091.4
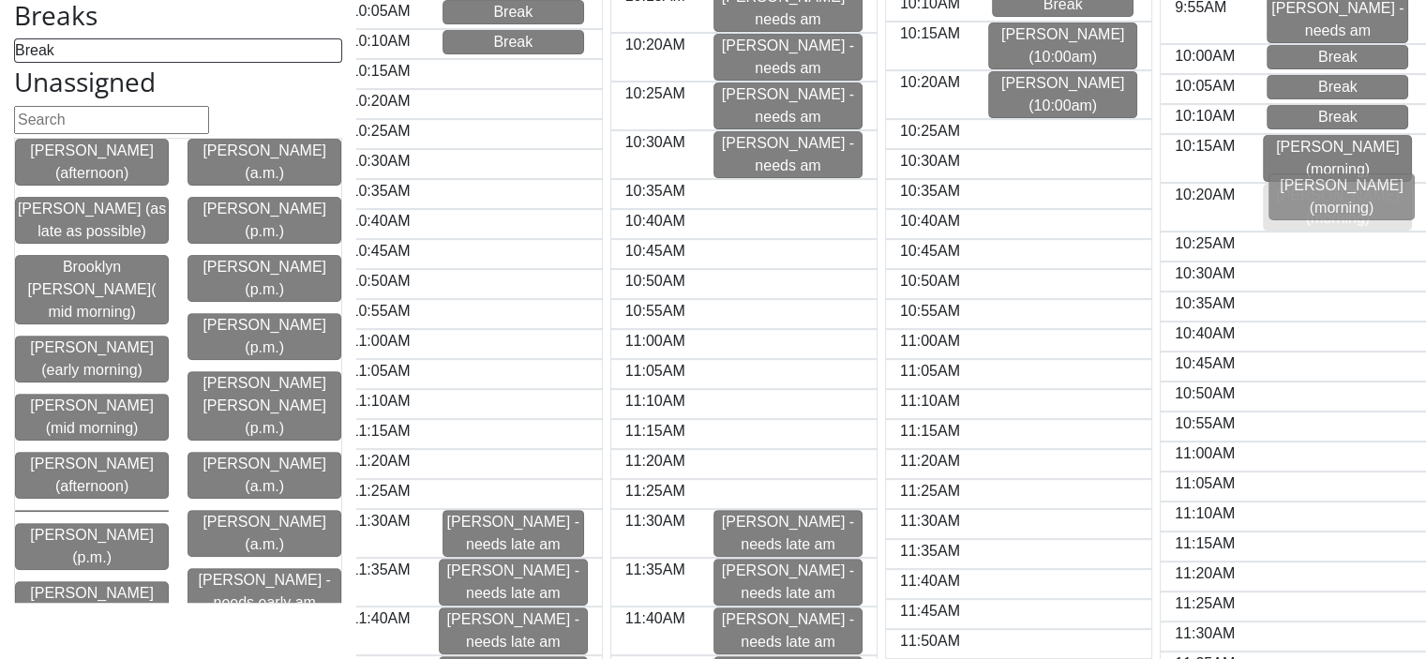
drag, startPoint x: 218, startPoint y: 263, endPoint x: 1305, endPoint y: 205, distance: 1089.4
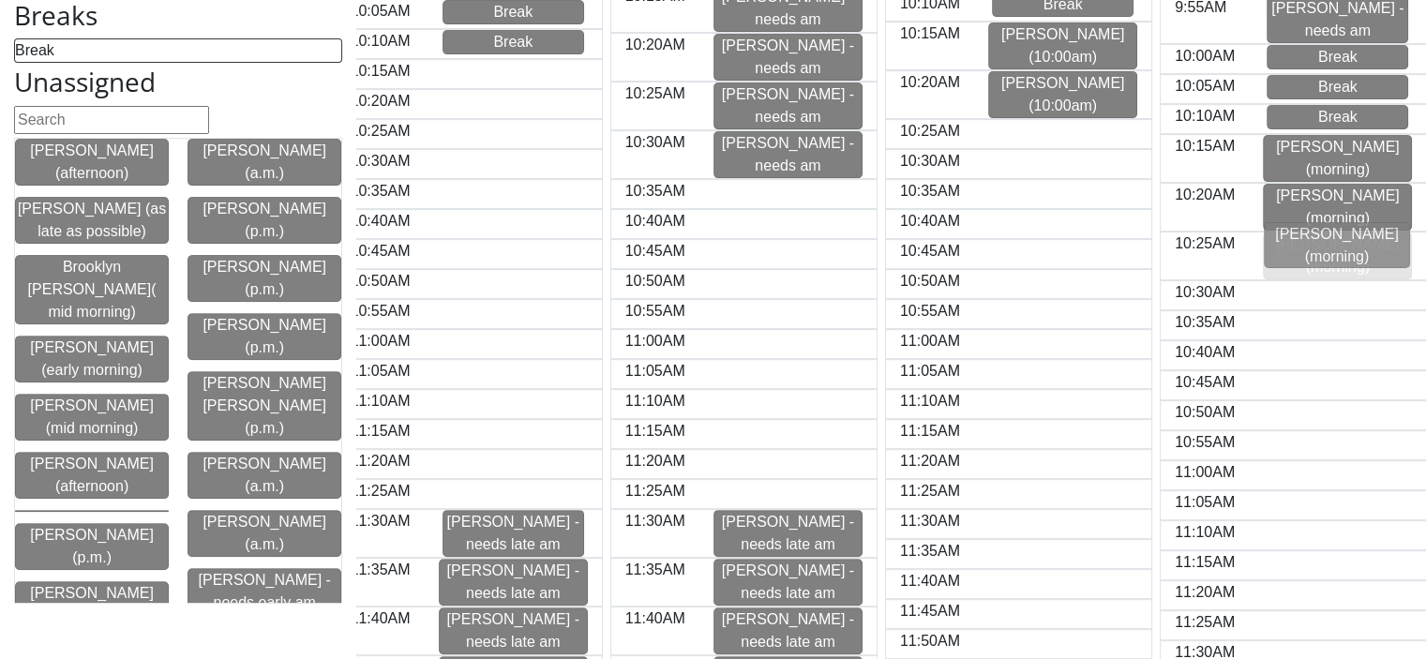
drag, startPoint x: 211, startPoint y: 321, endPoint x: 1294, endPoint y: 253, distance: 1085.3
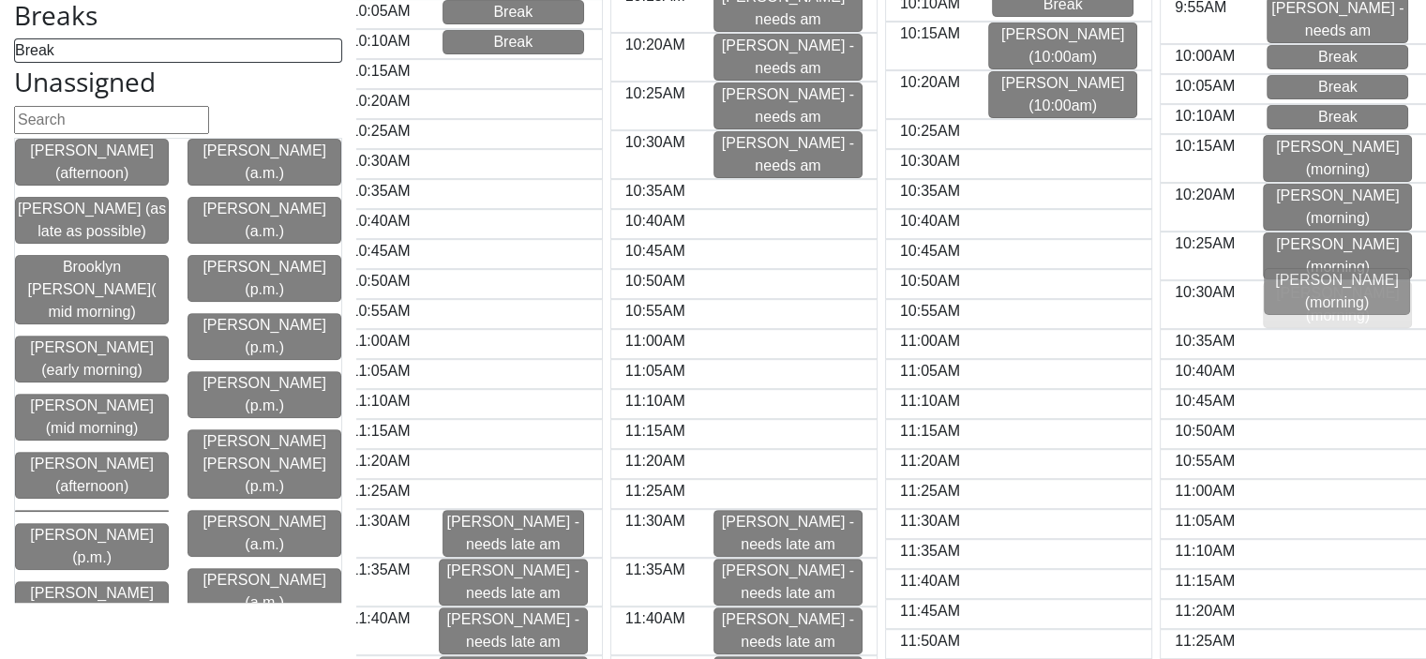
drag, startPoint x: 233, startPoint y: 359, endPoint x: 1317, endPoint y: 305, distance: 1085.5
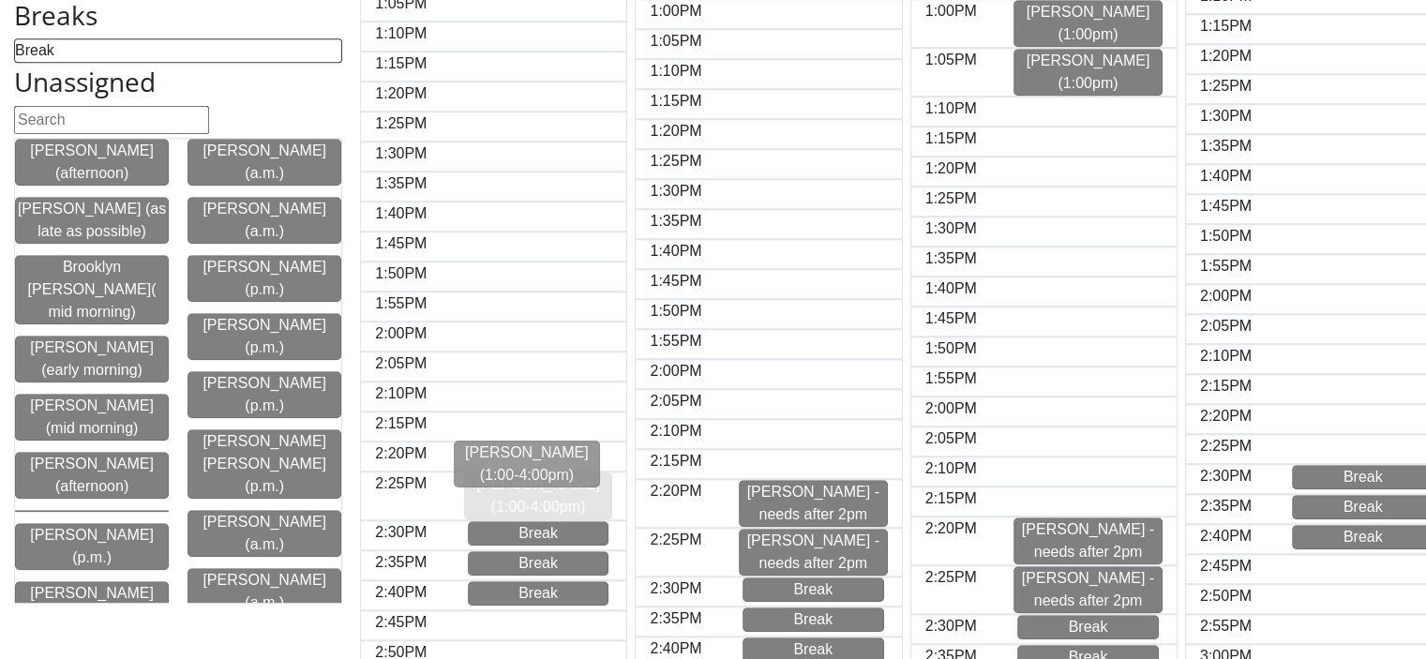
drag, startPoint x: 213, startPoint y: 348, endPoint x: 490, endPoint y: 464, distance: 301.0
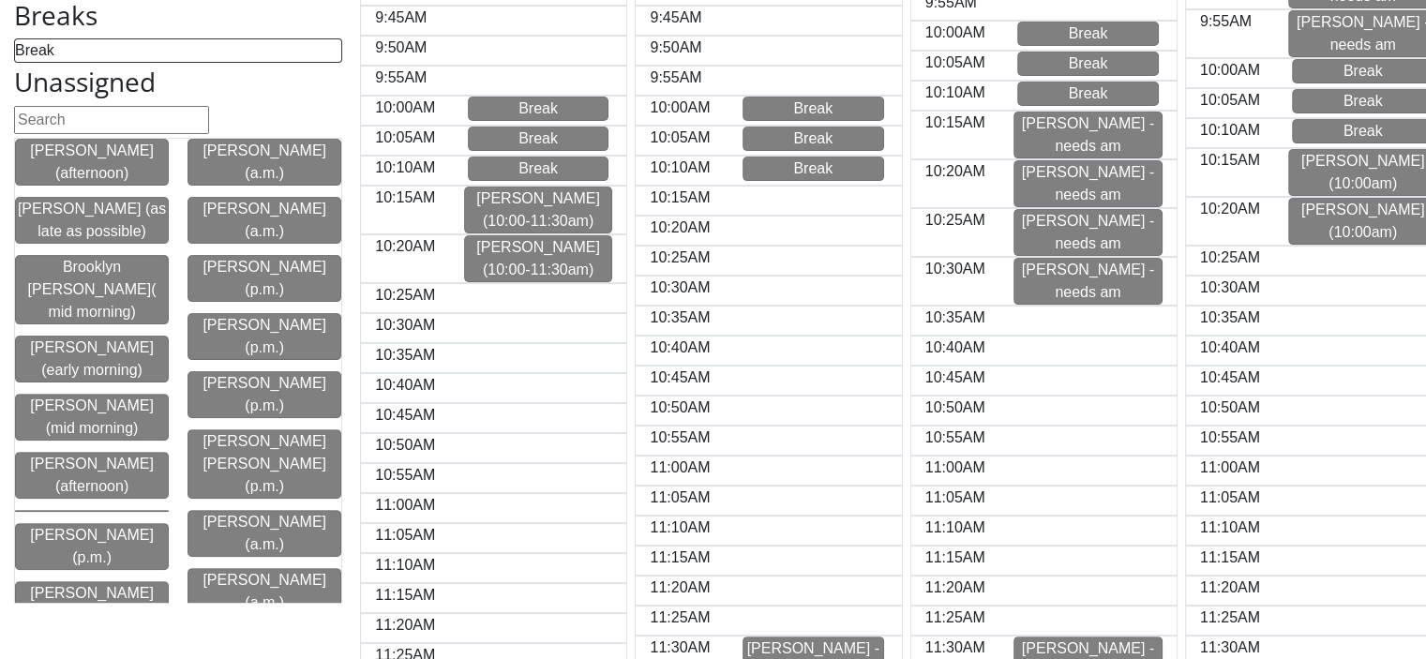
scroll to position [491, 0]
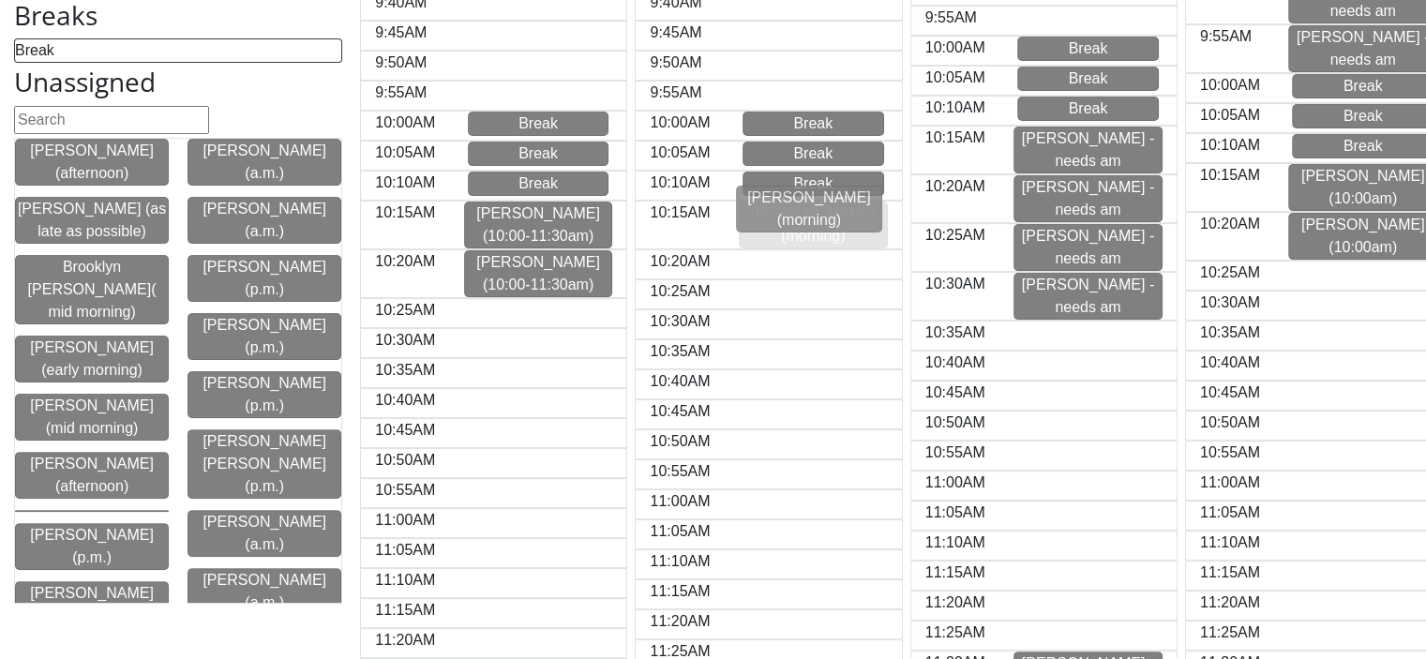
drag, startPoint x: 252, startPoint y: 346, endPoint x: 809, endPoint y: 207, distance: 574.1
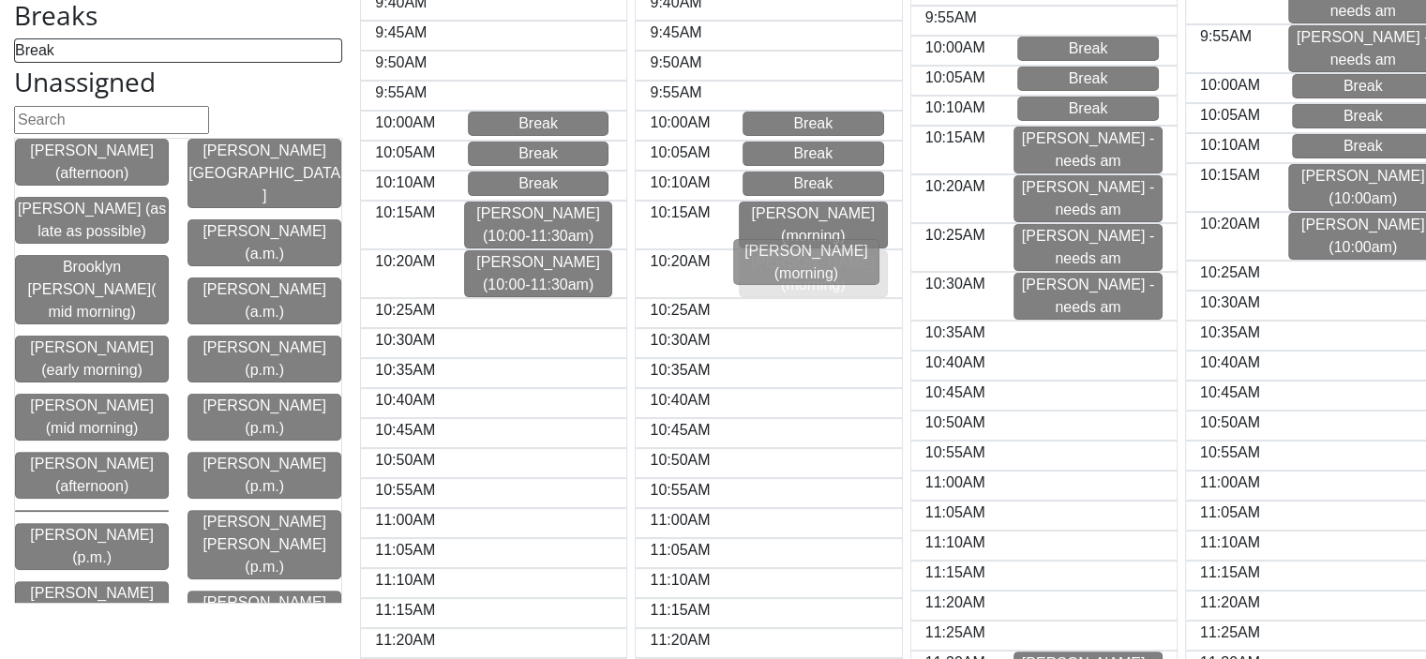
drag, startPoint x: 235, startPoint y: 384, endPoint x: 789, endPoint y: 263, distance: 566.4
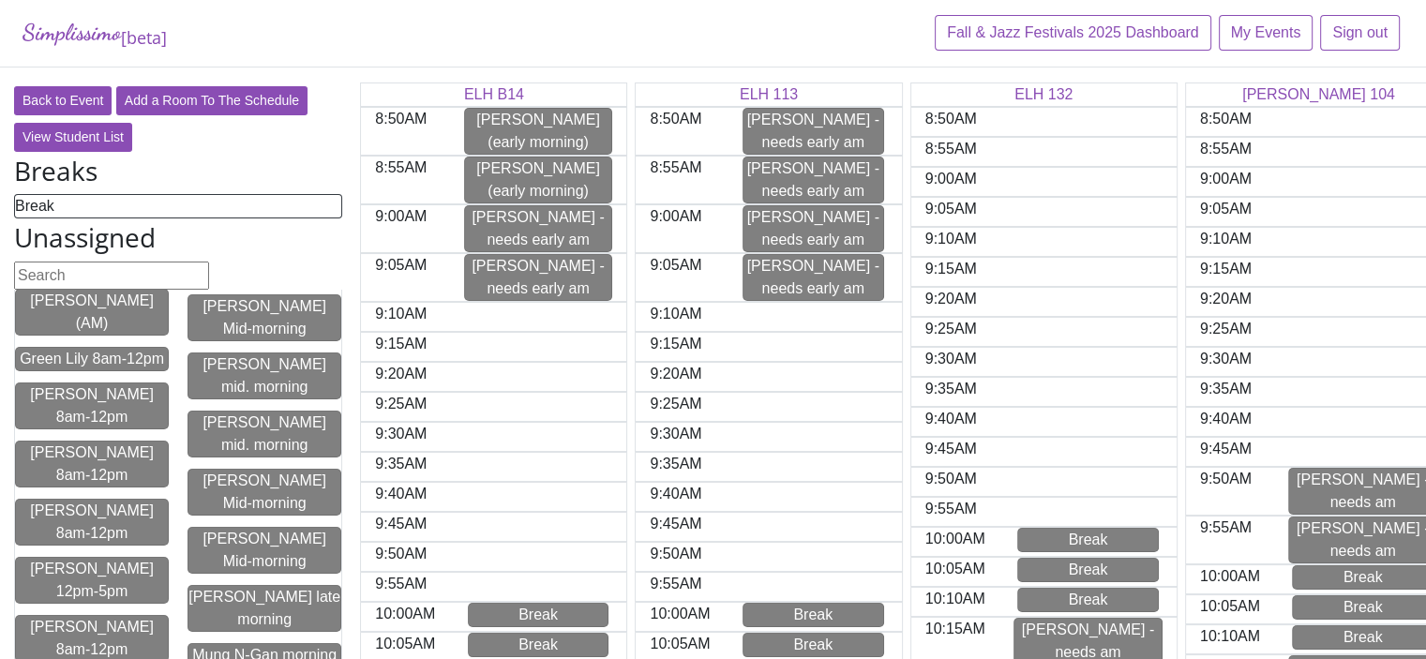
scroll to position [0, 0]
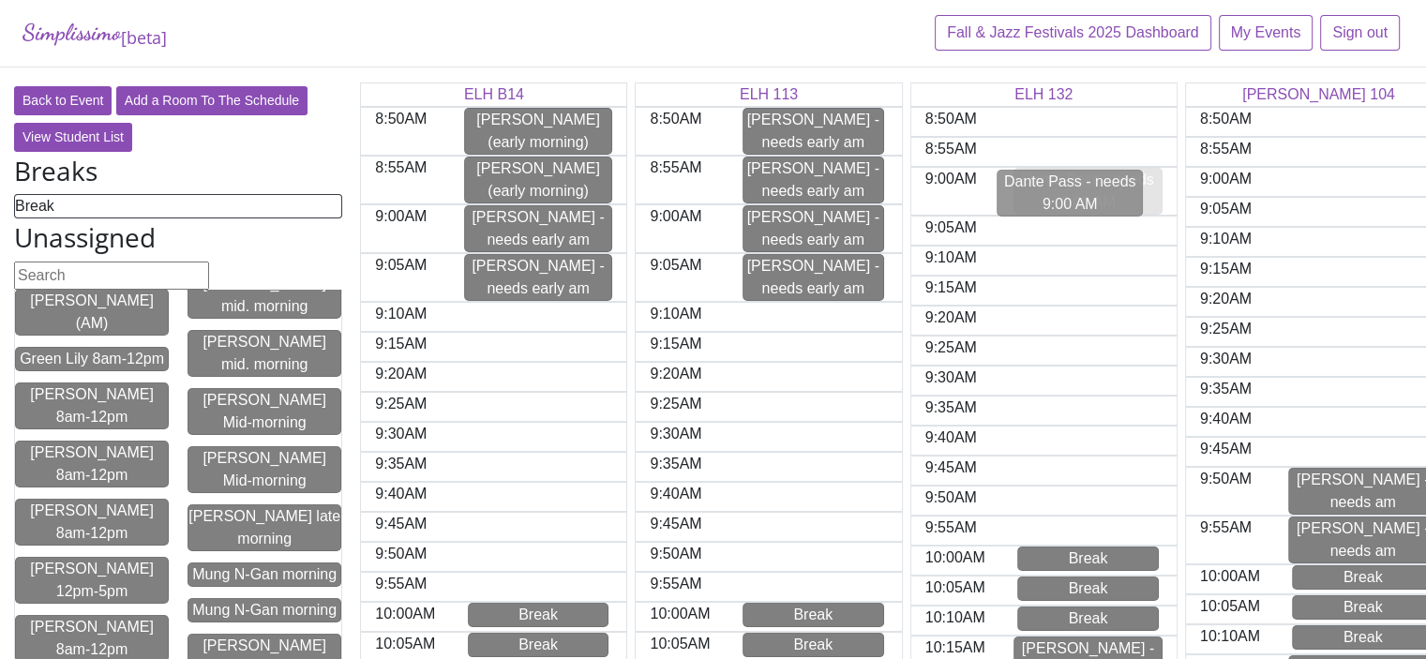
drag, startPoint x: 76, startPoint y: 560, endPoint x: 1058, endPoint y: 191, distance: 1048.8
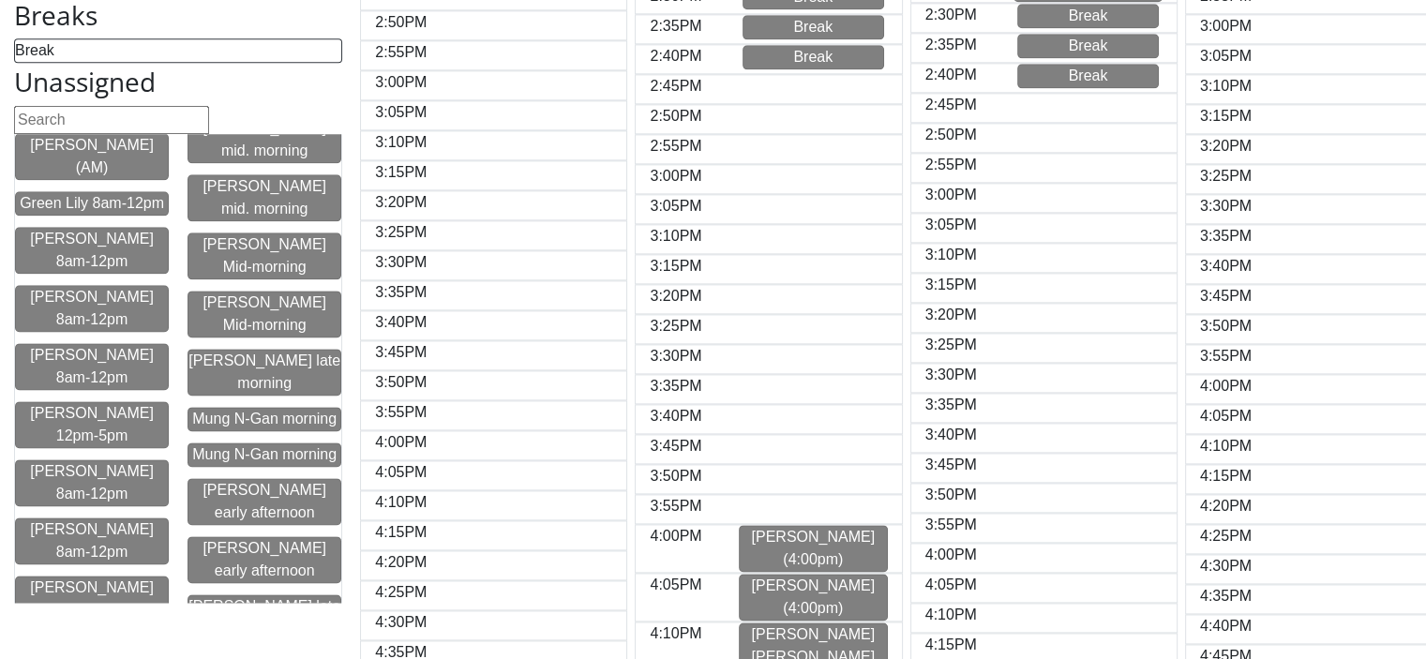
scroll to position [2391, 0]
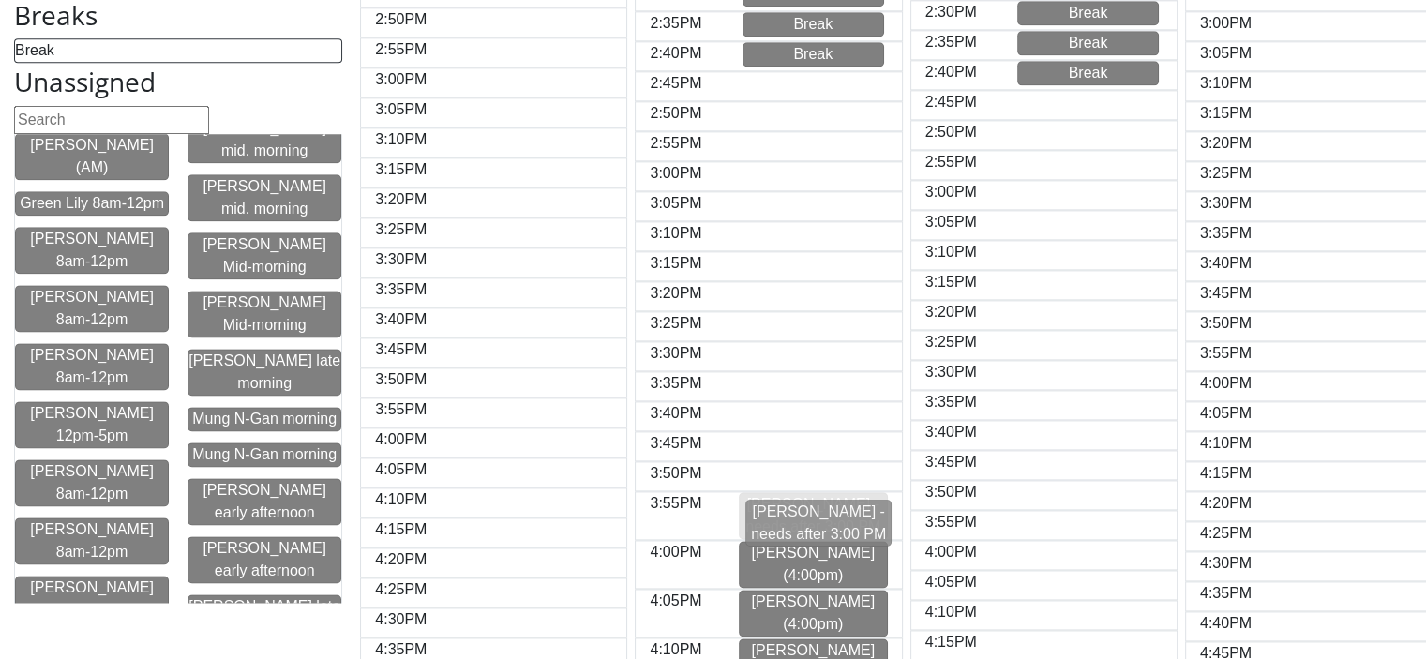
drag, startPoint x: 90, startPoint y: 345, endPoint x: 822, endPoint y: 520, distance: 752.9
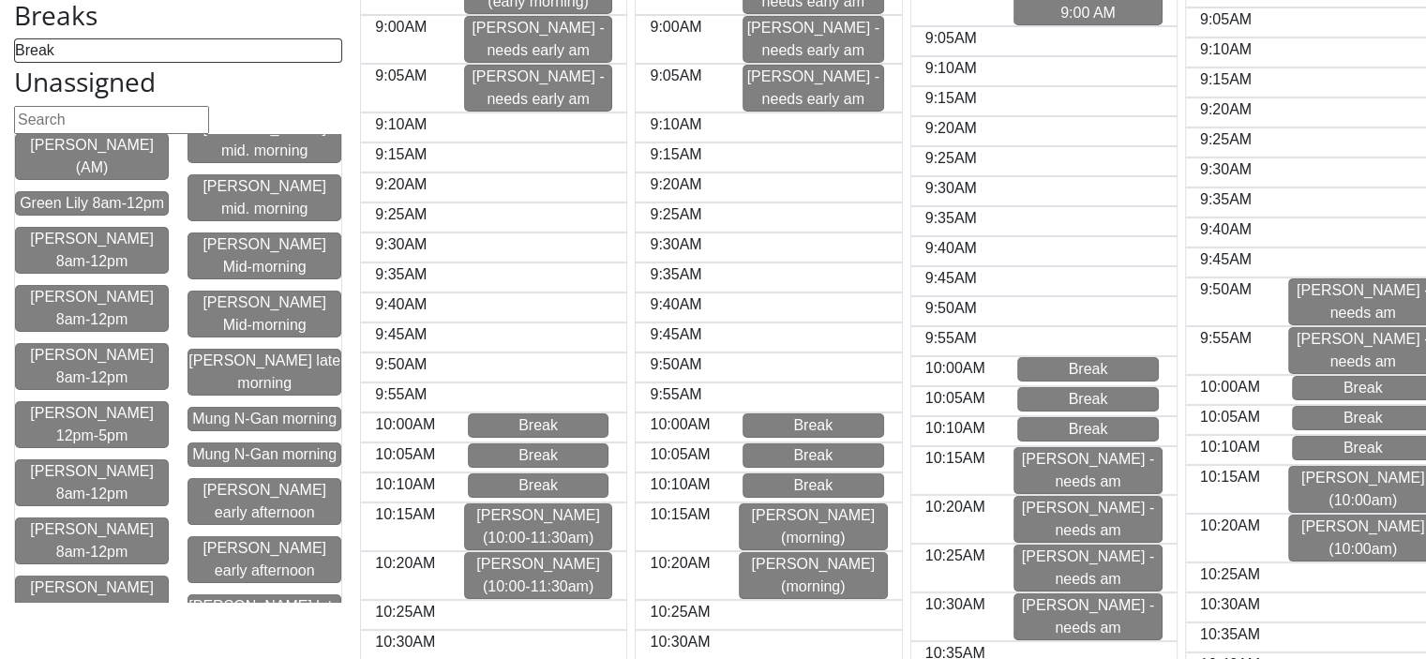
scroll to position [0, 0]
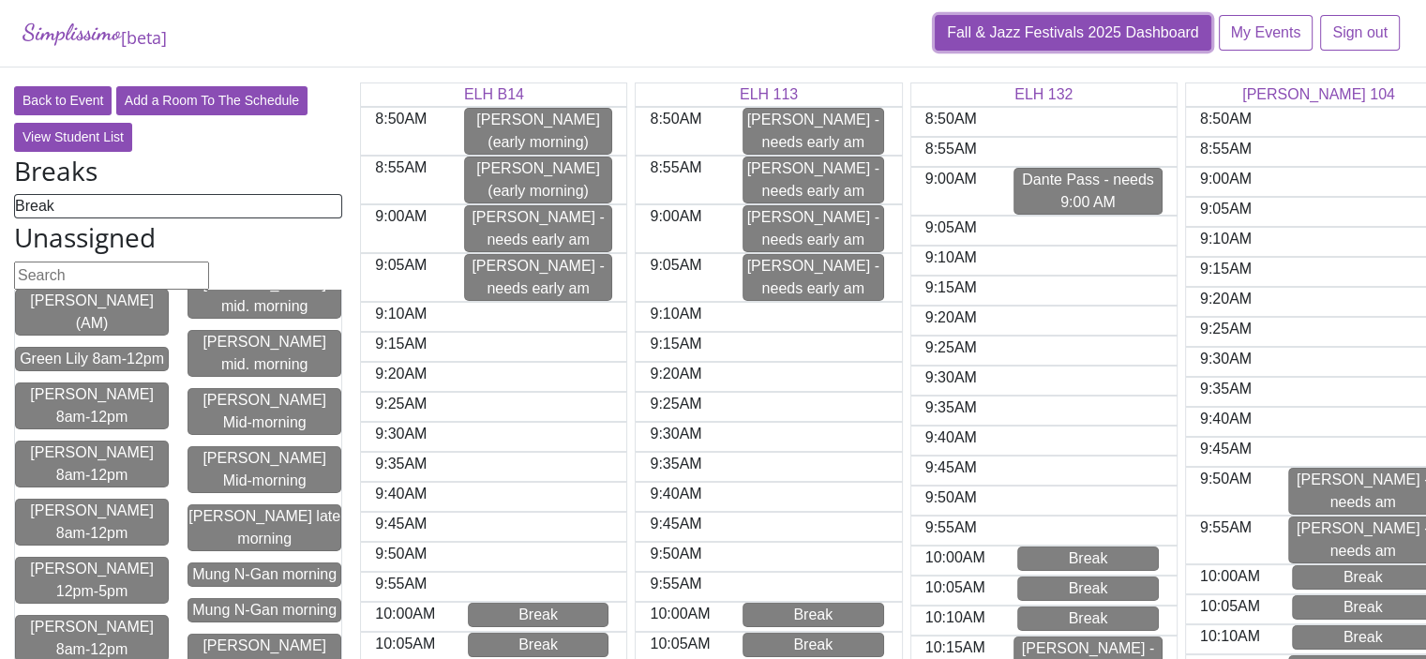
click at [1053, 28] on link "Fall & Jazz Festivals 2025 Dashboard" at bounding box center [1073, 33] width 277 height 36
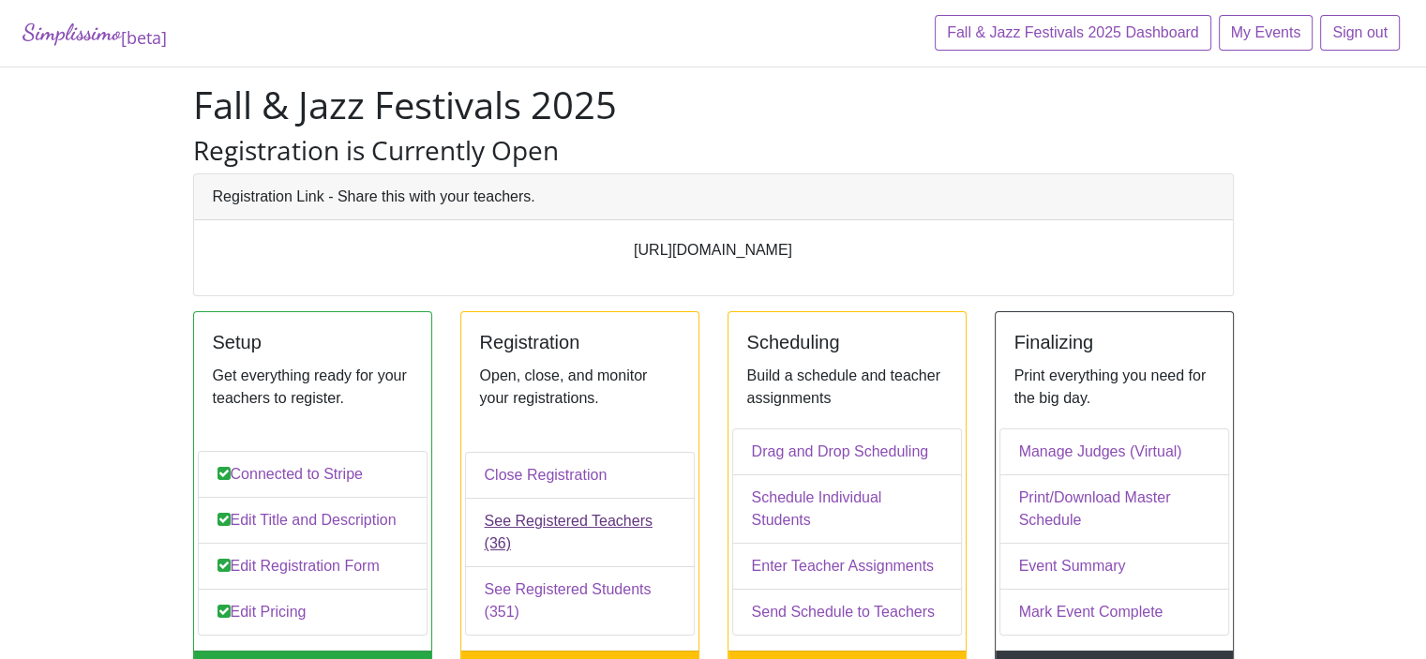
click at [609, 551] on link "See Registered Teachers (36)" at bounding box center [580, 532] width 230 height 69
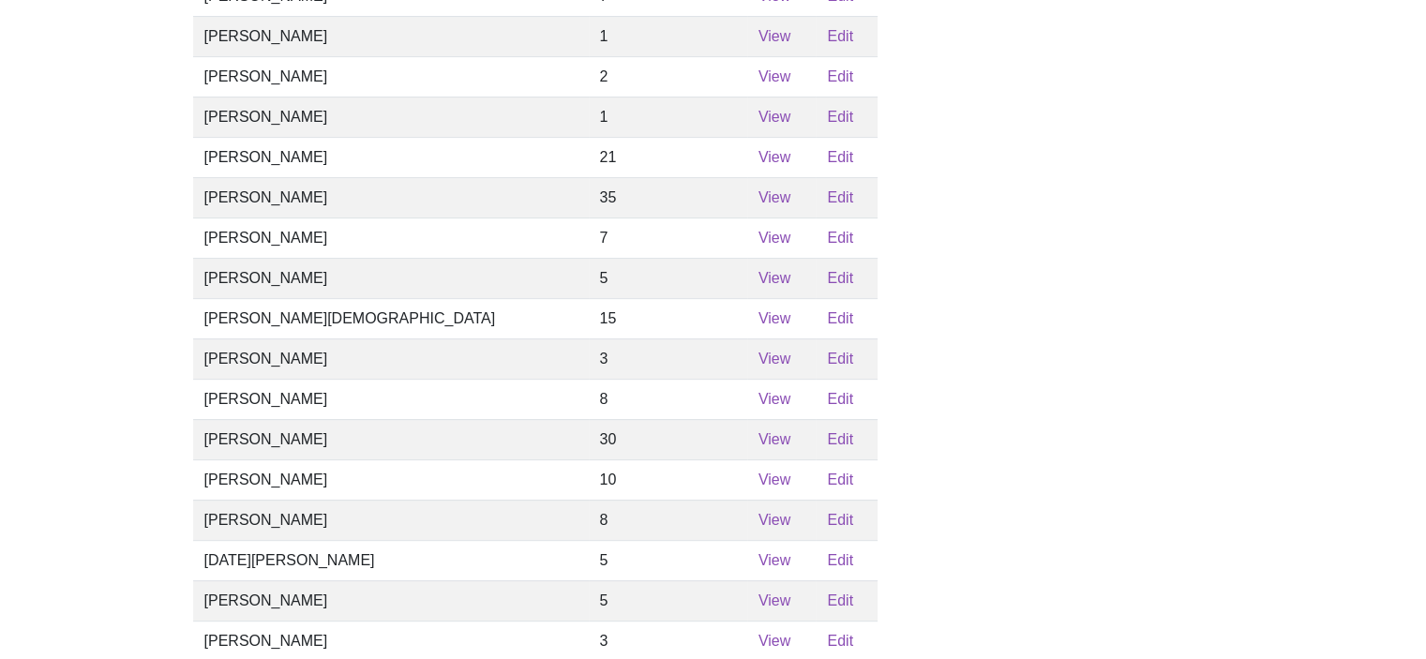
scroll to position [656, 0]
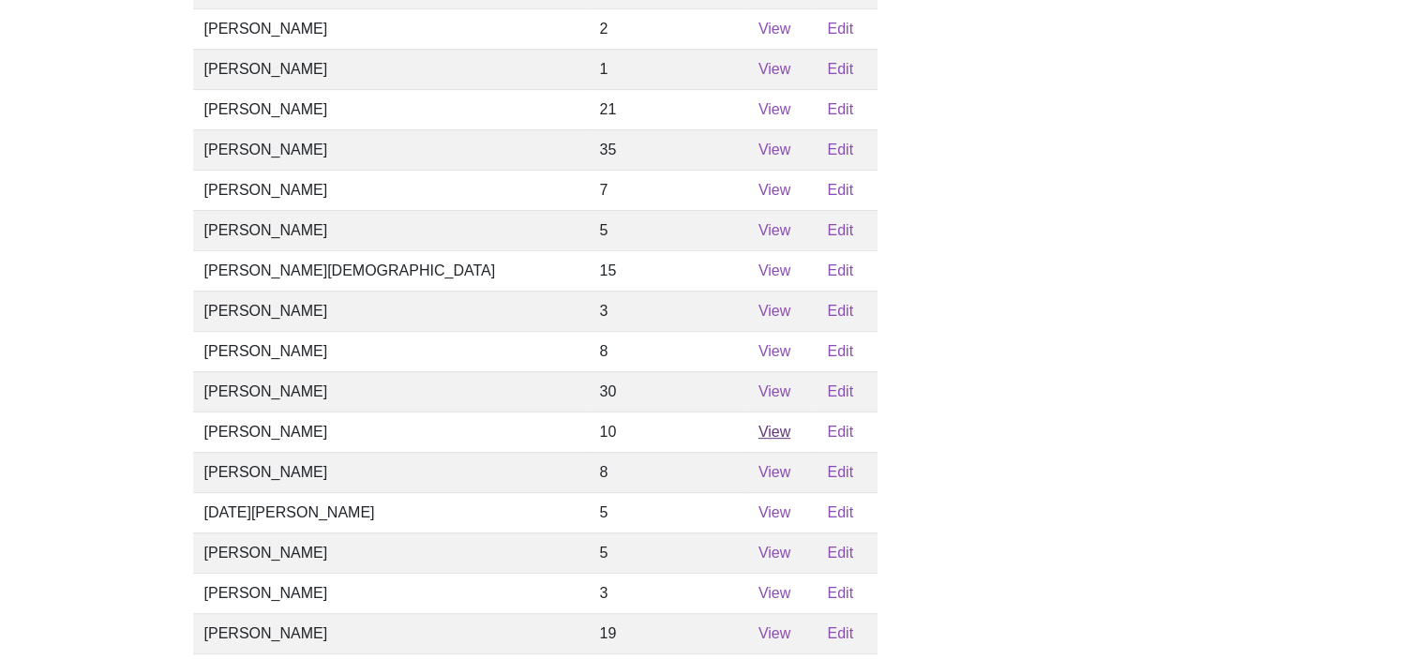
click at [759, 440] on link "View" at bounding box center [775, 432] width 32 height 16
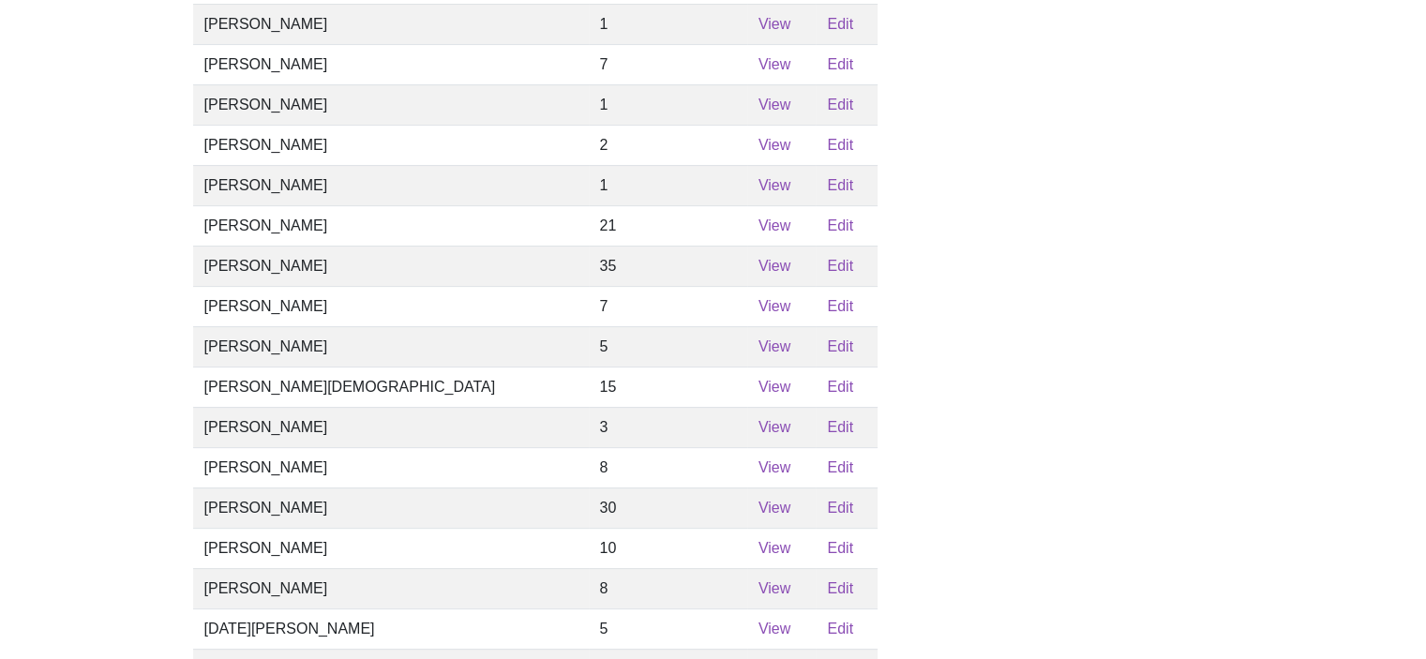
scroll to position [563, 0]
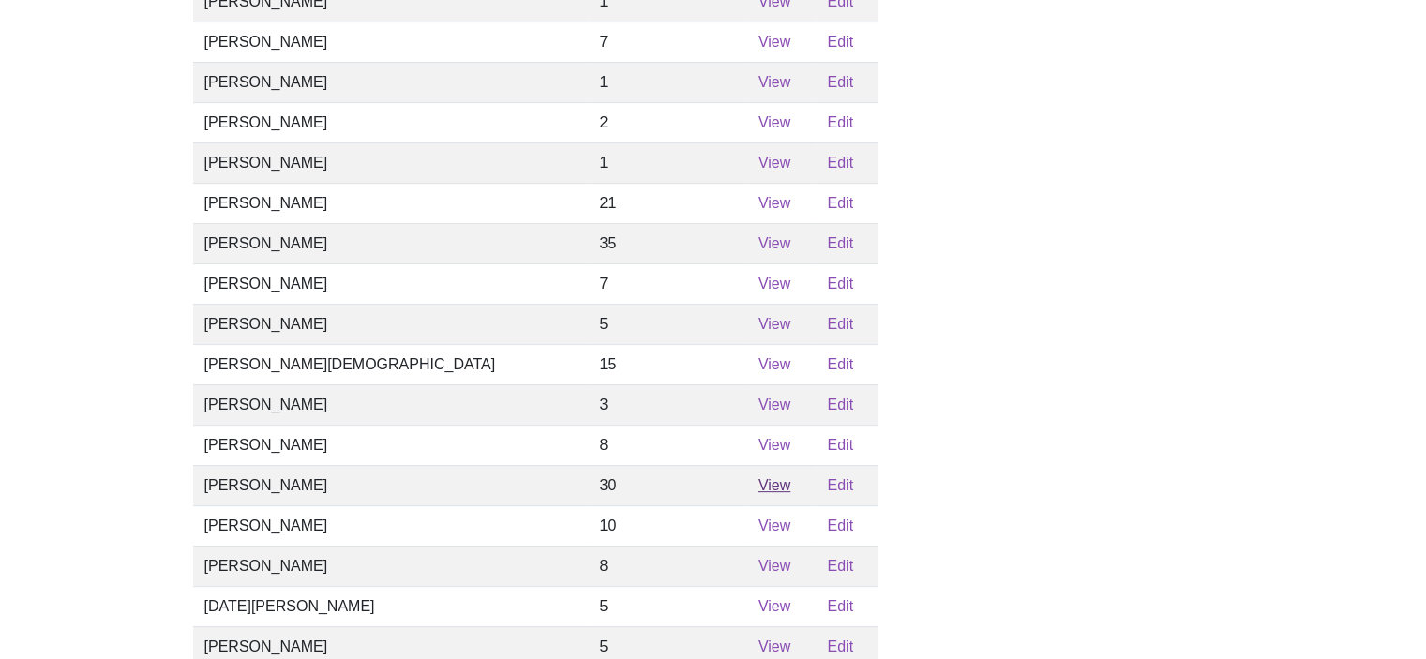
click at [759, 493] on link "View" at bounding box center [775, 485] width 32 height 16
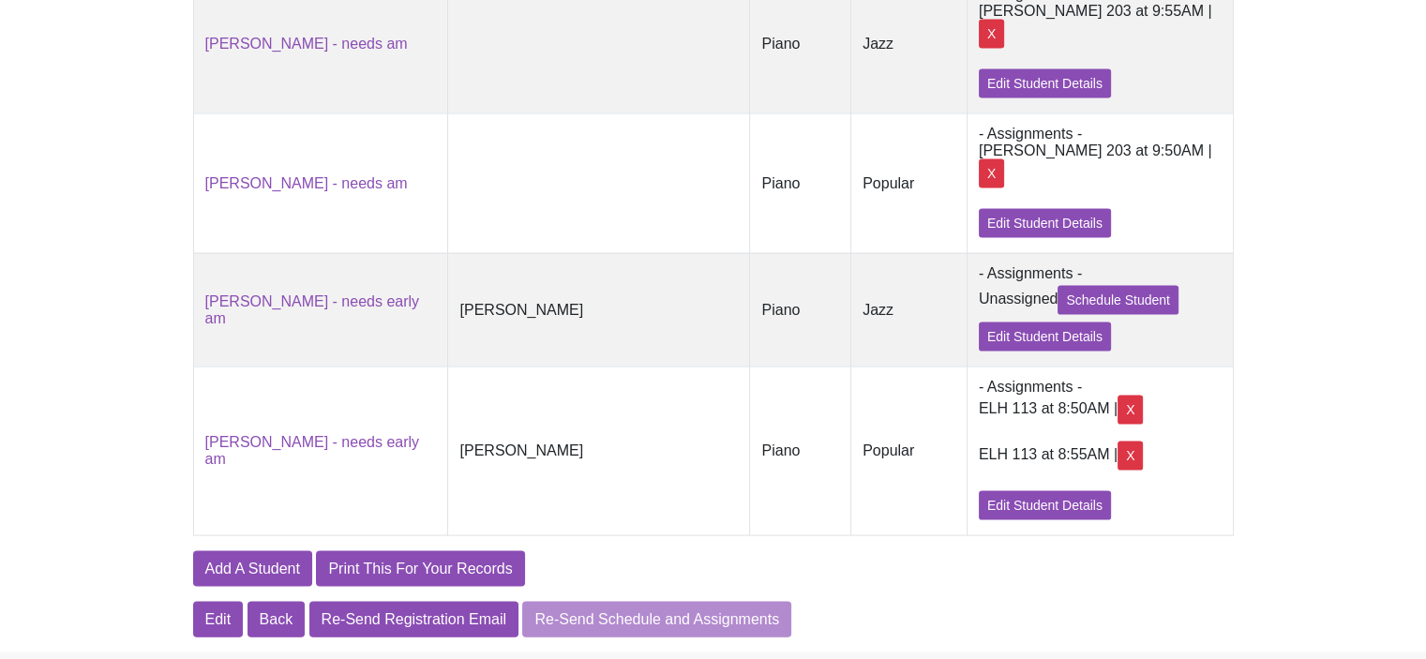
scroll to position [3868, 0]
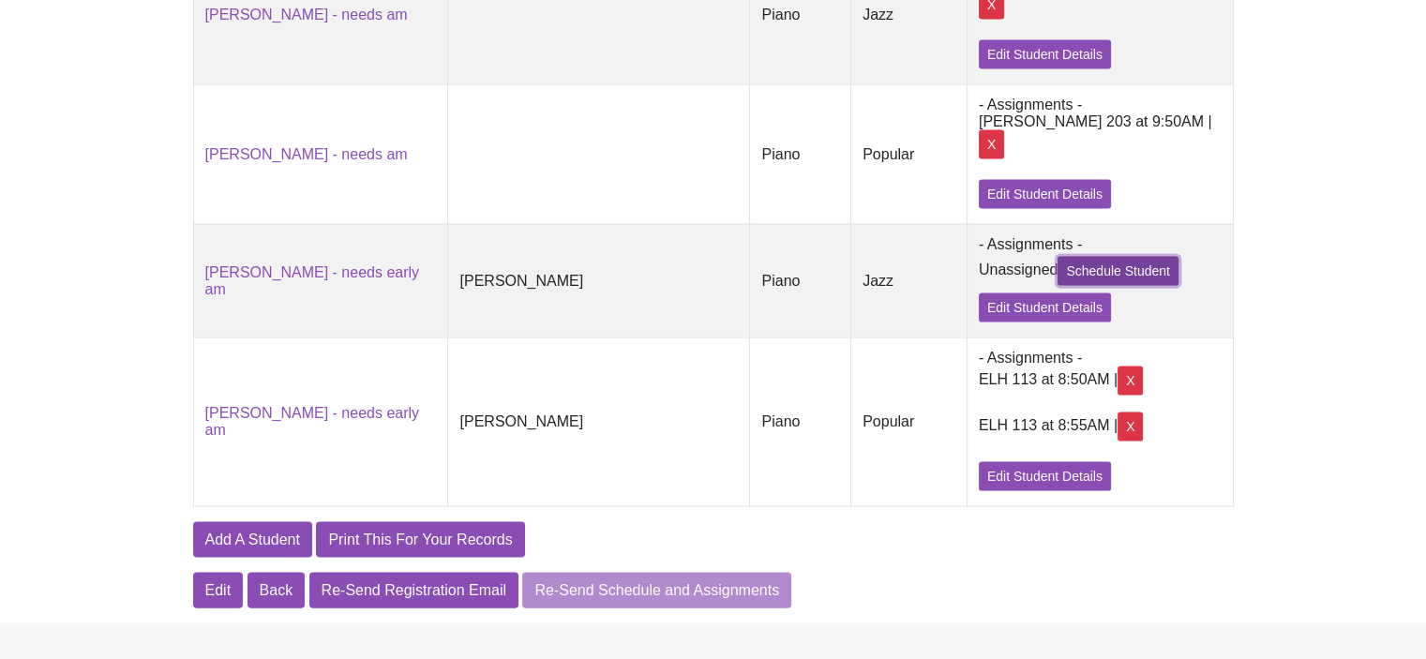
click at [1073, 286] on link "Schedule Student" at bounding box center [1118, 271] width 121 height 29
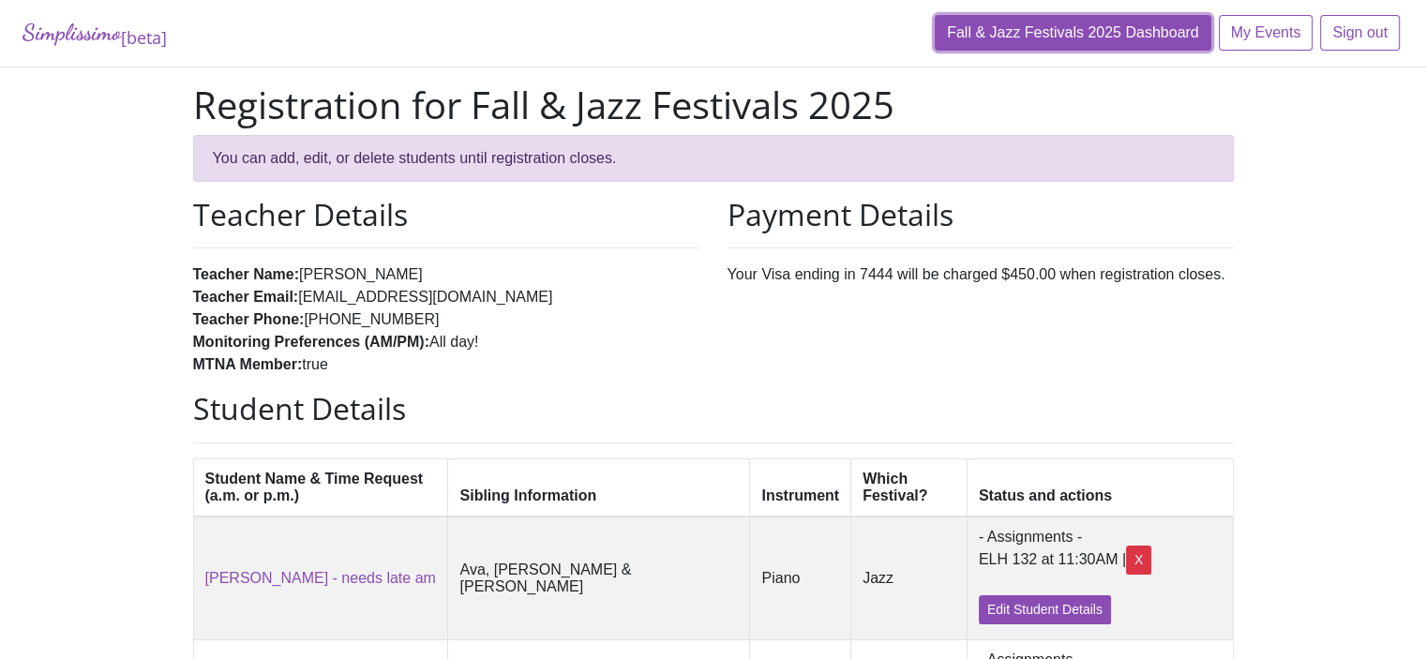
click at [1070, 38] on link "Fall & Jazz Festivals 2025 Dashboard" at bounding box center [1073, 33] width 277 height 36
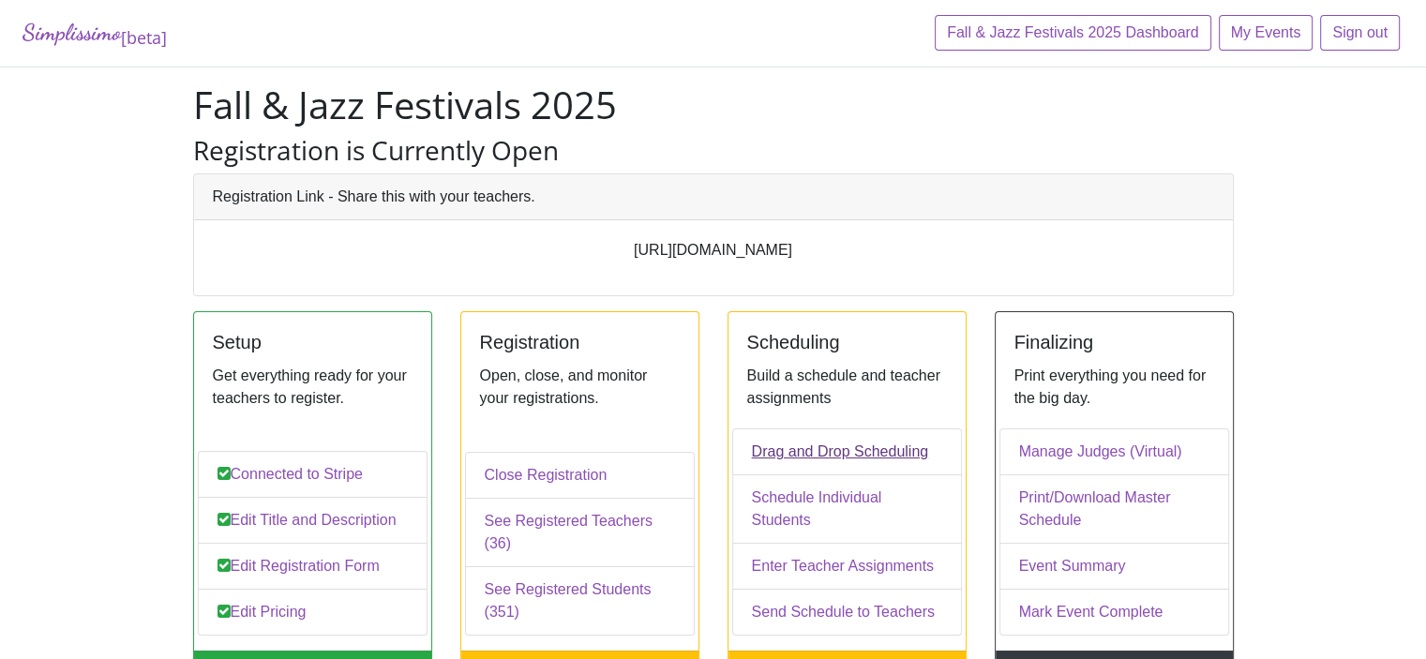
click at [814, 475] on link "Drag and Drop Scheduling" at bounding box center [847, 452] width 230 height 47
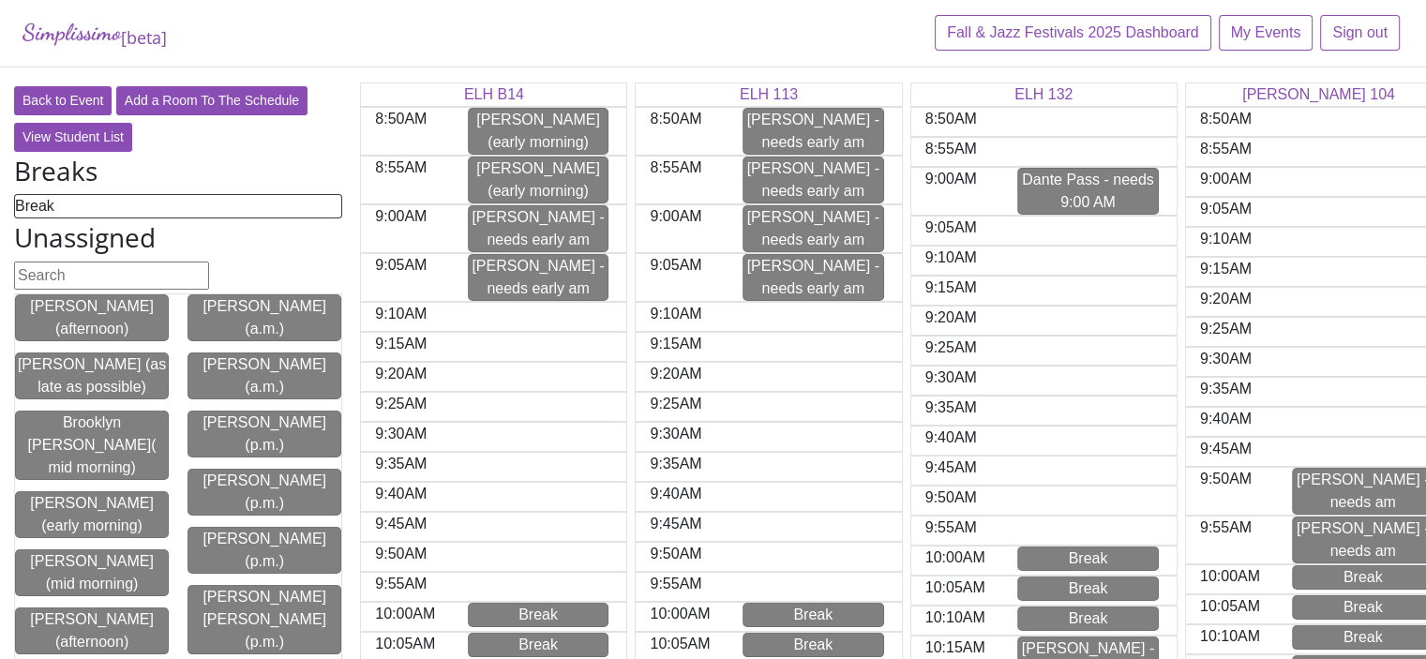
click at [799, 127] on div "[PERSON_NAME] - needs early am" at bounding box center [814, 131] width 140 height 45
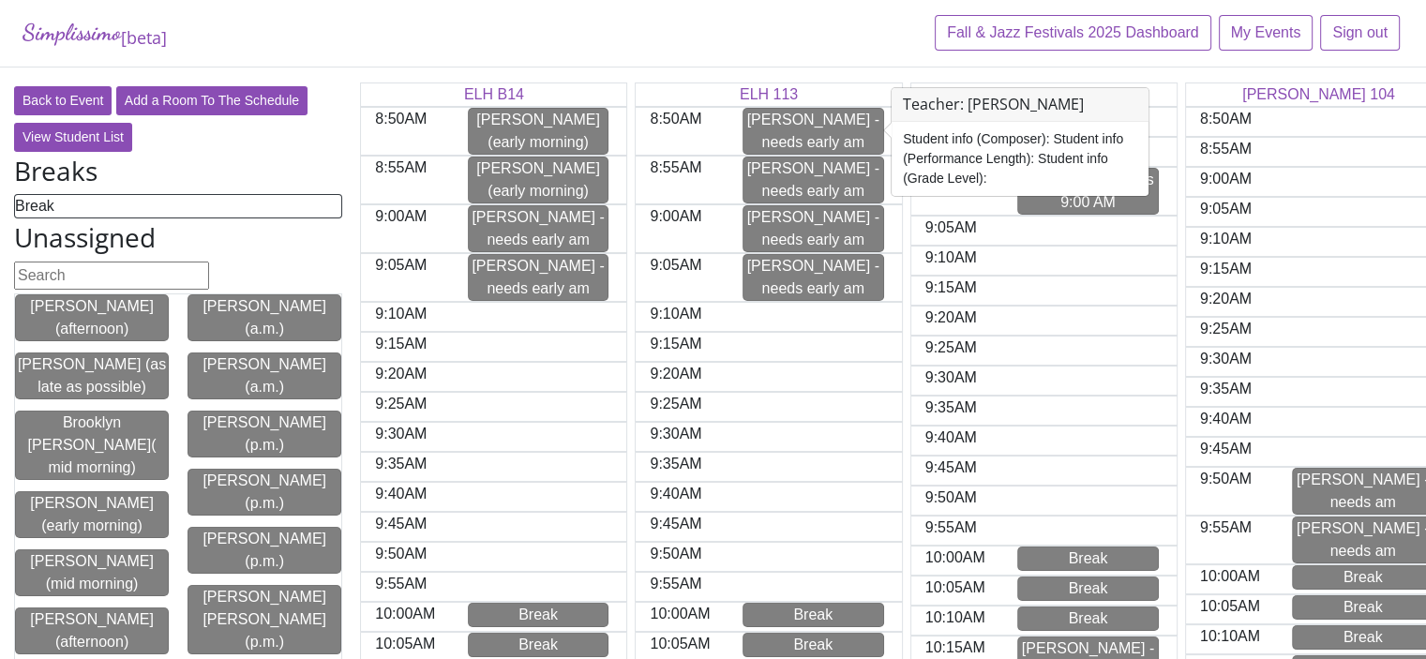
click at [807, 213] on div "[PERSON_NAME] - needs early am" at bounding box center [814, 228] width 140 height 45
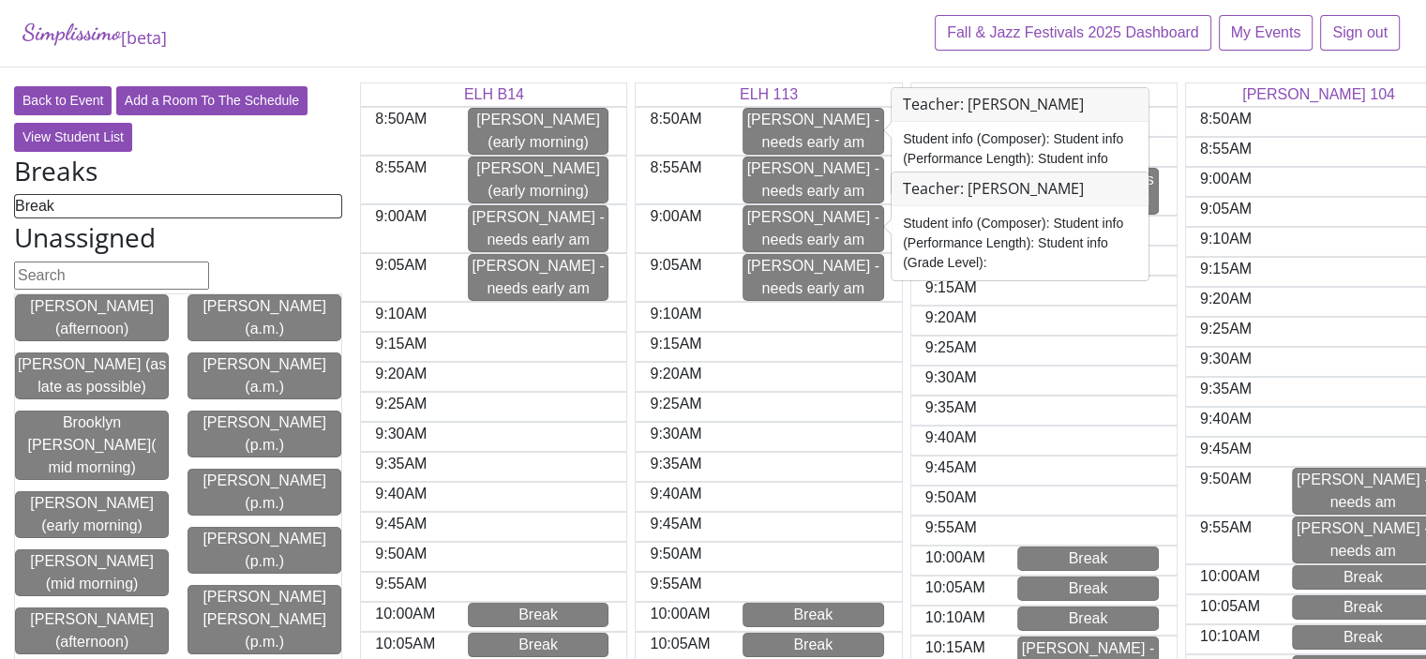
click at [765, 126] on div "[PERSON_NAME] - needs early am" at bounding box center [814, 131] width 140 height 45
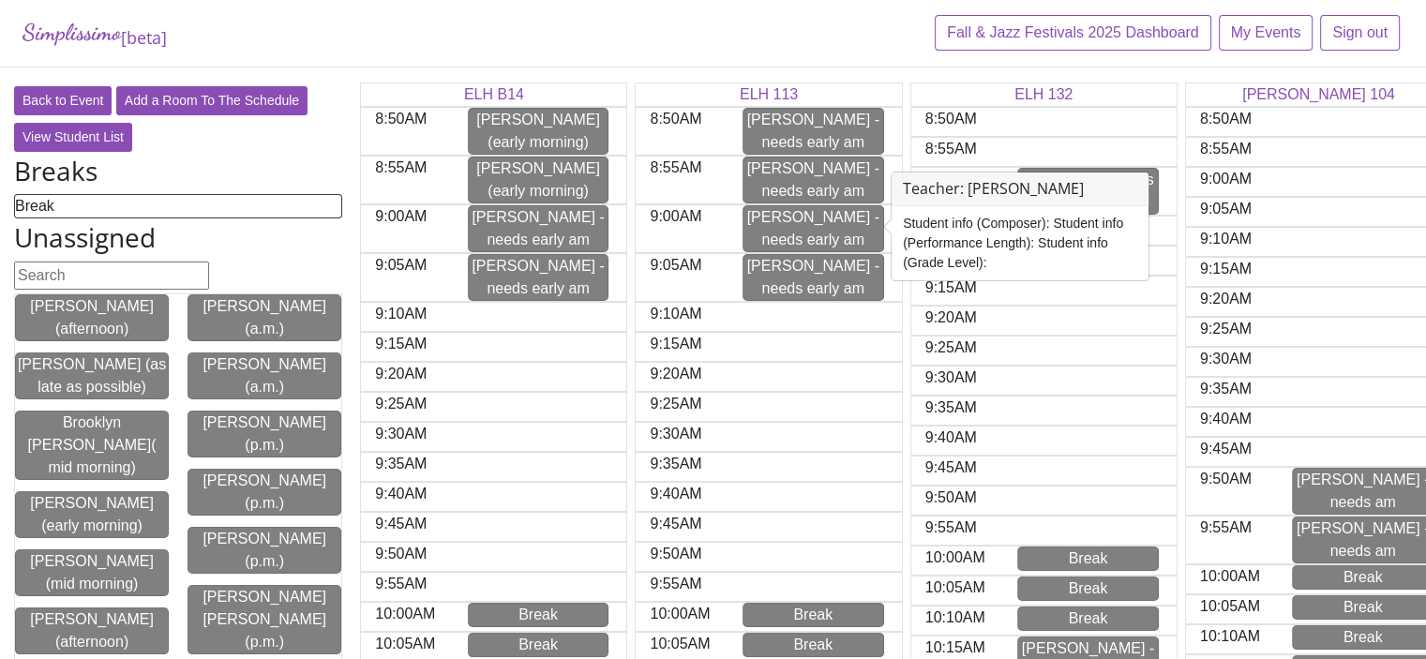
click at [498, 35] on div "Simplissimo [beta] Fall & Jazz Festivals 2025 Dashboard My Events Sign out" at bounding box center [713, 34] width 1426 height 68
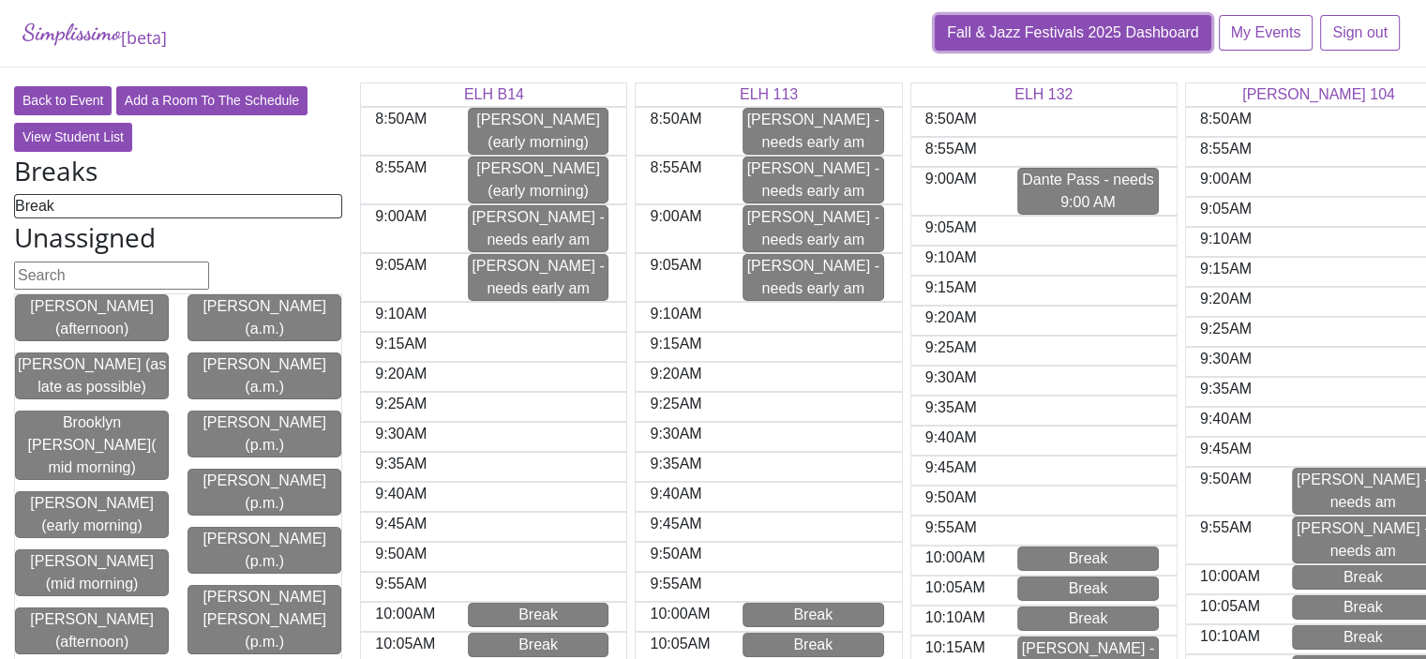
click at [1112, 27] on link "Fall & Jazz Festivals 2025 Dashboard" at bounding box center [1073, 33] width 277 height 36
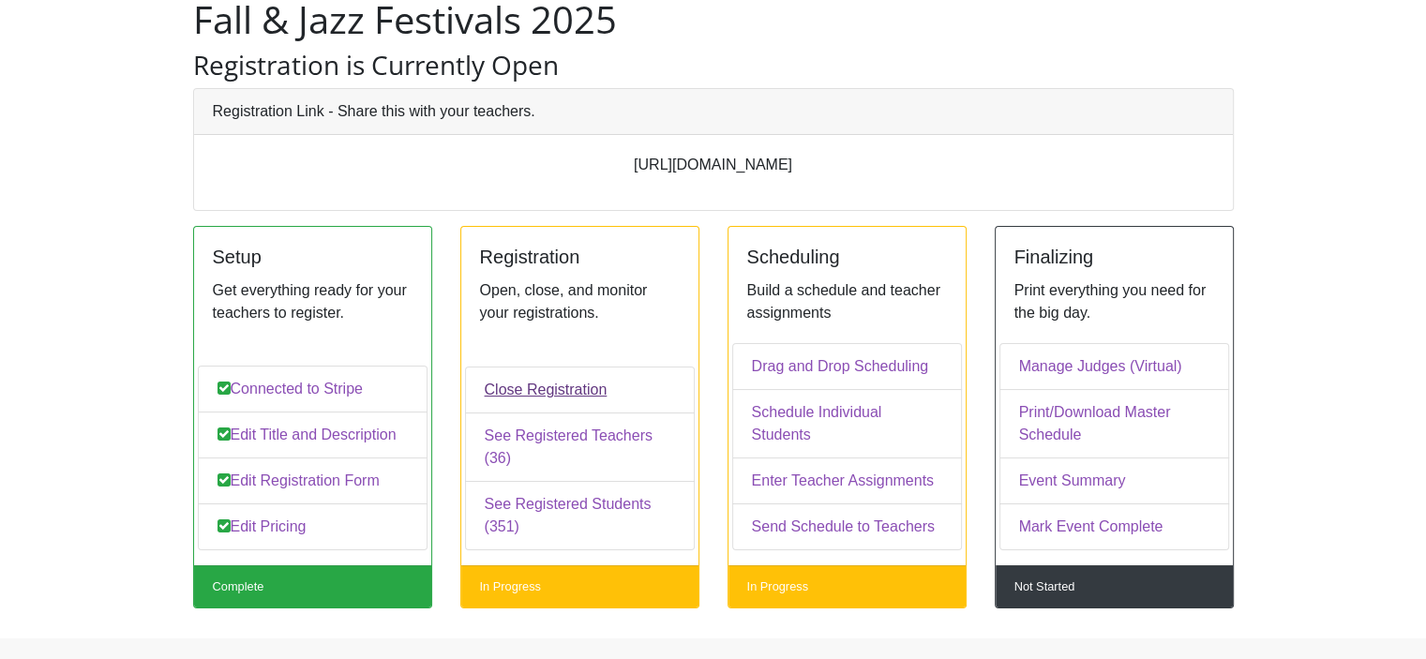
scroll to position [116, 0]
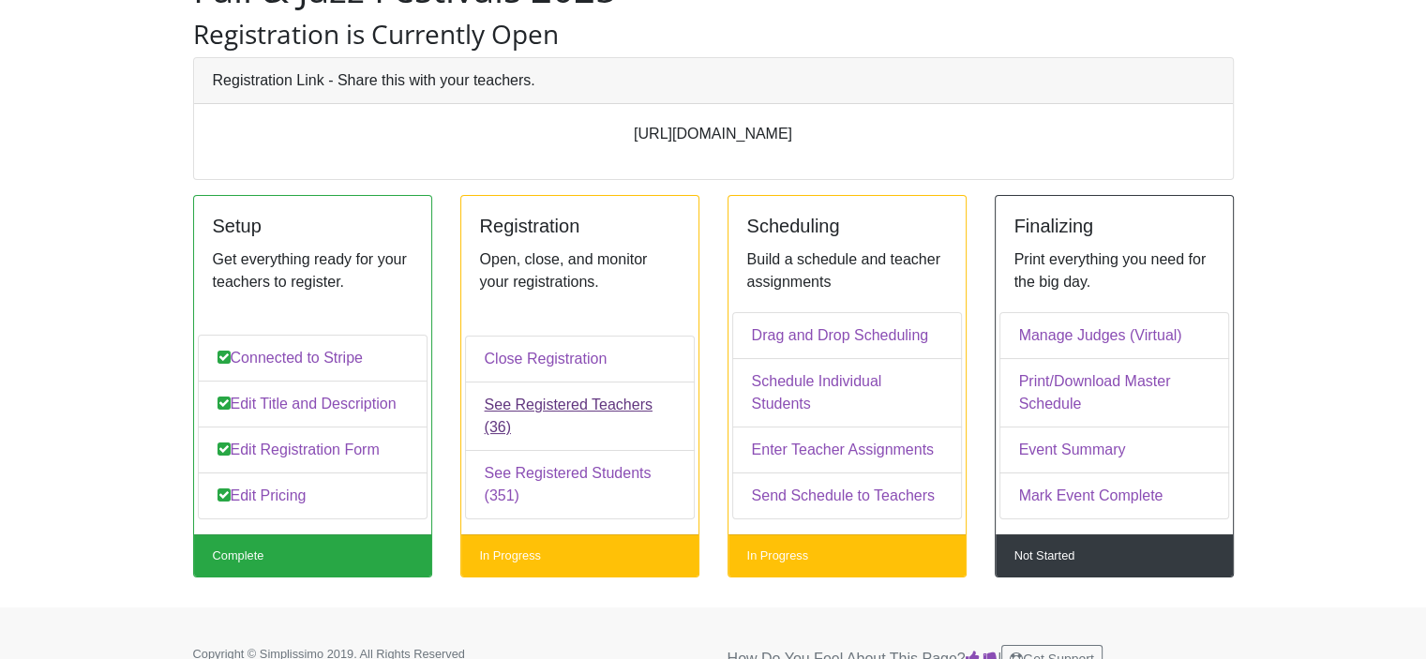
click at [528, 427] on link "See Registered Teachers (36)" at bounding box center [580, 416] width 230 height 69
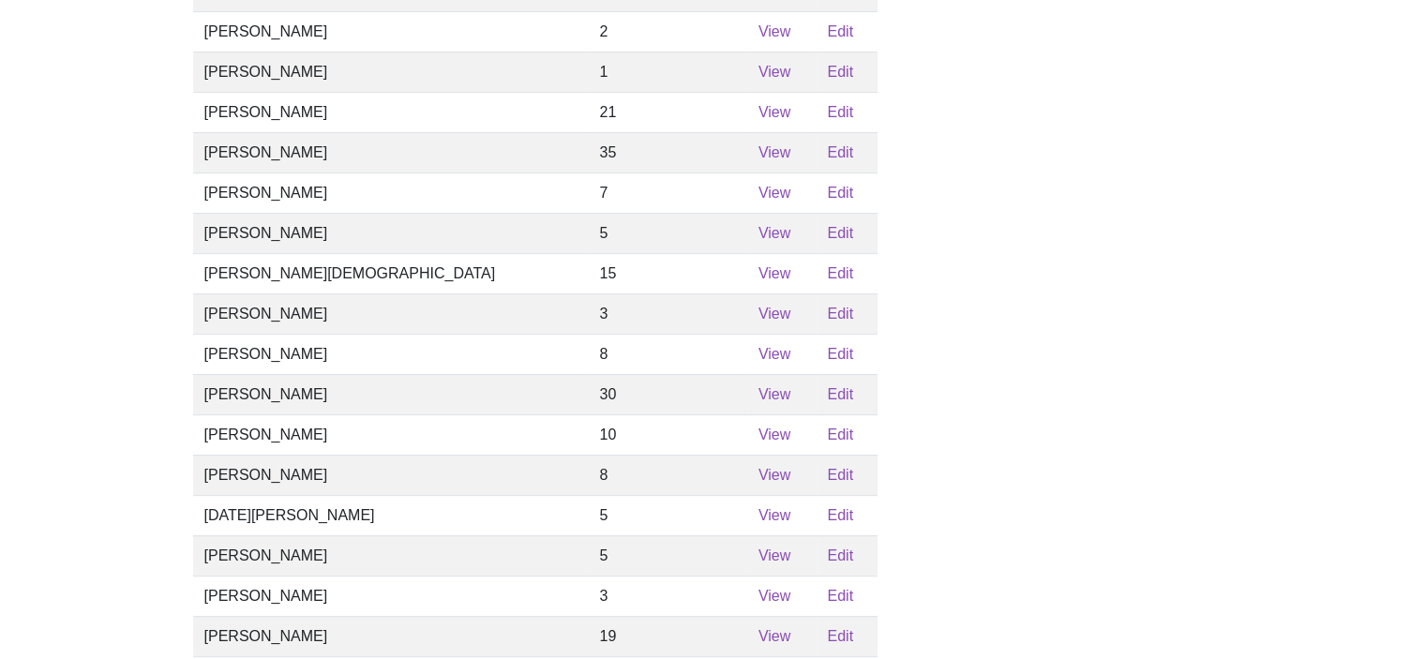
scroll to position [656, 0]
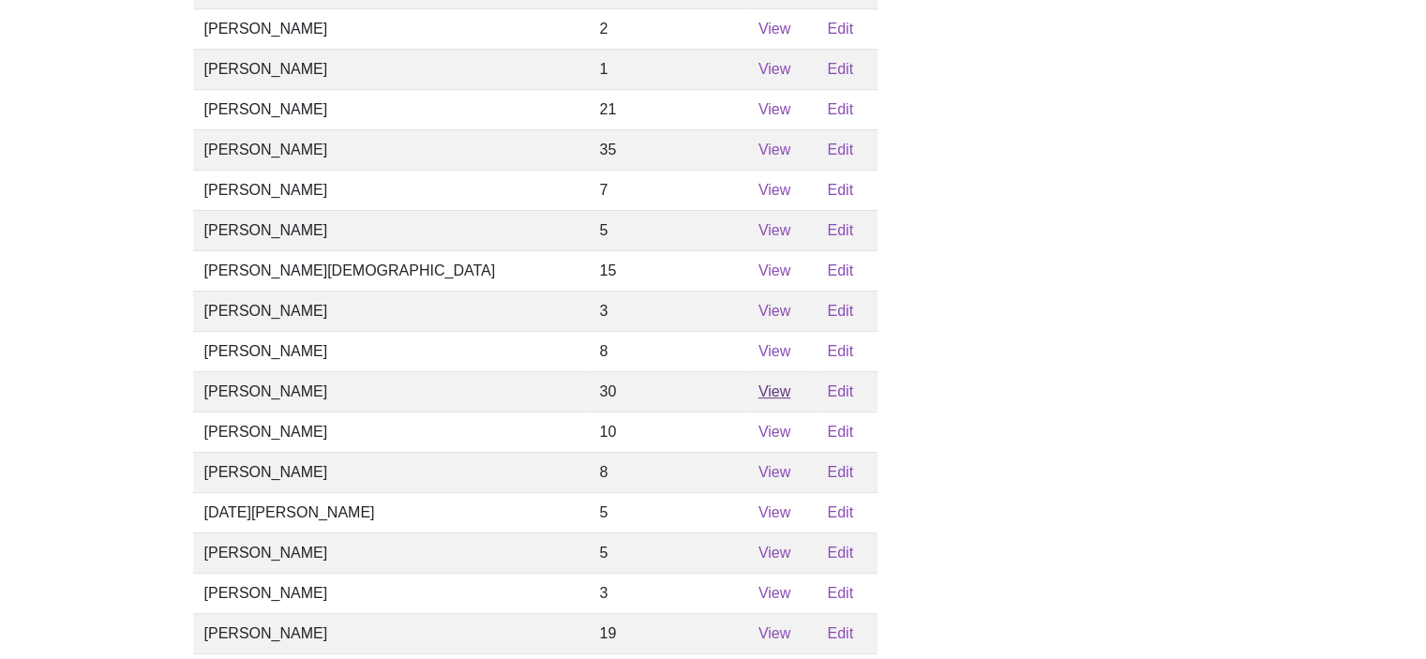
click at [759, 400] on link "View" at bounding box center [775, 392] width 32 height 16
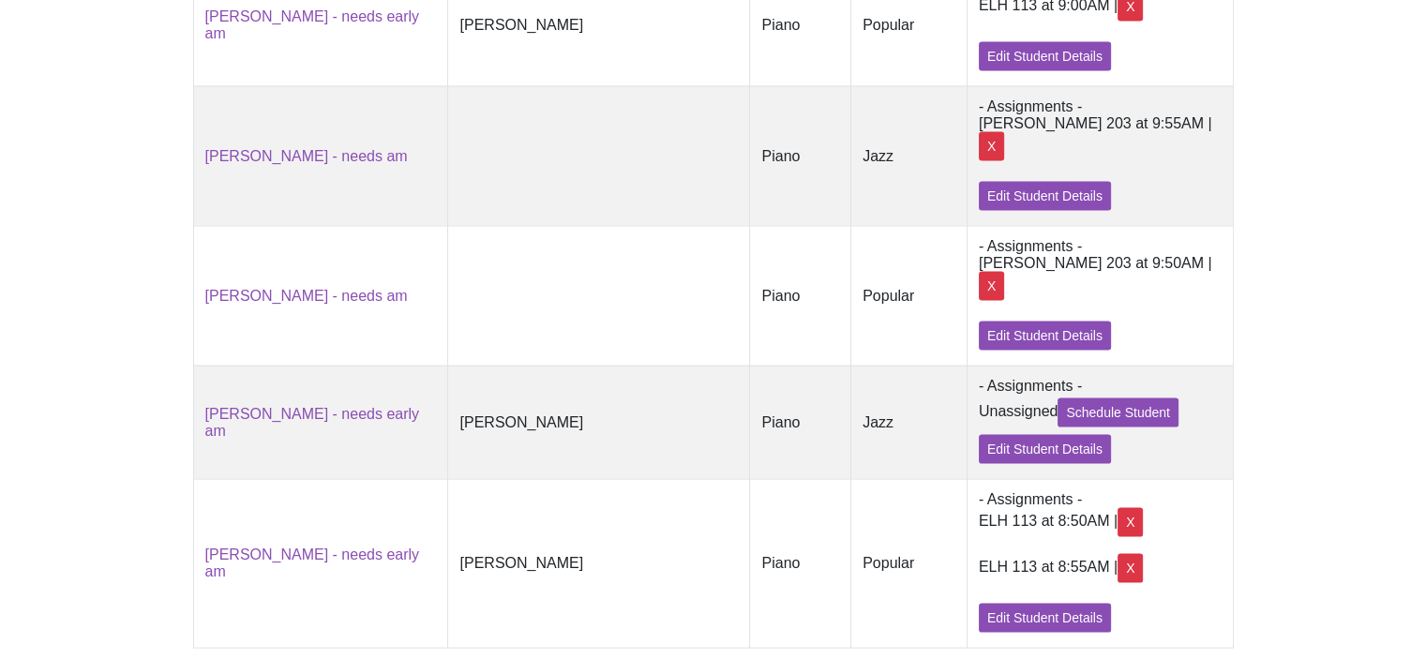
scroll to position [3775, 0]
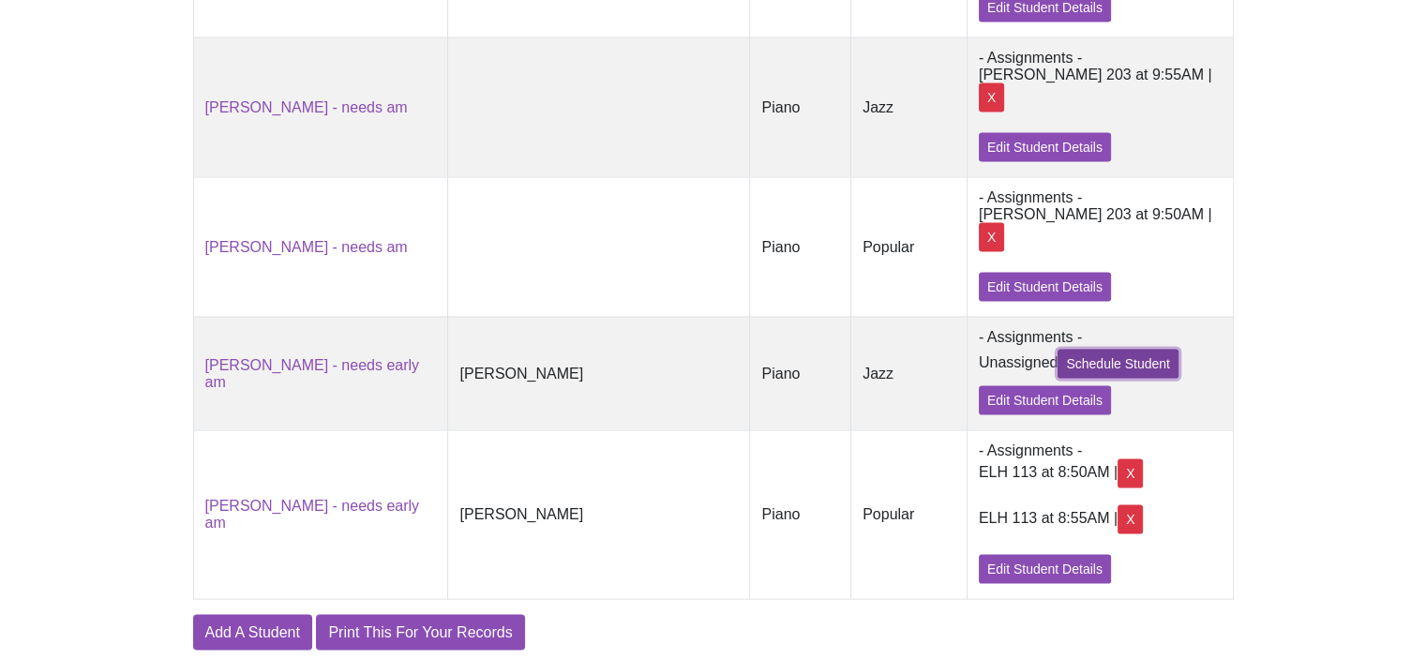
click at [1074, 379] on link "Schedule Student" at bounding box center [1118, 364] width 121 height 29
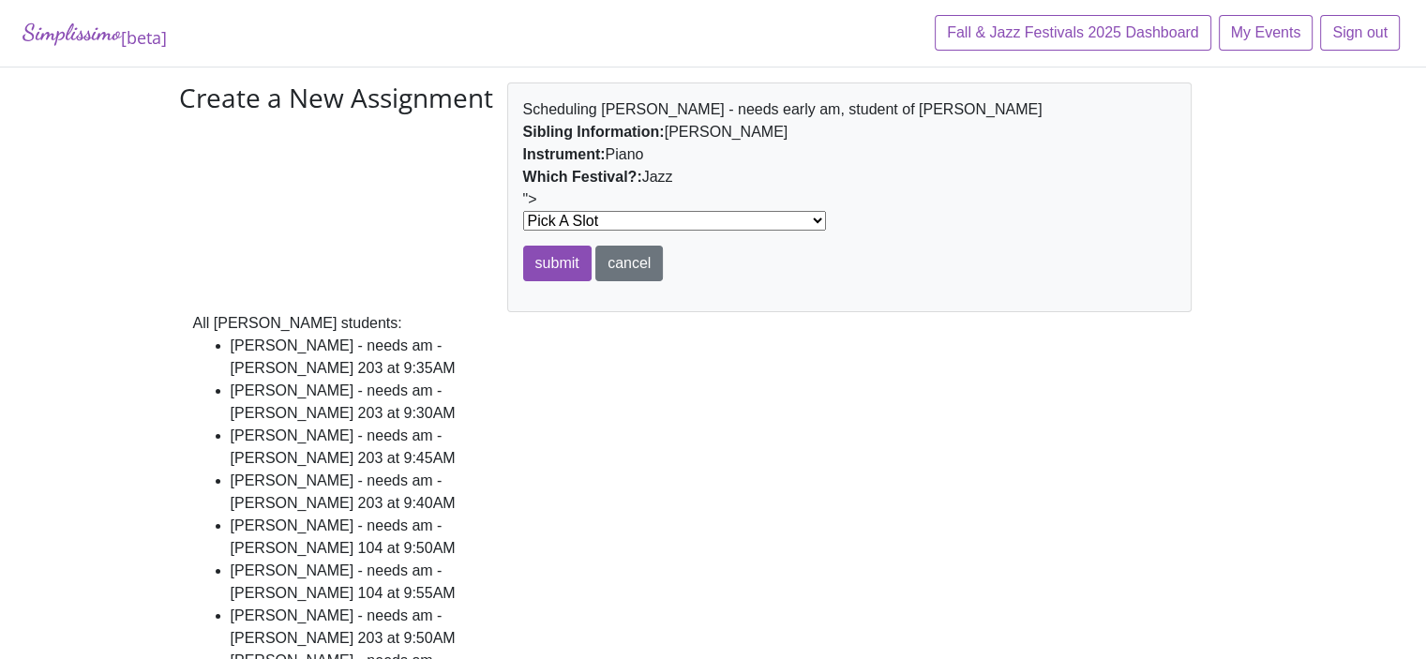
click at [695, 221] on select "Pick A Slot at 8:50AM in [PERSON_NAME] 104 at 8:50AM in ELH 132 at 8:55AM in EL…" at bounding box center [674, 221] width 303 height 20
click at [700, 224] on select "Pick A Slot at 8:50AM in [PERSON_NAME] 104 at 8:50AM in ELH 132 at 8:55AM in EL…" at bounding box center [674, 221] width 303 height 20
click at [313, 173] on h3 "Create a New Assignment" at bounding box center [336, 194] width 314 height 222
click at [641, 269] on link "cancel" at bounding box center [630, 264] width 68 height 36
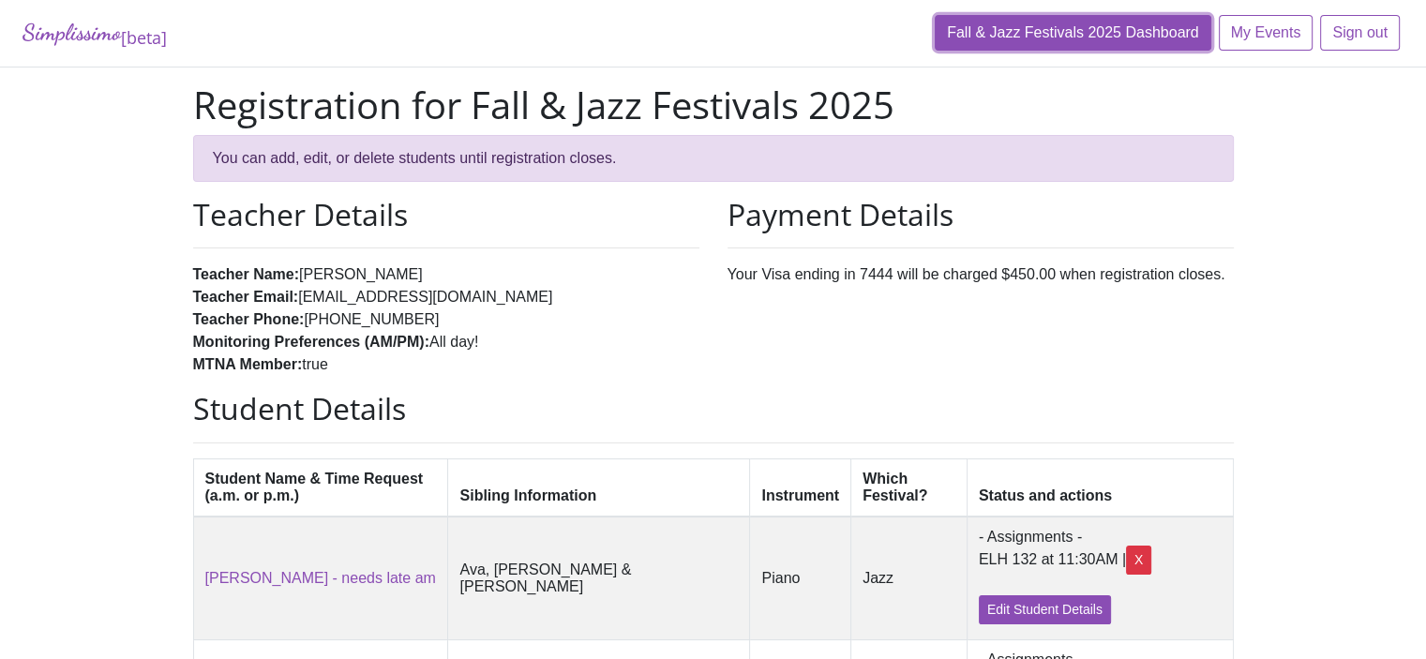
click at [976, 38] on link "Fall & Jazz Festivals 2025 Dashboard" at bounding box center [1073, 33] width 277 height 36
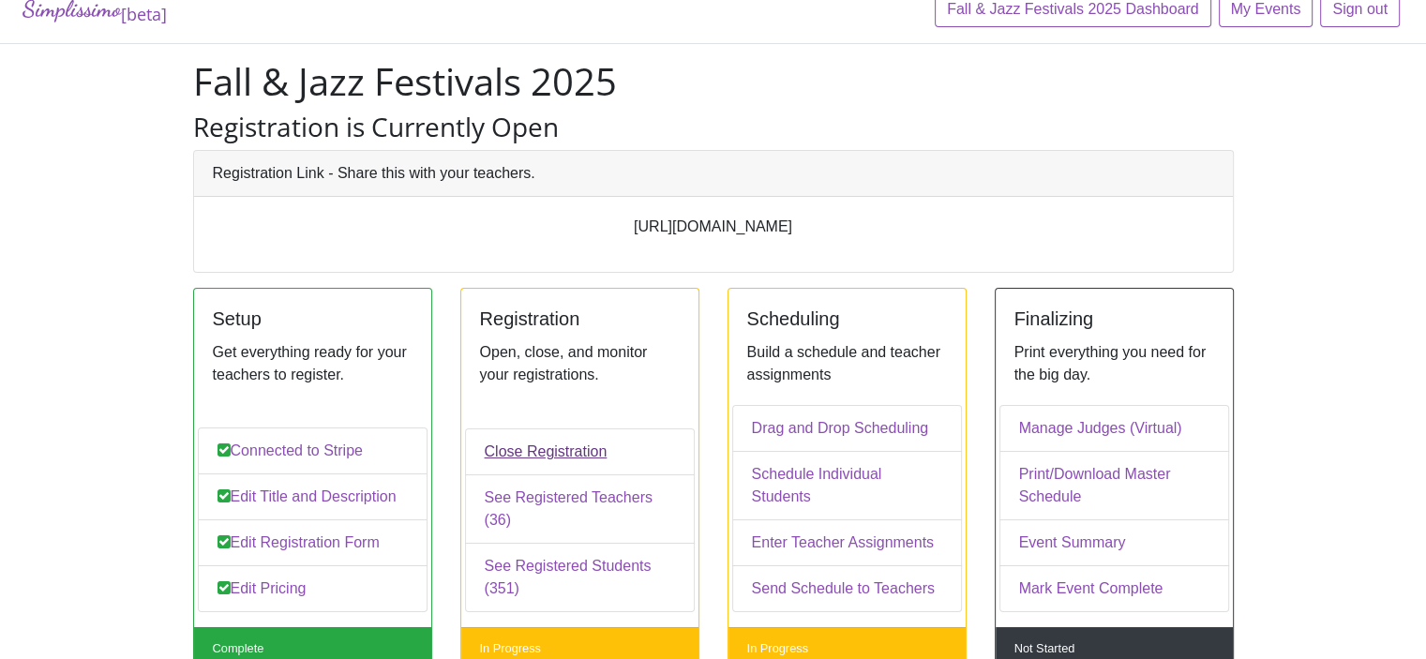
scroll to position [47, 0]
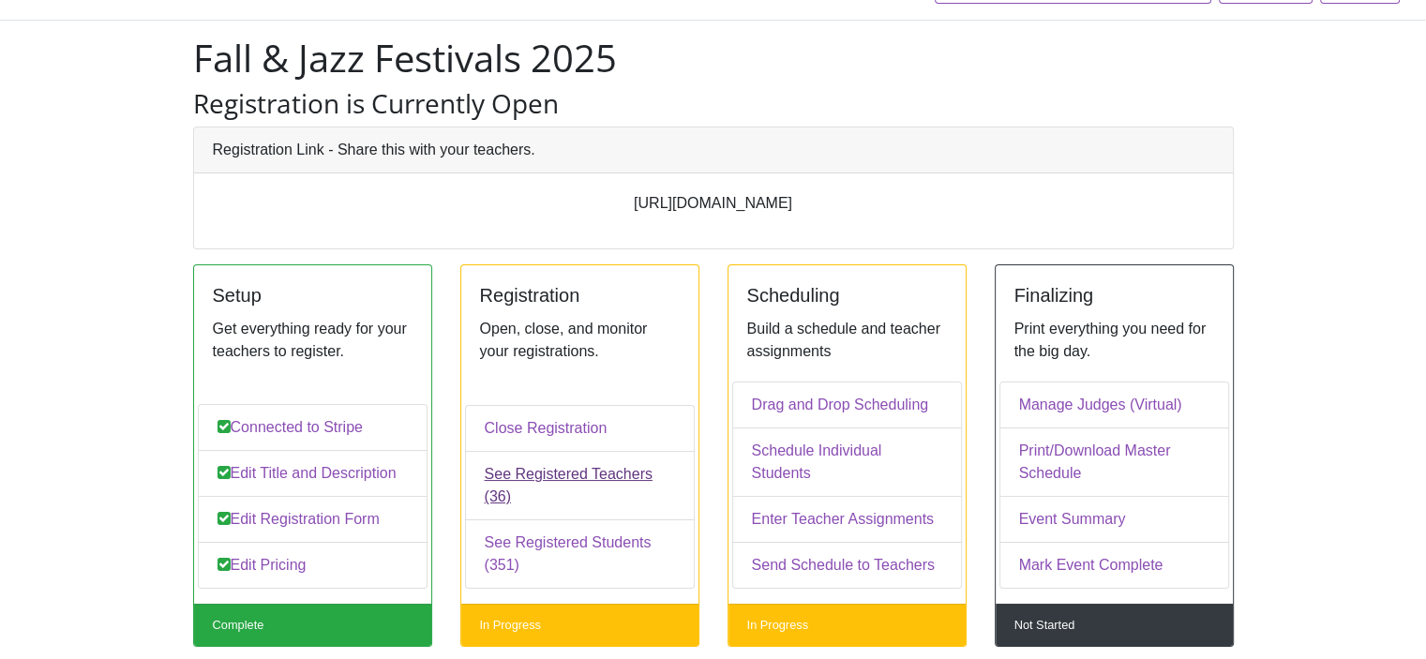
click at [525, 496] on link "See Registered Teachers (36)" at bounding box center [580, 485] width 230 height 69
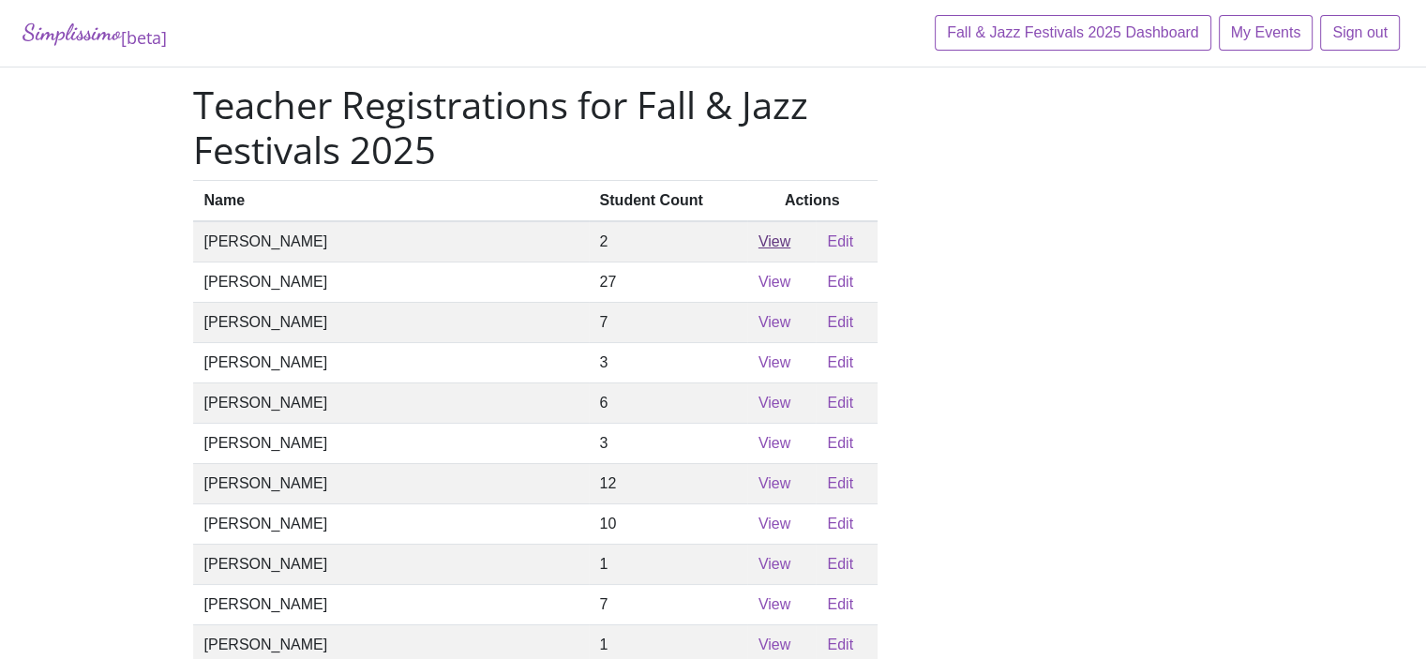
click at [759, 247] on link "View" at bounding box center [775, 242] width 32 height 16
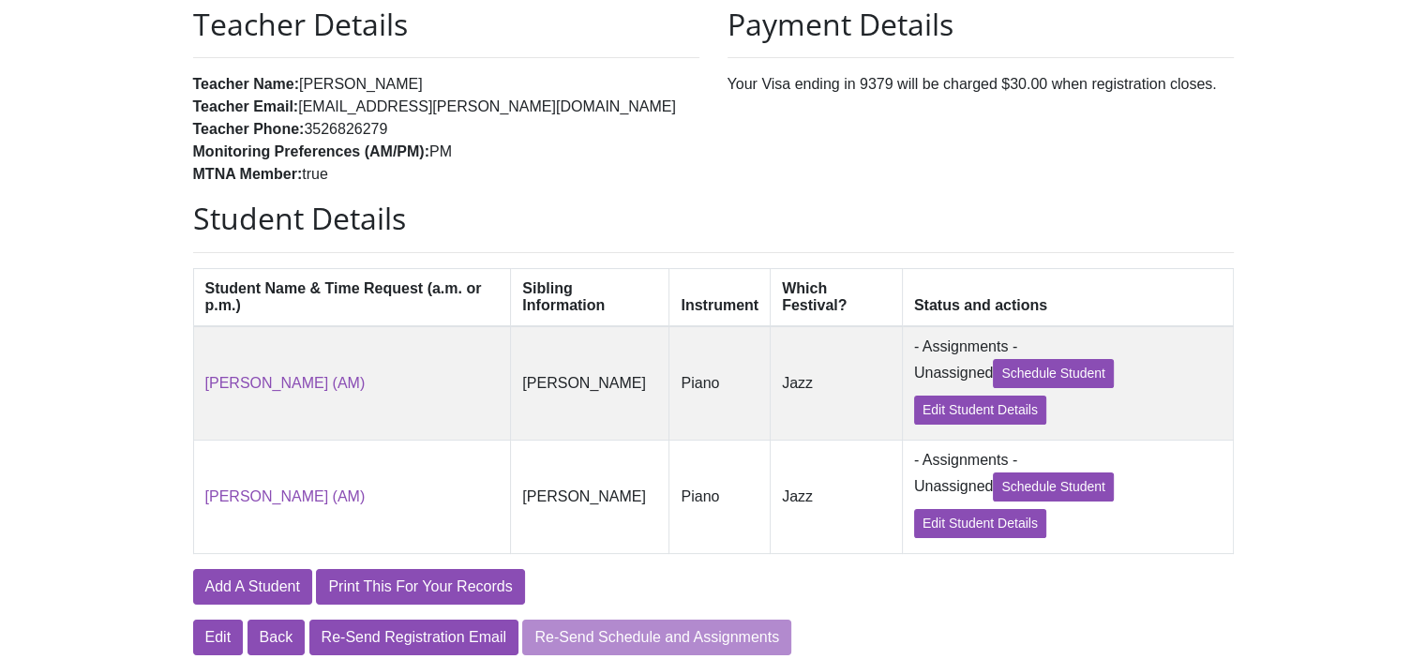
scroll to position [234, 0]
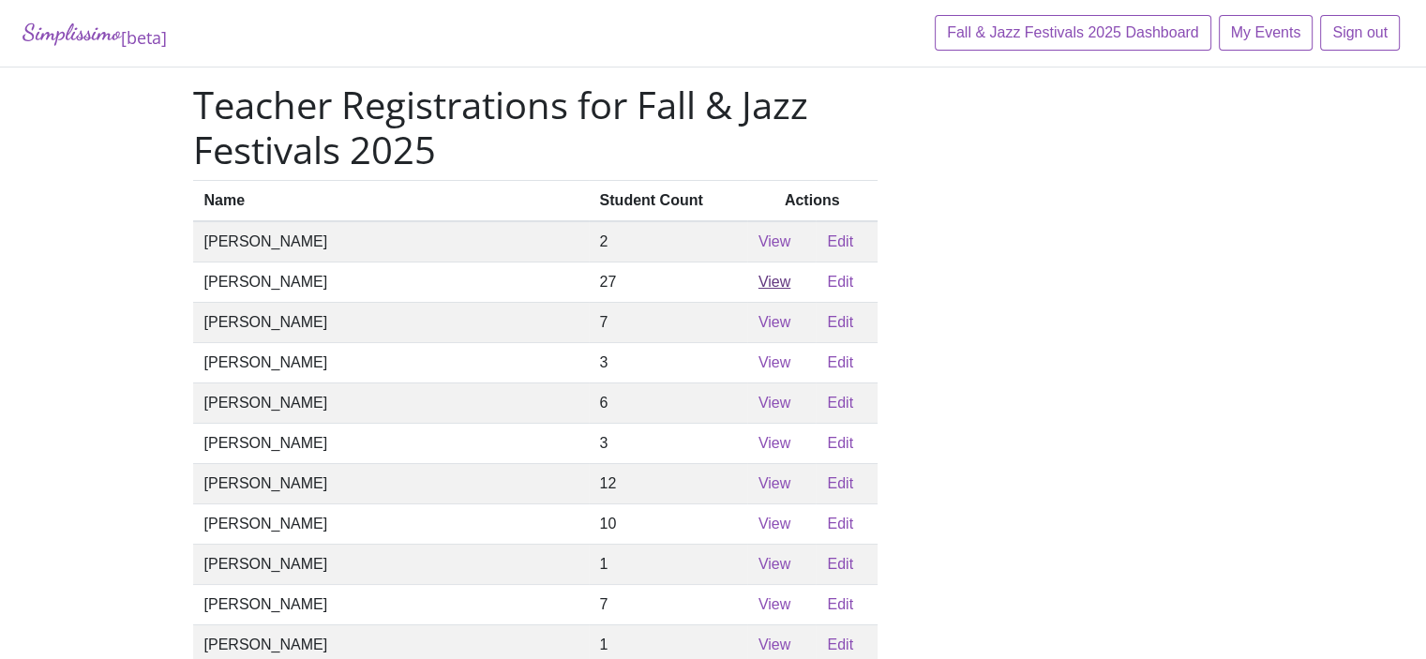
click at [759, 290] on link "View" at bounding box center [775, 282] width 32 height 16
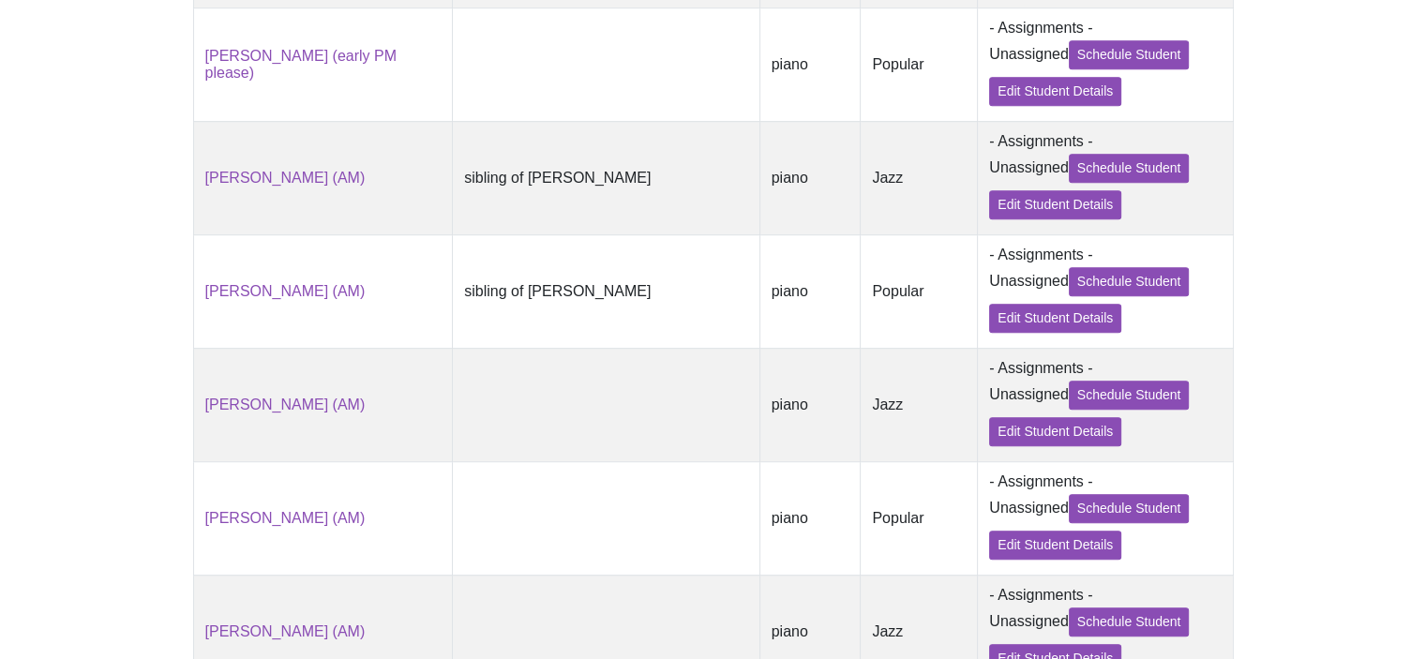
scroll to position [1125, 0]
